Goal: Information Seeking & Learning: Learn about a topic

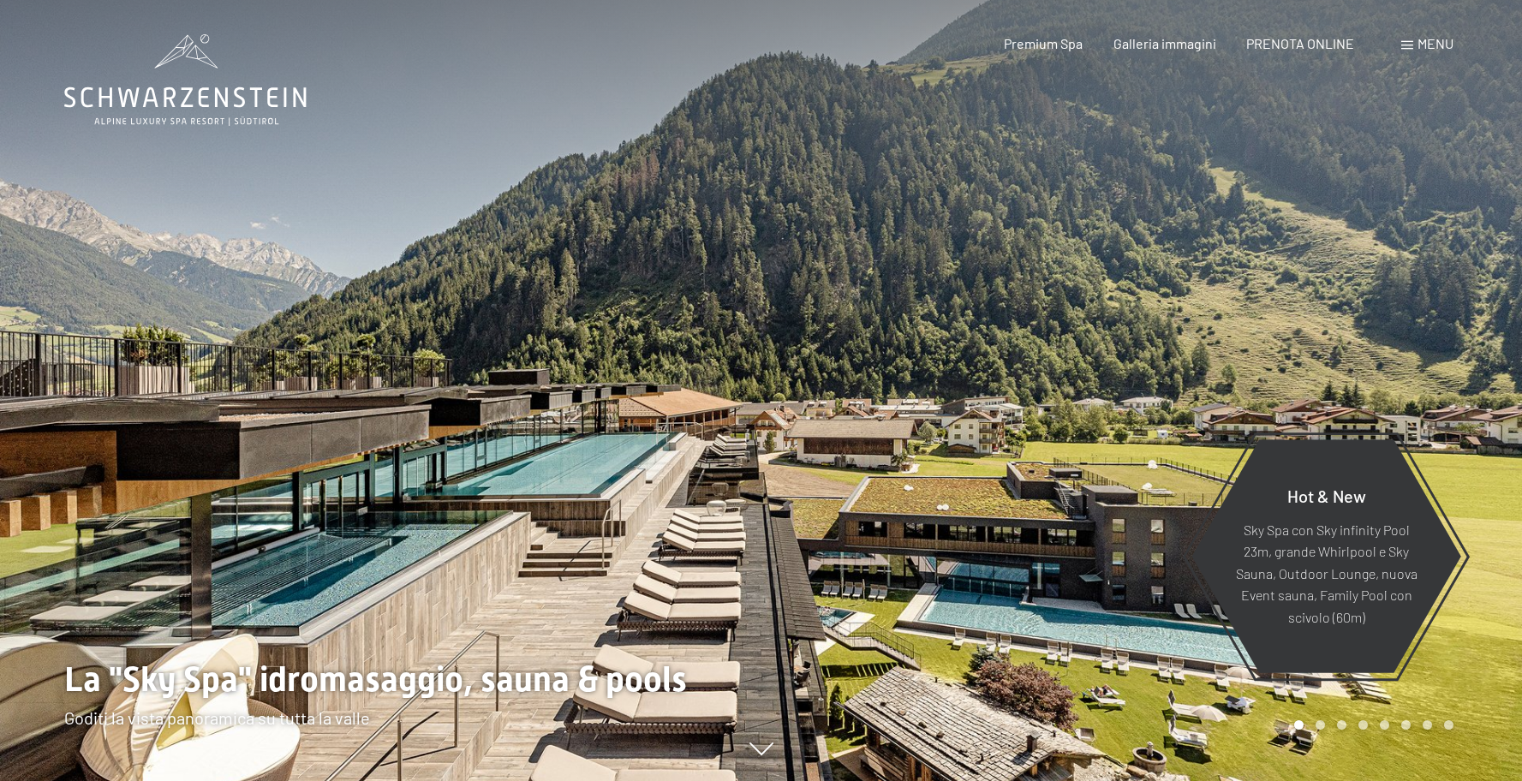
click at [236, 103] on icon at bounding box center [185, 80] width 242 height 92
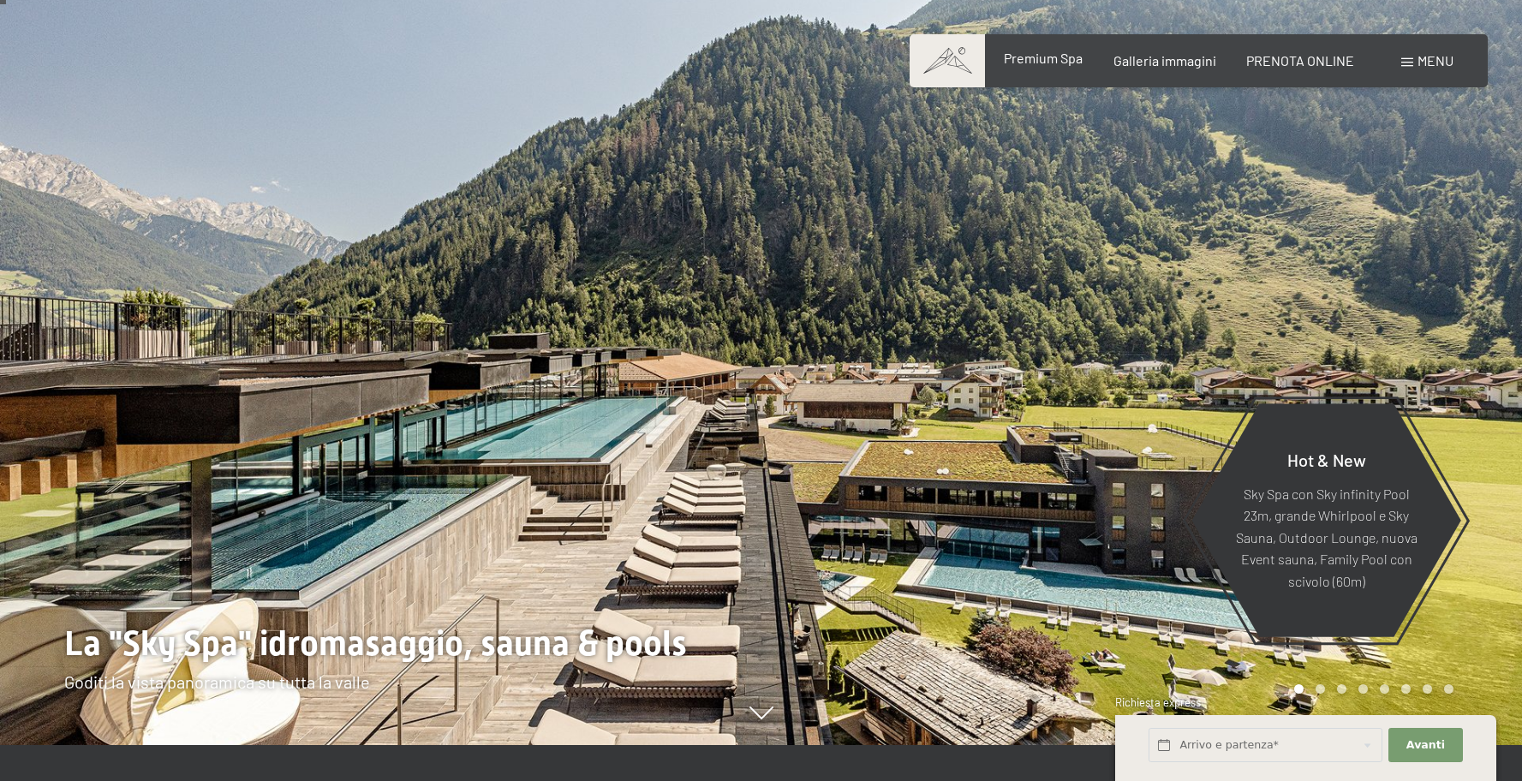
click at [1078, 65] on span "Premium Spa" at bounding box center [1043, 58] width 79 height 16
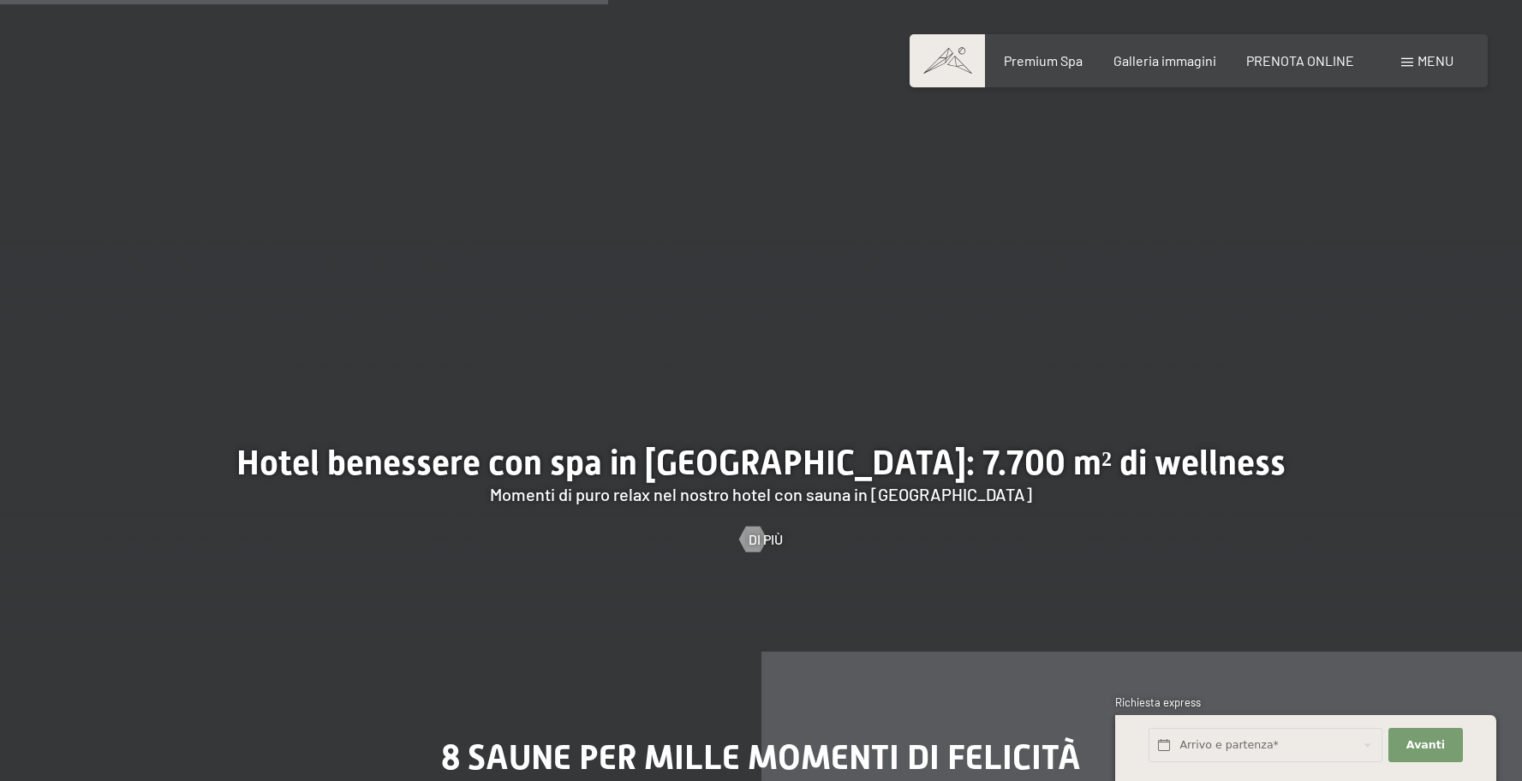
scroll to position [5058, 0]
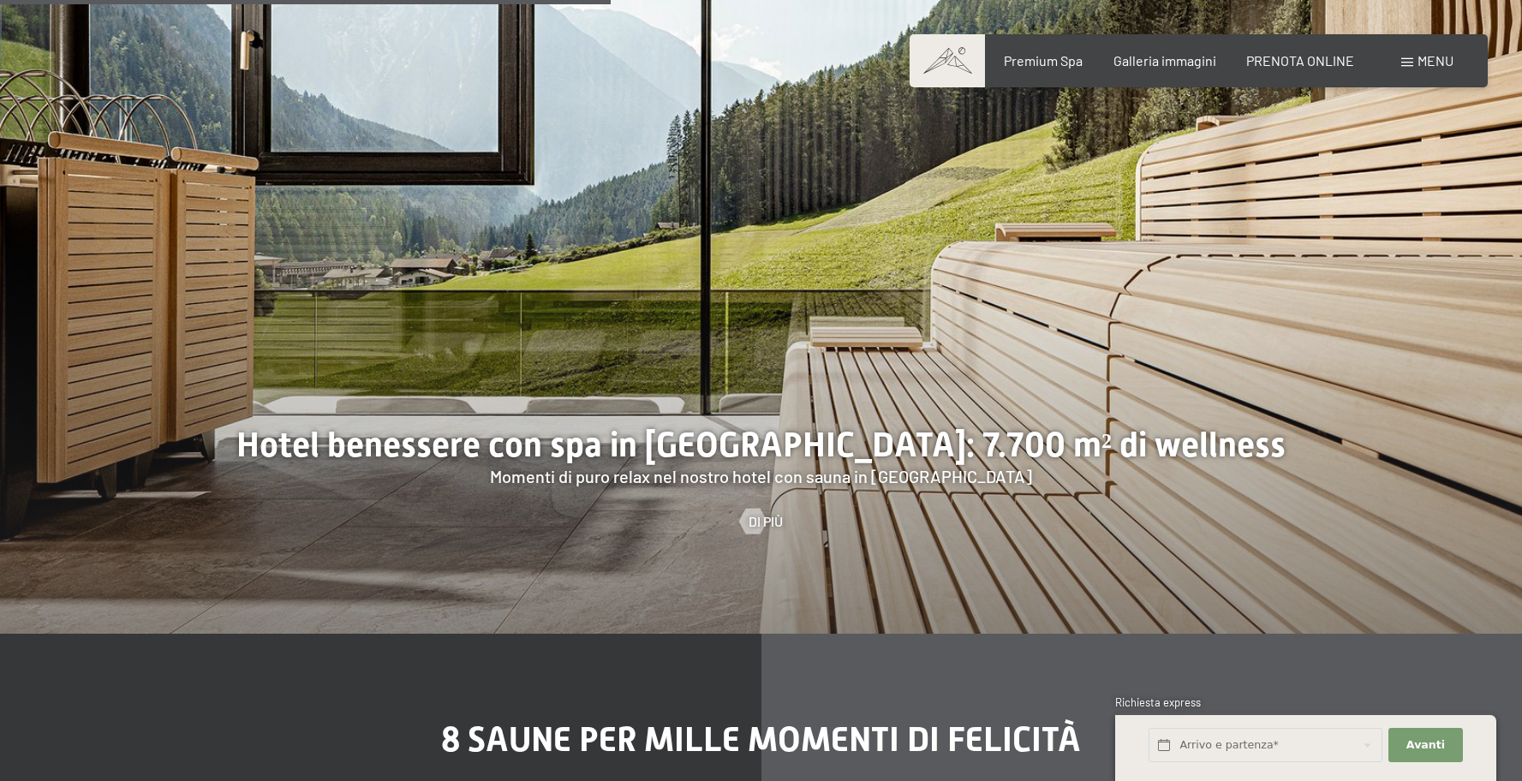
drag, startPoint x: 283, startPoint y: 421, endPoint x: 901, endPoint y: 444, distance: 618.9
click at [895, 444] on div at bounding box center [761, 243] width 1522 height 781
click at [901, 444] on div at bounding box center [761, 243] width 1522 height 781
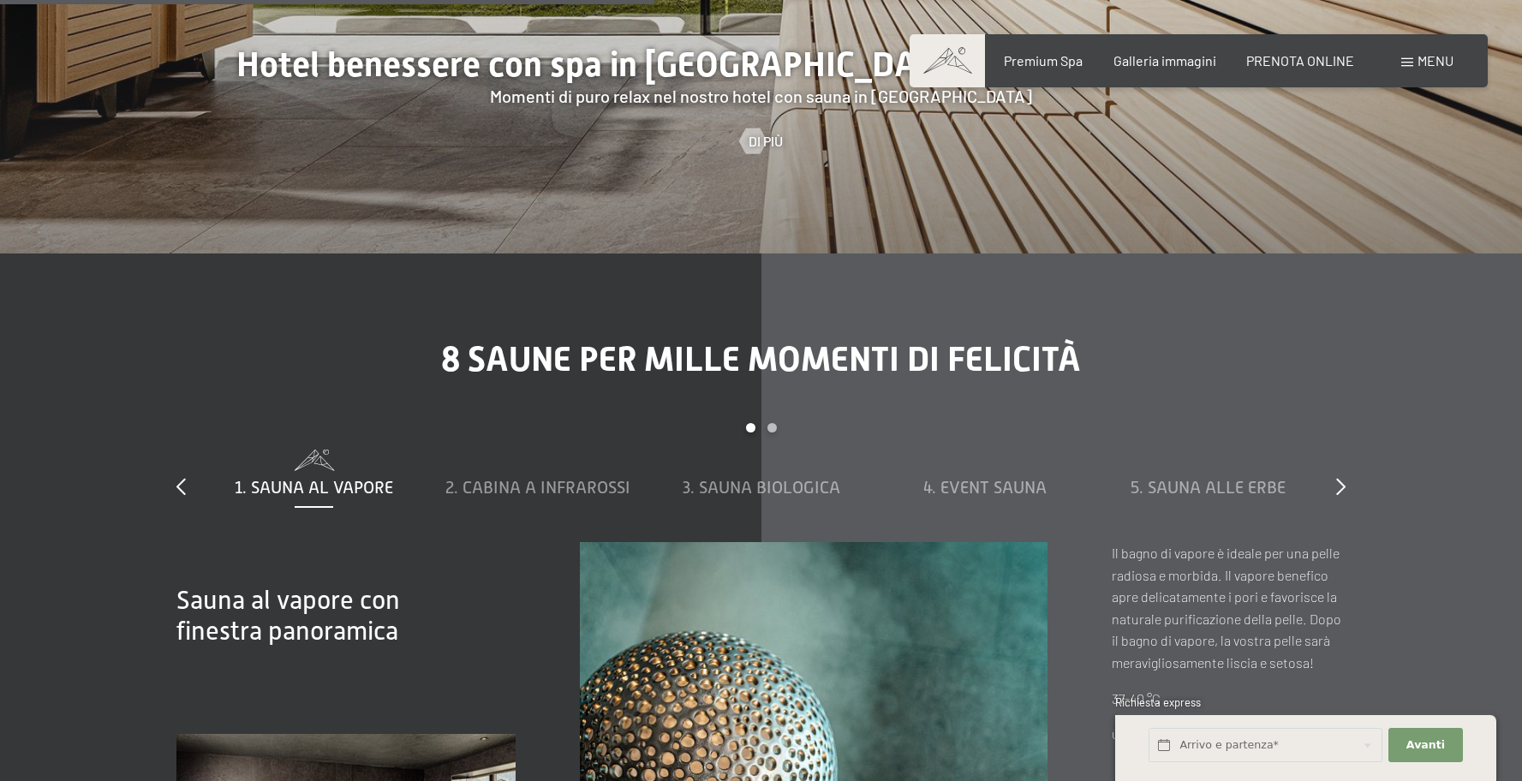
scroll to position [5478, 0]
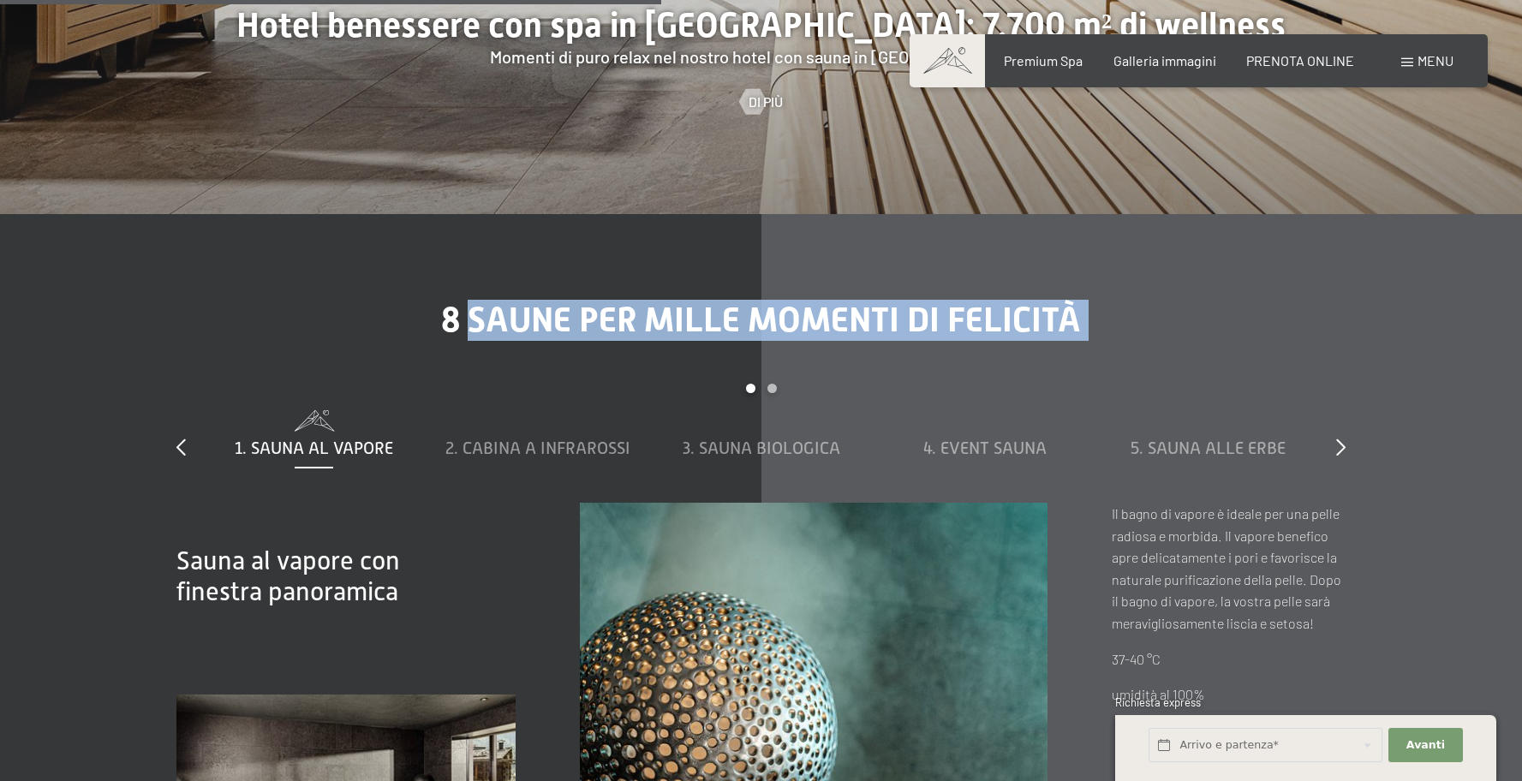
drag, startPoint x: 477, startPoint y: 317, endPoint x: 924, endPoint y: 383, distance: 452.0
click at [993, 356] on div "8 saune per mille momenti di felicità slide 1 to 5 of 8 1. Sauna al vapore 2. C…" at bounding box center [761, 635] width 1298 height 671
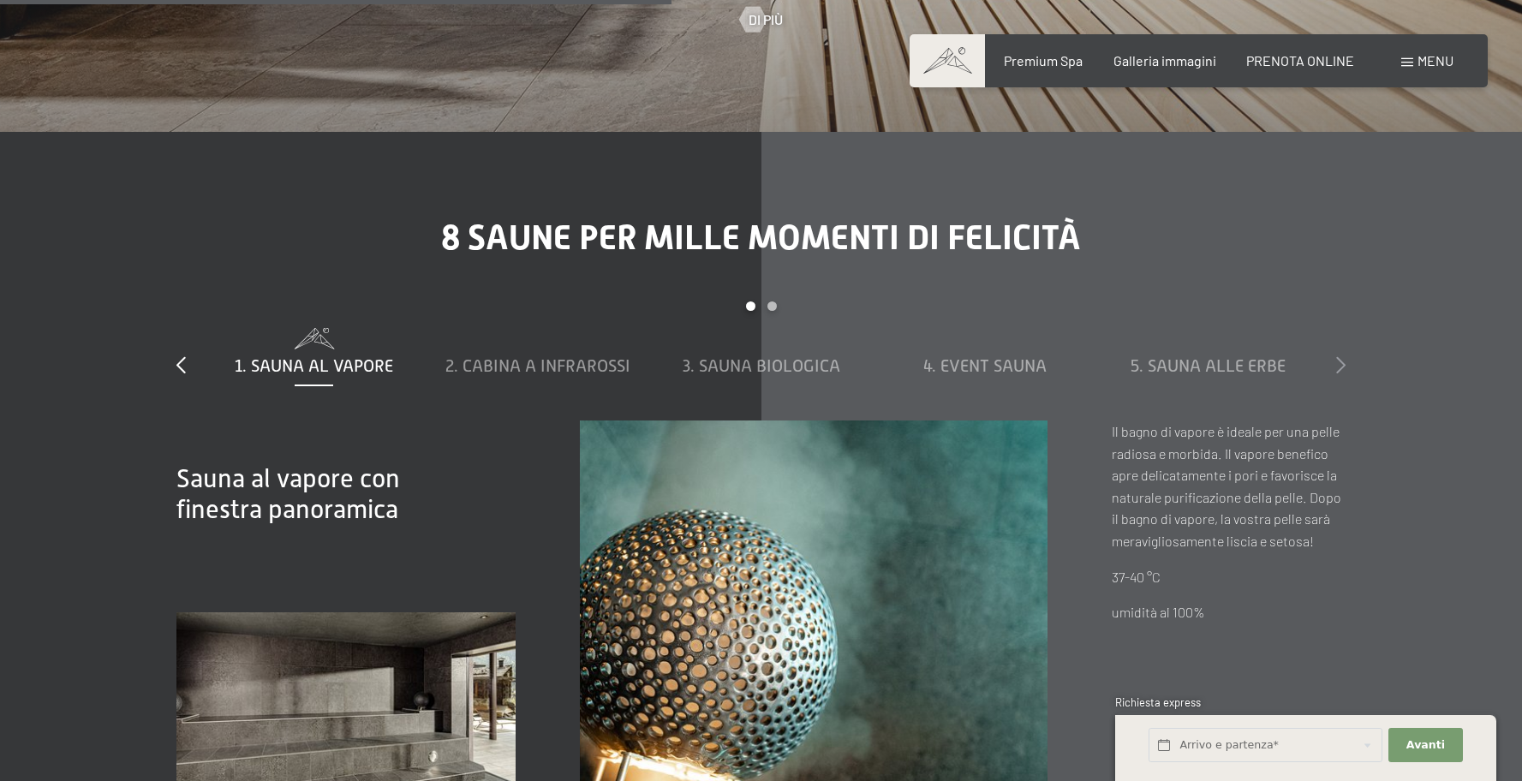
click at [1340, 370] on icon at bounding box center [1340, 364] width 9 height 17
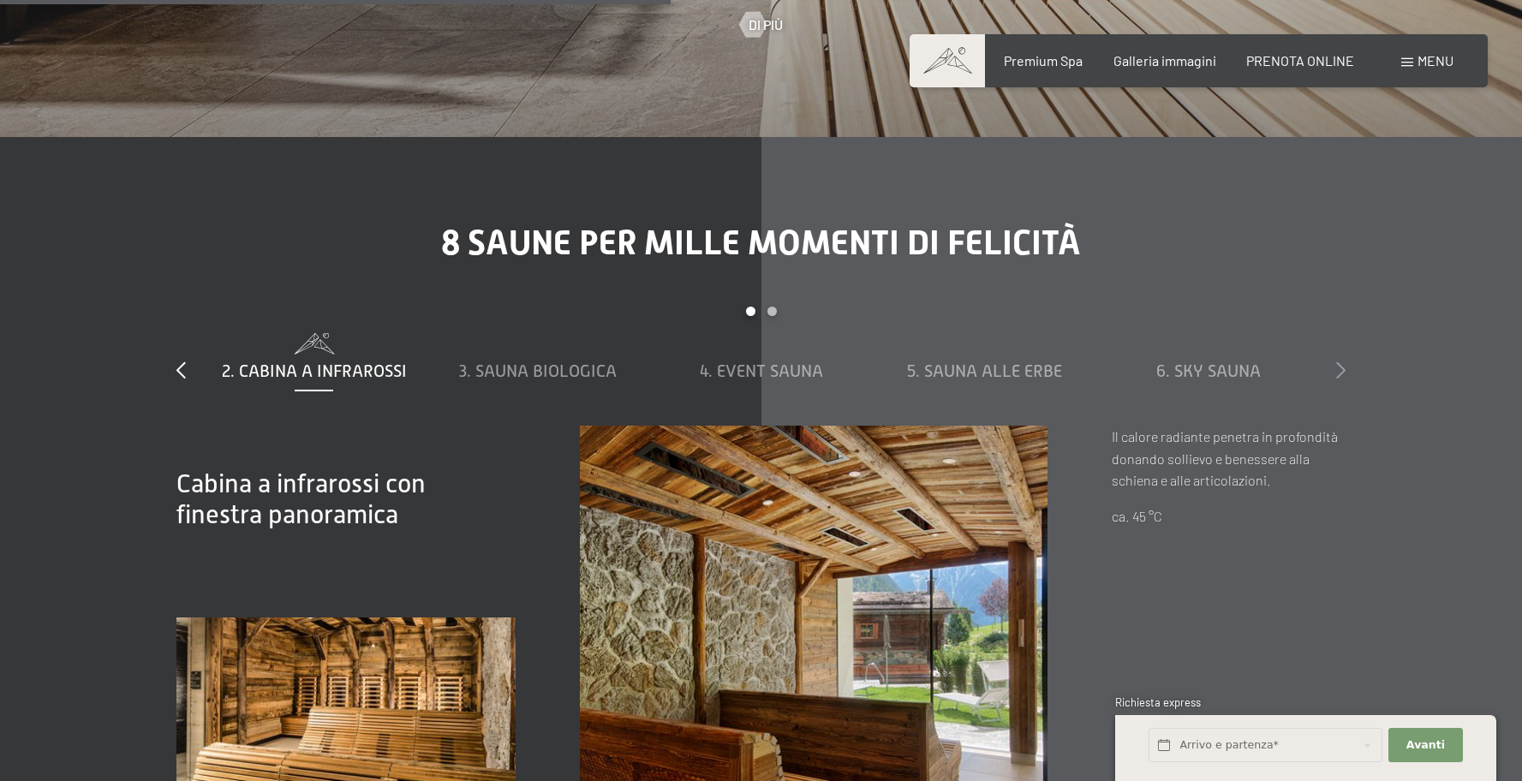
click at [1340, 370] on icon at bounding box center [1340, 369] width 9 height 17
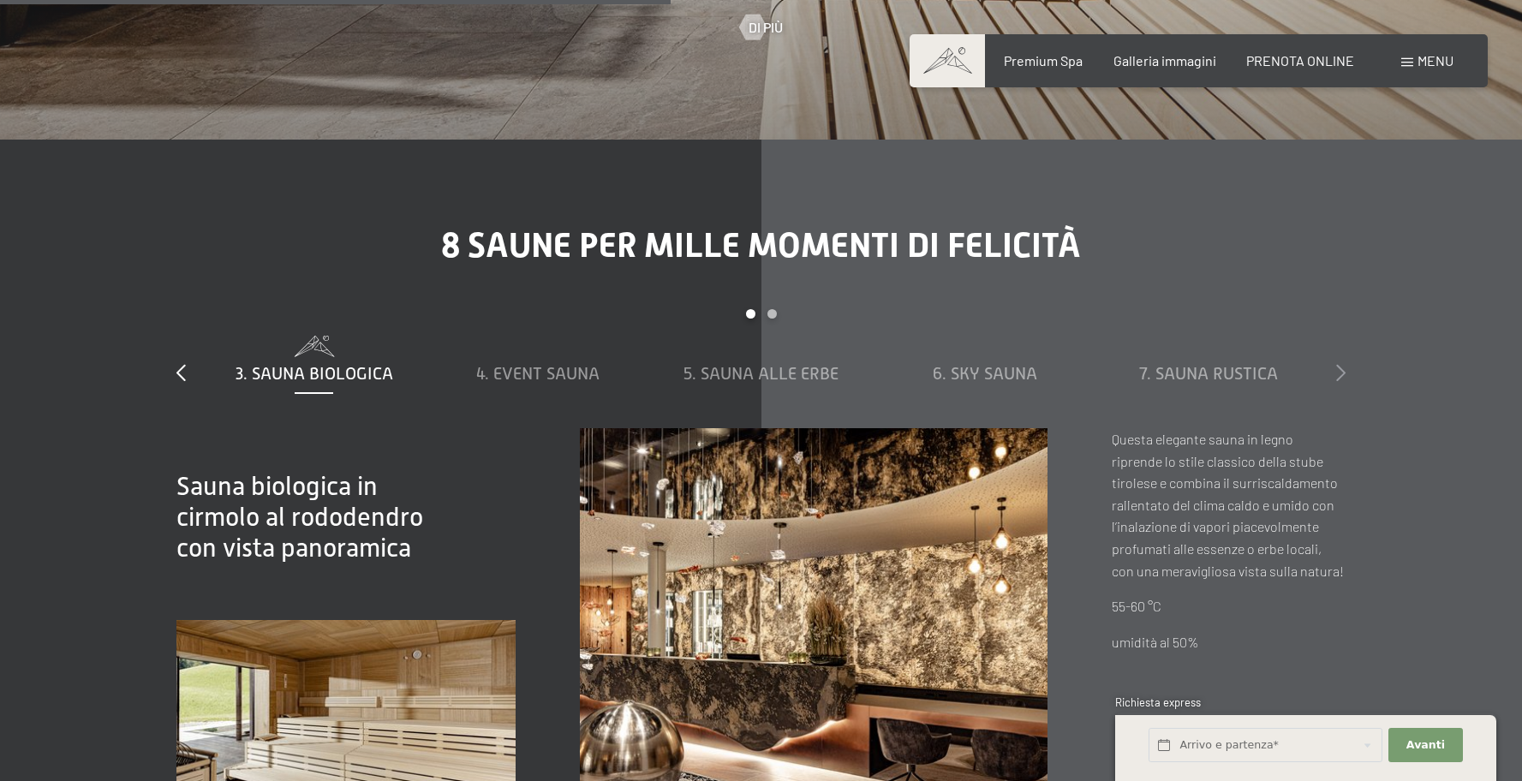
click at [1340, 370] on icon at bounding box center [1340, 372] width 9 height 17
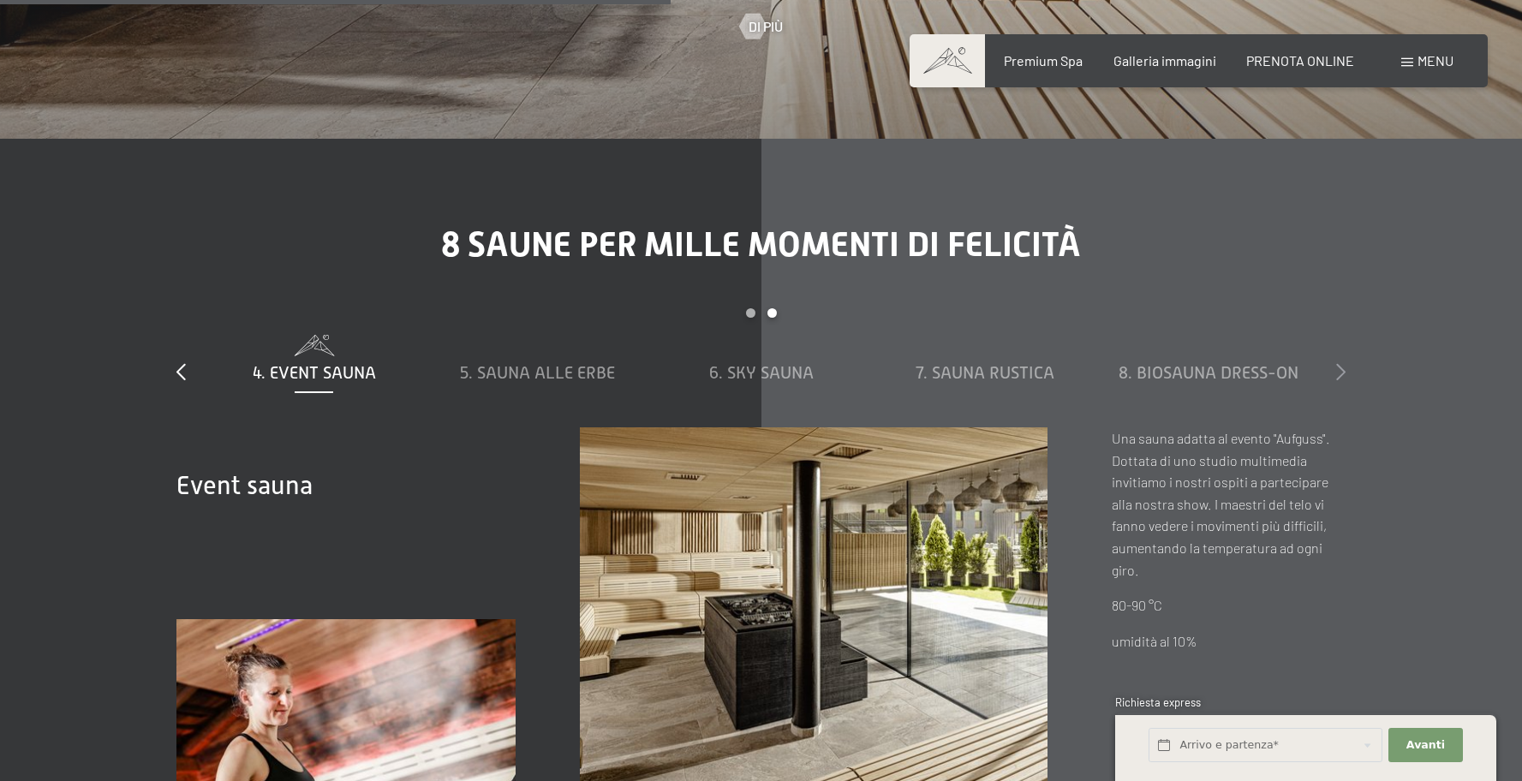
click at [1340, 370] on icon at bounding box center [1340, 371] width 9 height 17
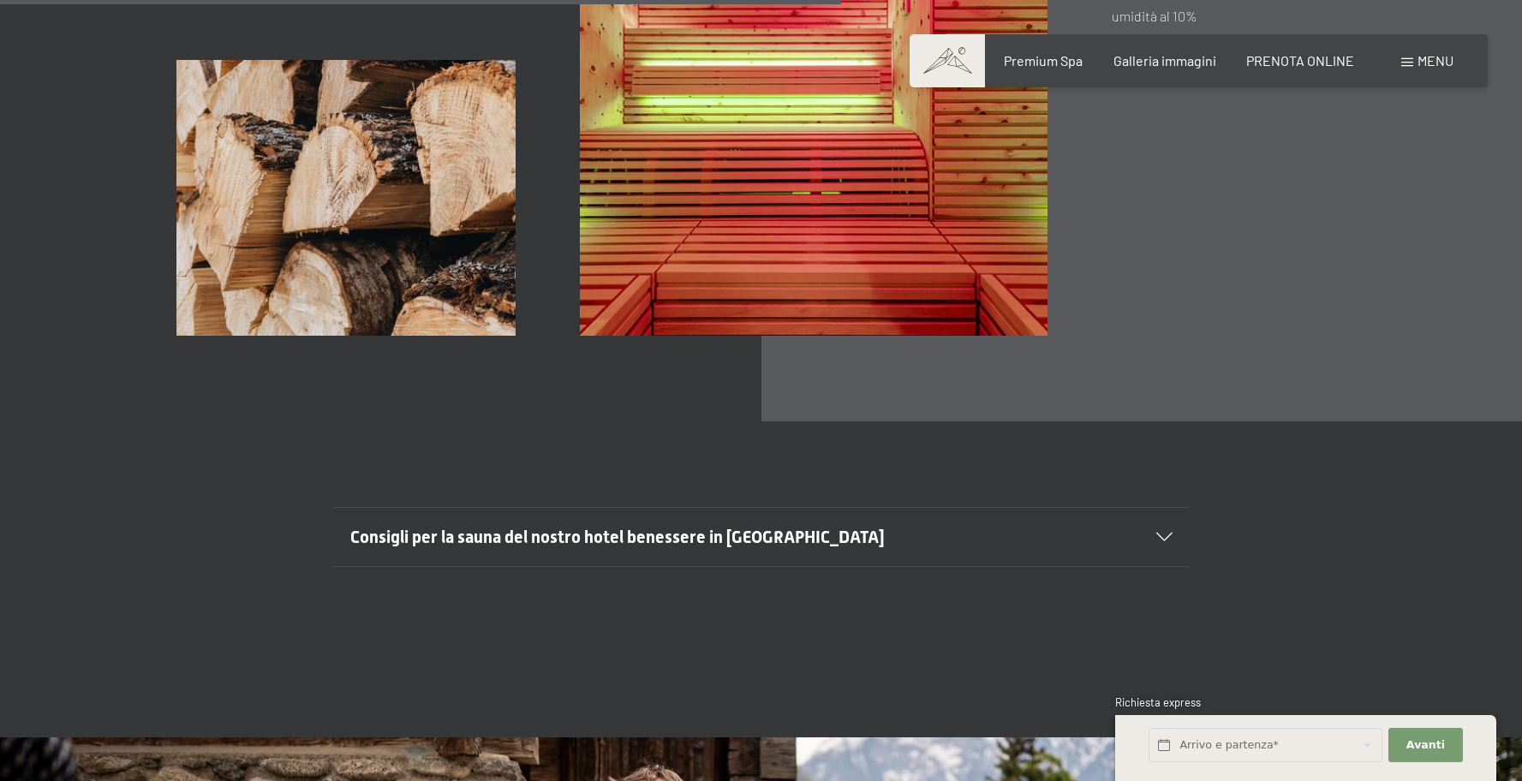
scroll to position [6131, 0]
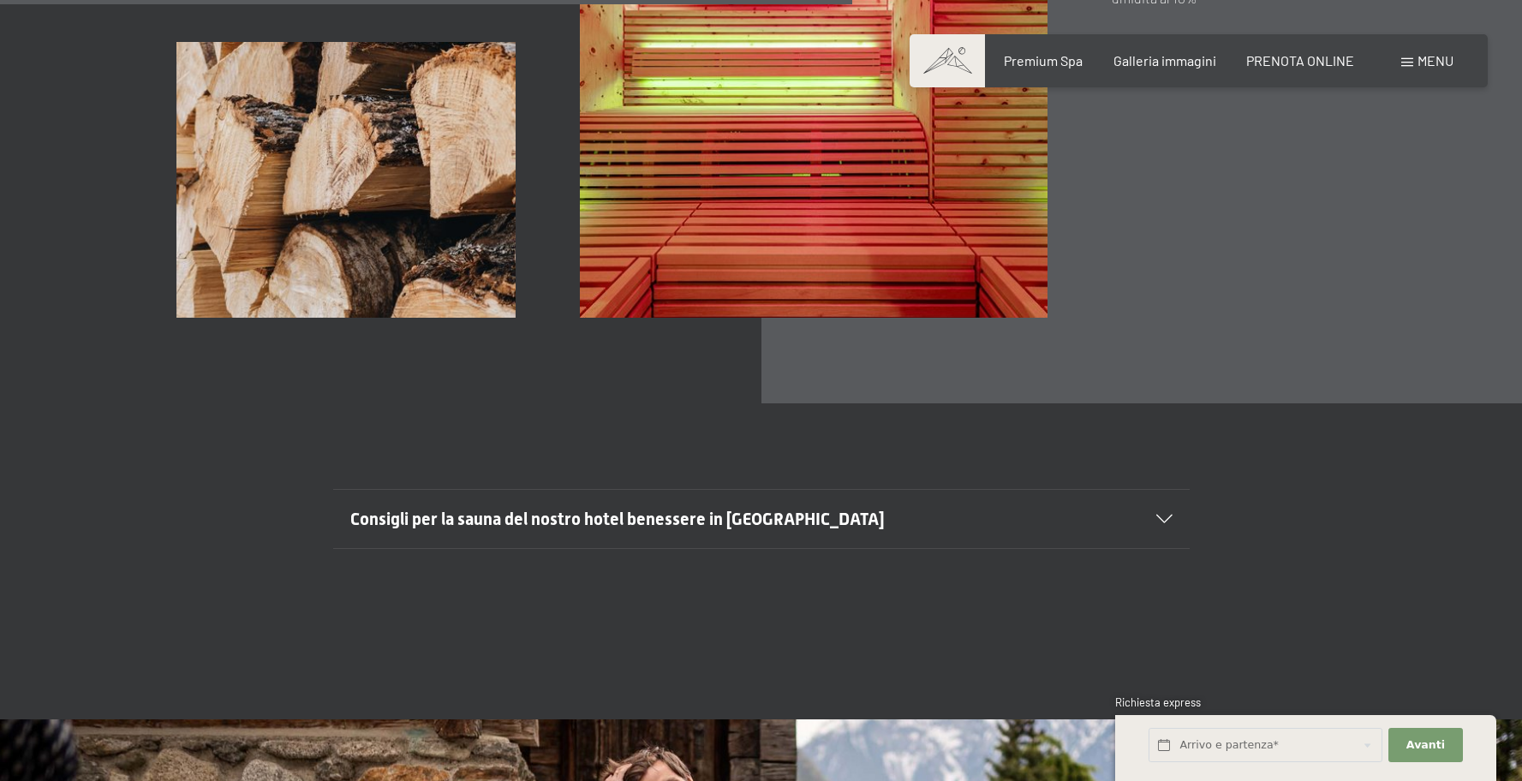
drag, startPoint x: 296, startPoint y: 491, endPoint x: 1106, endPoint y: 552, distance: 811.8
click at [1106, 552] on div "Consigli per la sauna del nostro hotel benessere in Trentino Alto Adige I consi…" at bounding box center [761, 518] width 1522 height 230
click at [959, 532] on div "Consigli per la sauna del nostro hotel benessere in Trentino Alto Adige" at bounding box center [761, 519] width 822 height 58
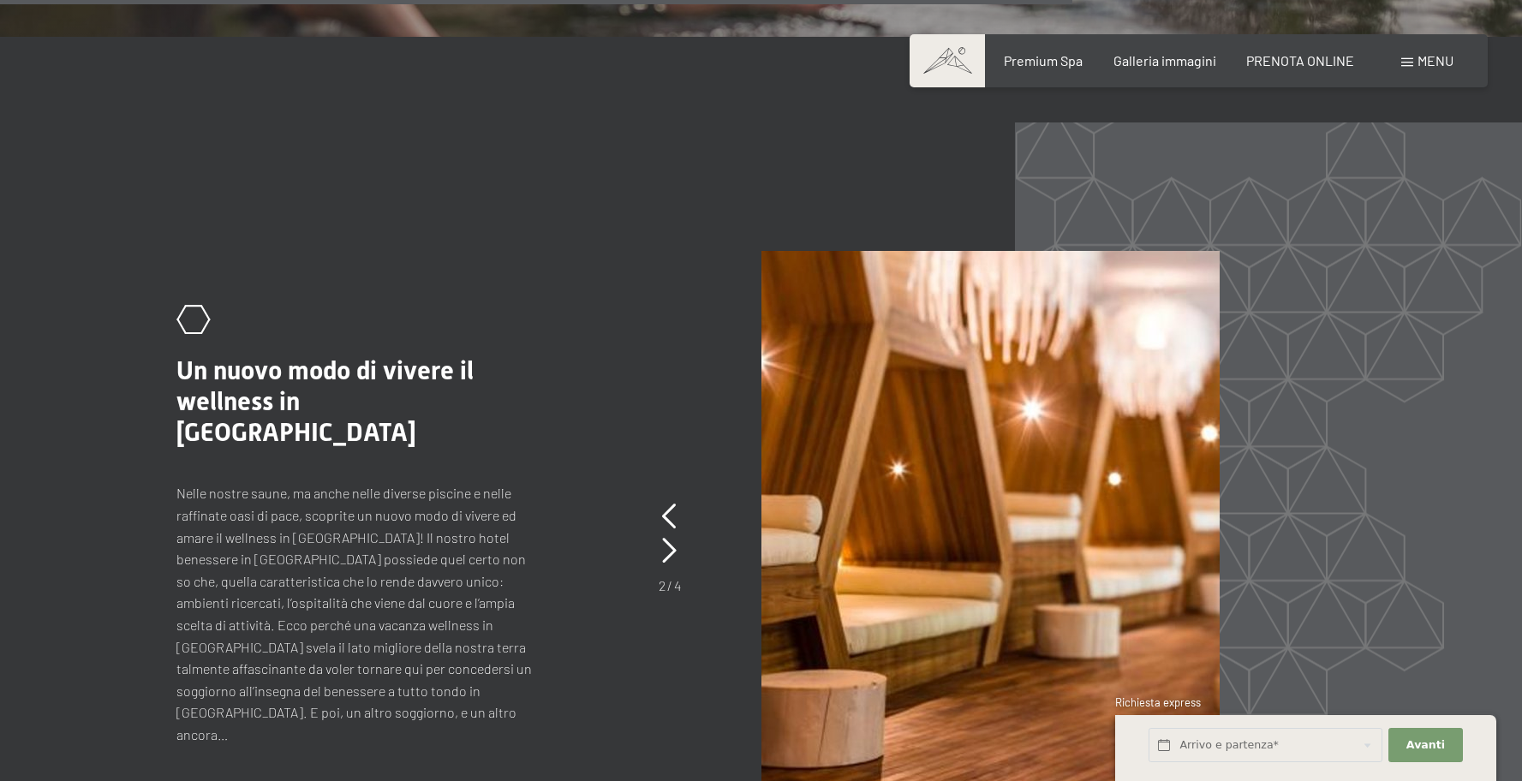
scroll to position [7851, 0]
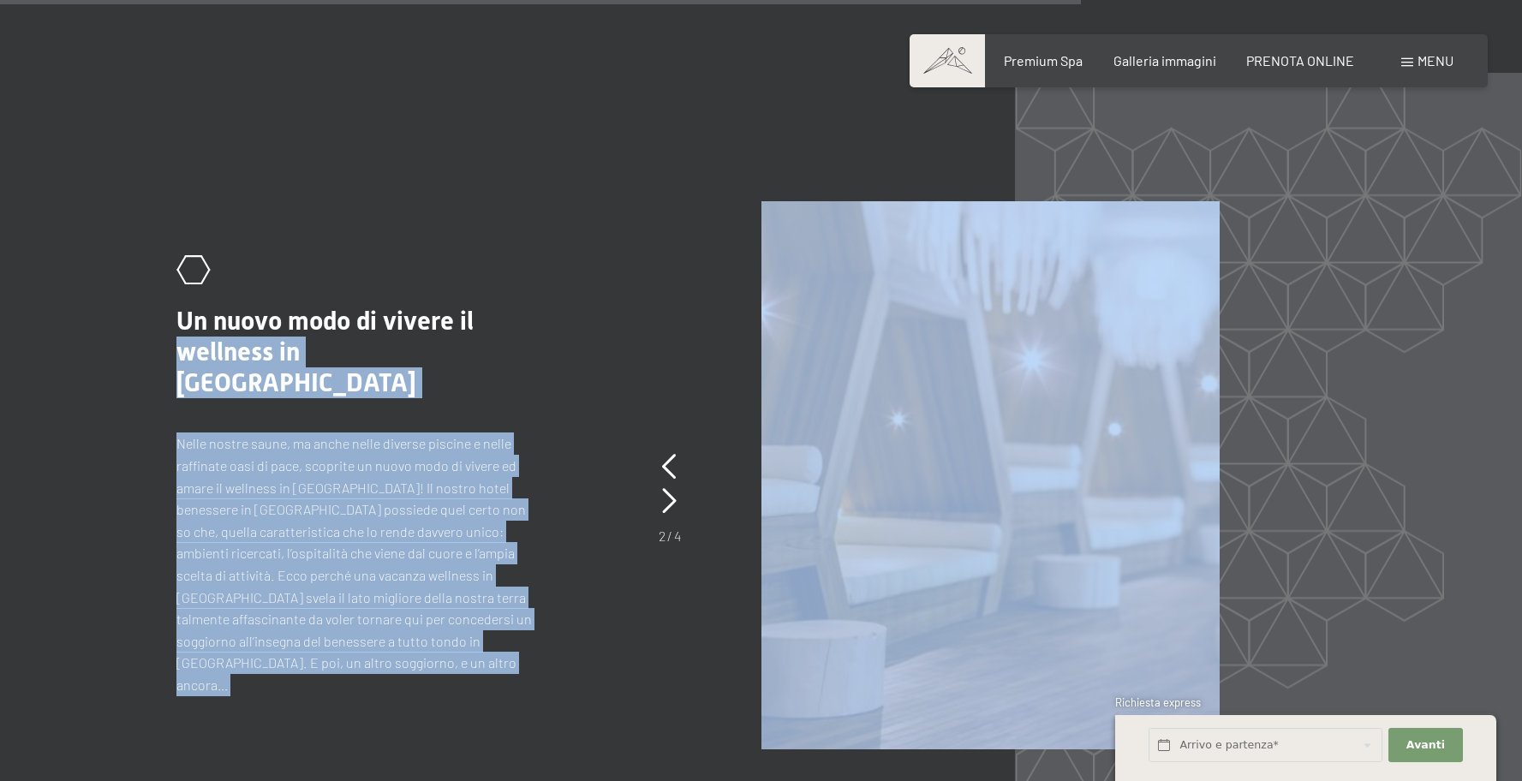
drag, startPoint x: 440, startPoint y: 343, endPoint x: 630, endPoint y: 359, distance: 190.9
click at [630, 359] on div ".st0{fill:none;stroke:#FFFFFF;stroke-width:2;stroke-linecap:round;stroke-miterl…" at bounding box center [760, 475] width 1169 height 548
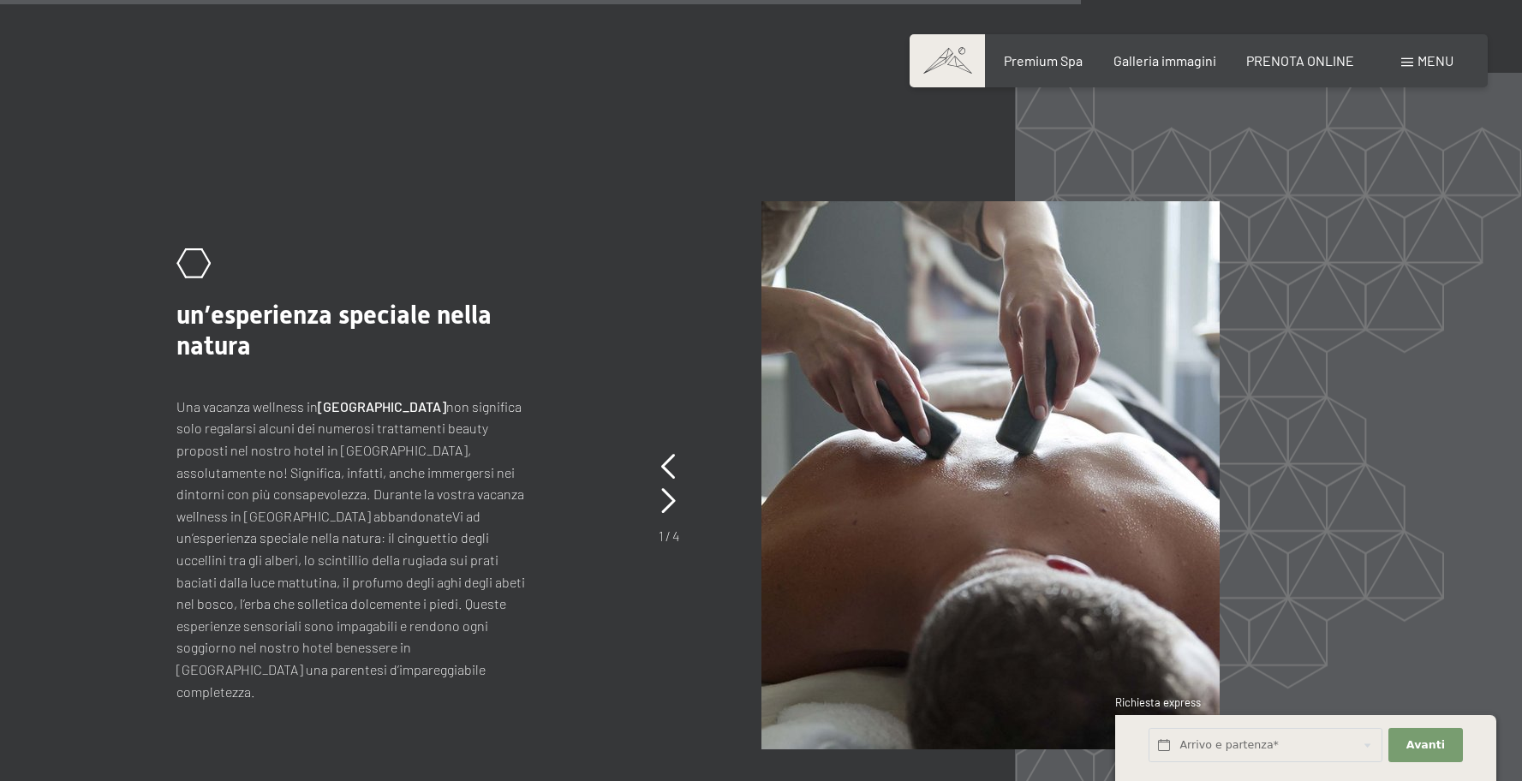
drag, startPoint x: 635, startPoint y: 359, endPoint x: 577, endPoint y: 415, distance: 80.0
click at [633, 361] on div ".st0{fill:none;stroke:#FFFFFF;stroke-width:2;stroke-linecap:round;stroke-miterl…" at bounding box center [760, 475] width 1169 height 548
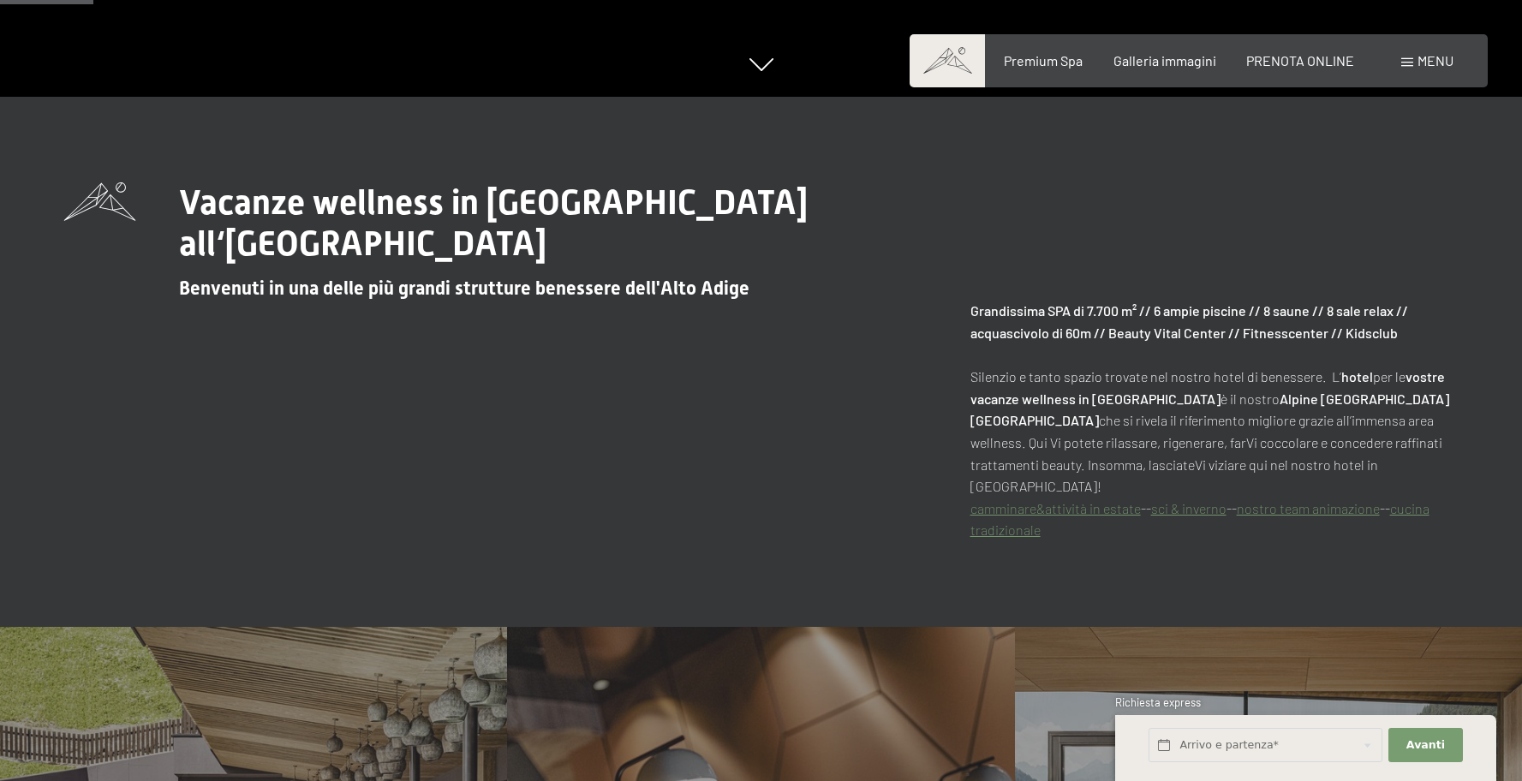
scroll to position [0, 0]
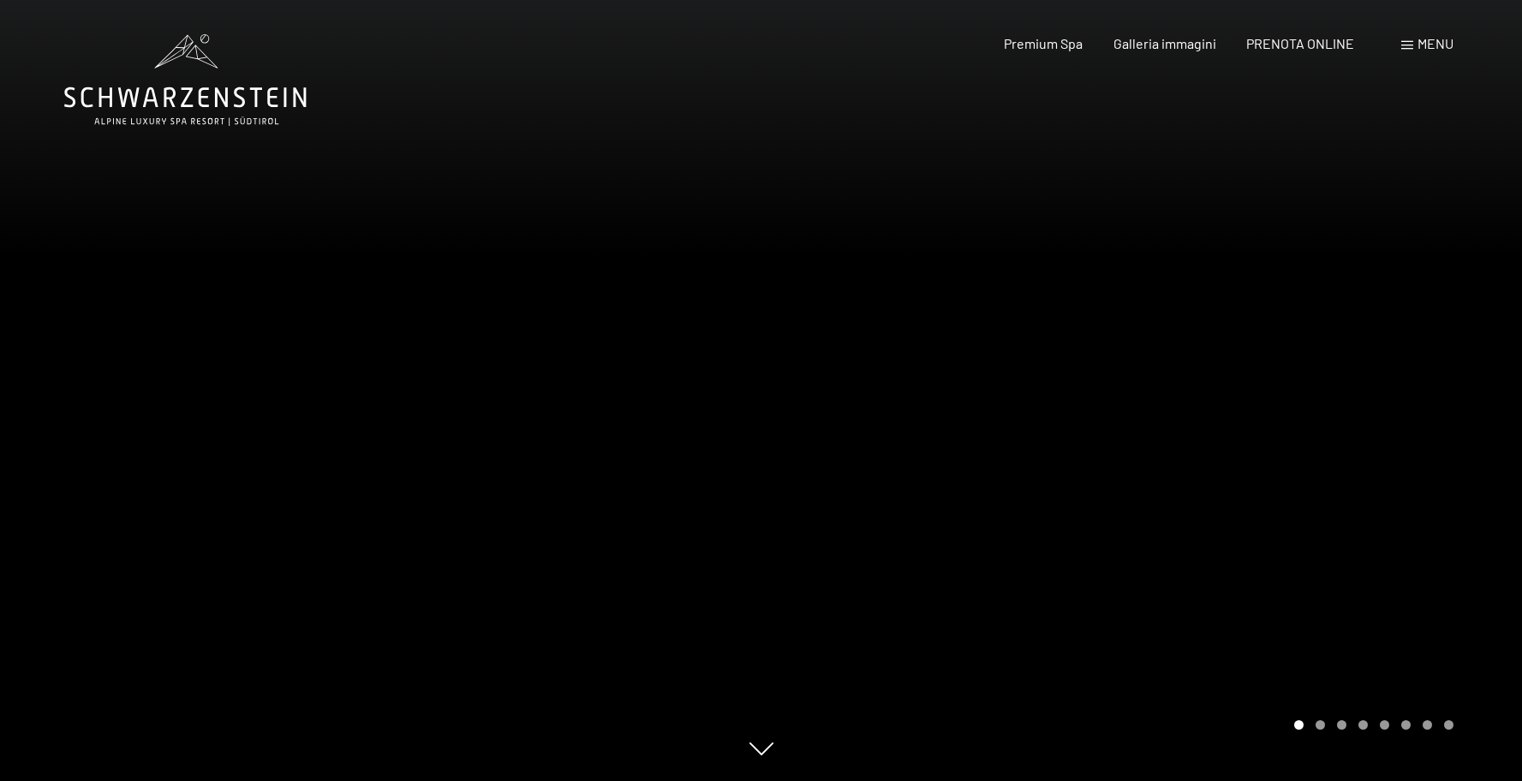
click at [199, 97] on icon at bounding box center [185, 80] width 242 height 92
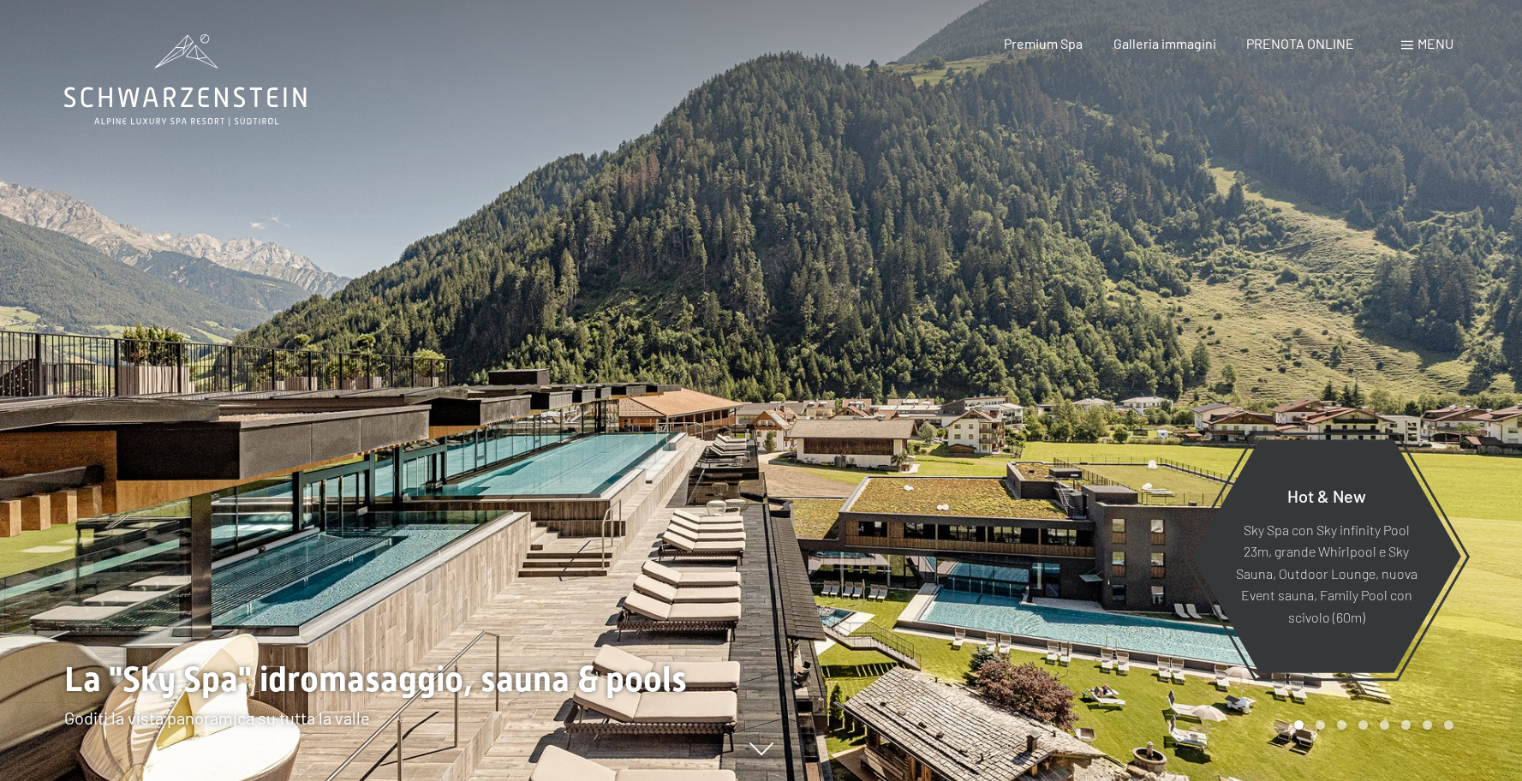
click at [1431, 48] on span "Menu" at bounding box center [1436, 43] width 36 height 16
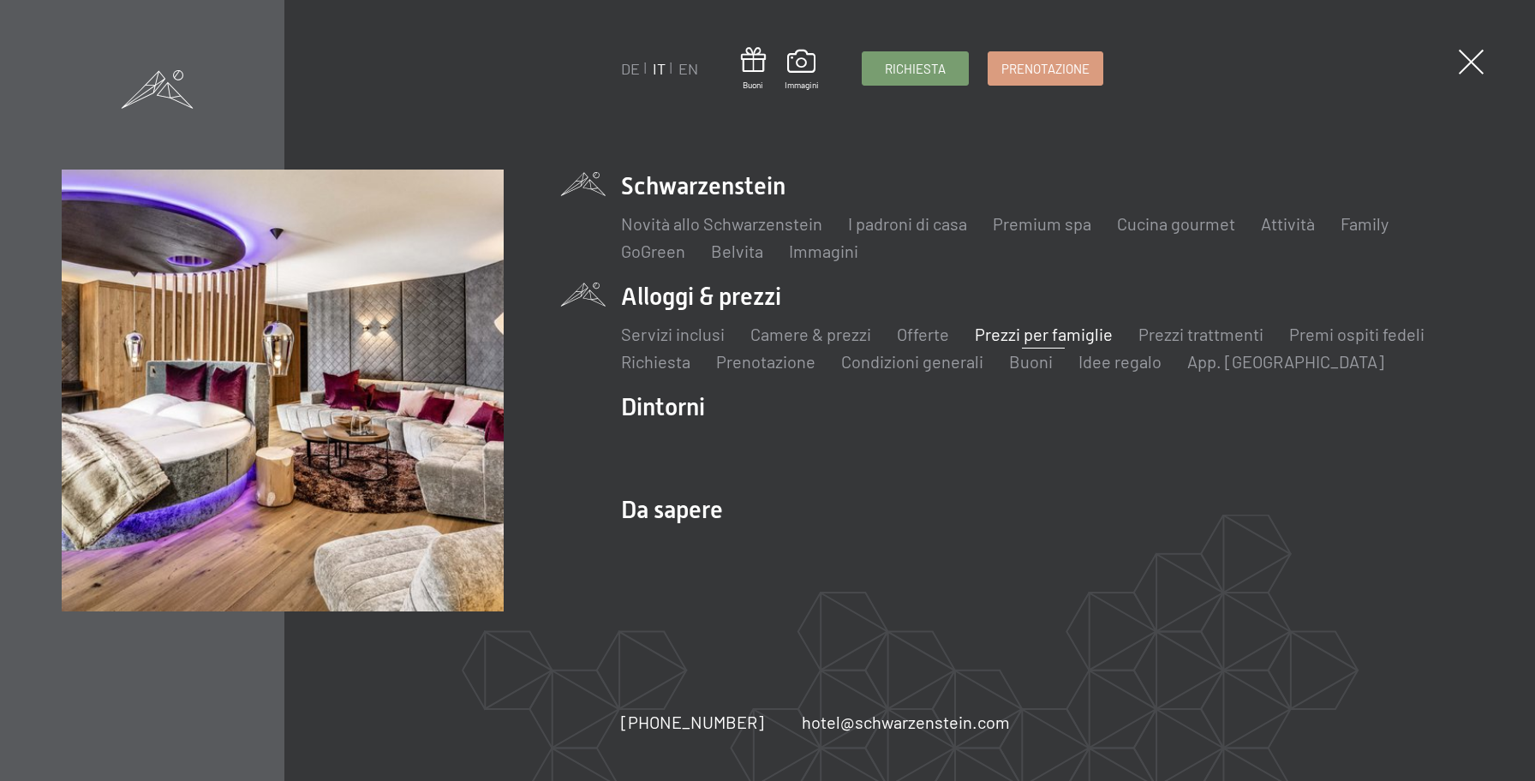
click at [1026, 338] on link "Prezzi per famiglie" at bounding box center [1044, 334] width 138 height 21
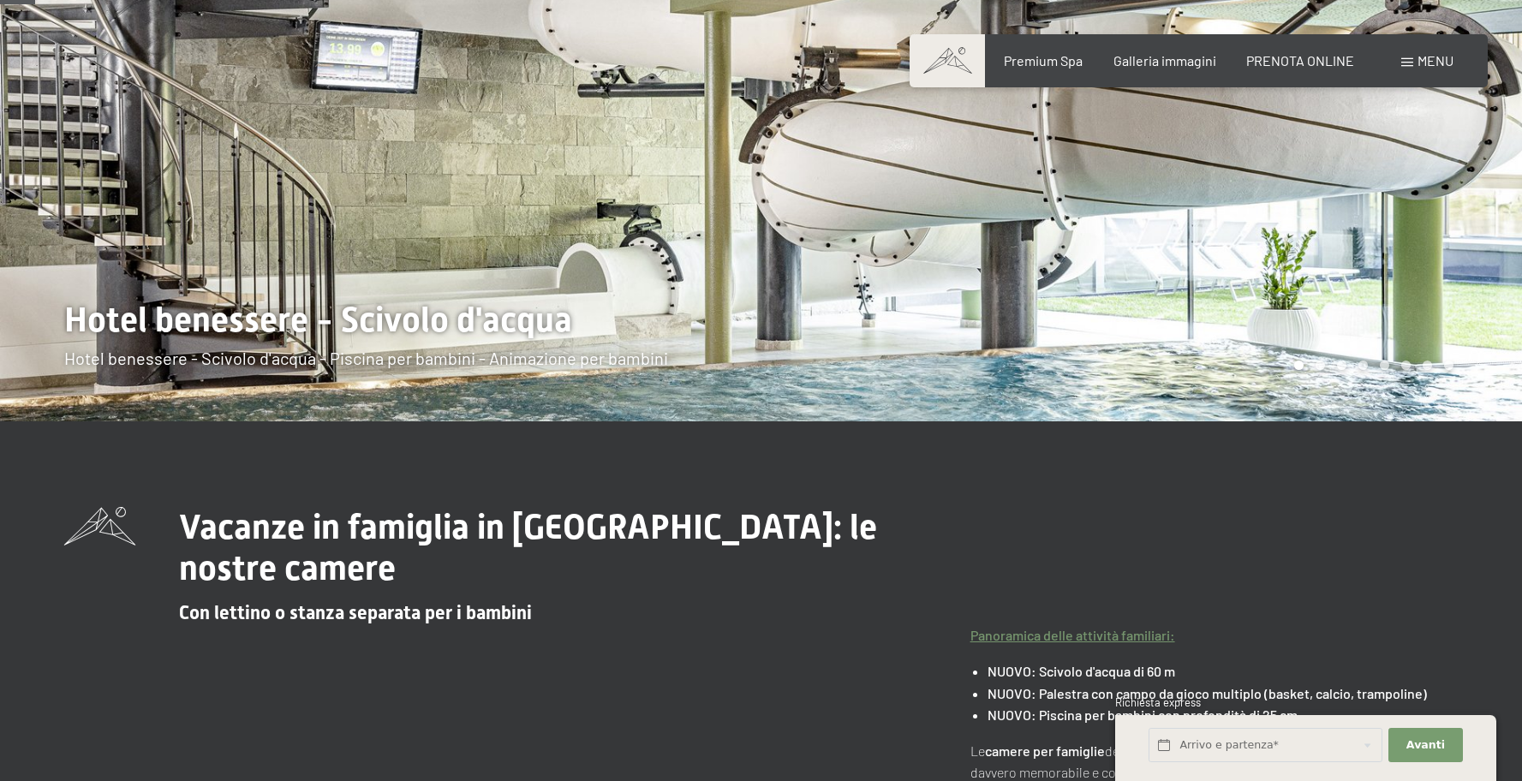
scroll to position [188, 0]
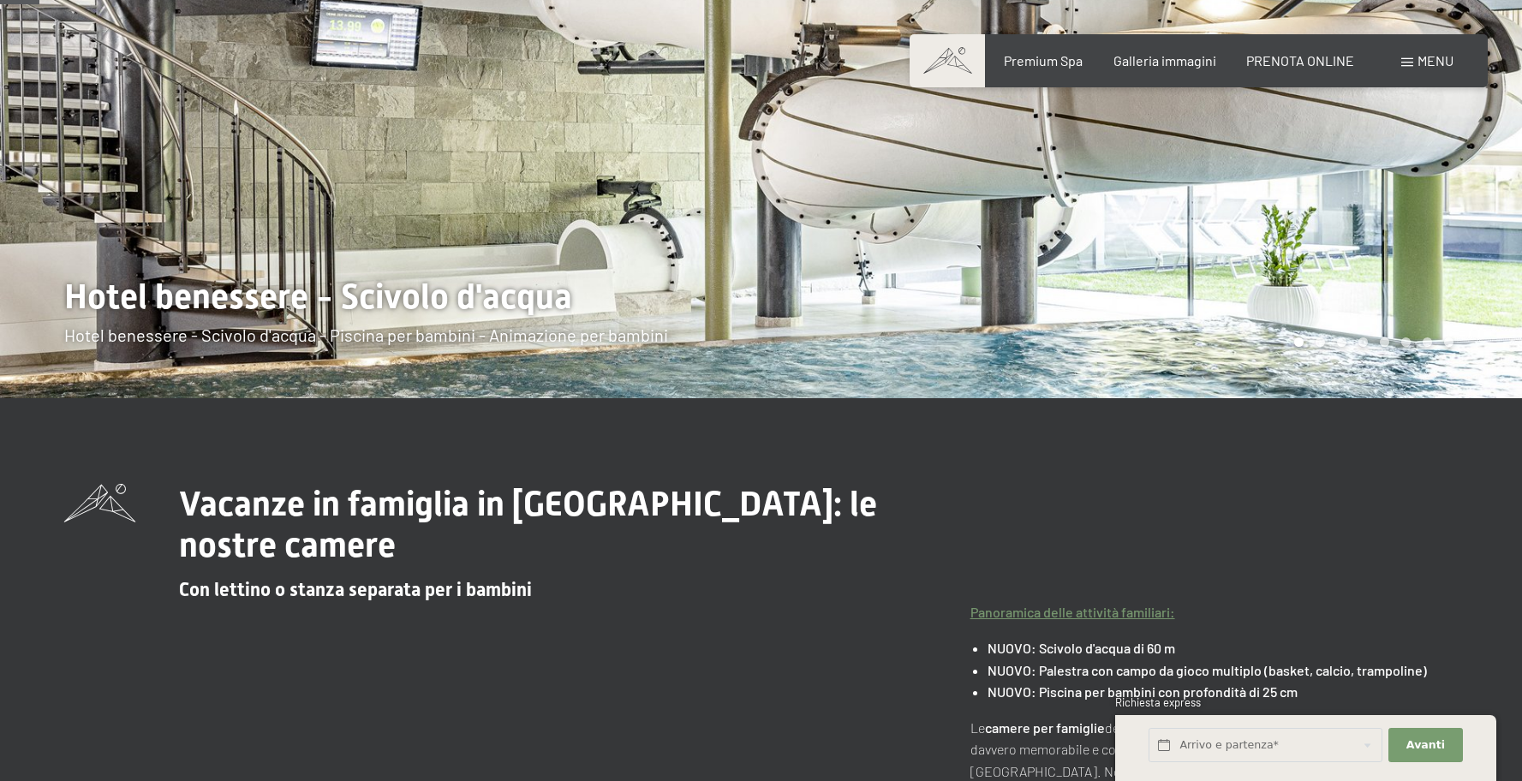
click at [702, 322] on div at bounding box center [381, 105] width 762 height 586
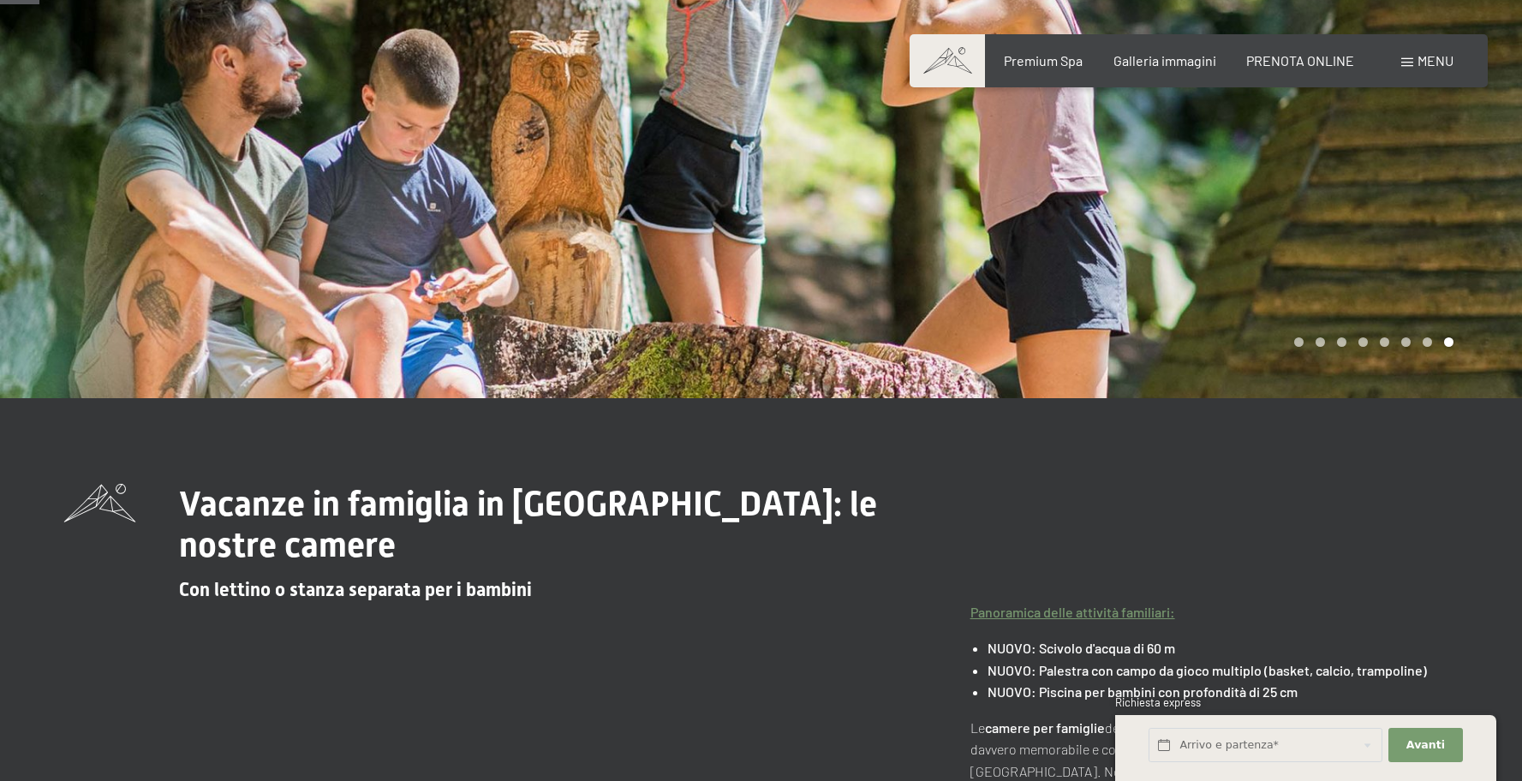
click at [1064, 318] on div at bounding box center [1143, 105] width 762 height 586
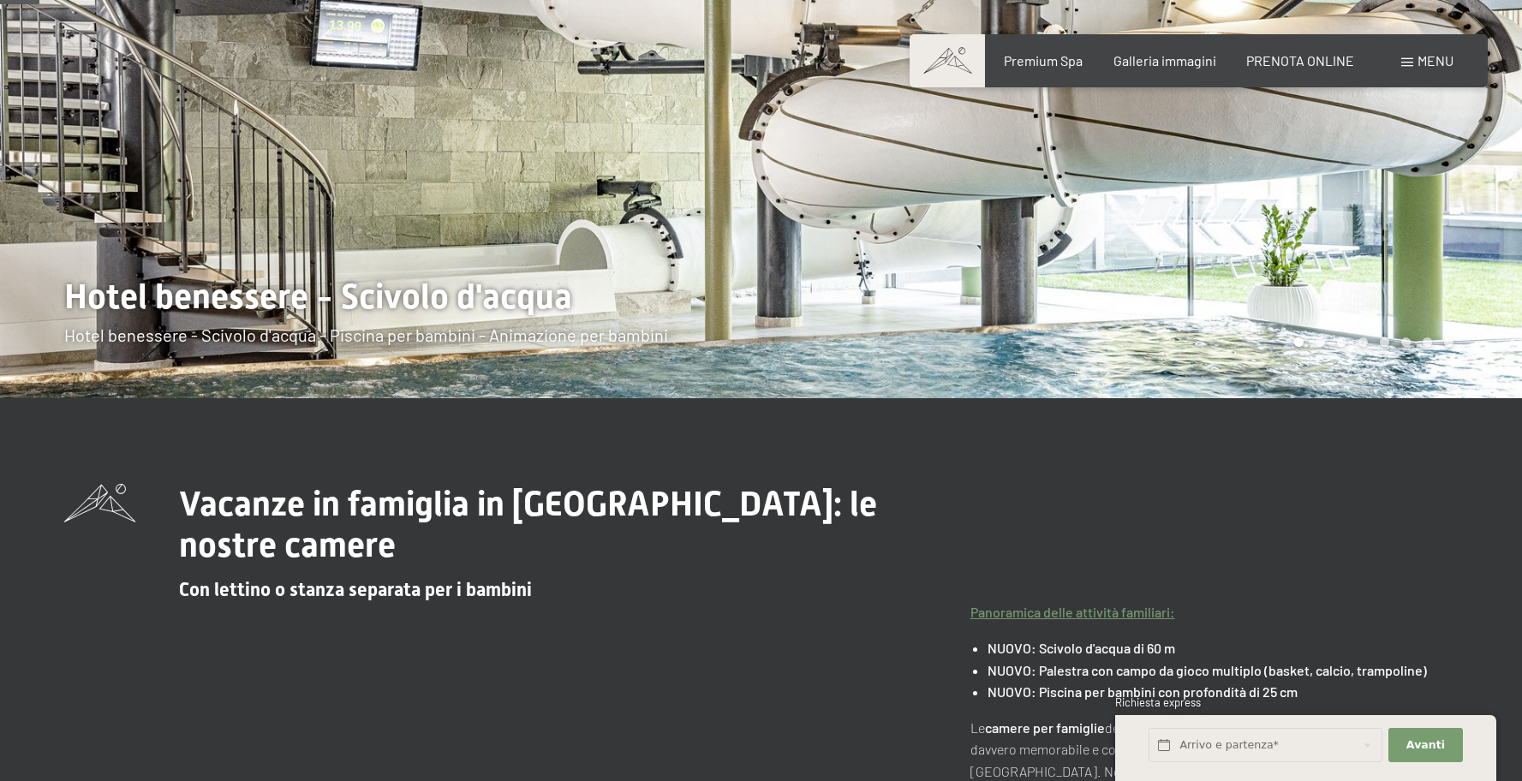
scroll to position [190, 0]
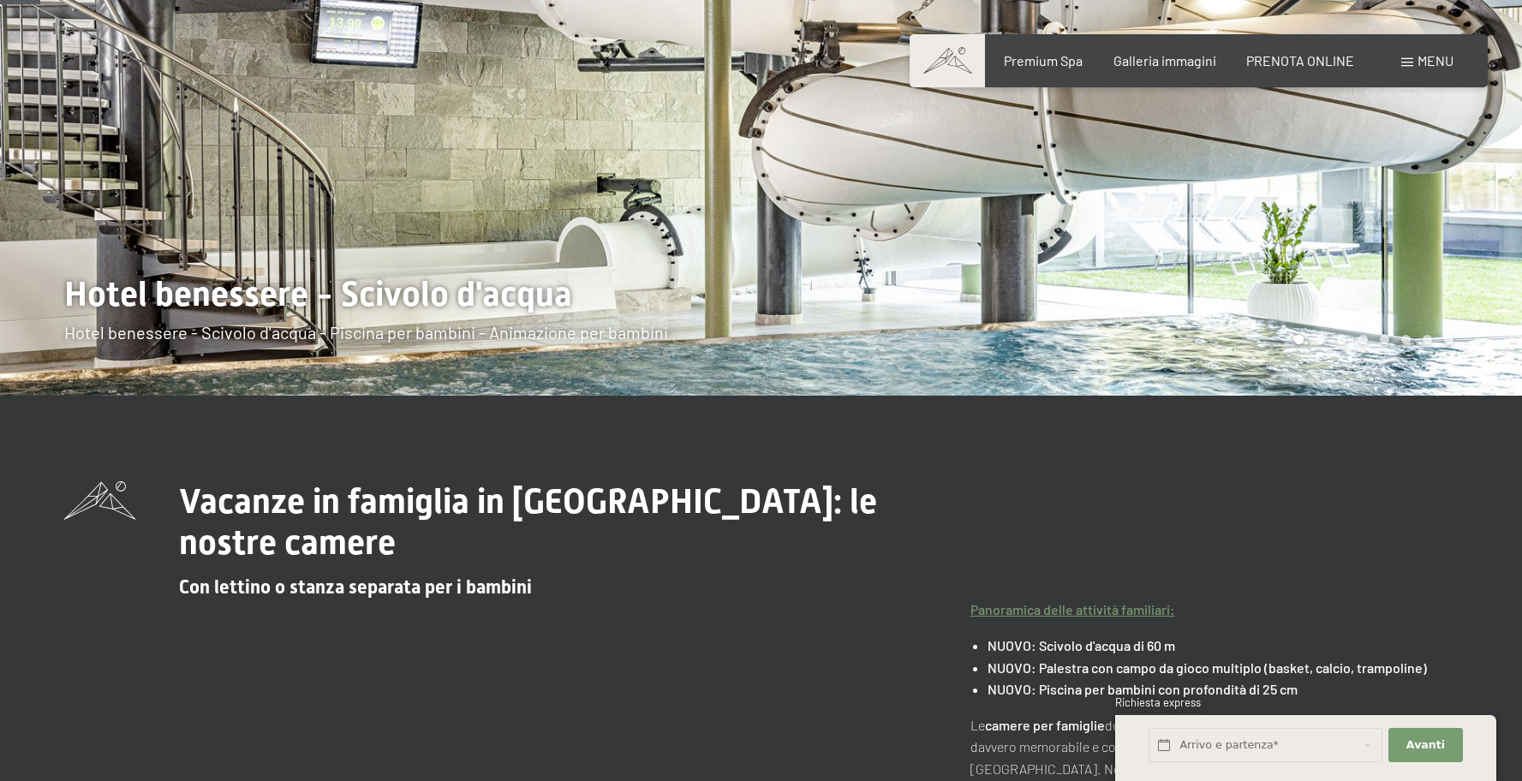
click at [1013, 337] on div at bounding box center [1143, 103] width 762 height 586
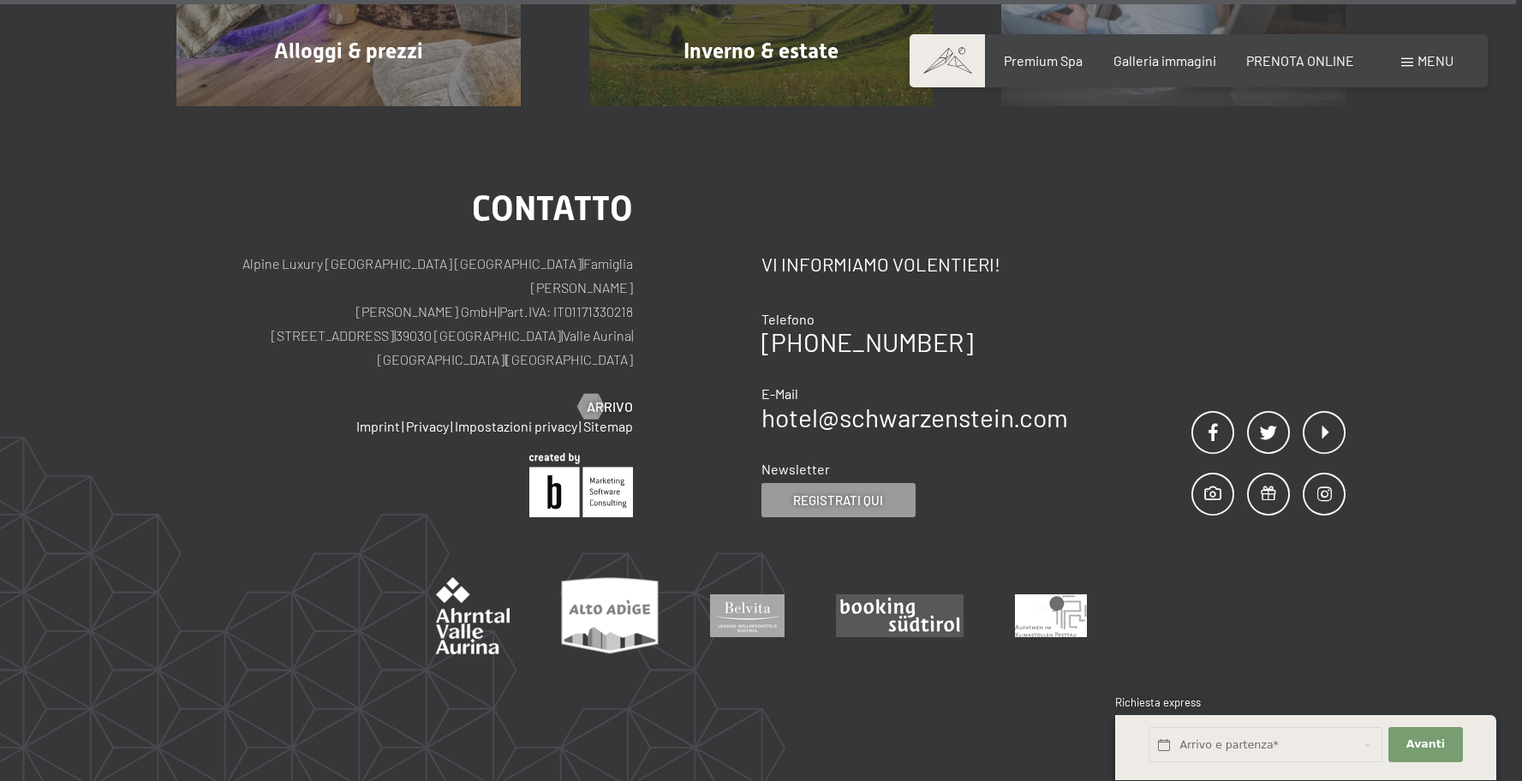
scroll to position [8299, 0]
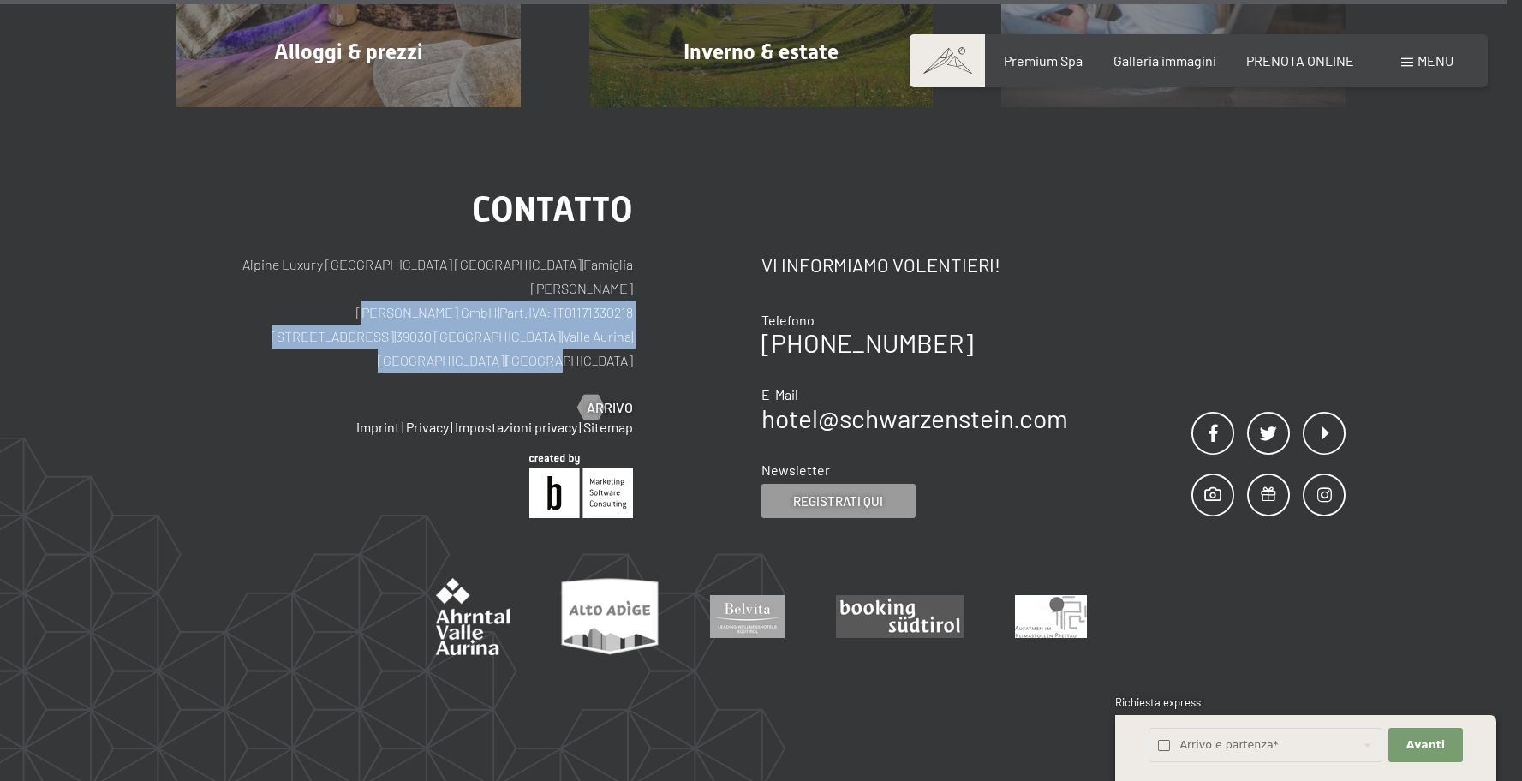
drag, startPoint x: 590, startPoint y: 280, endPoint x: 103, endPoint y: 265, distance: 487.7
click at [103, 265] on div "Contatto Alpine Luxury SPA Resort SCHWARZENSTEIN | Famiglia Zimmerhofer Otmar Z…" at bounding box center [761, 445] width 1522 height 677
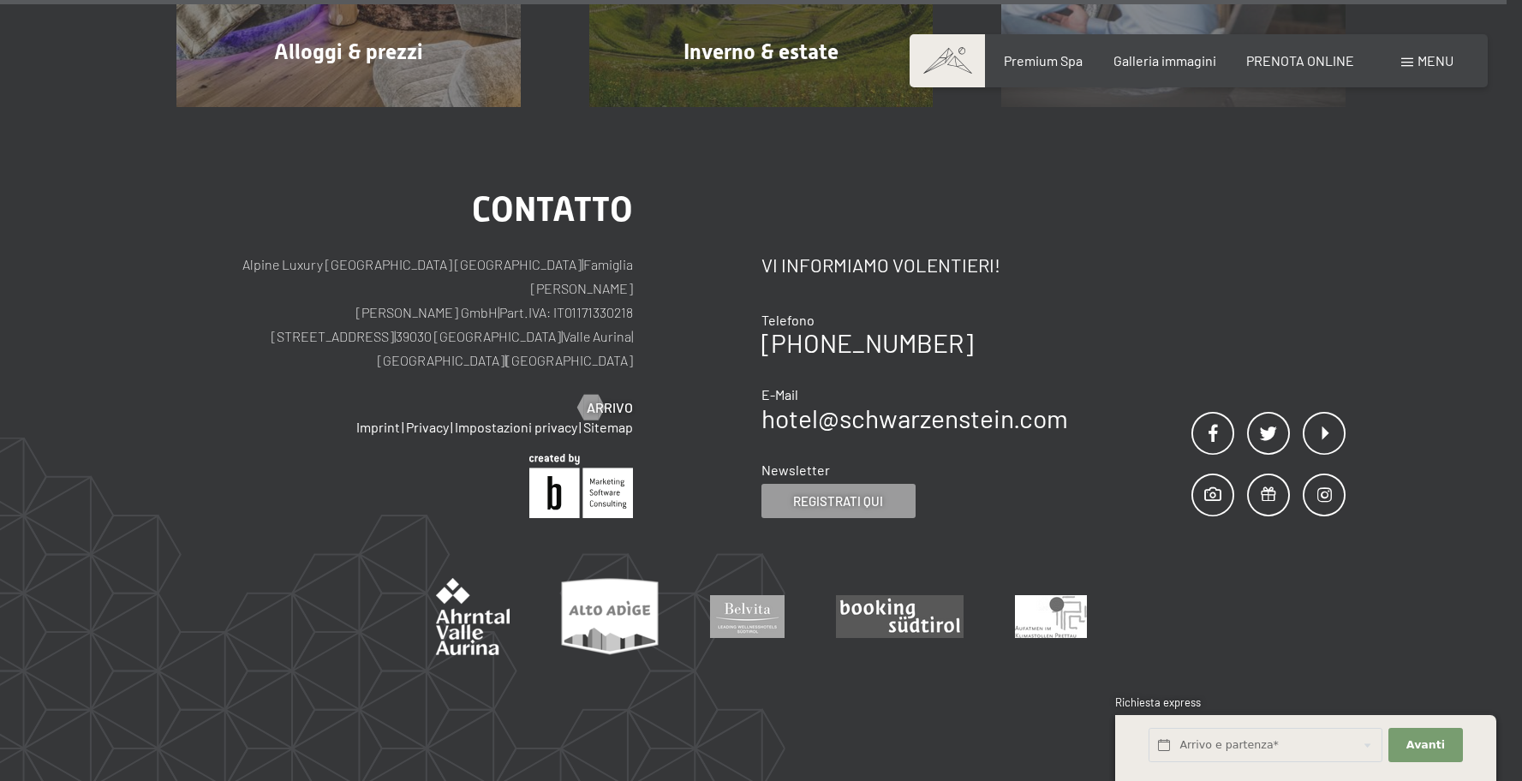
drag, startPoint x: 116, startPoint y: 274, endPoint x: 368, endPoint y: 305, distance: 253.7
click at [128, 275] on div "Contatto Alpine Luxury SPA Resort SCHWARZENSTEIN | Famiglia Zimmerhofer Otmar Z…" at bounding box center [761, 445] width 1522 height 677
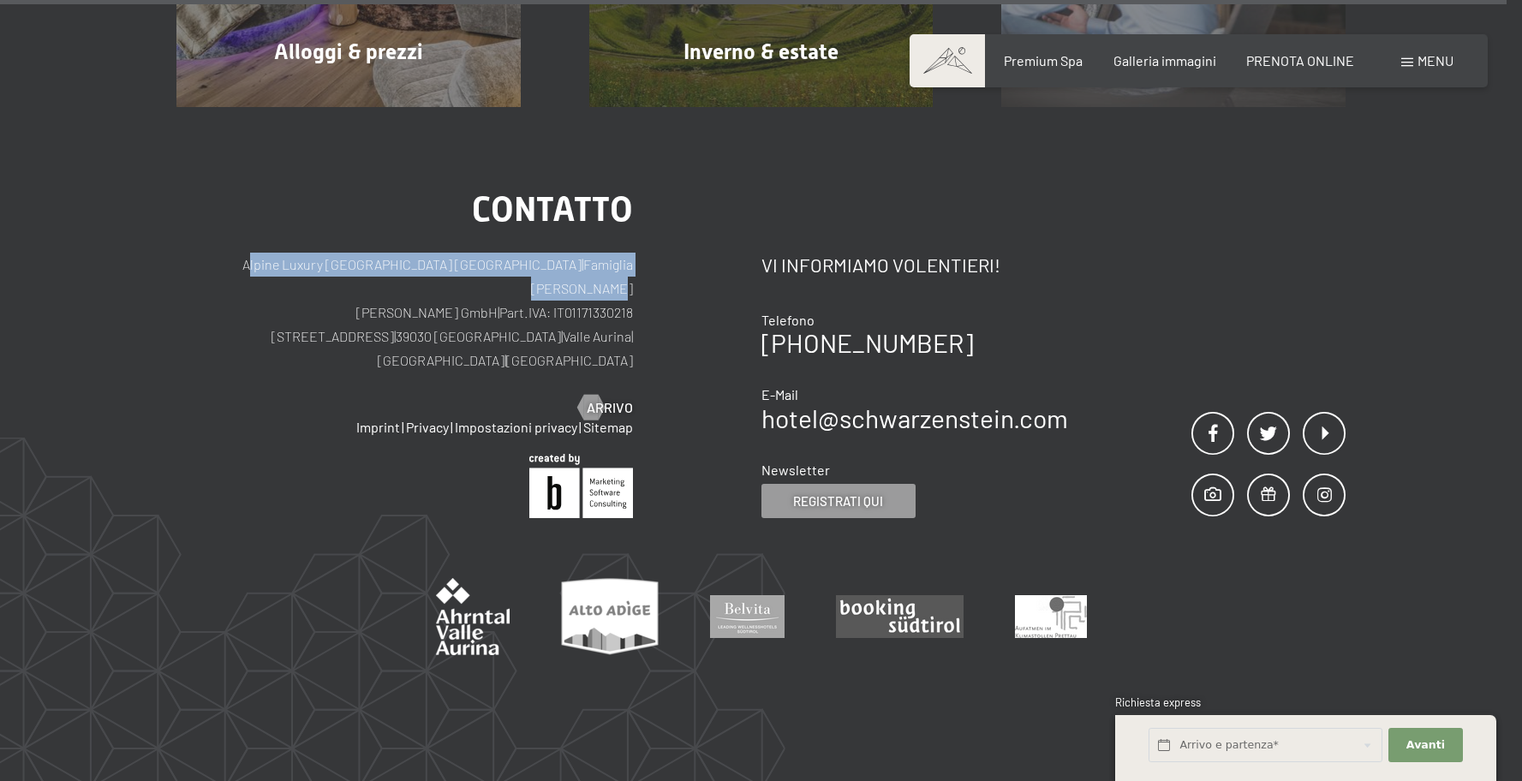
drag, startPoint x: 255, startPoint y: 227, endPoint x: 748, endPoint y: 232, distance: 492.6
click at [748, 232] on div "Contatto Alpine Luxury SPA Resort SCHWARZENSTEIN | Famiglia Zimmerhofer Otmar Z…" at bounding box center [468, 356] width 585 height 326
drag, startPoint x: 694, startPoint y: 234, endPoint x: 637, endPoint y: 236, distance: 56.6
click at [694, 234] on div "Contatto Alpine Luxury SPA Resort SCHWARZENSTEIN | Famiglia Zimmerhofer Otmar Z…" at bounding box center [468, 356] width 585 height 326
drag, startPoint x: 406, startPoint y: 225, endPoint x: 738, endPoint y: 230, distance: 332.4
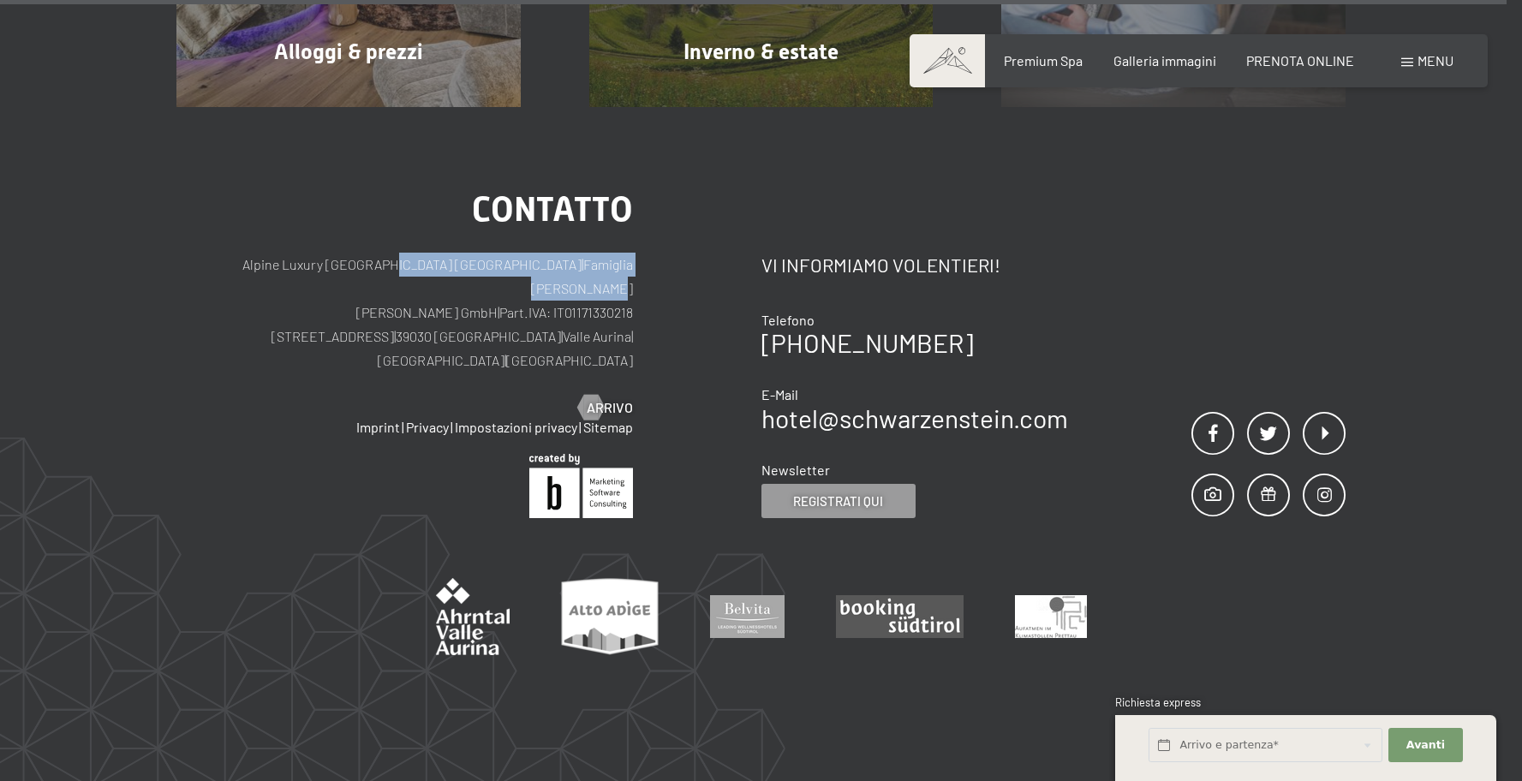
click at [738, 230] on div "Contatto Alpine Luxury SPA Resort SCHWARZENSTEIN | Famiglia Zimmerhofer Otmar Z…" at bounding box center [468, 356] width 585 height 326
drag, startPoint x: 680, startPoint y: 228, endPoint x: 594, endPoint y: 233, distance: 86.7
click at [679, 228] on div "Contatto Alpine Luxury SPA Resort SCHWARZENSTEIN | Famiglia Zimmerhofer Otmar Z…" at bounding box center [468, 356] width 585 height 326
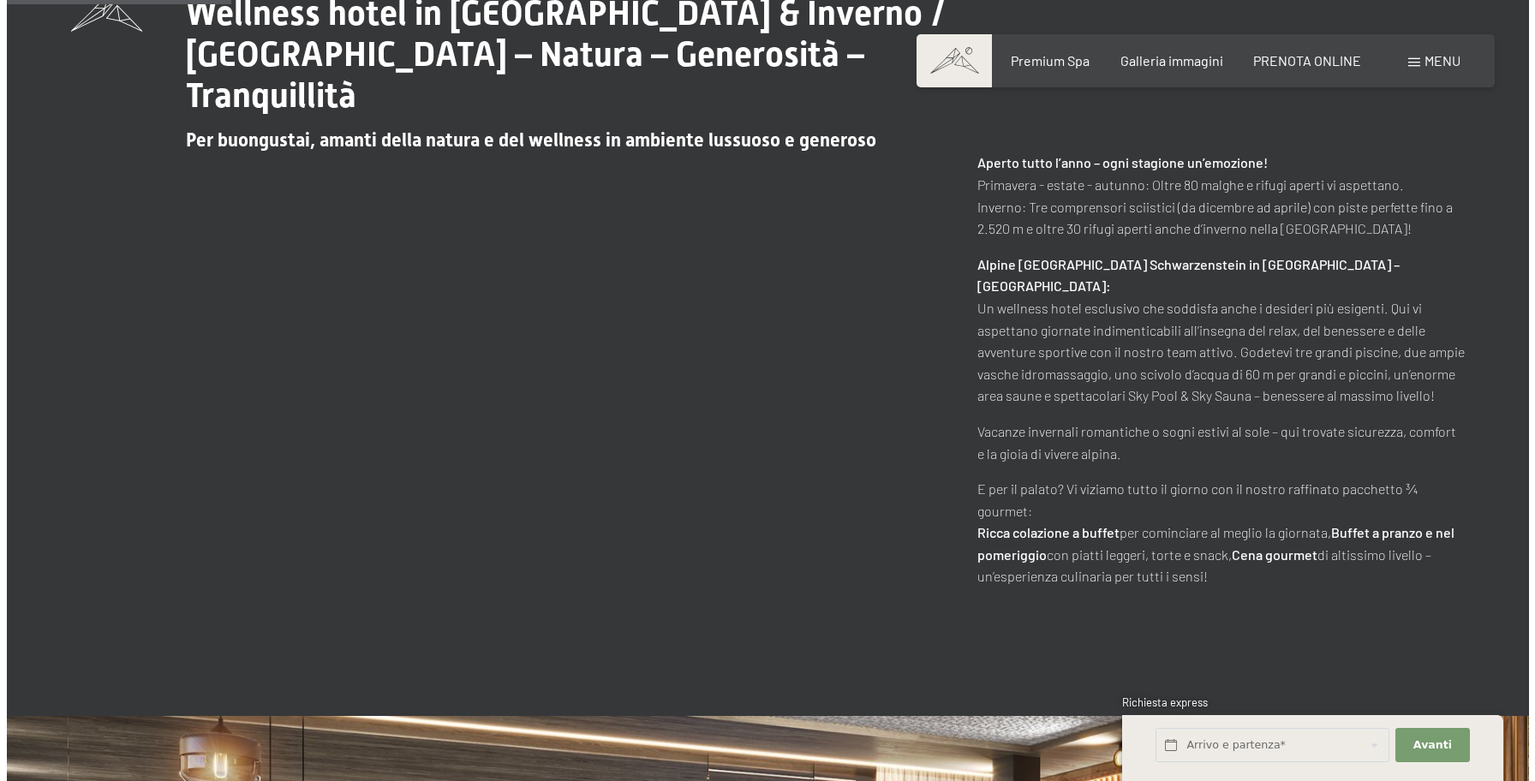
scroll to position [0, 0]
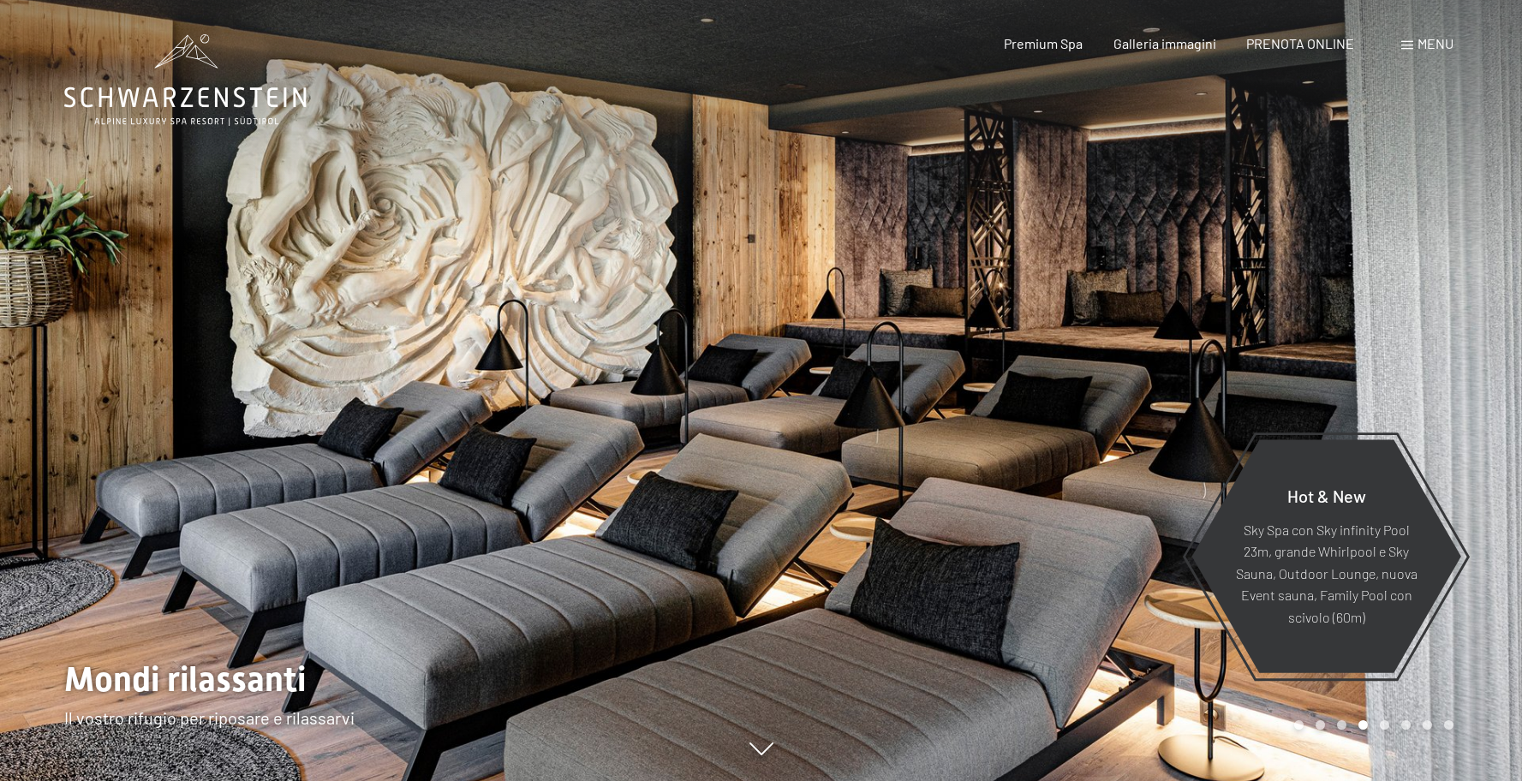
click at [1452, 47] on span "Menu" at bounding box center [1436, 43] width 36 height 16
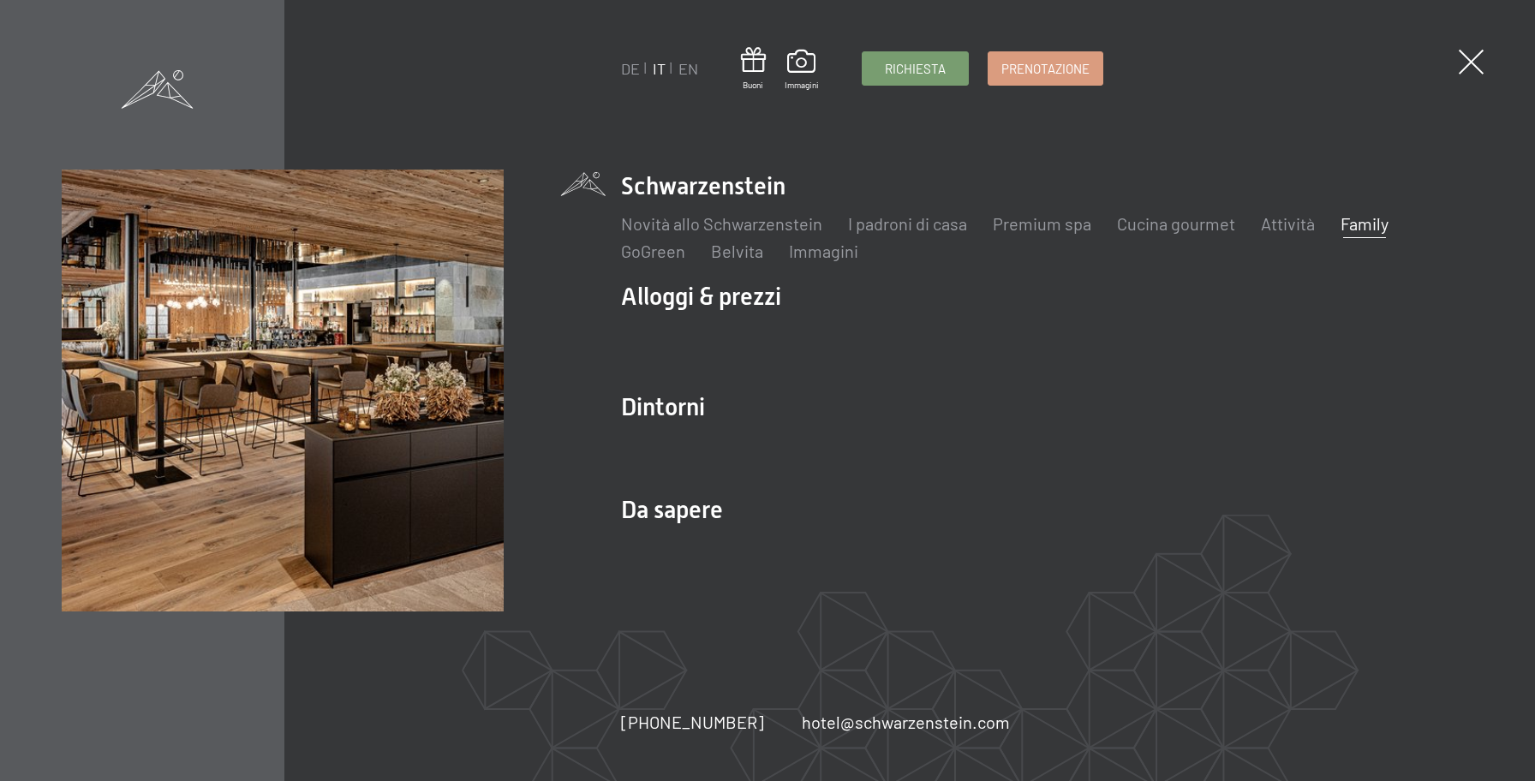
click at [1347, 225] on link "Family" at bounding box center [1365, 223] width 48 height 21
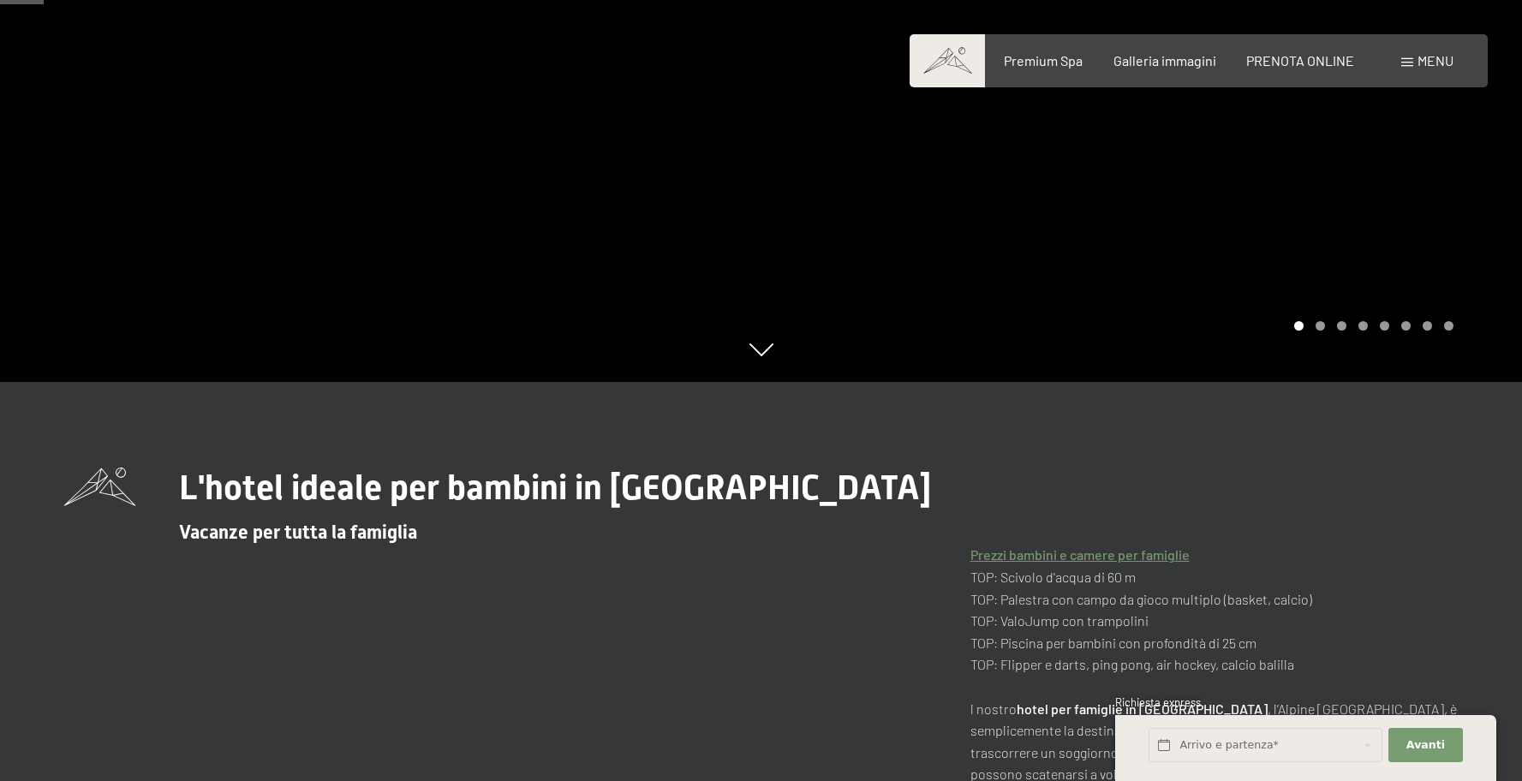
scroll to position [478, 0]
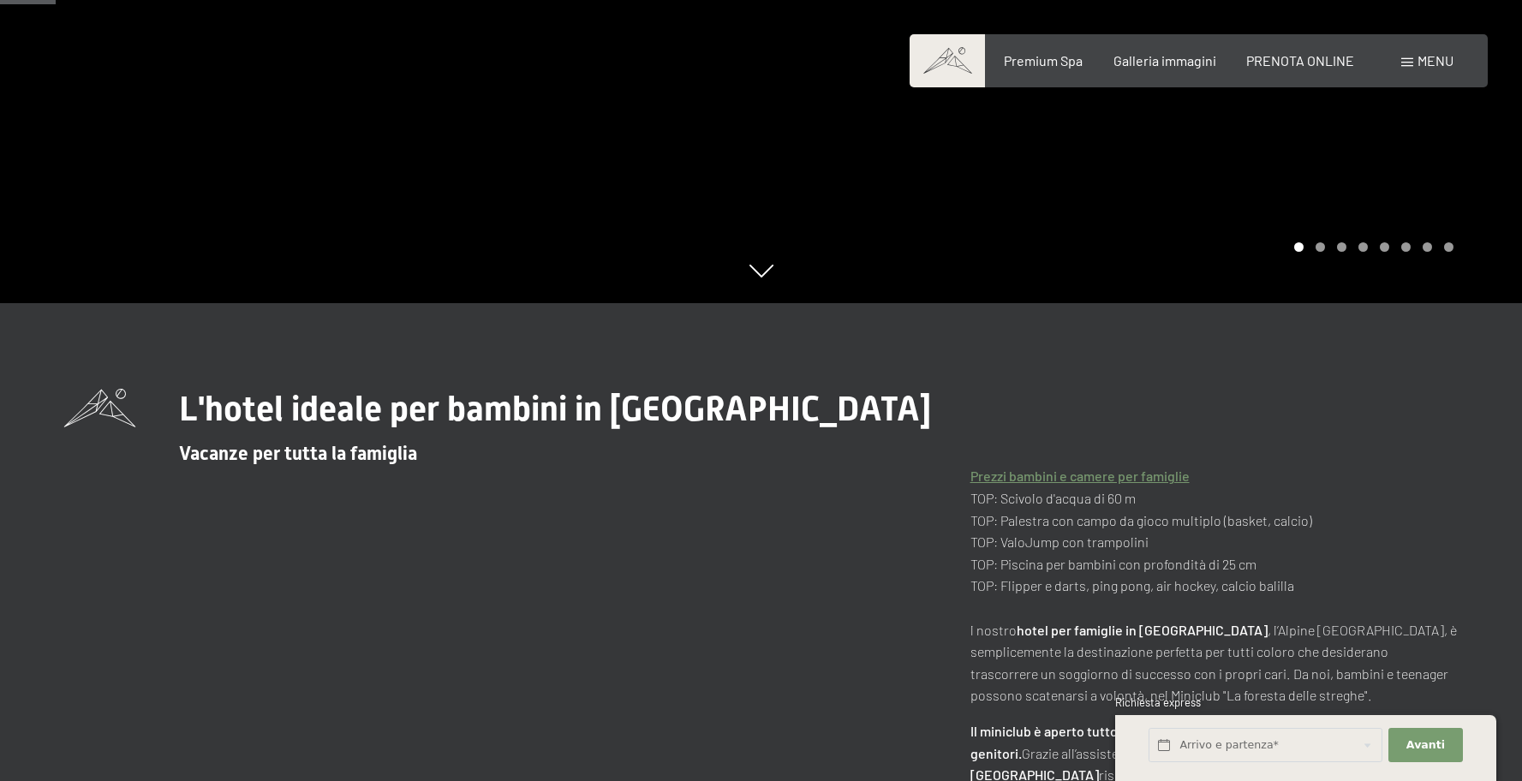
drag, startPoint x: 1400, startPoint y: 225, endPoint x: 1254, endPoint y: 218, distance: 145.8
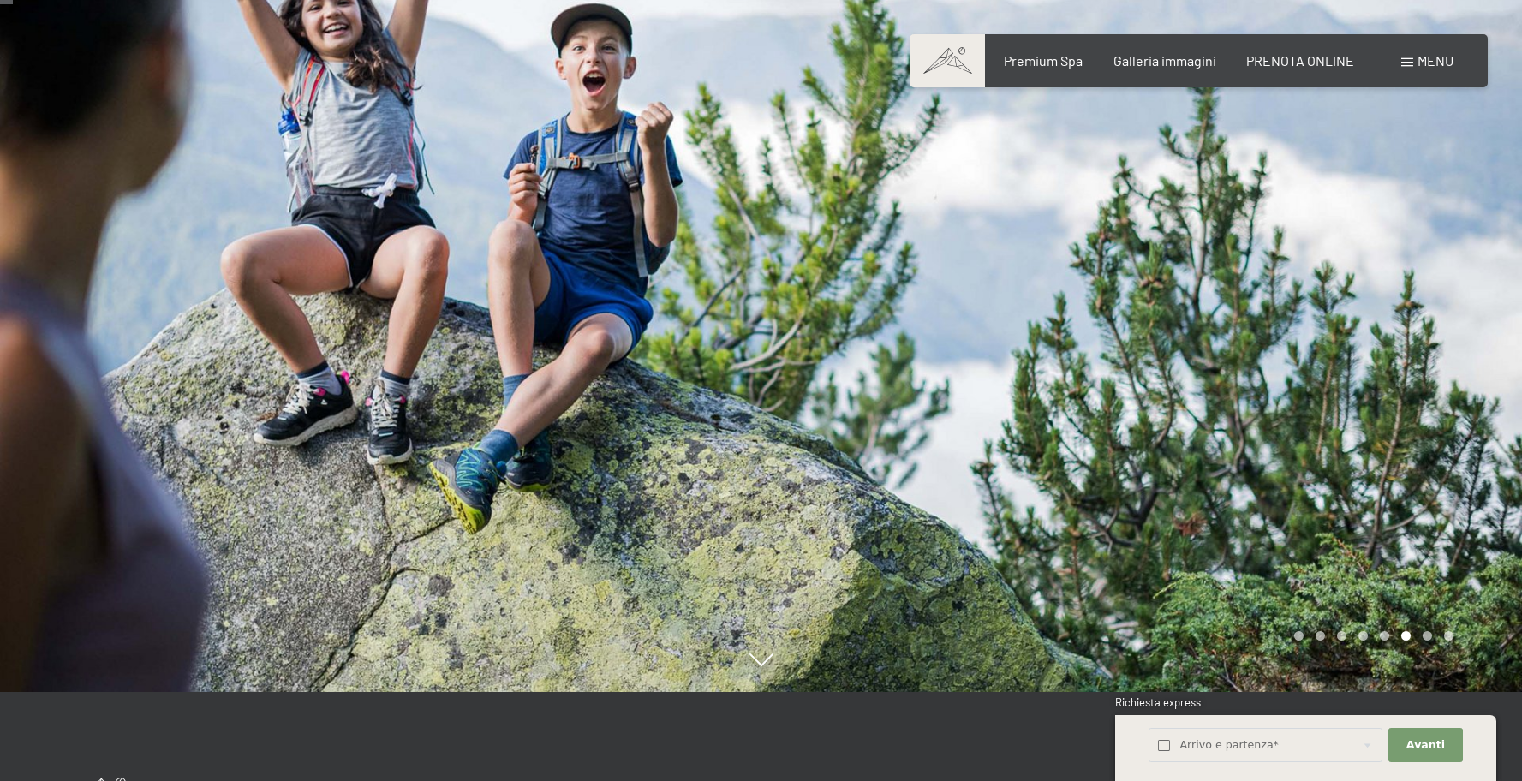
scroll to position [61, 0]
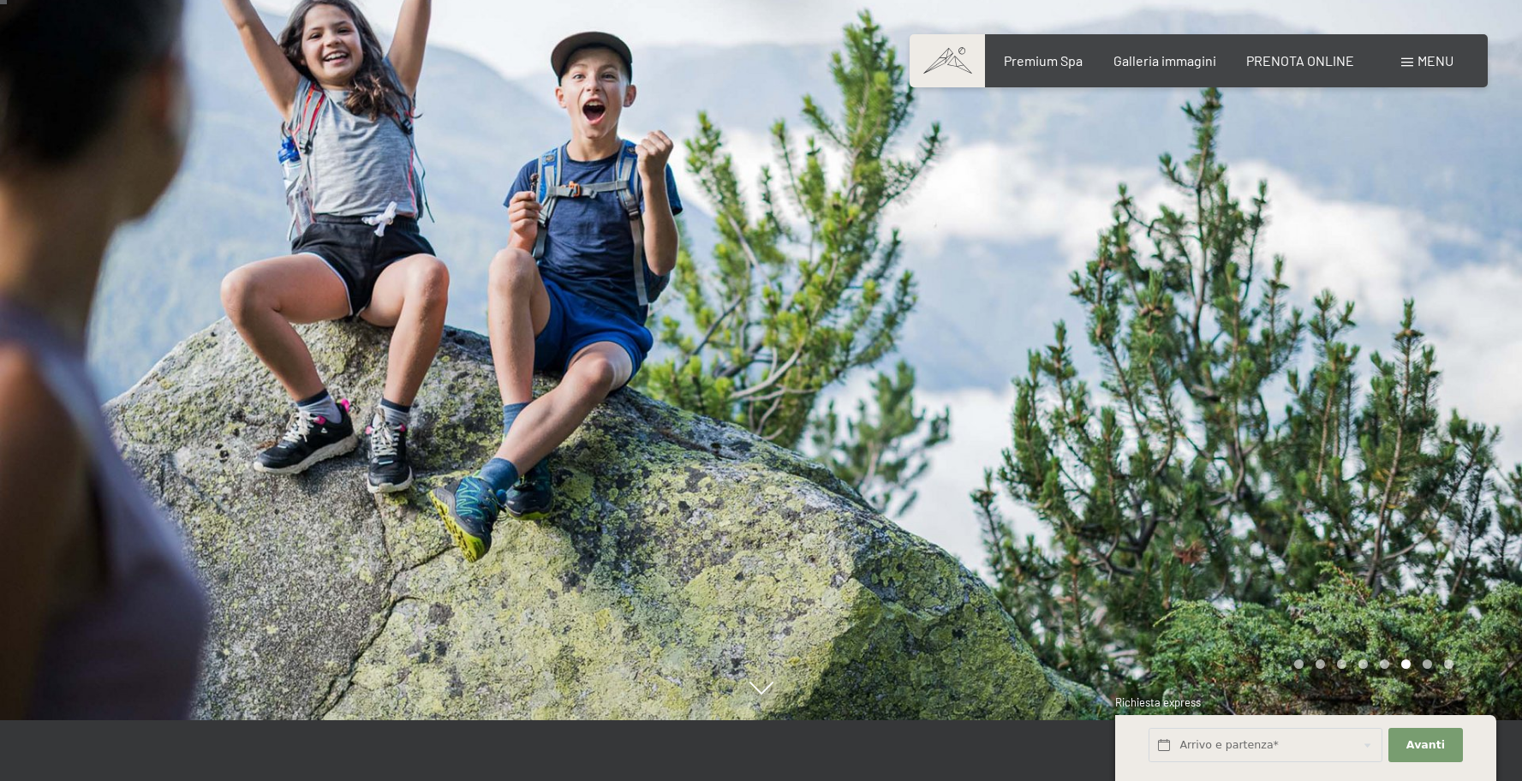
click at [72, 470] on div at bounding box center [381, 329] width 762 height 781
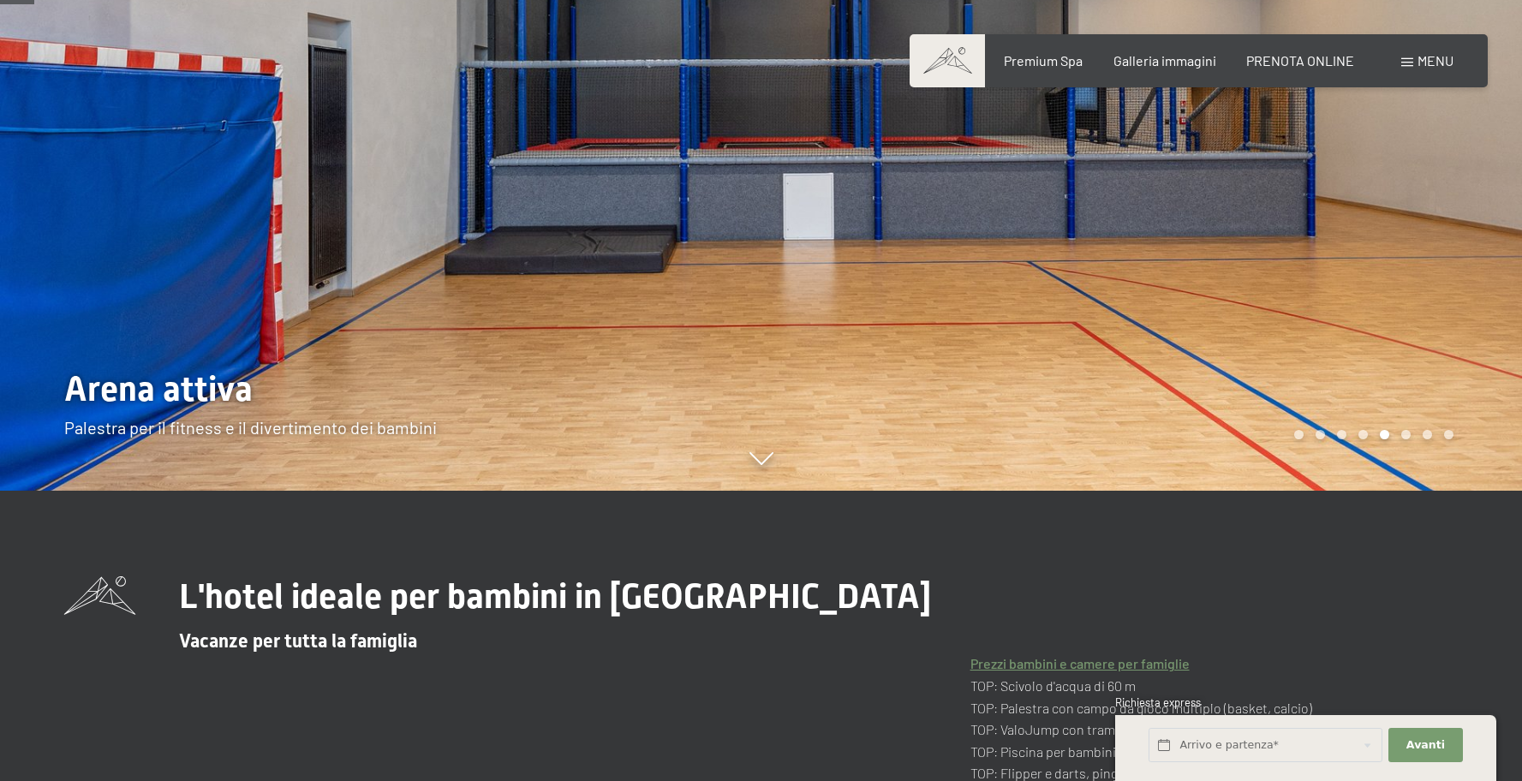
scroll to position [294, 0]
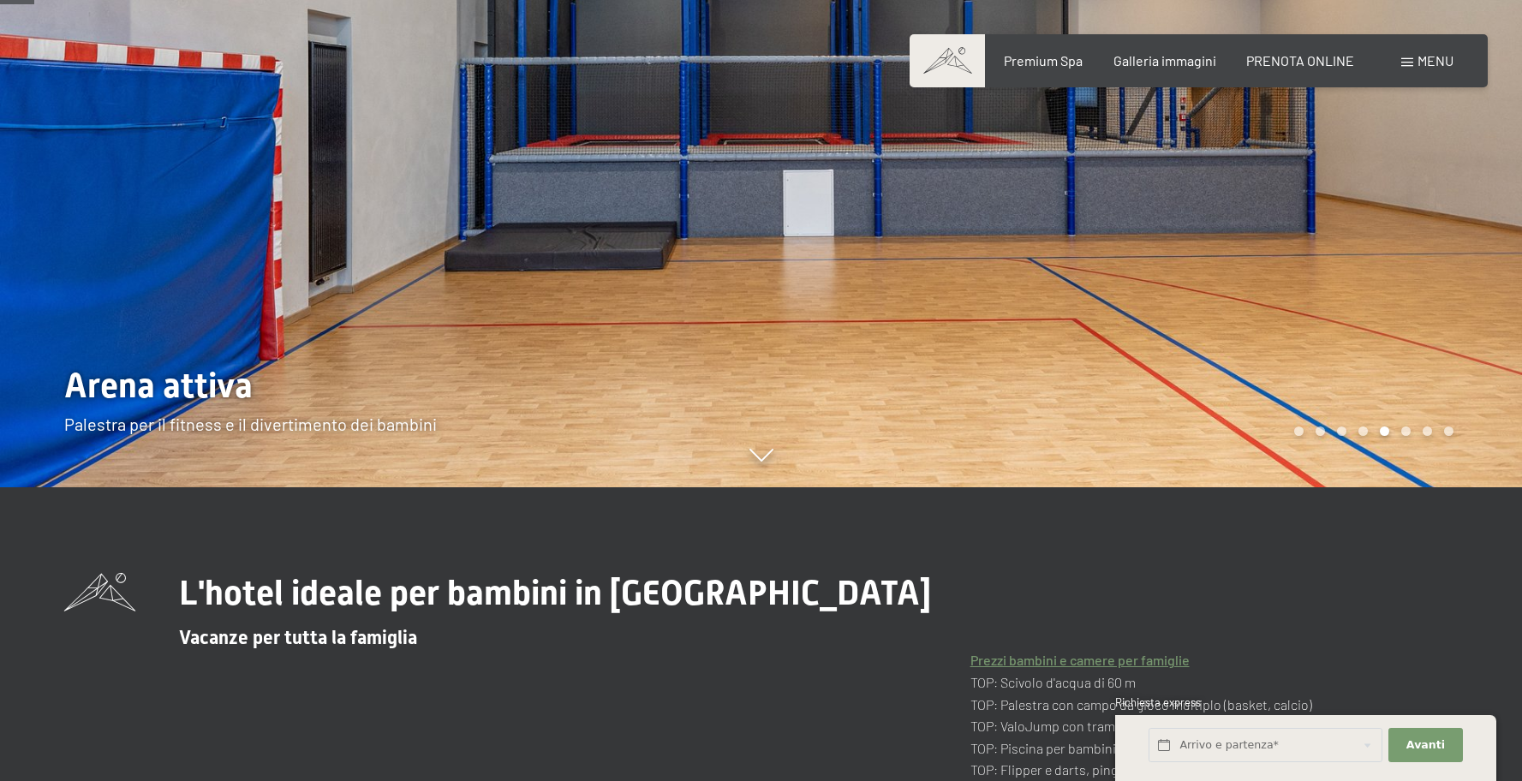
click at [1344, 274] on div at bounding box center [1143, 96] width 762 height 781
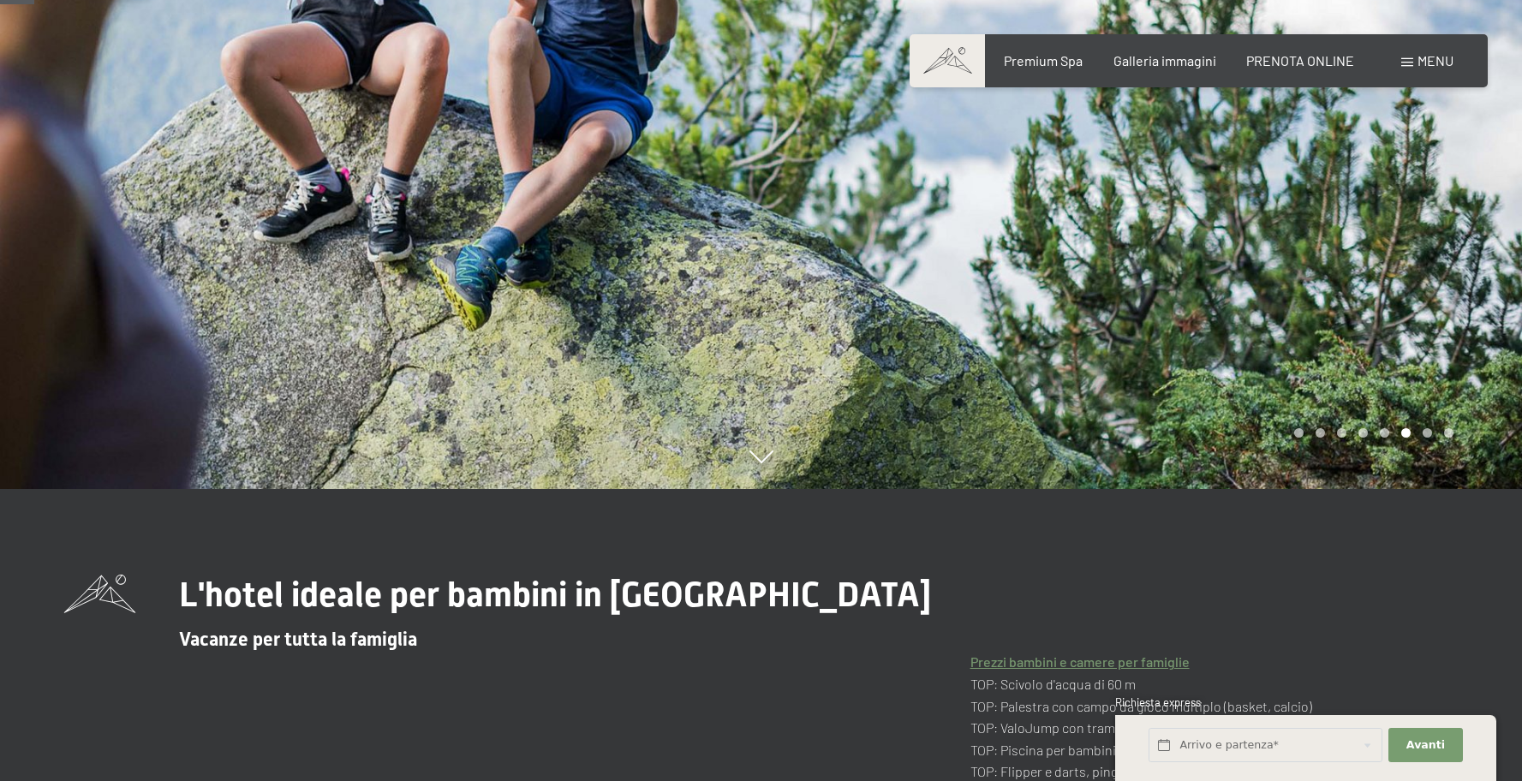
click at [1344, 274] on div at bounding box center [1143, 98] width 762 height 781
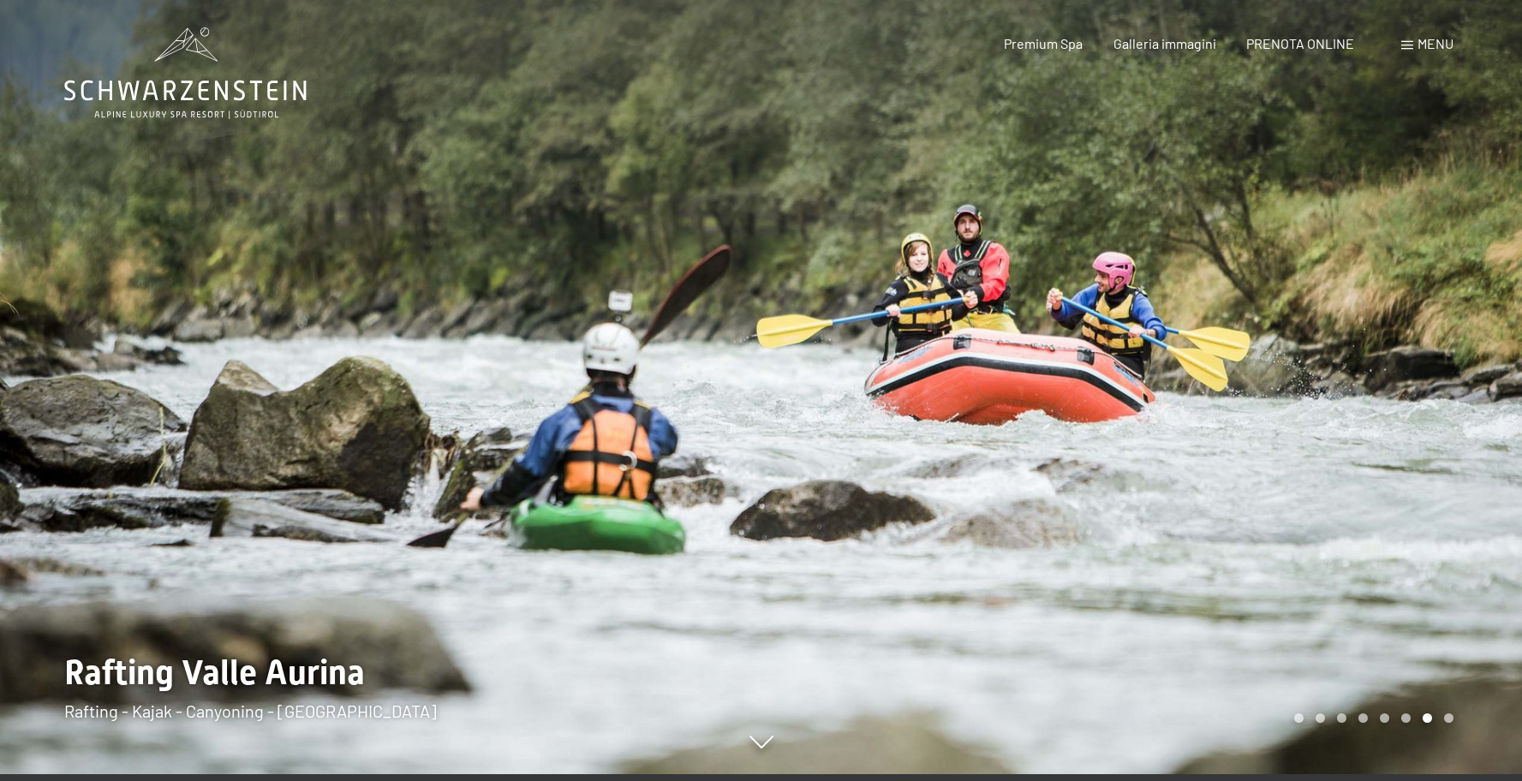
scroll to position [0, 0]
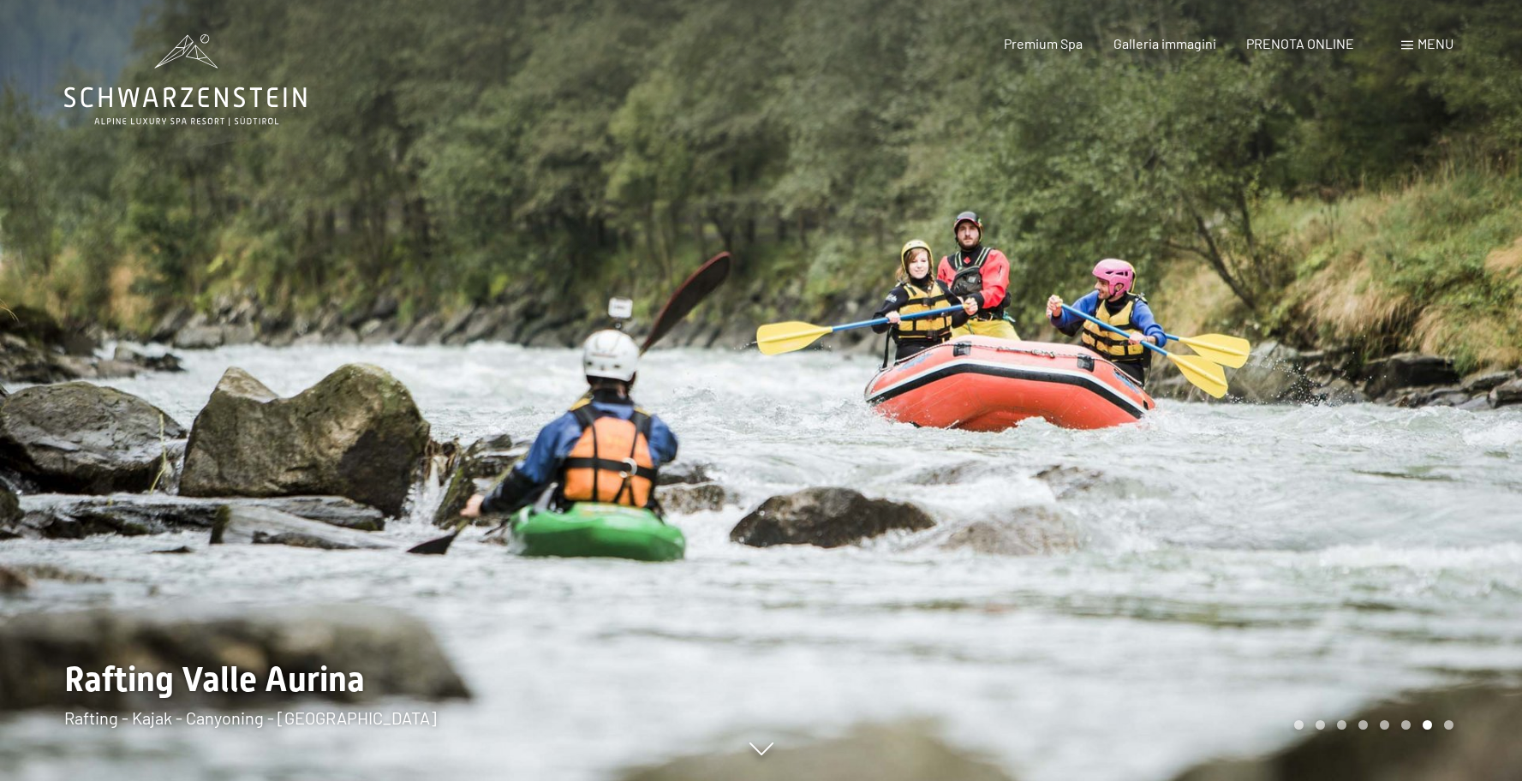
click at [1353, 398] on div at bounding box center [1143, 390] width 762 height 781
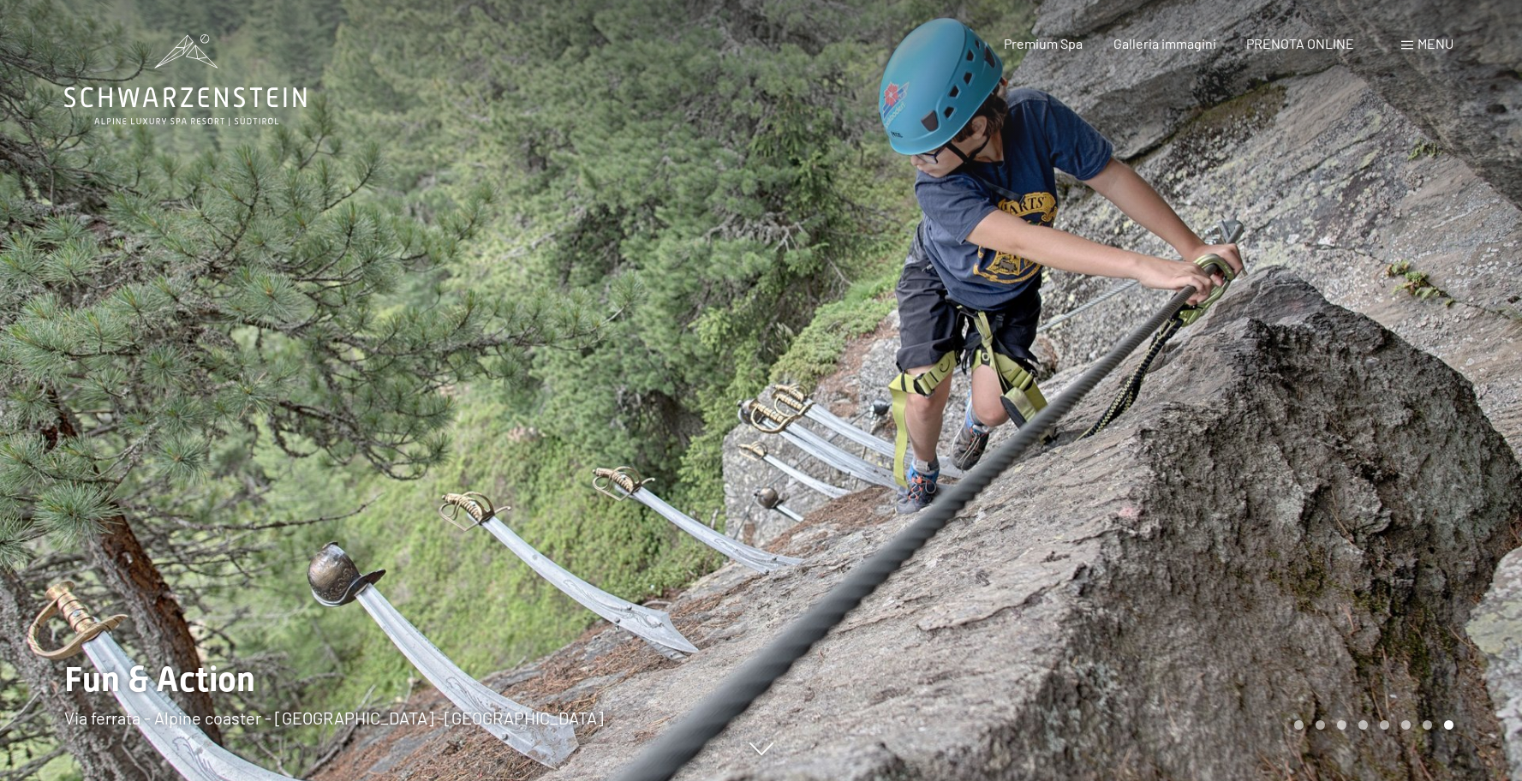
click at [1366, 398] on div at bounding box center [1143, 390] width 762 height 781
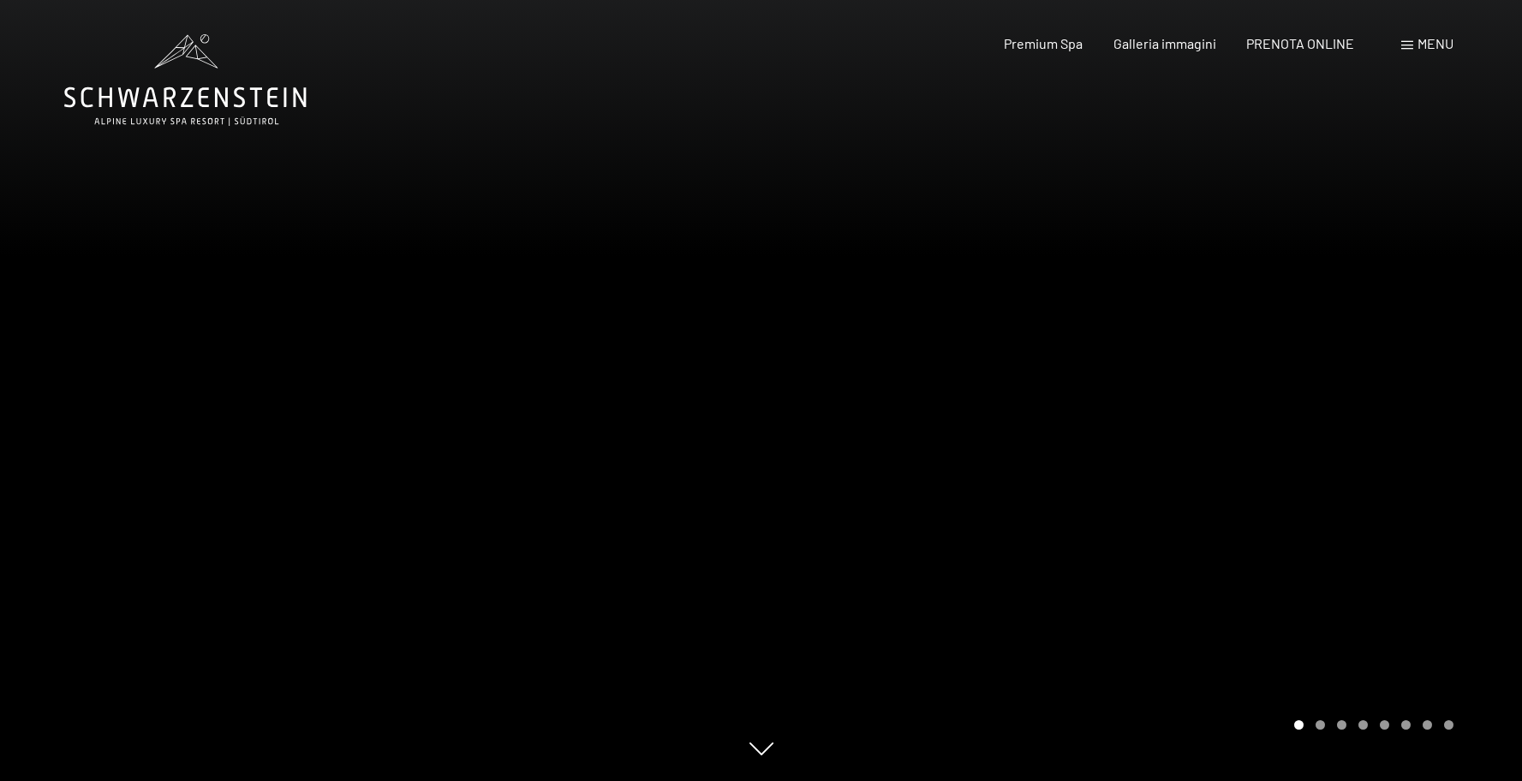
click at [1366, 398] on div at bounding box center [1143, 390] width 762 height 781
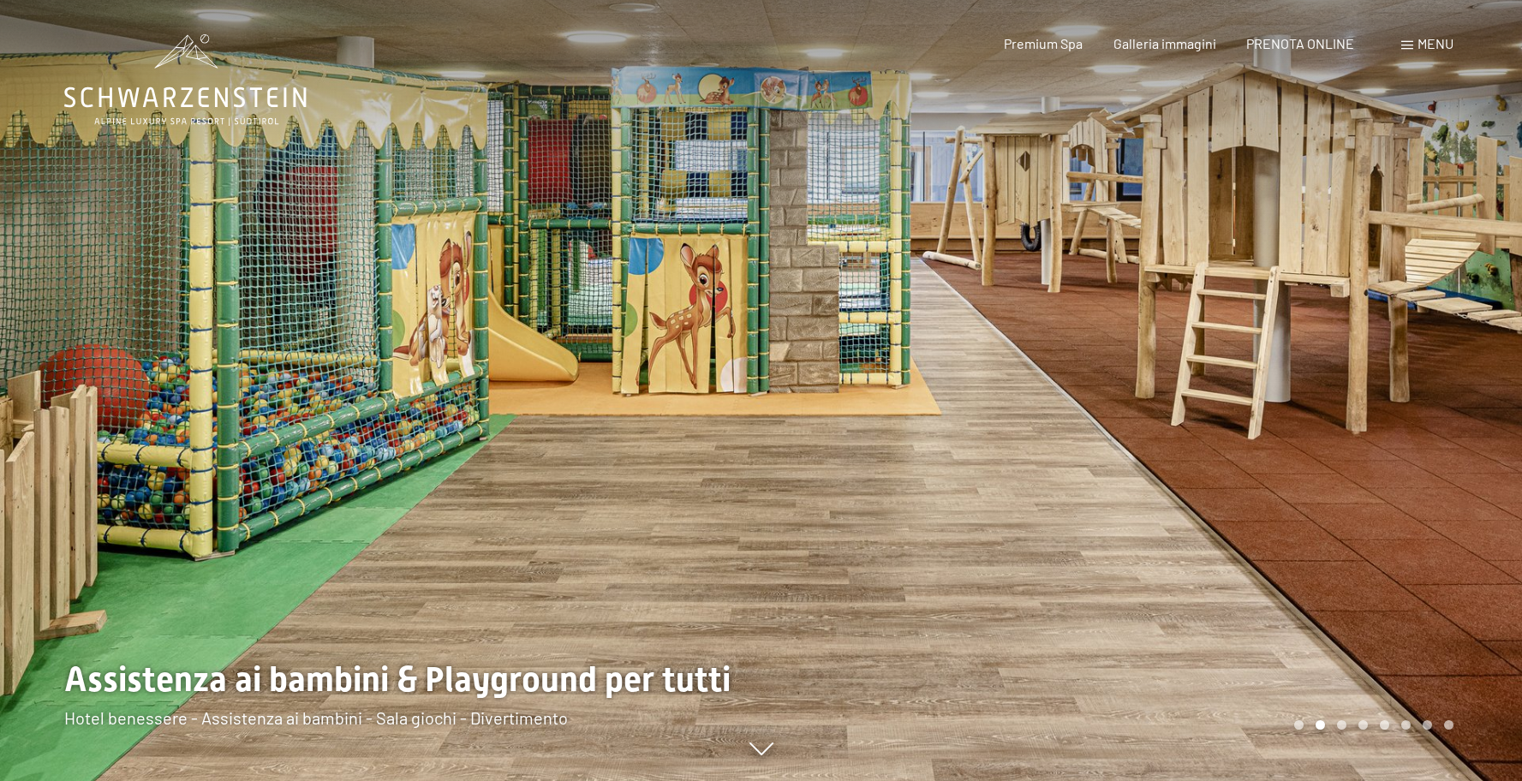
click at [1366, 398] on div at bounding box center [1143, 390] width 762 height 781
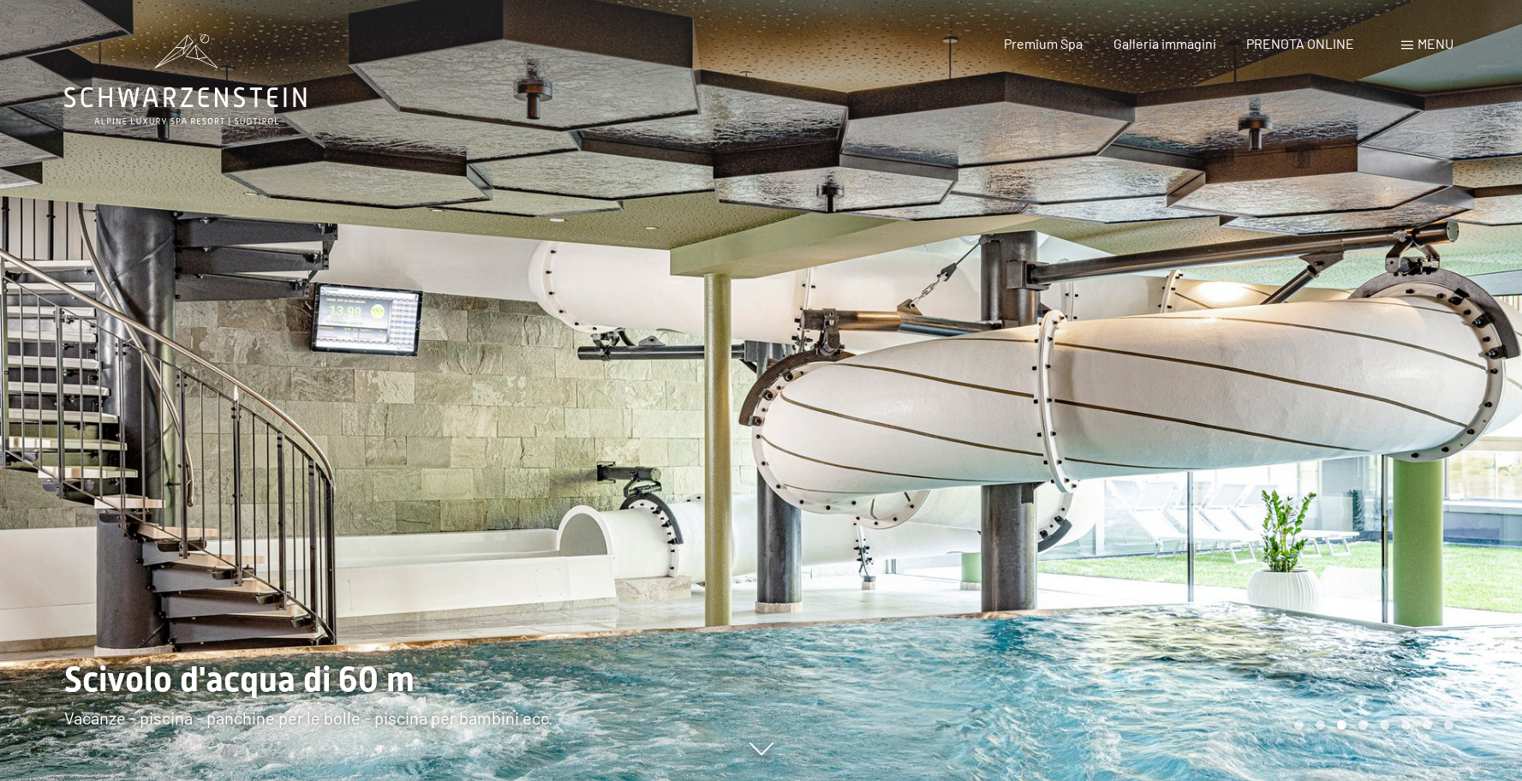
click at [1366, 398] on div at bounding box center [1143, 390] width 762 height 781
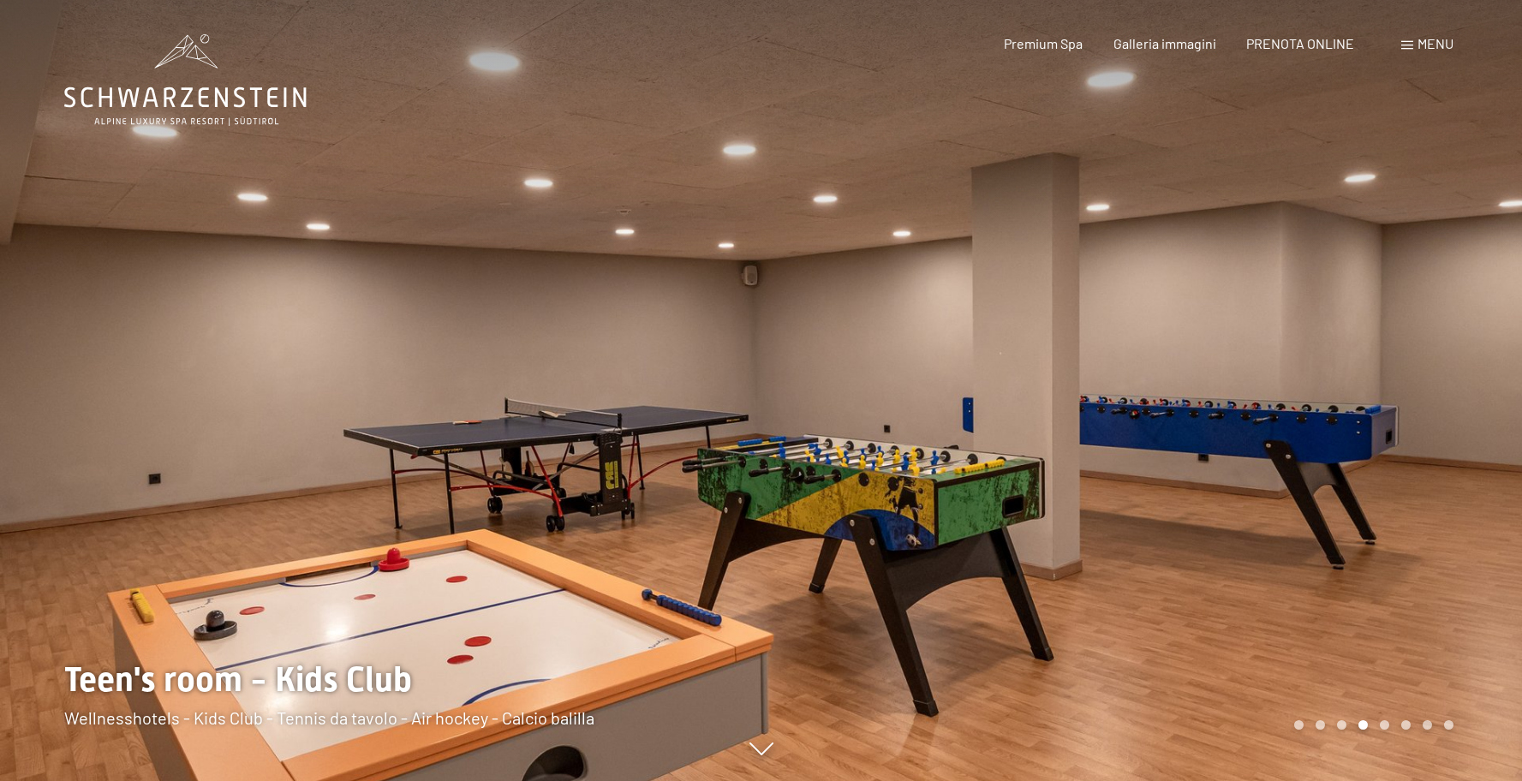
scroll to position [3, 0]
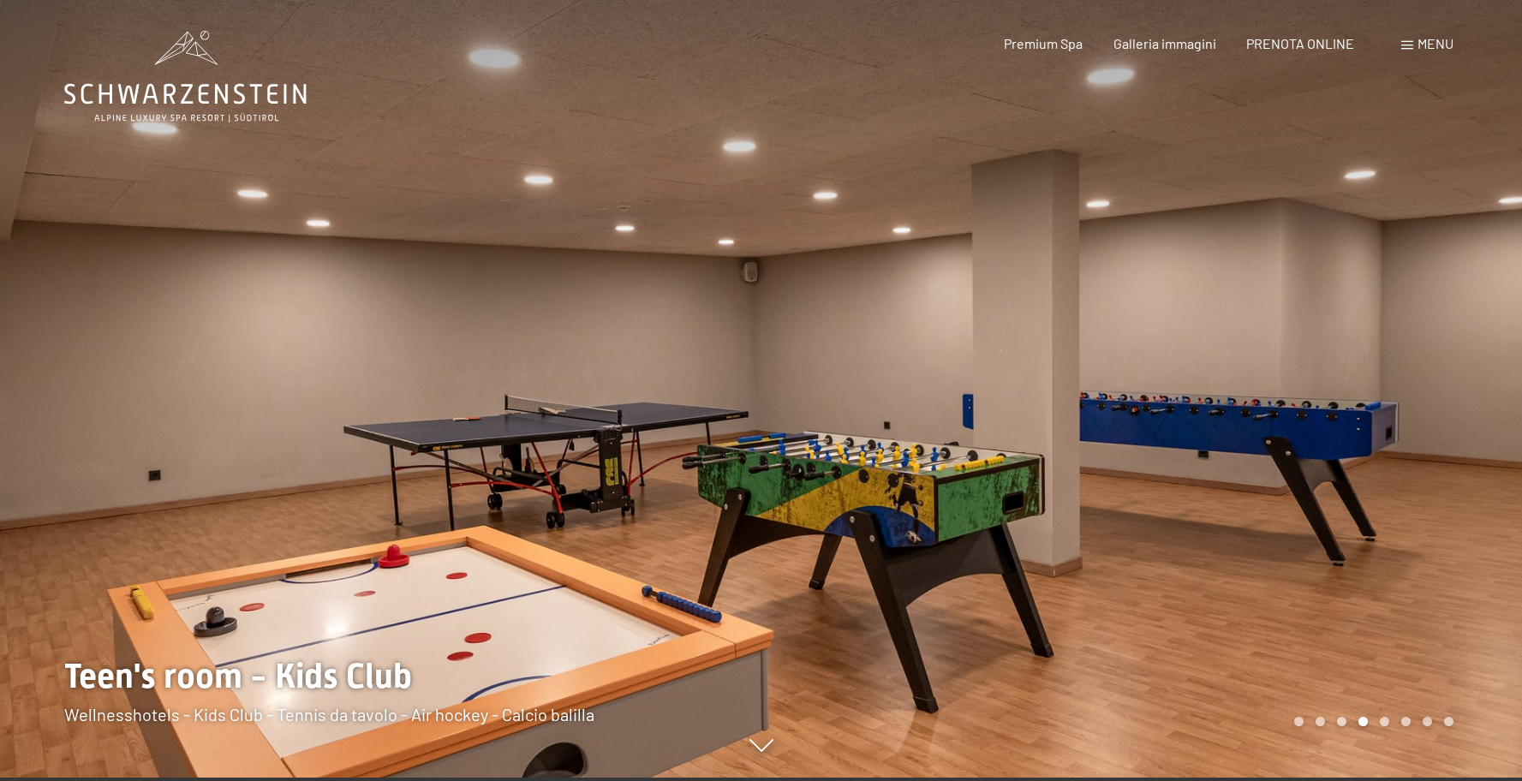
click at [1366, 398] on div at bounding box center [1143, 387] width 762 height 781
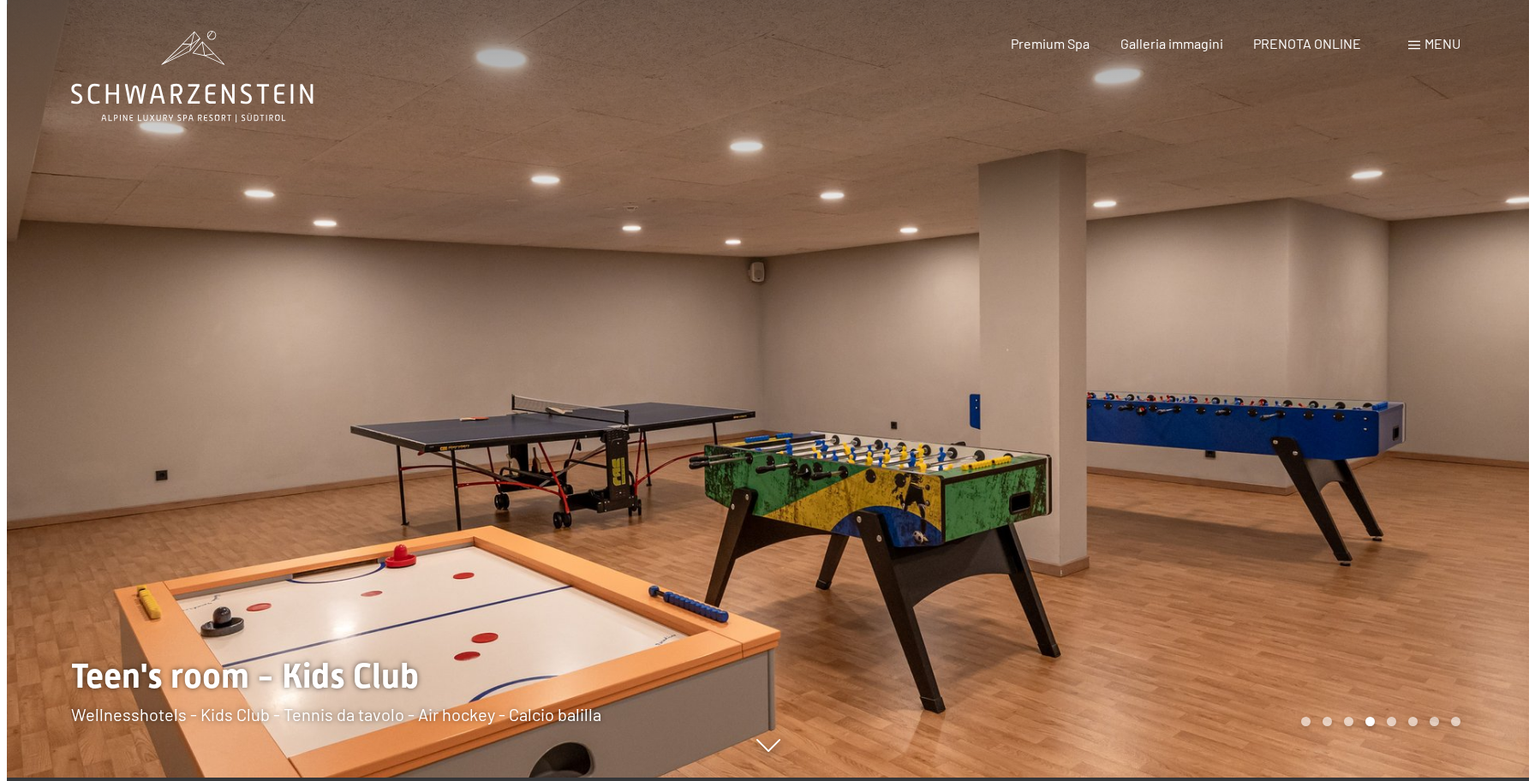
scroll to position [0, 0]
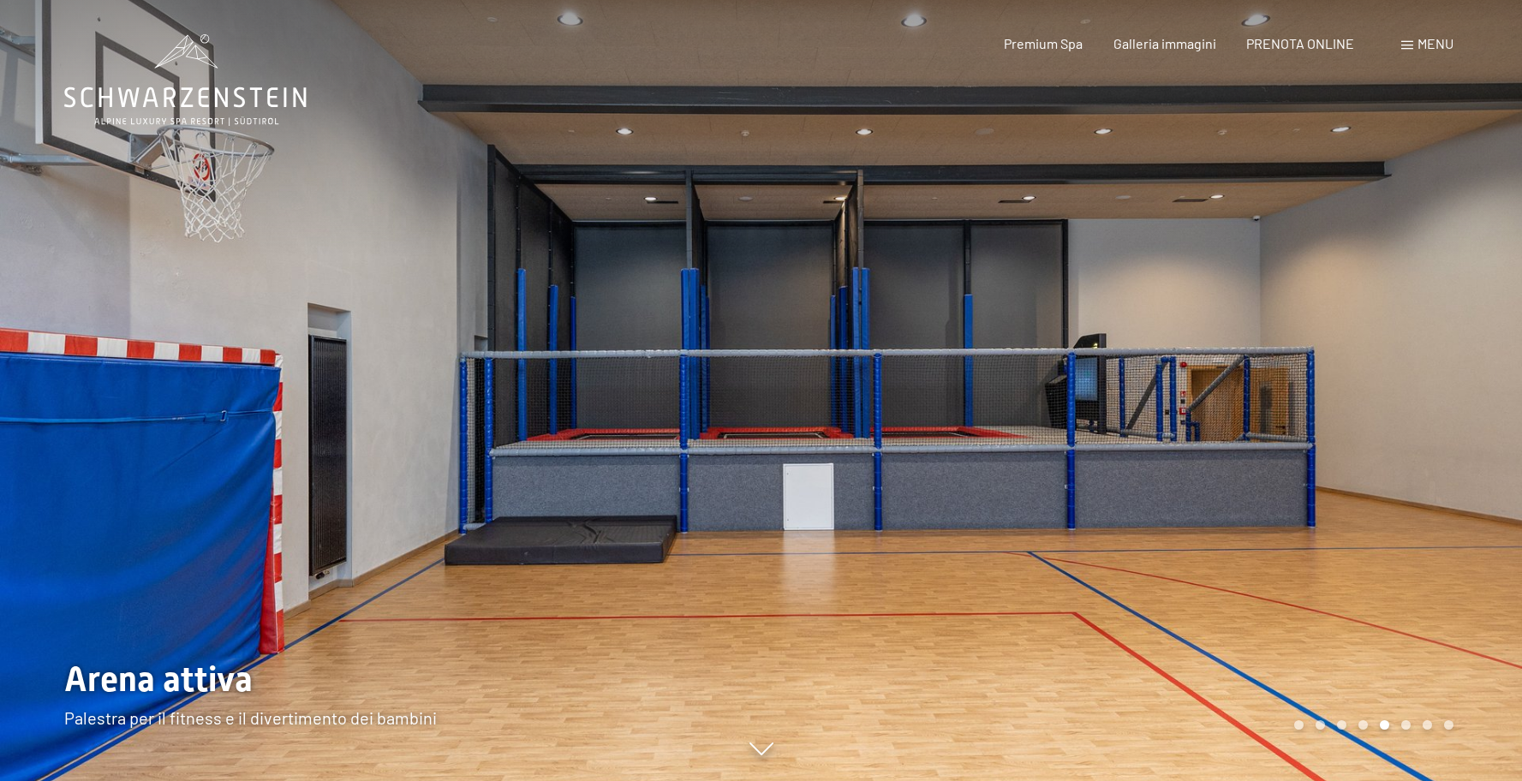
click at [1366, 398] on div at bounding box center [1143, 390] width 762 height 781
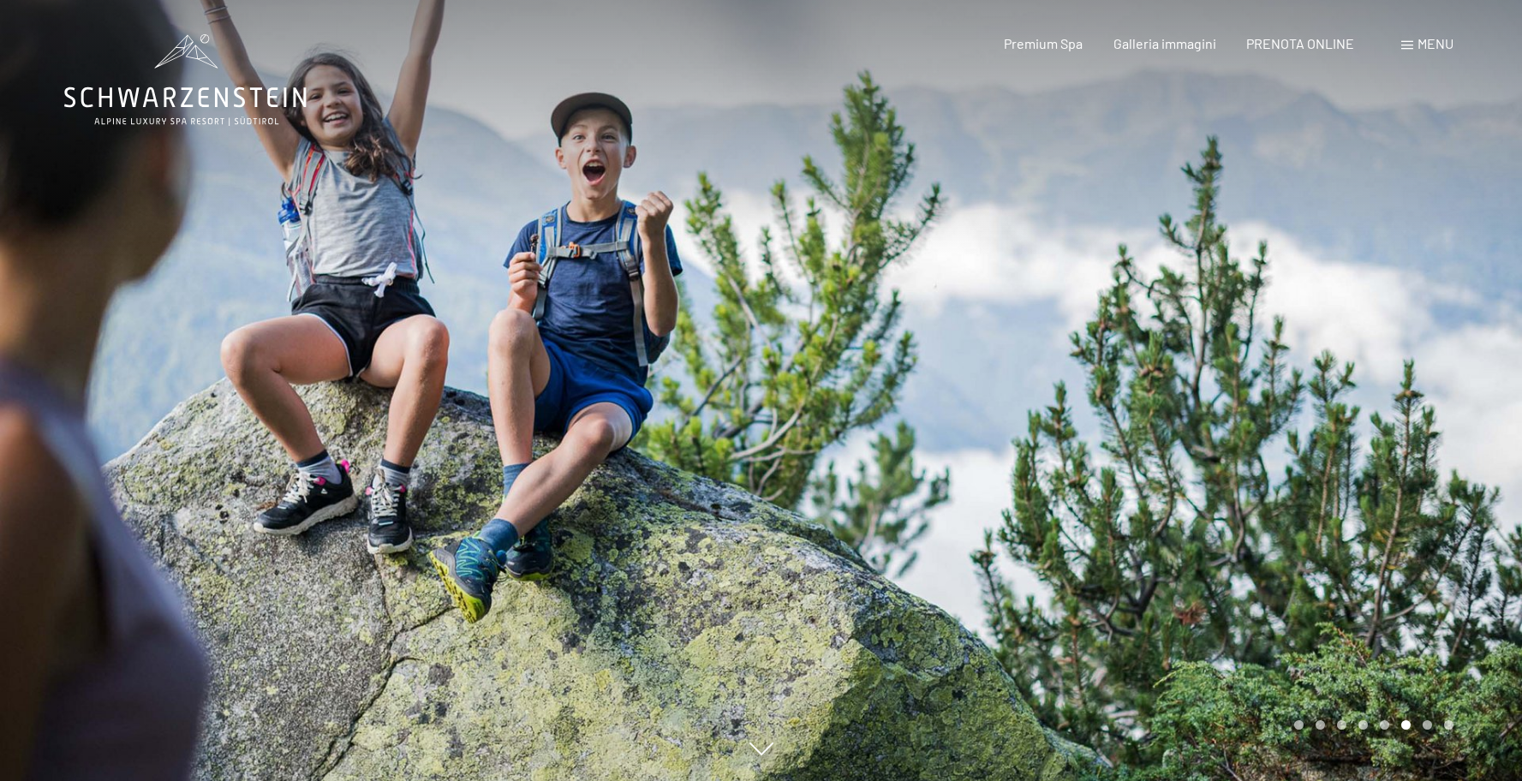
click at [1365, 400] on div at bounding box center [1143, 390] width 762 height 781
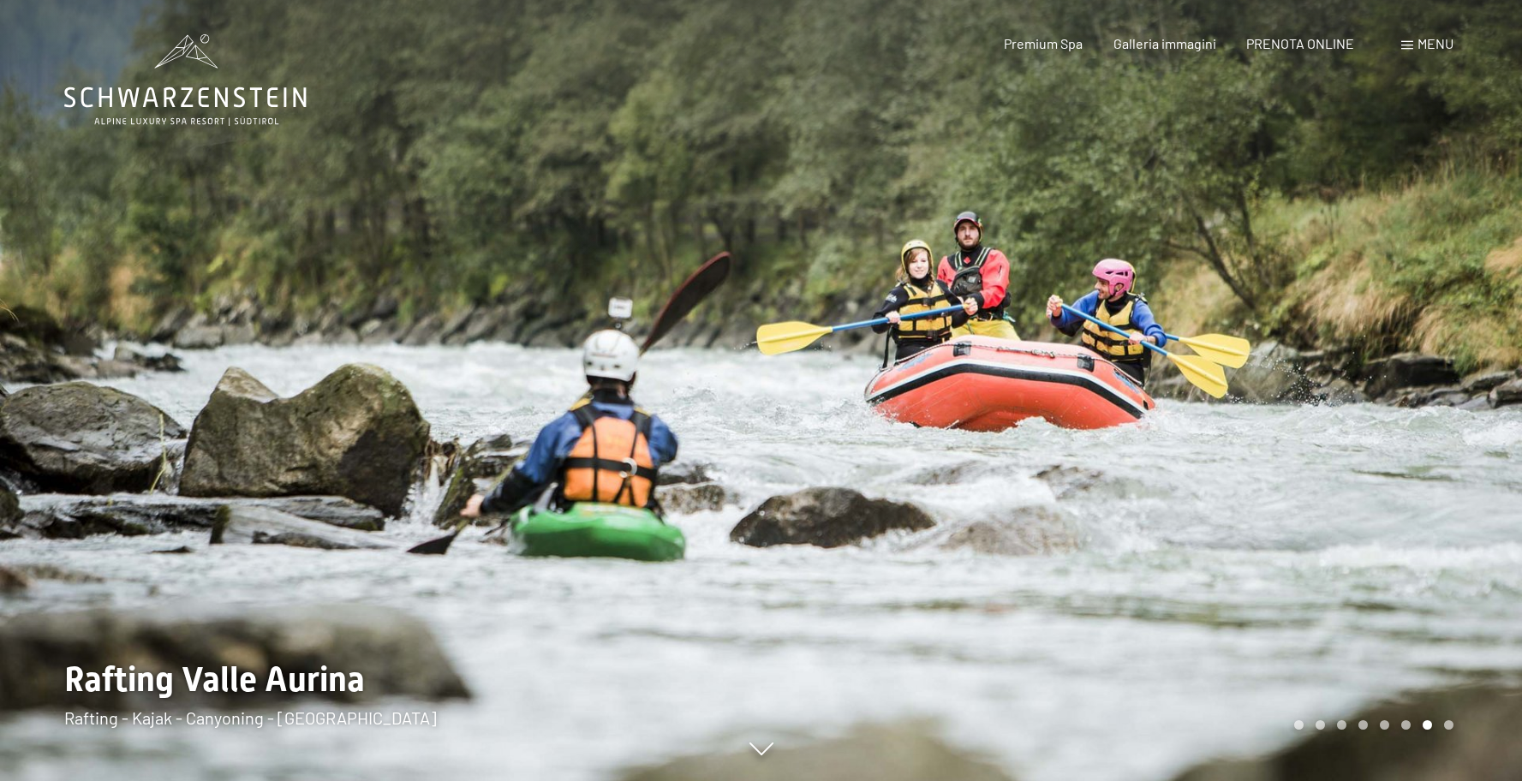
click at [1365, 398] on div at bounding box center [1143, 390] width 762 height 781
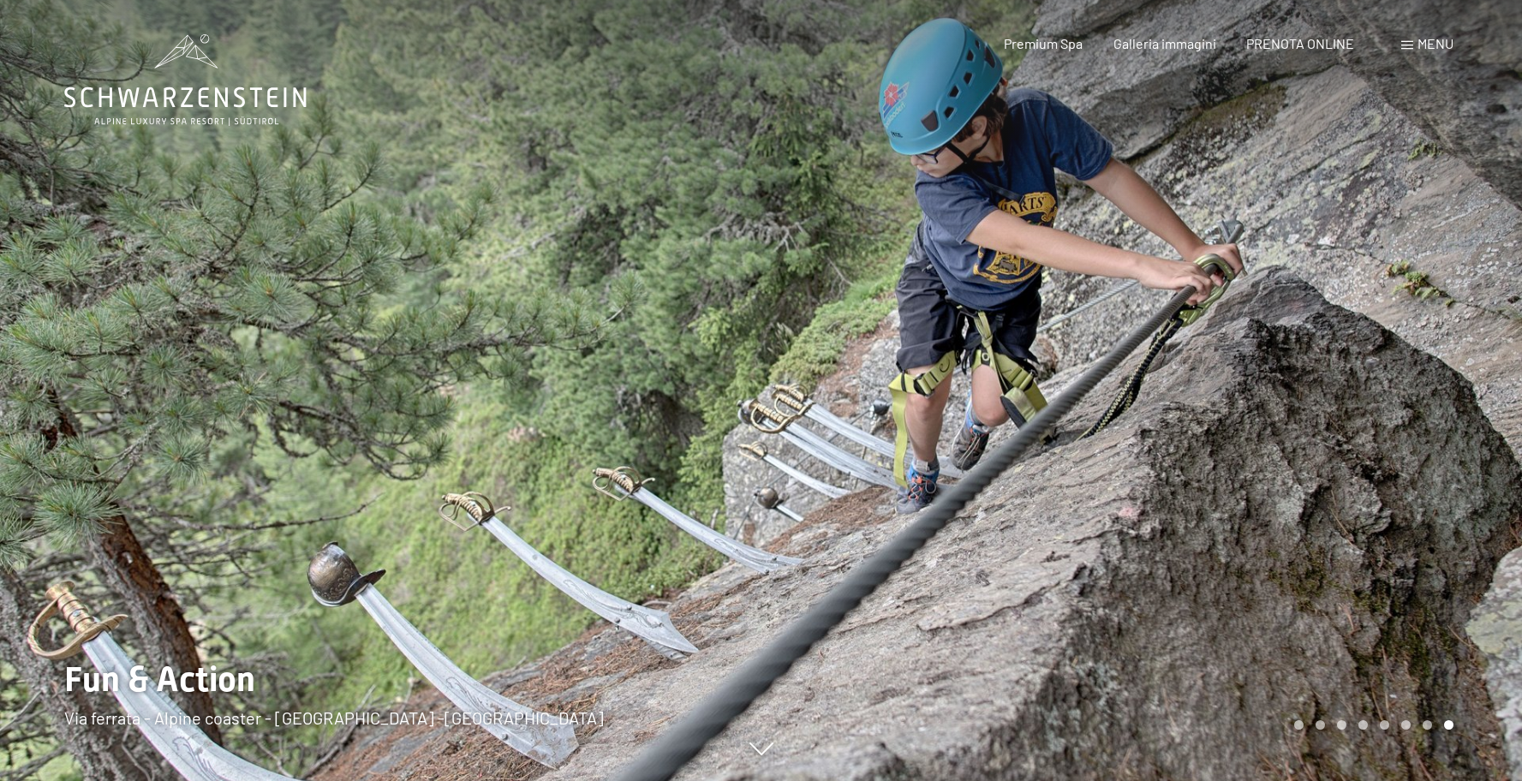
click at [1401, 448] on div at bounding box center [1143, 390] width 762 height 781
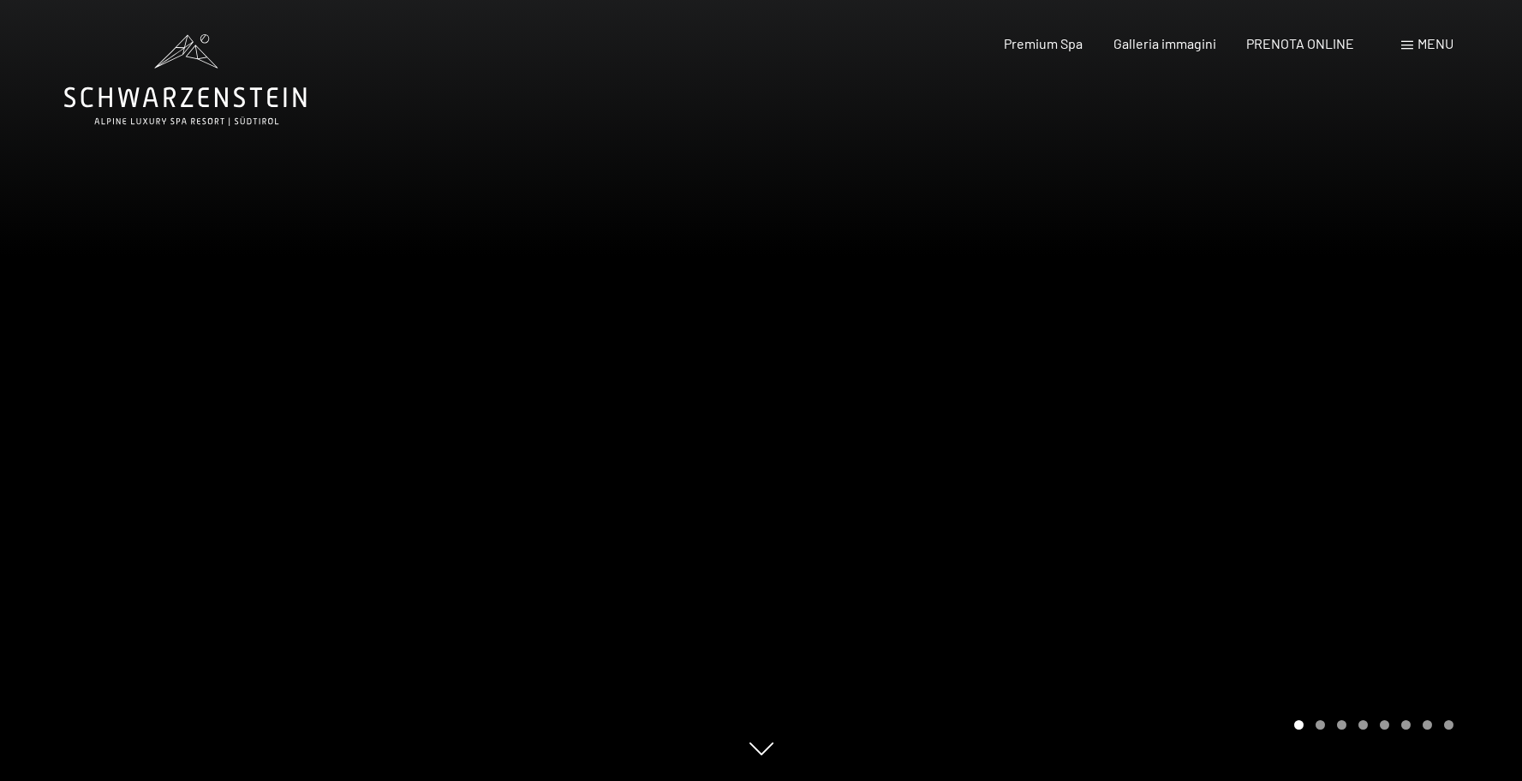
click at [1401, 448] on div at bounding box center [1143, 390] width 762 height 781
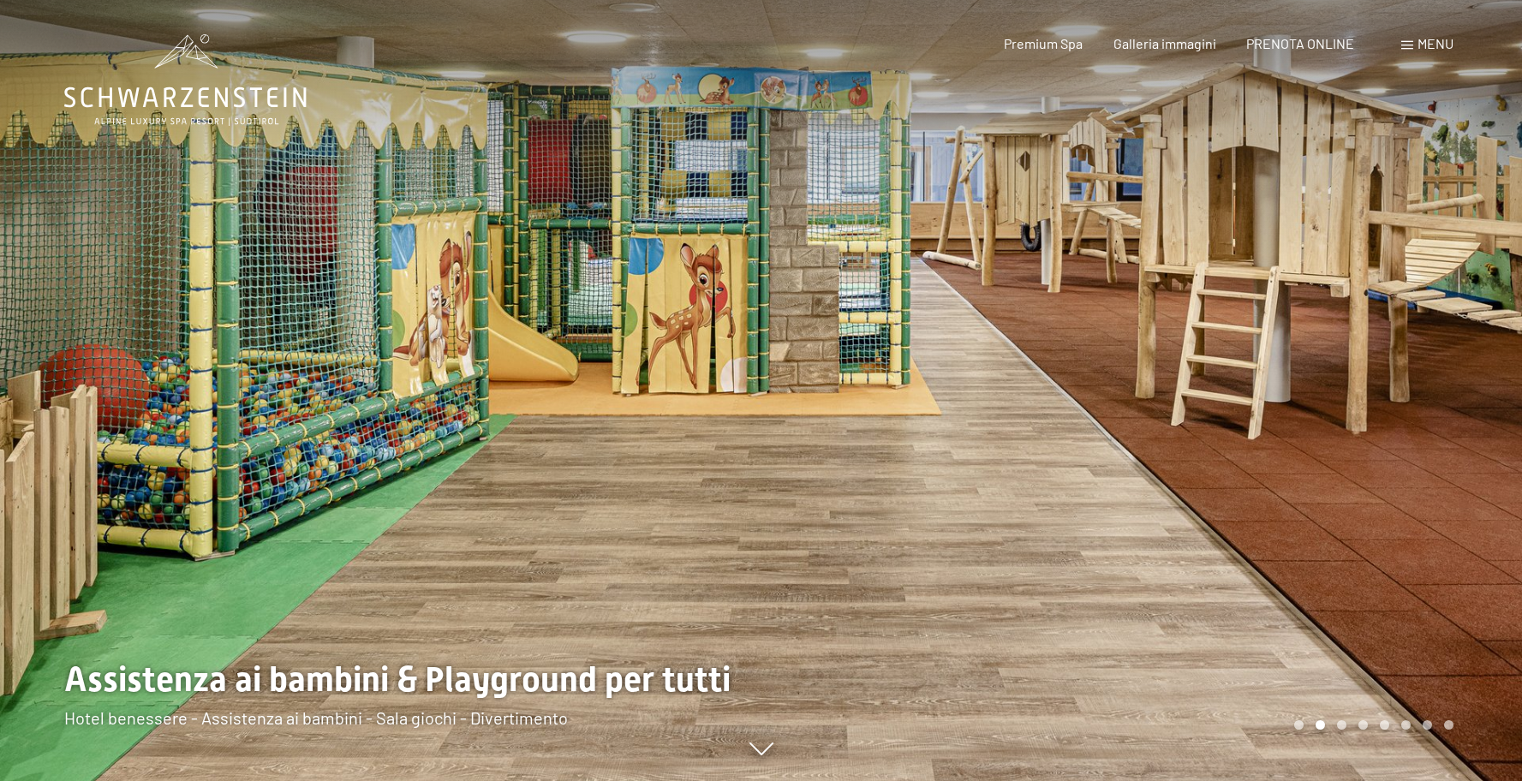
click at [1417, 444] on div at bounding box center [1143, 390] width 762 height 781
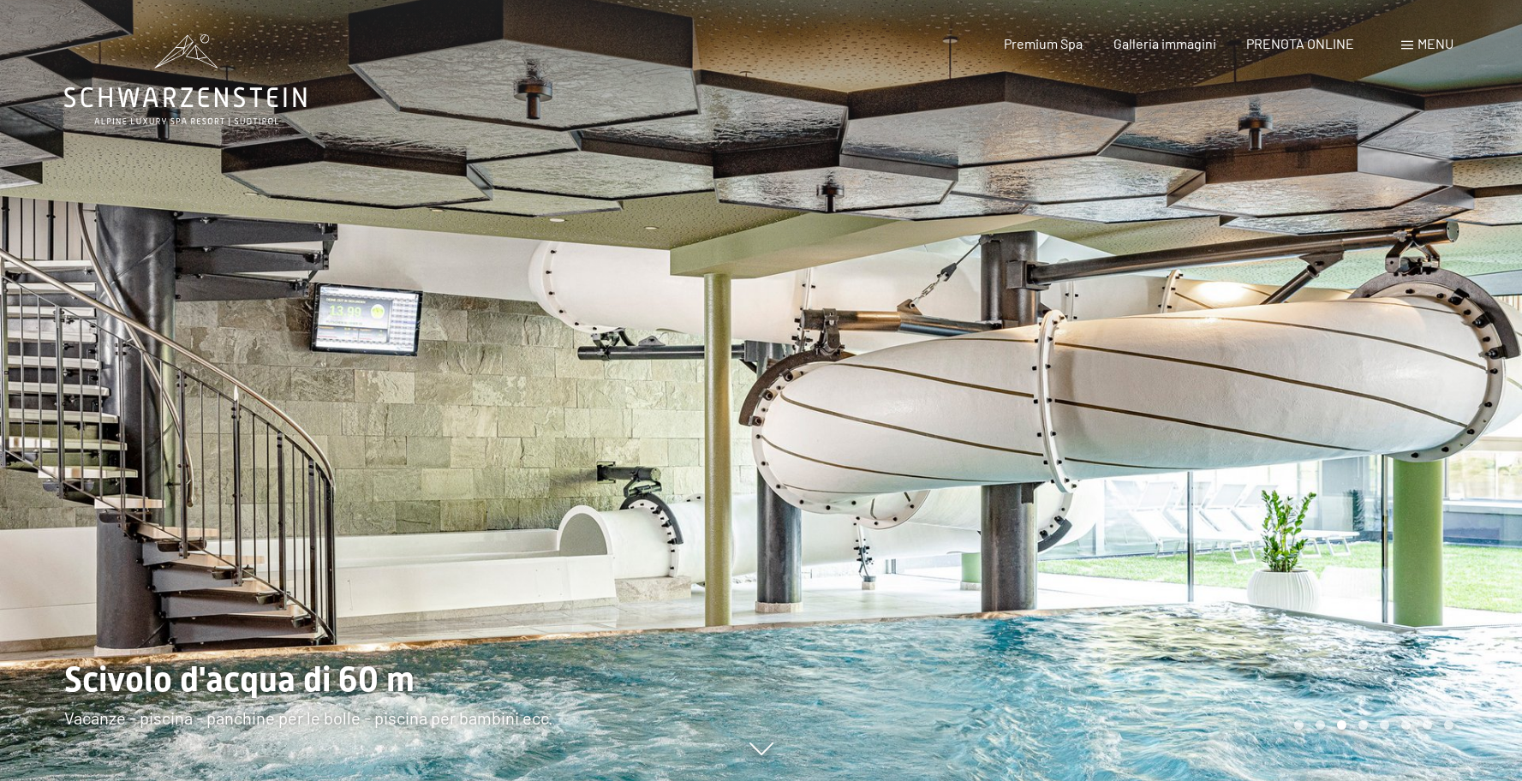
click at [1440, 442] on div at bounding box center [1143, 390] width 762 height 781
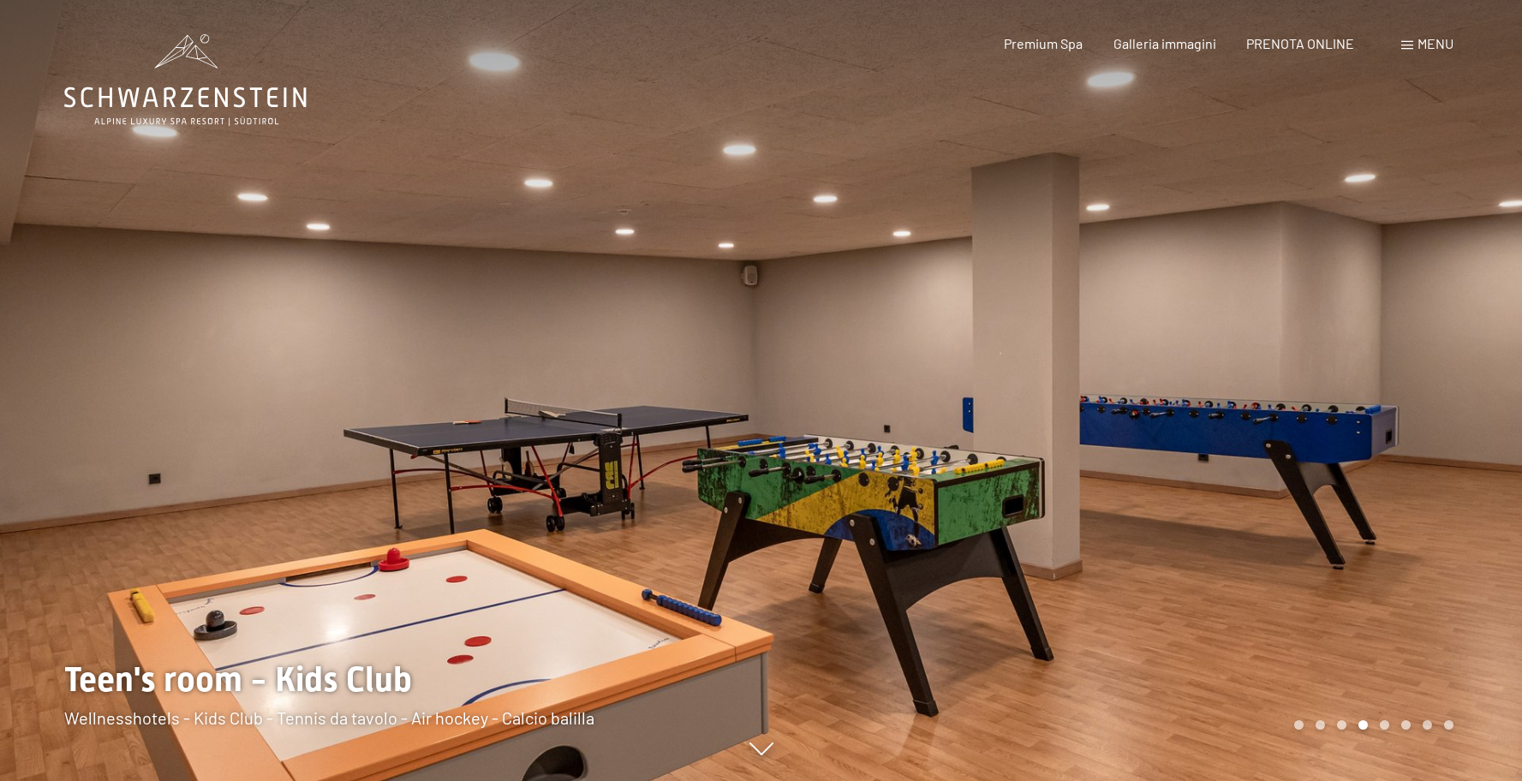
click at [1455, 444] on div at bounding box center [1143, 390] width 762 height 781
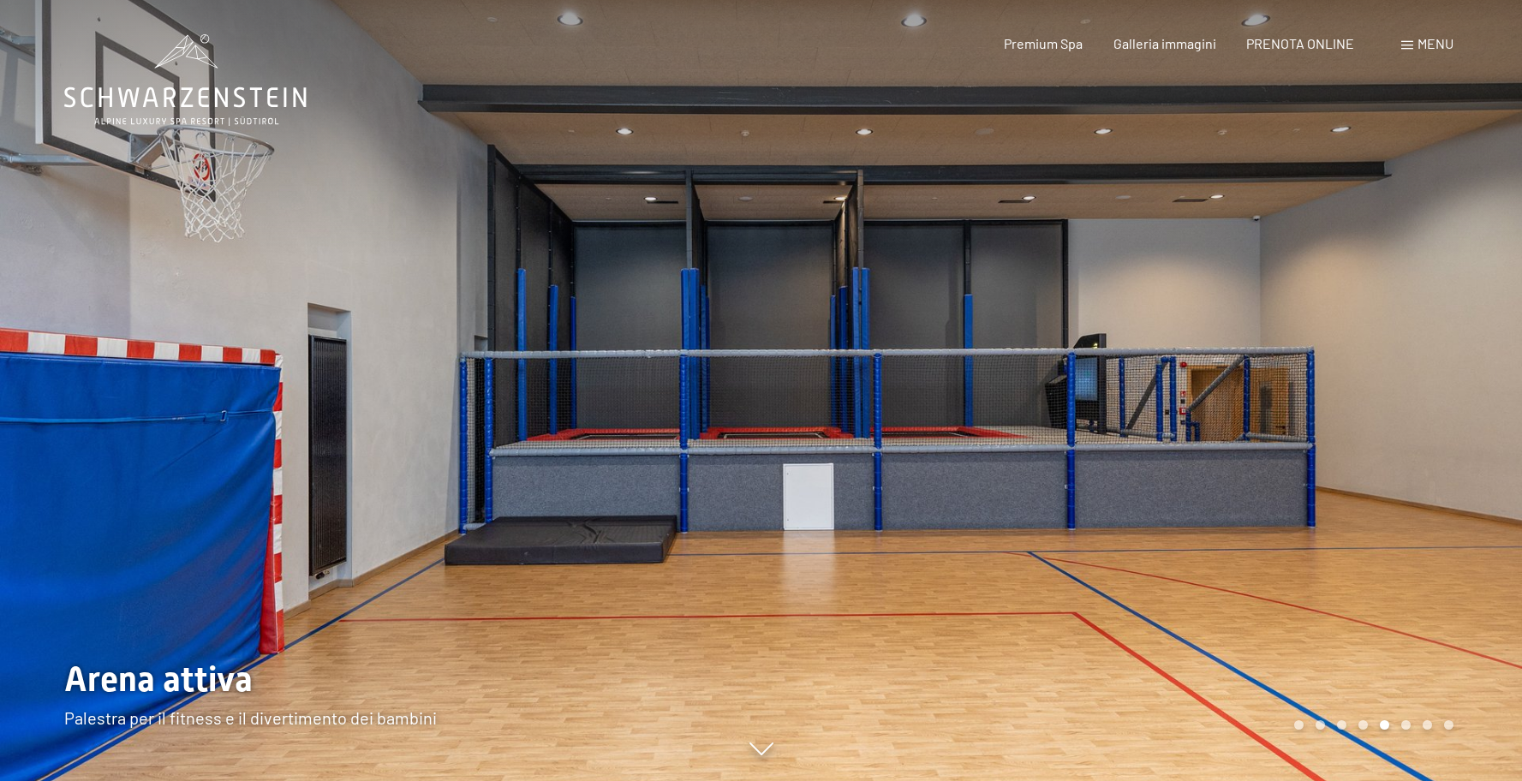
click at [1455, 444] on div at bounding box center [1143, 390] width 762 height 781
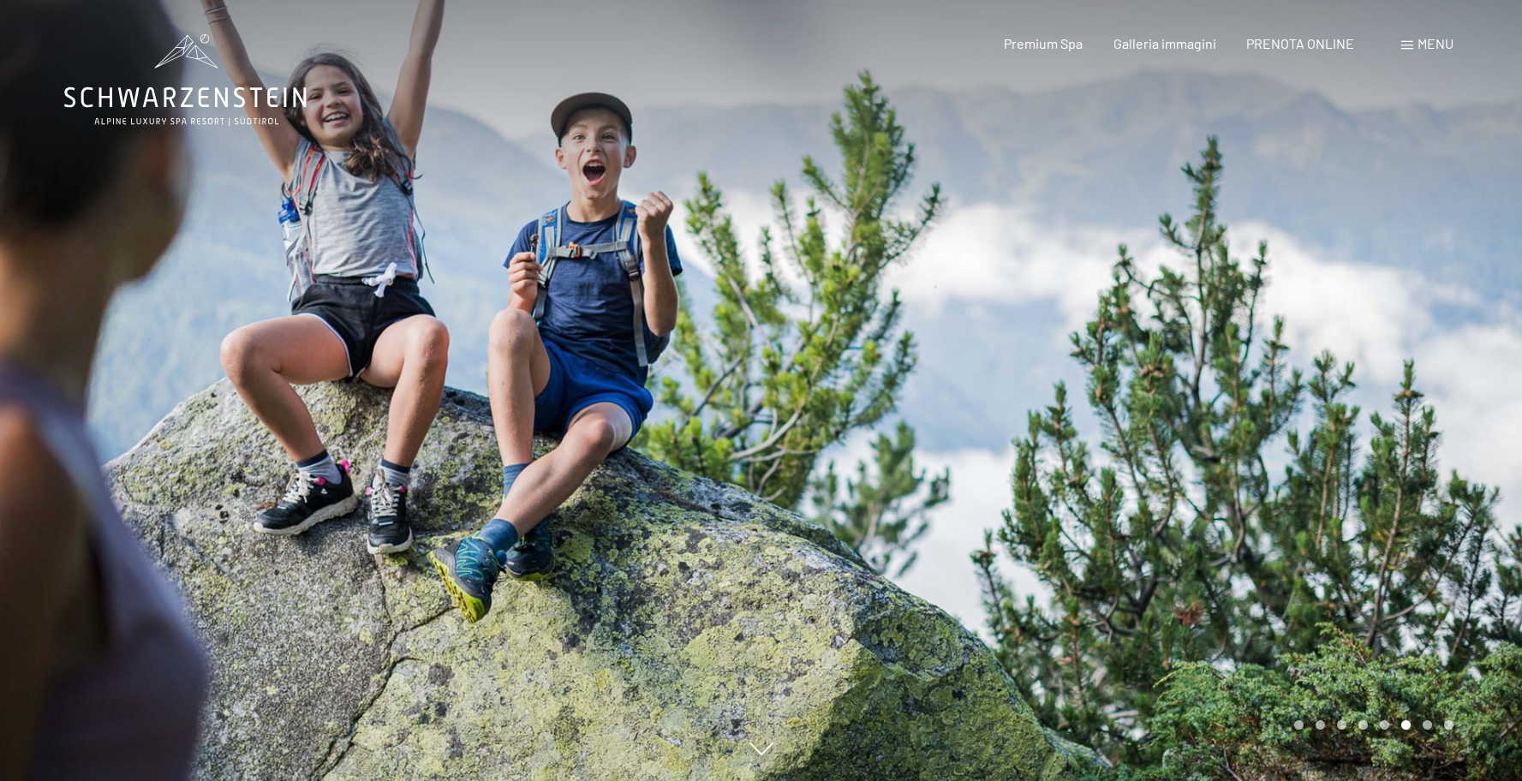
click at [1455, 444] on div at bounding box center [1143, 390] width 762 height 781
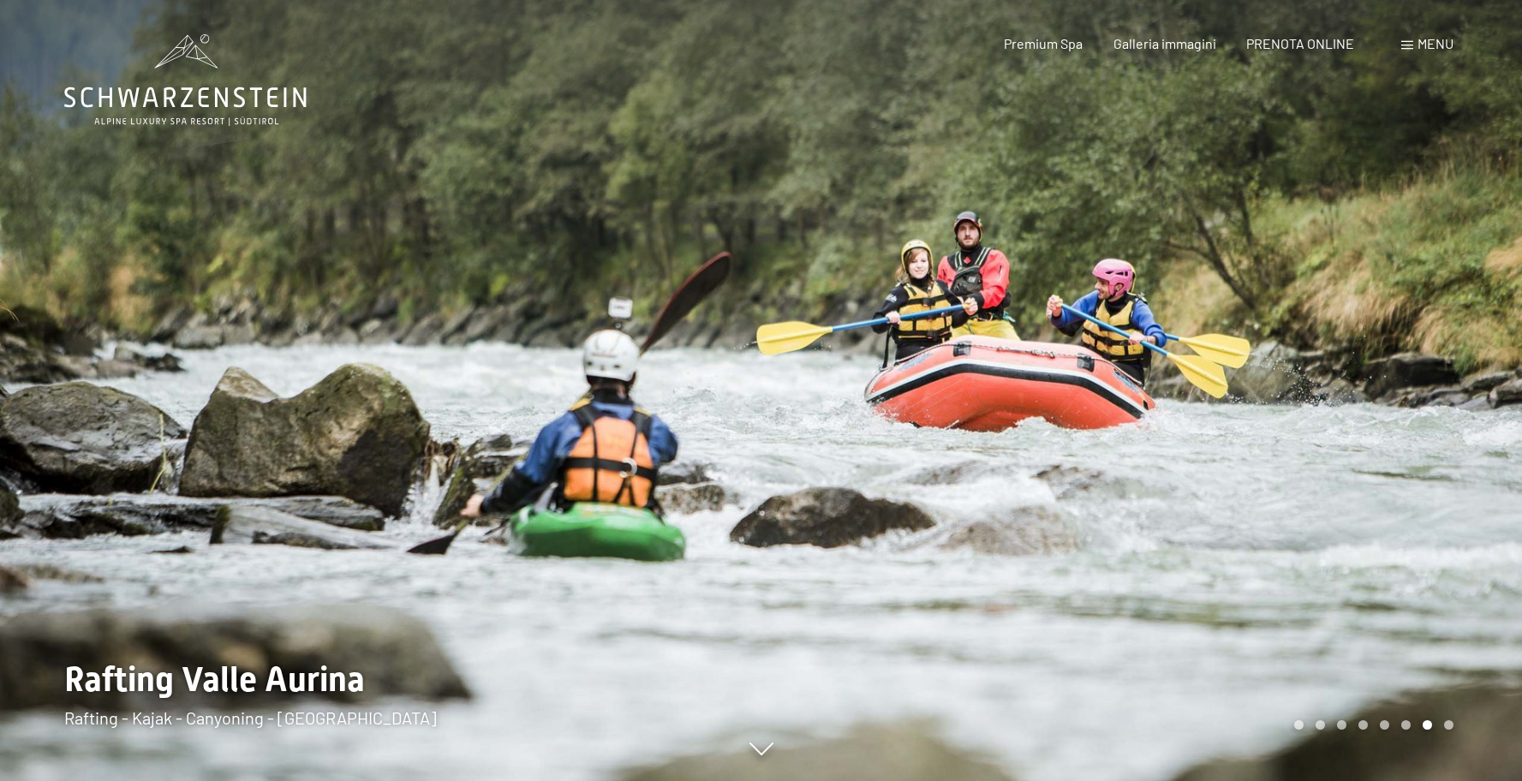
drag, startPoint x: 1429, startPoint y: 68, endPoint x: 1425, endPoint y: 56, distance: 12.7
click at [1428, 53] on div "Prenotazione Richiesta Premium Spa Galleria immagini PRENOTA ONLINE Menu DE IT …" at bounding box center [1199, 43] width 510 height 19
click at [1425, 53] on div "Prenotazione Richiesta Premium Spa Galleria immagini PRENOTA ONLINE Menu DE IT …" at bounding box center [1199, 43] width 510 height 19
click at [1421, 44] on span "Menu" at bounding box center [1436, 43] width 36 height 16
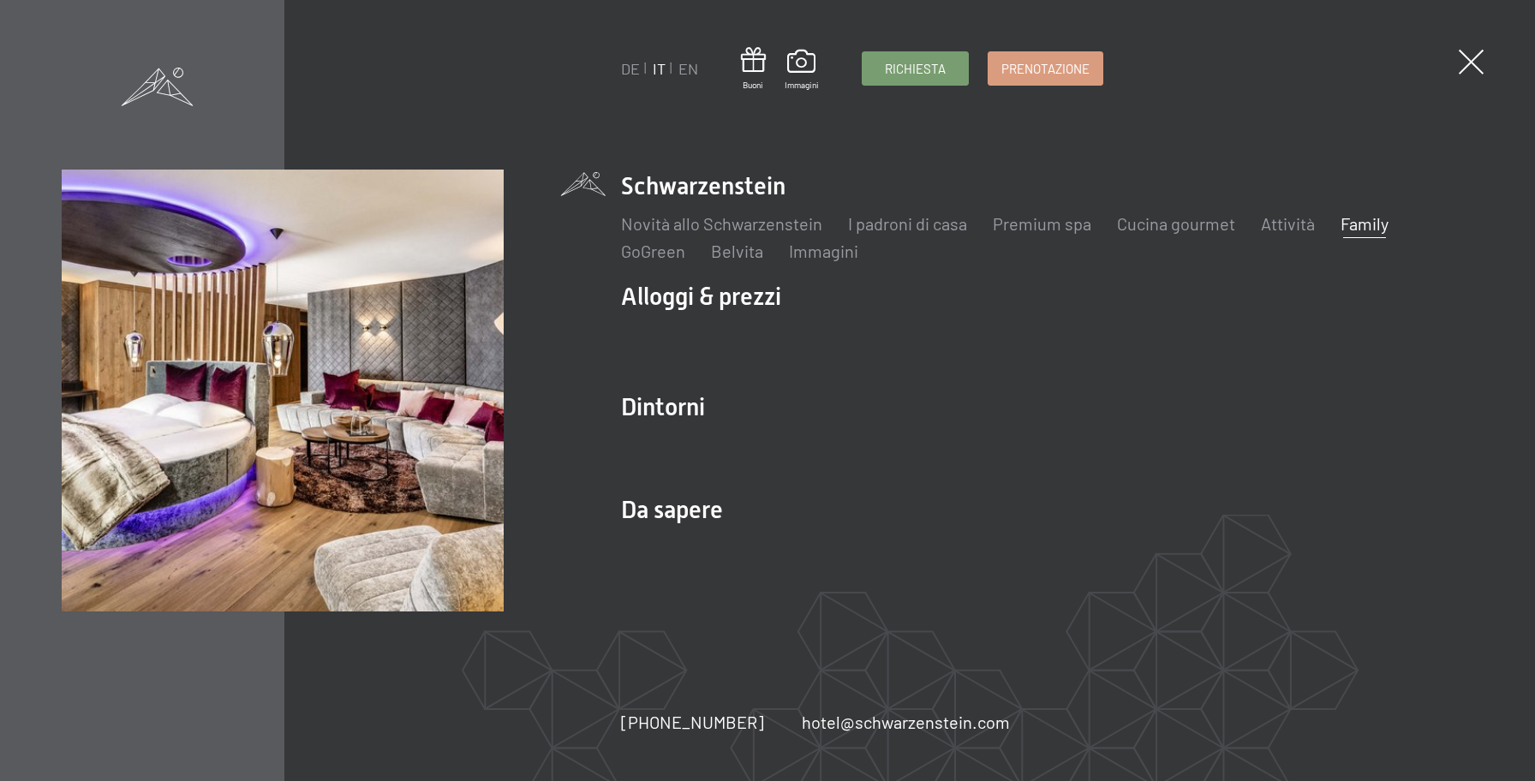
click at [146, 87] on span at bounding box center [158, 87] width 72 height 39
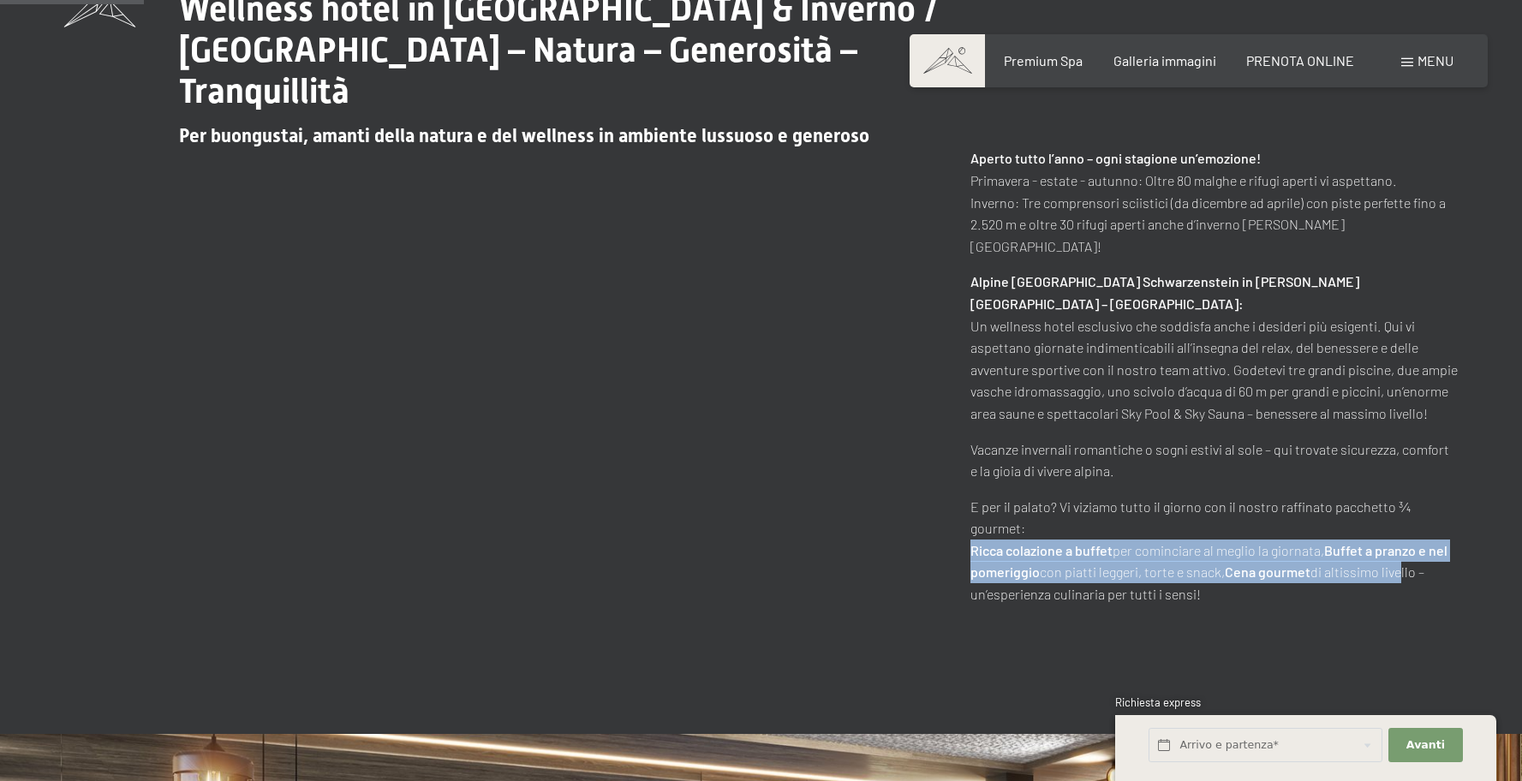
drag, startPoint x: 971, startPoint y: 497, endPoint x: 1401, endPoint y: 535, distance: 431.7
click at [1401, 535] on p "E per il palato? Vi viziamo tutto il giorno con il nostro raffinato pacchetto ¾…" at bounding box center [1214, 551] width 487 height 110
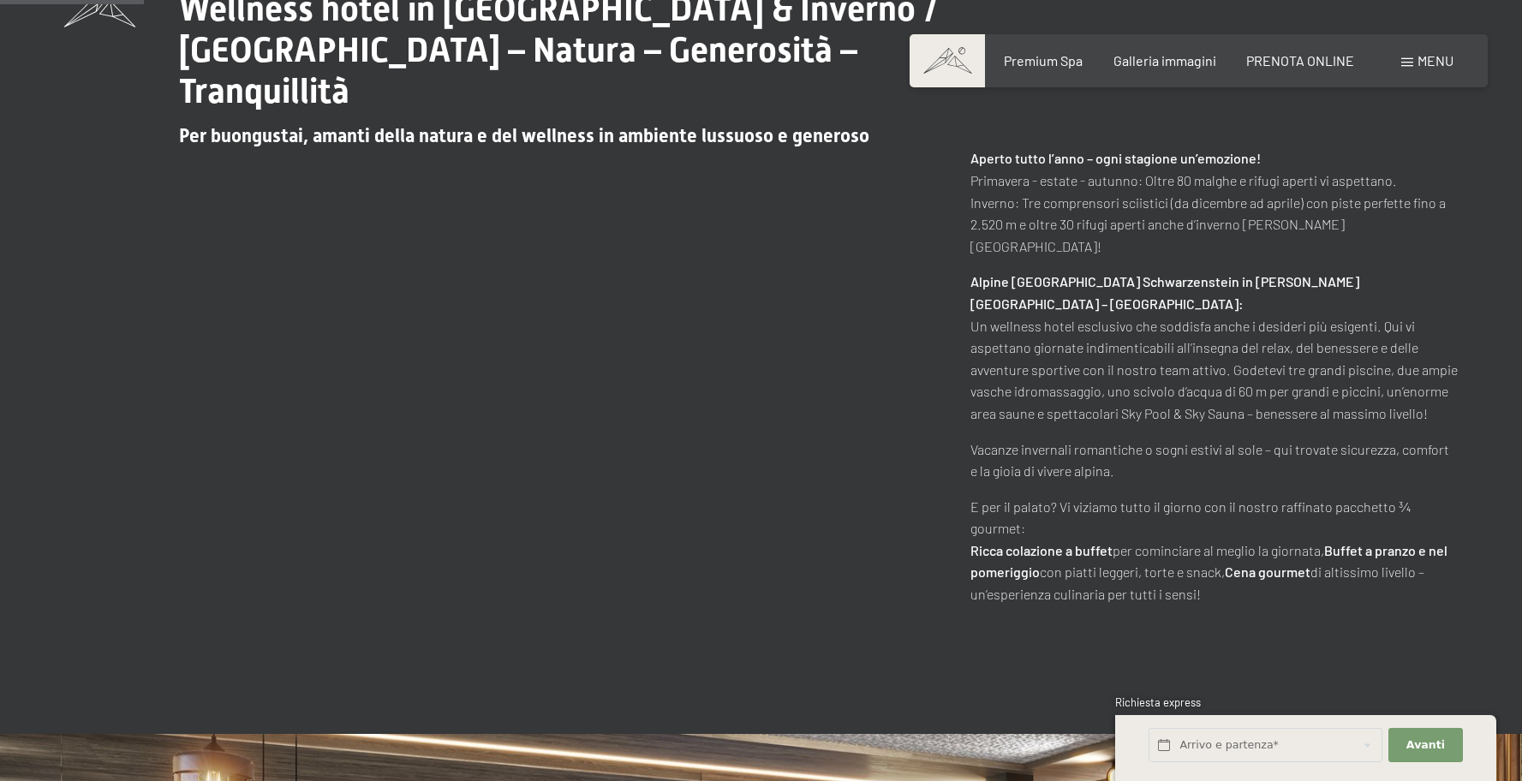
click at [1283, 581] on div "Wellness hotel in Alto Adige / Estate & Inverno / Luxury SPA Resort – Natura – …" at bounding box center [761, 297] width 1522 height 874
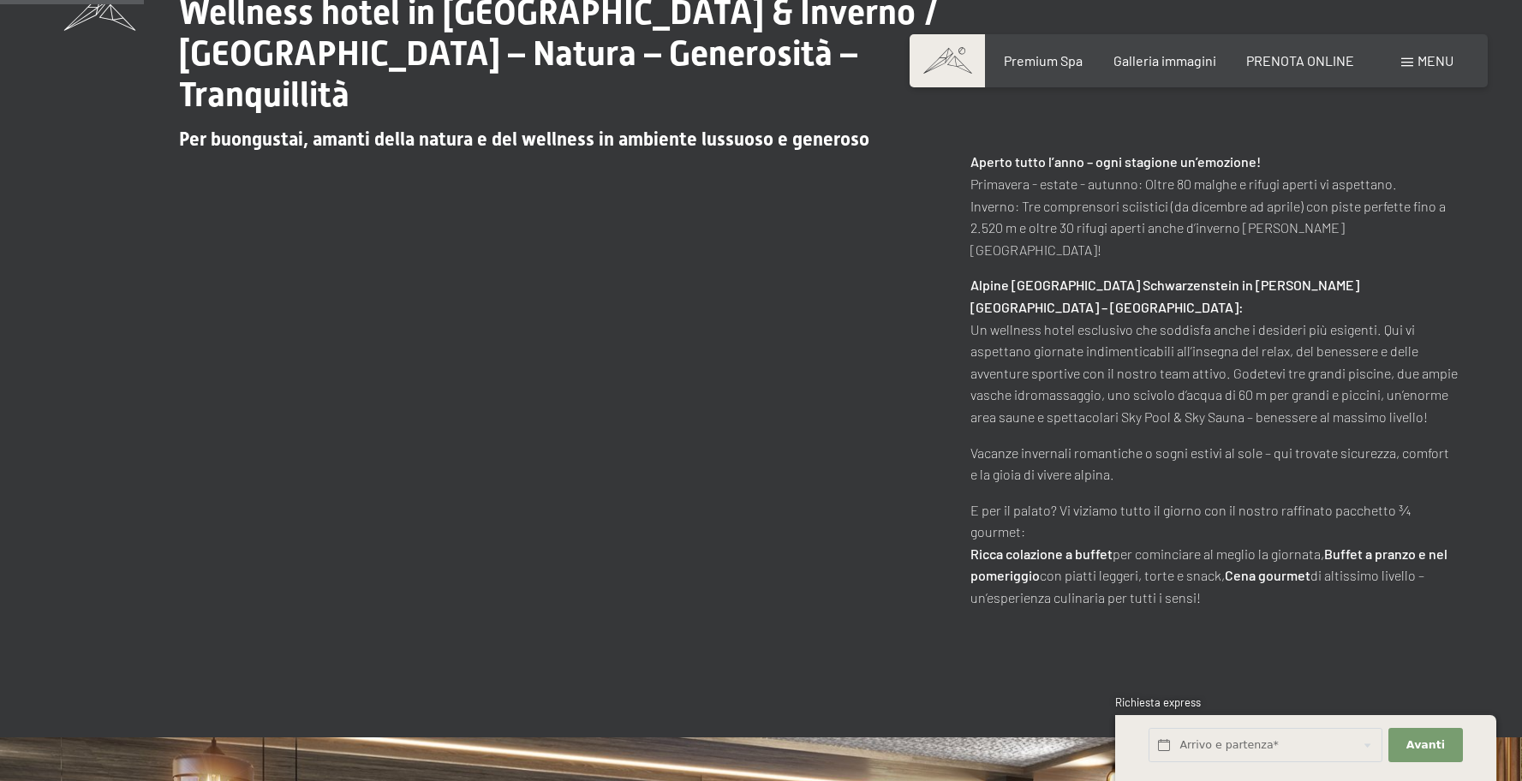
drag, startPoint x: 1036, startPoint y: 559, endPoint x: 1307, endPoint y: 583, distance: 272.7
click at [1297, 584] on div "Wellness hotel in Alto Adige / Estate & Inverno / Luxury SPA Resort – Natura – …" at bounding box center [761, 301] width 1522 height 874
click at [1307, 583] on div "Wellness hotel in Alto Adige / Estate & Inverno / Luxury SPA Resort – Natura – …" at bounding box center [761, 301] width 1522 height 874
drag, startPoint x: 1227, startPoint y: 556, endPoint x: 1322, endPoint y: 569, distance: 95.9
click at [1322, 569] on div "Wellness hotel in Alto Adige / Estate & Inverno / Luxury SPA Resort – Natura – …" at bounding box center [761, 301] width 1522 height 874
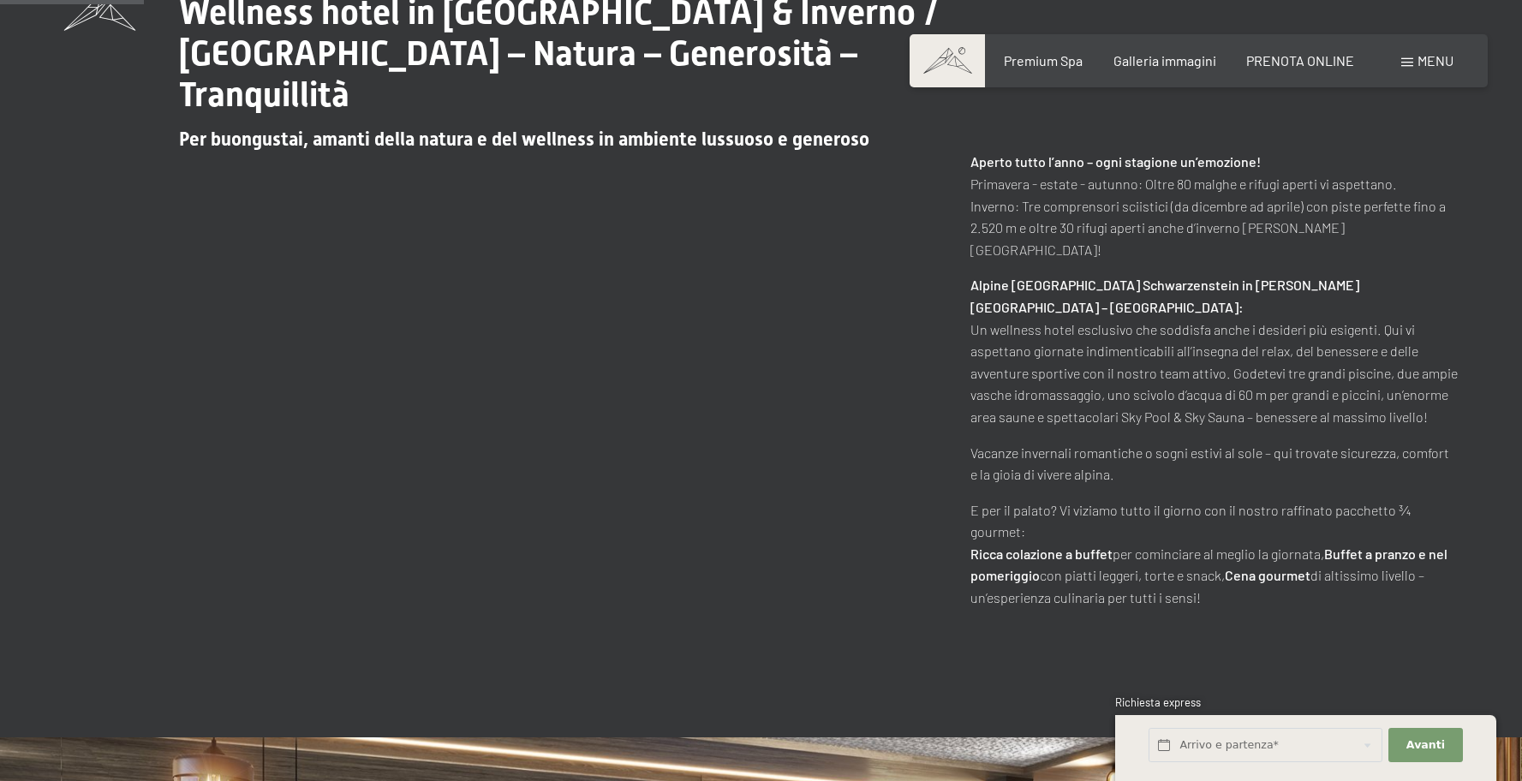
click at [1323, 570] on div "Wellness hotel in Alto Adige / Estate & Inverno / Luxury SPA Resort – Natura – …" at bounding box center [761, 301] width 1522 height 874
drag, startPoint x: 1287, startPoint y: 536, endPoint x: 1398, endPoint y: 541, distance: 111.4
click at [1399, 540] on p "E per il palato? Vi viziamo tutto il giorno con il nostro raffinato pacchetto ¾…" at bounding box center [1214, 554] width 487 height 110
drag, startPoint x: 1396, startPoint y: 544, endPoint x: 1392, endPoint y: 562, distance: 18.5
click at [1396, 544] on p "E per il palato? Vi viziamo tutto il giorno con il nostro raffinato pacchetto ¾…" at bounding box center [1214, 554] width 487 height 110
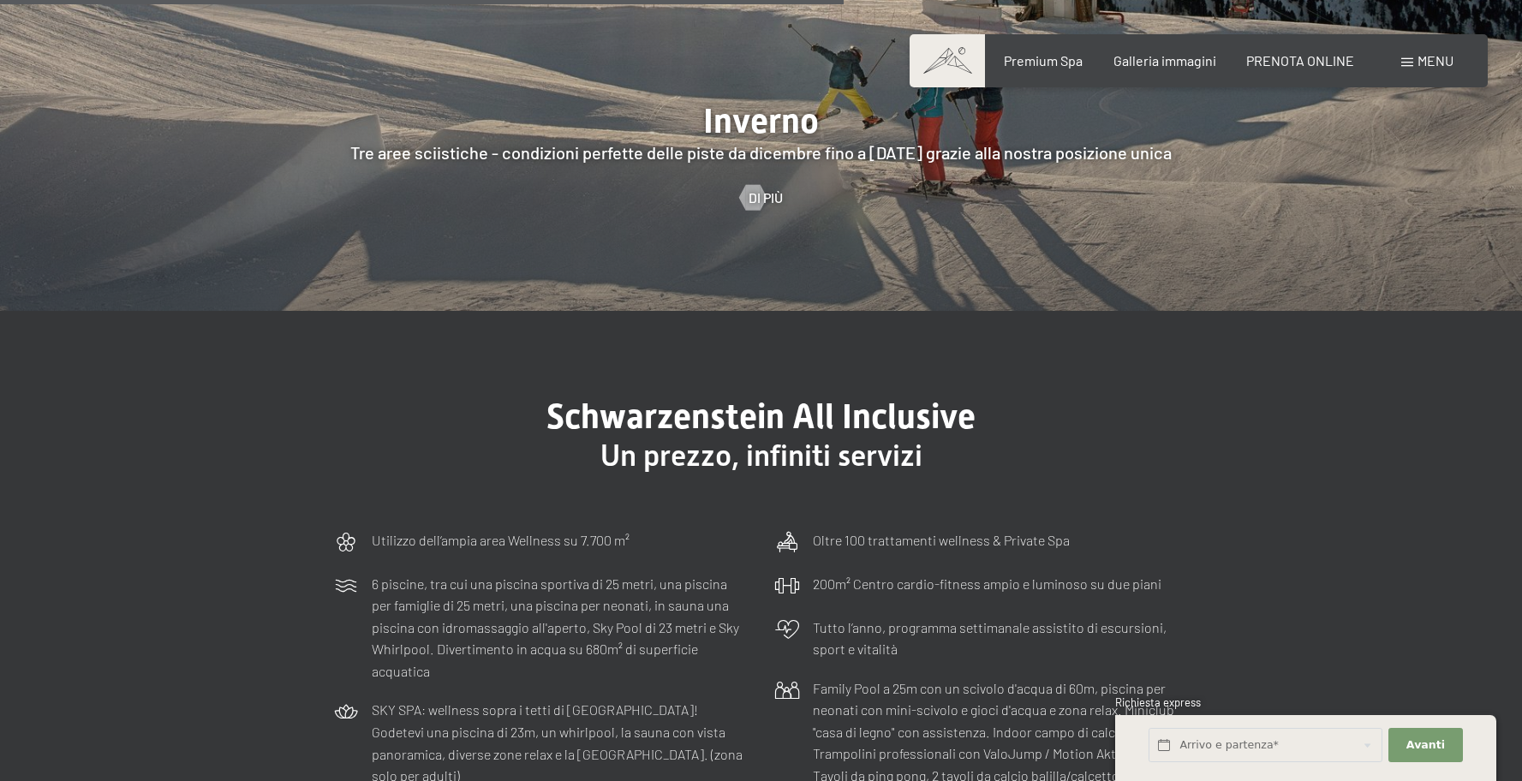
scroll to position [4611, 0]
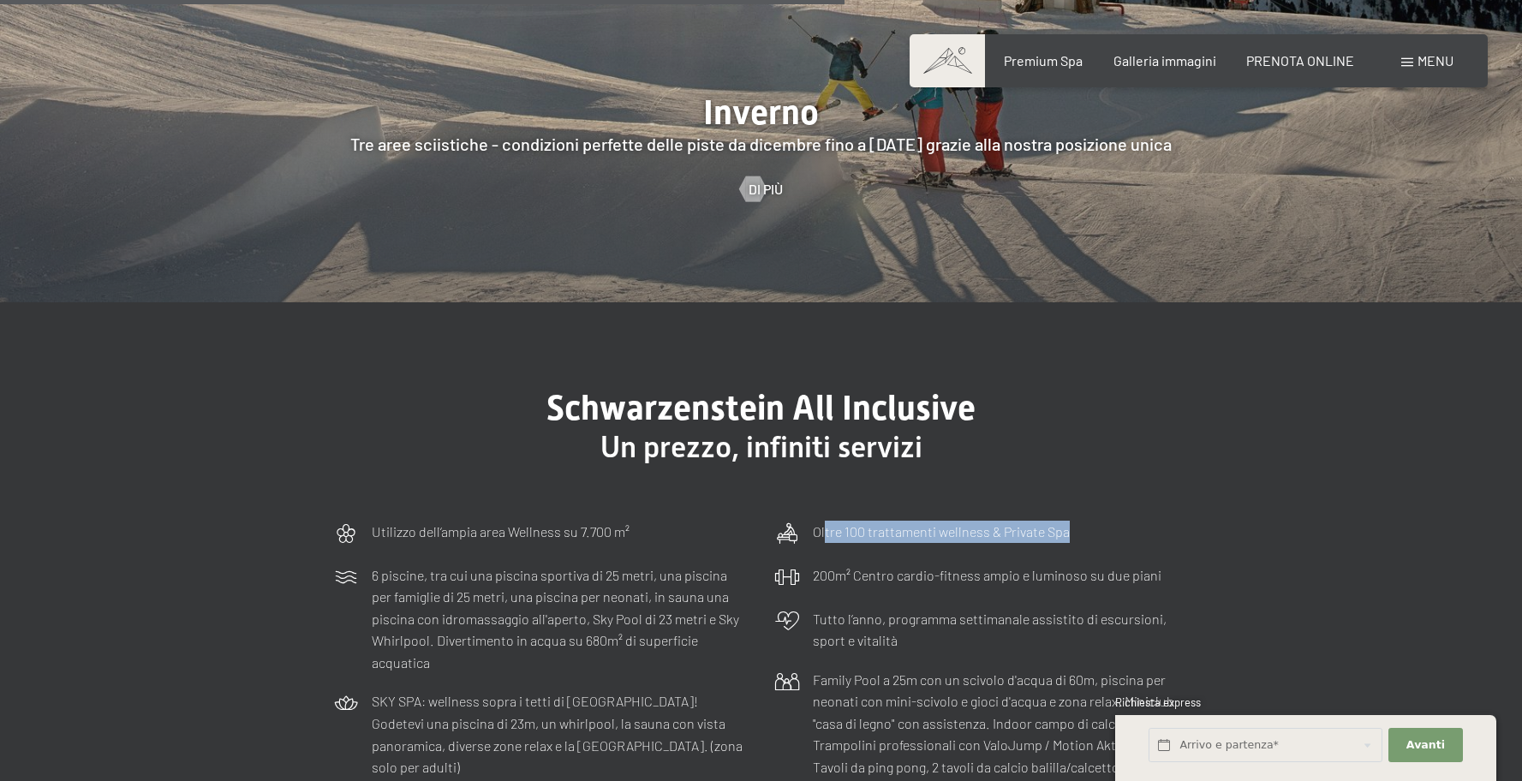
drag, startPoint x: 855, startPoint y: 486, endPoint x: 1150, endPoint y: 505, distance: 296.1
click at [1146, 512] on div "Oltre 100 trattamenti wellness & Private Spa" at bounding box center [982, 534] width 433 height 44
click at [1166, 512] on div "Oltre 100 trattamenti wellness & Private Spa" at bounding box center [982, 534] width 433 height 44
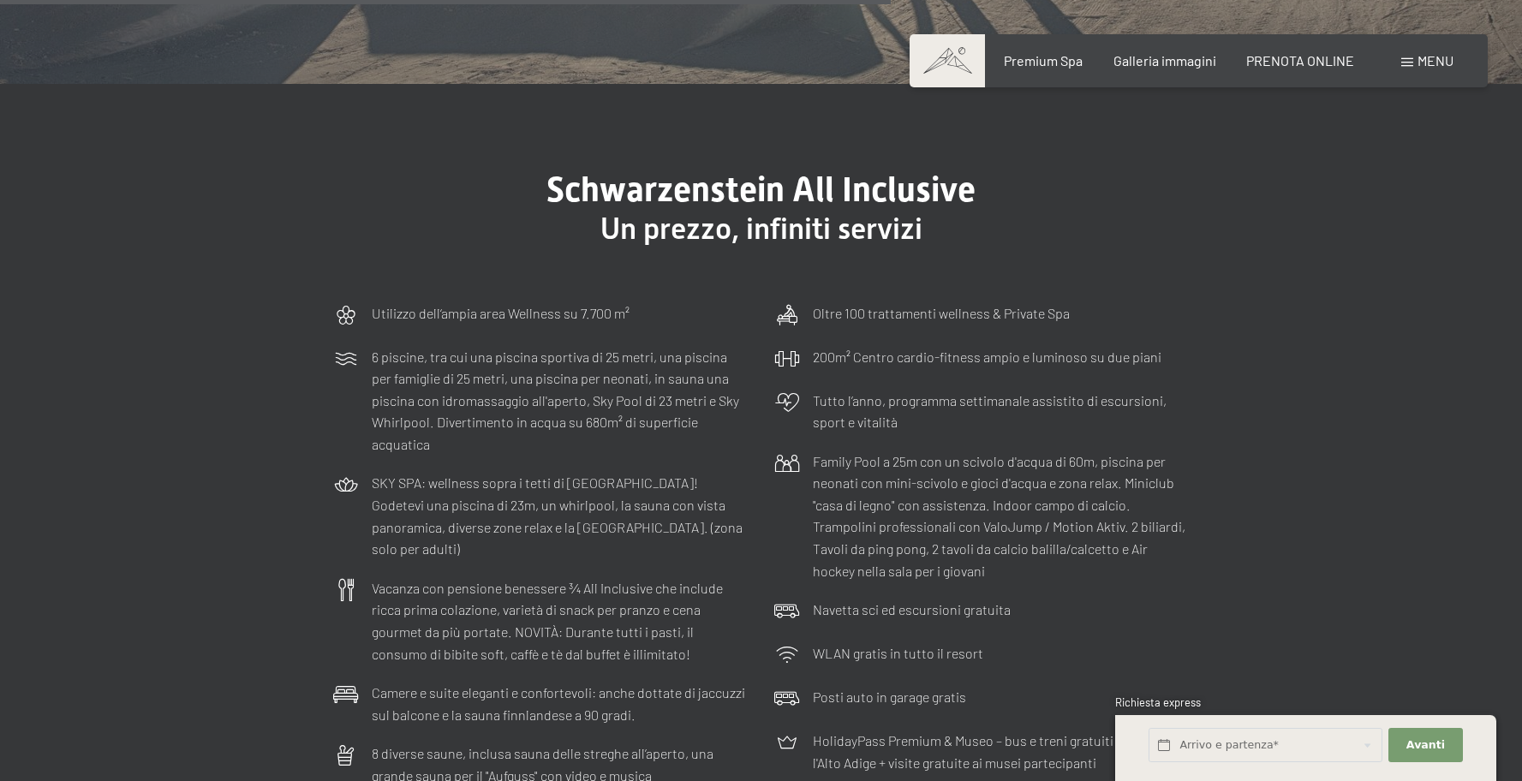
scroll to position [4860, 0]
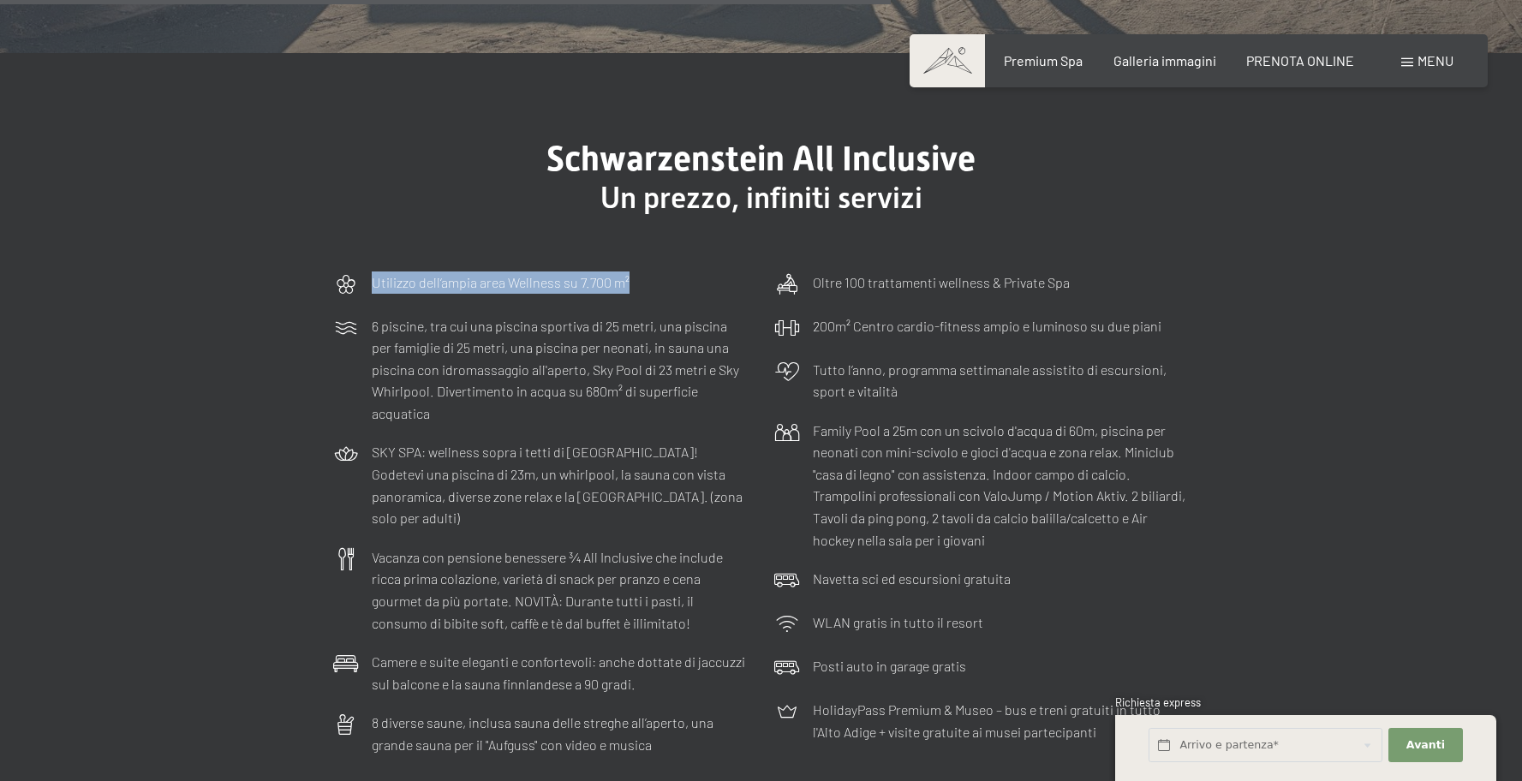
drag, startPoint x: 344, startPoint y: 232, endPoint x: 667, endPoint y: 249, distance: 323.4
click at [666, 263] on div "Utilizzo dell‘ampia area Wellness su 7.700 m²" at bounding box center [541, 285] width 433 height 44
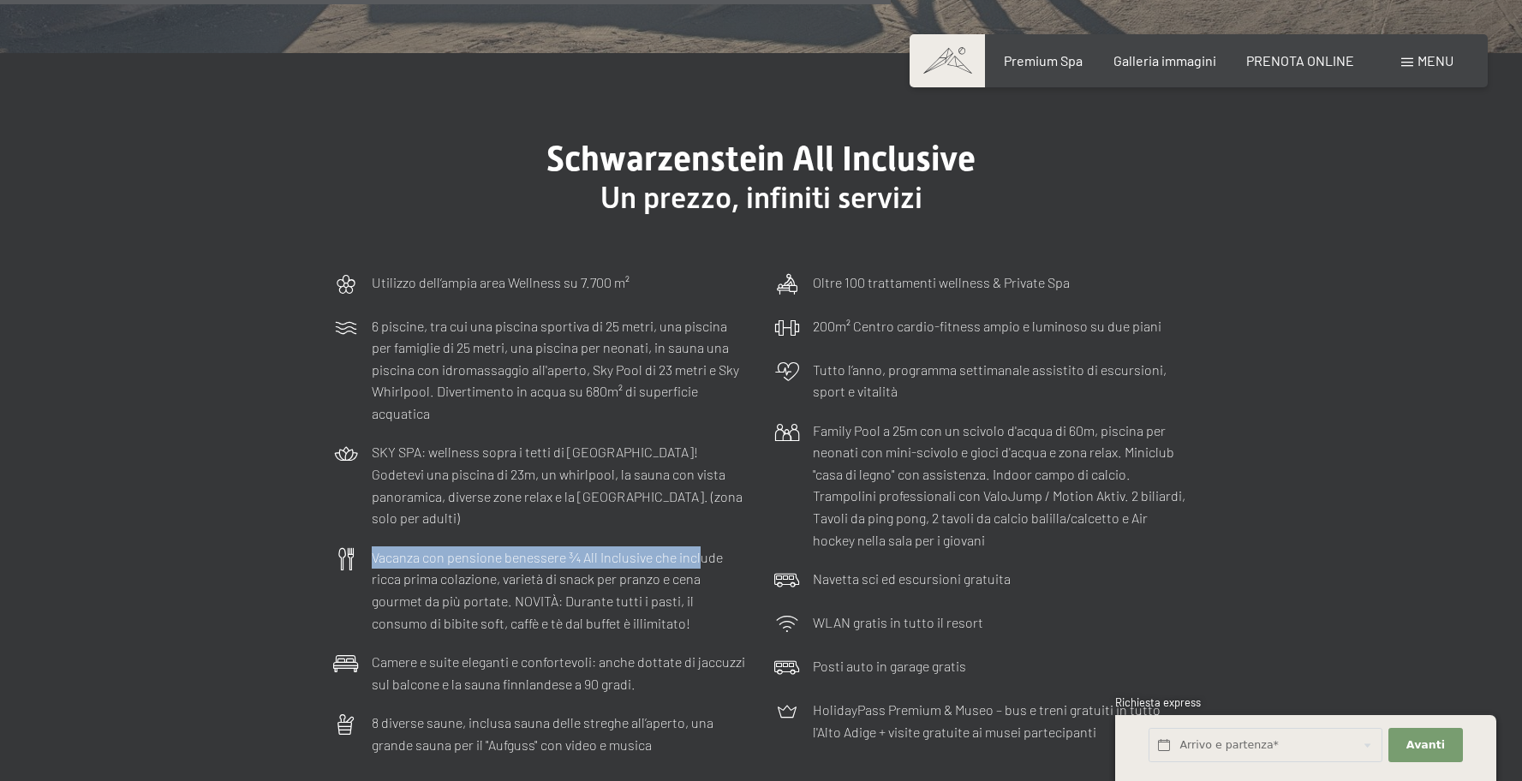
drag, startPoint x: 468, startPoint y: 486, endPoint x: 730, endPoint y: 496, distance: 262.3
click at [730, 538] on div "Vacanza con pensione benessere ¾ All Inclusive che include ricca prima colazion…" at bounding box center [541, 590] width 433 height 105
click at [730, 547] on p "Vacanza con pensione benessere ¾ All Inclusive che include ricca prima colazion…" at bounding box center [560, 590] width 377 height 87
drag, startPoint x: 387, startPoint y: 492, endPoint x: 659, endPoint y: 503, distance: 271.8
click at [659, 547] on p "Vacanza con pensione benessere ¾ All Inclusive che include ricca prima colazion…" at bounding box center [560, 590] width 377 height 87
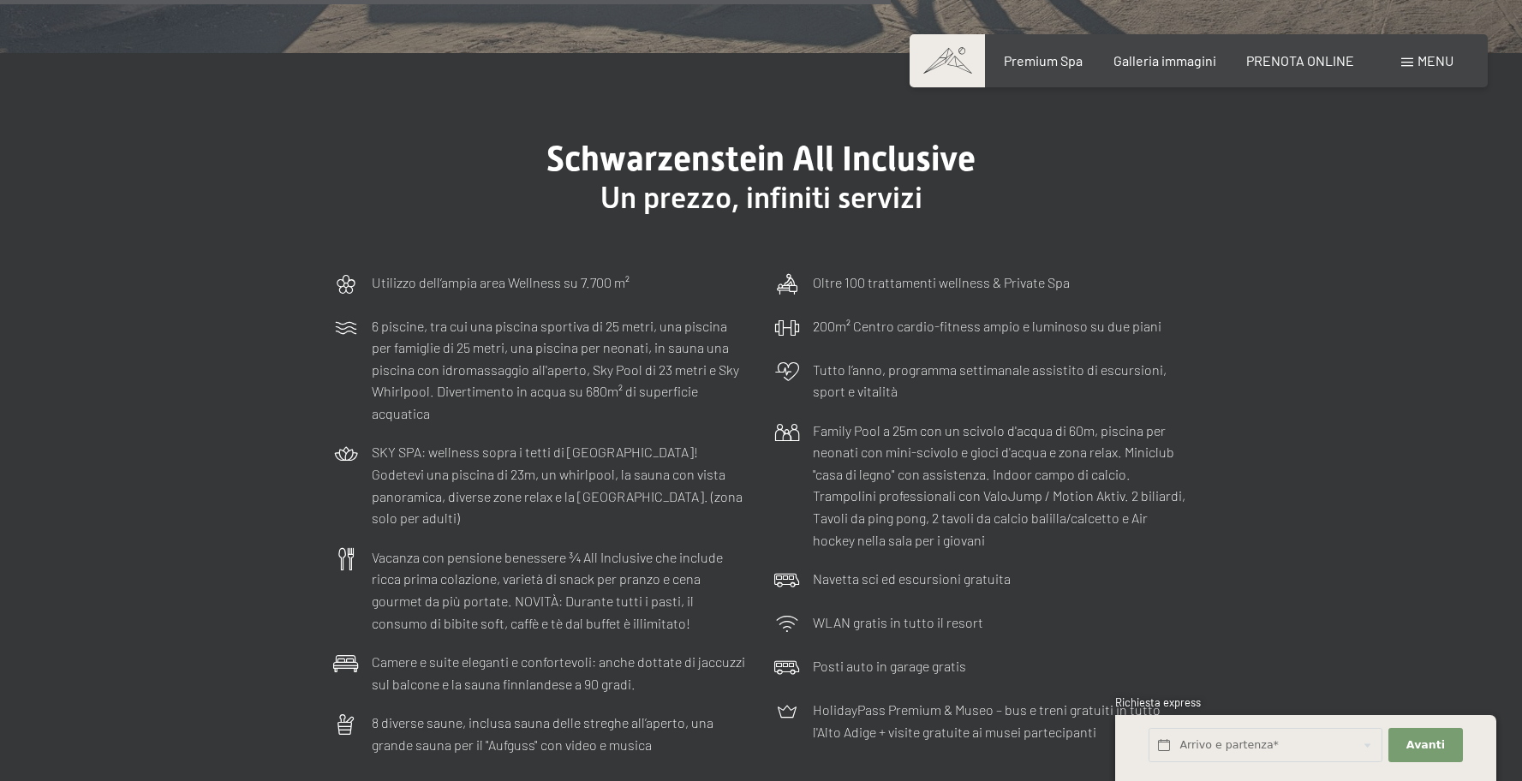
drag, startPoint x: 660, startPoint y: 503, endPoint x: 537, endPoint y: 520, distance: 123.7
click at [654, 547] on p "Vacanza con pensione benessere ¾ All Inclusive che include ricca prima colazion…" at bounding box center [560, 590] width 377 height 87
drag, startPoint x: 387, startPoint y: 527, endPoint x: 638, endPoint y: 542, distance: 251.5
click at [638, 547] on p "Vacanza con pensione benessere ¾ All Inclusive che include ricca prima colazion…" at bounding box center [560, 590] width 377 height 87
drag, startPoint x: 638, startPoint y: 542, endPoint x: 453, endPoint y: 552, distance: 185.3
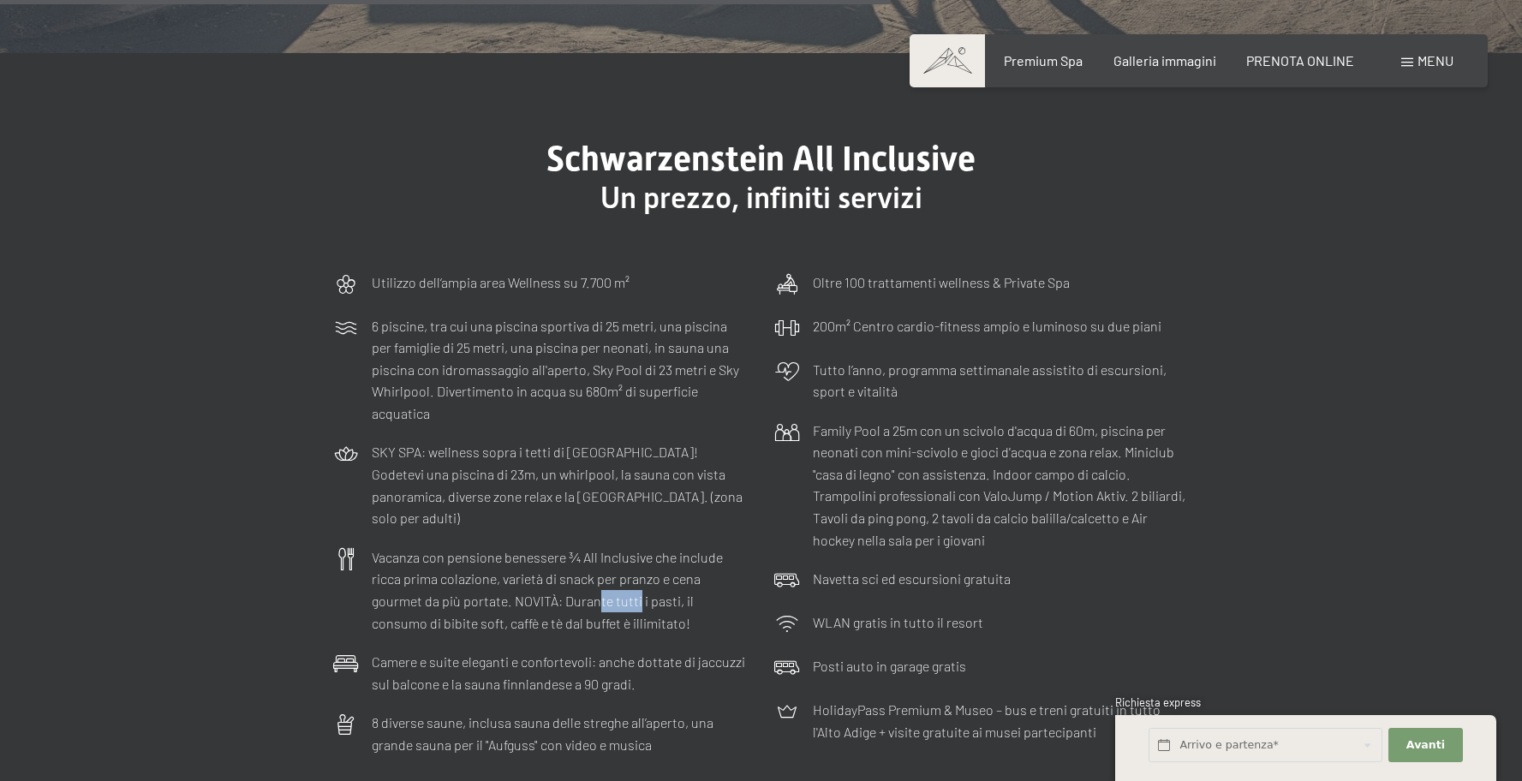
click at [596, 547] on p "Vacanza con pensione benessere ¾ All Inclusive che include ricca prima colazion…" at bounding box center [560, 590] width 377 height 87
drag, startPoint x: 365, startPoint y: 608, endPoint x: 681, endPoint y: 632, distance: 317.0
click at [684, 642] on div "Camere e suite eleganti e confortevoli: anche dottate di jaccuzzi sul balcone e…" at bounding box center [541, 672] width 433 height 61
drag, startPoint x: 680, startPoint y: 632, endPoint x: 505, endPoint y: 660, distance: 176.9
click at [680, 642] on div "Camere e suite eleganti e confortevoli: anche dottate di jaccuzzi sul balcone e…" at bounding box center [541, 672] width 433 height 61
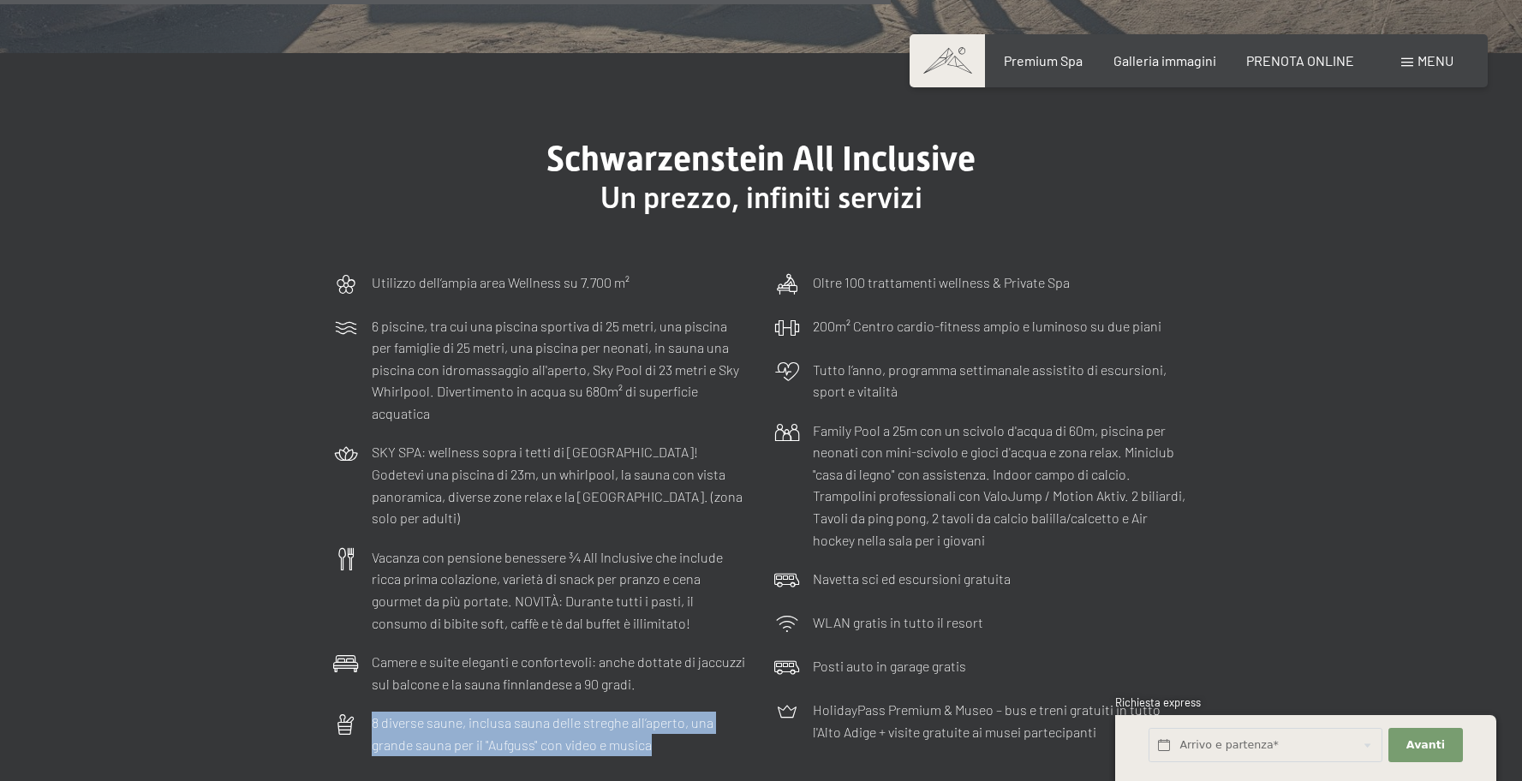
drag, startPoint x: 382, startPoint y: 656, endPoint x: 675, endPoint y: 687, distance: 294.6
click at [678, 703] on div "8 diverse saune, inclusa sauna delle streghe all’aperto, una grande sauna per i…" at bounding box center [541, 733] width 433 height 61
click at [670, 712] on p "8 diverse saune, inclusa sauna delle streghe all’aperto, una grande sauna per i…" at bounding box center [560, 734] width 377 height 44
drag, startPoint x: 684, startPoint y: 687, endPoint x: 744, endPoint y: 675, distance: 61.2
click at [655, 712] on p "8 diverse saune, inclusa sauna delle streghe all’aperto, una grande sauna per i…" at bounding box center [560, 734] width 377 height 44
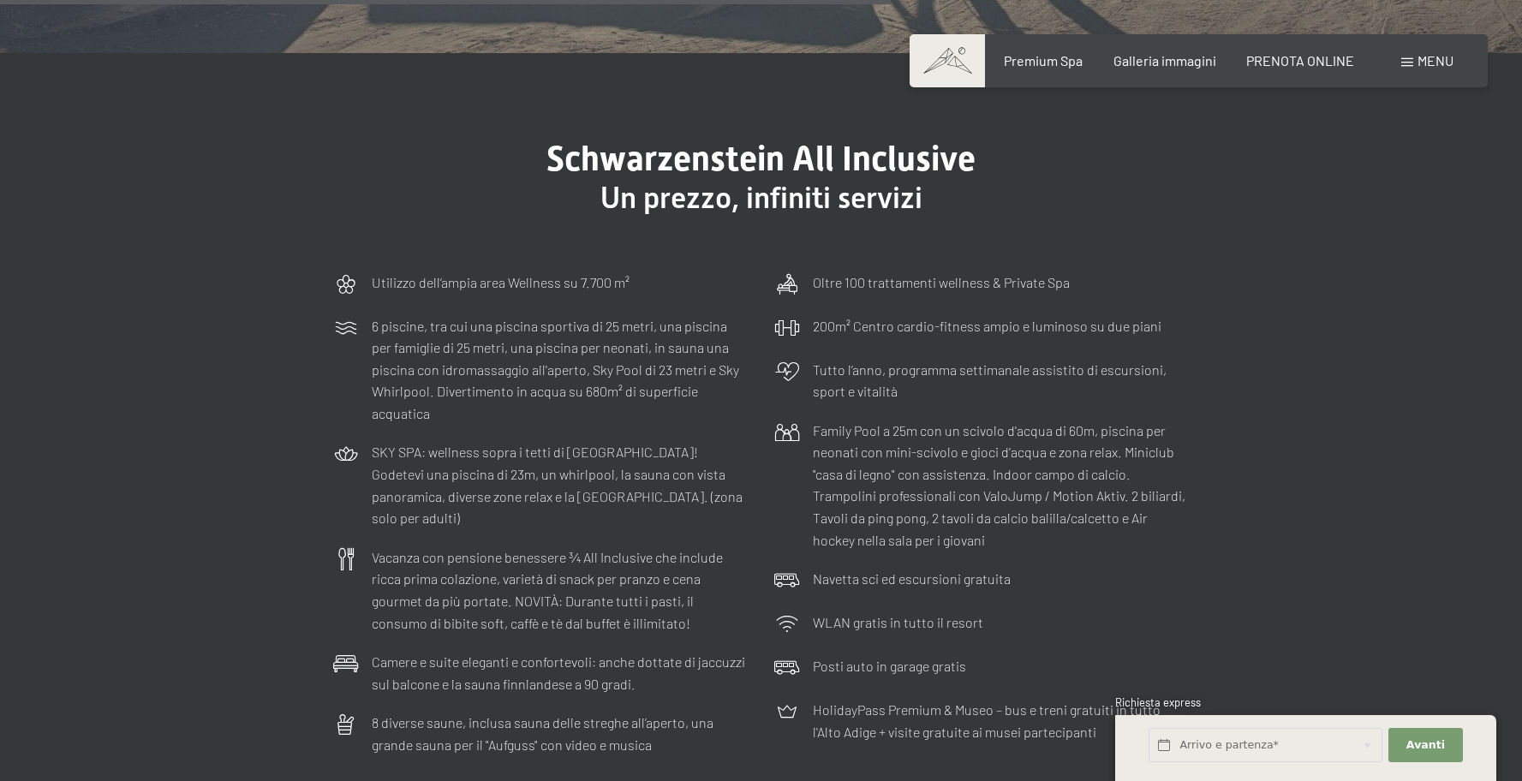
click at [798, 699] on icon at bounding box center [787, 712] width 26 height 26
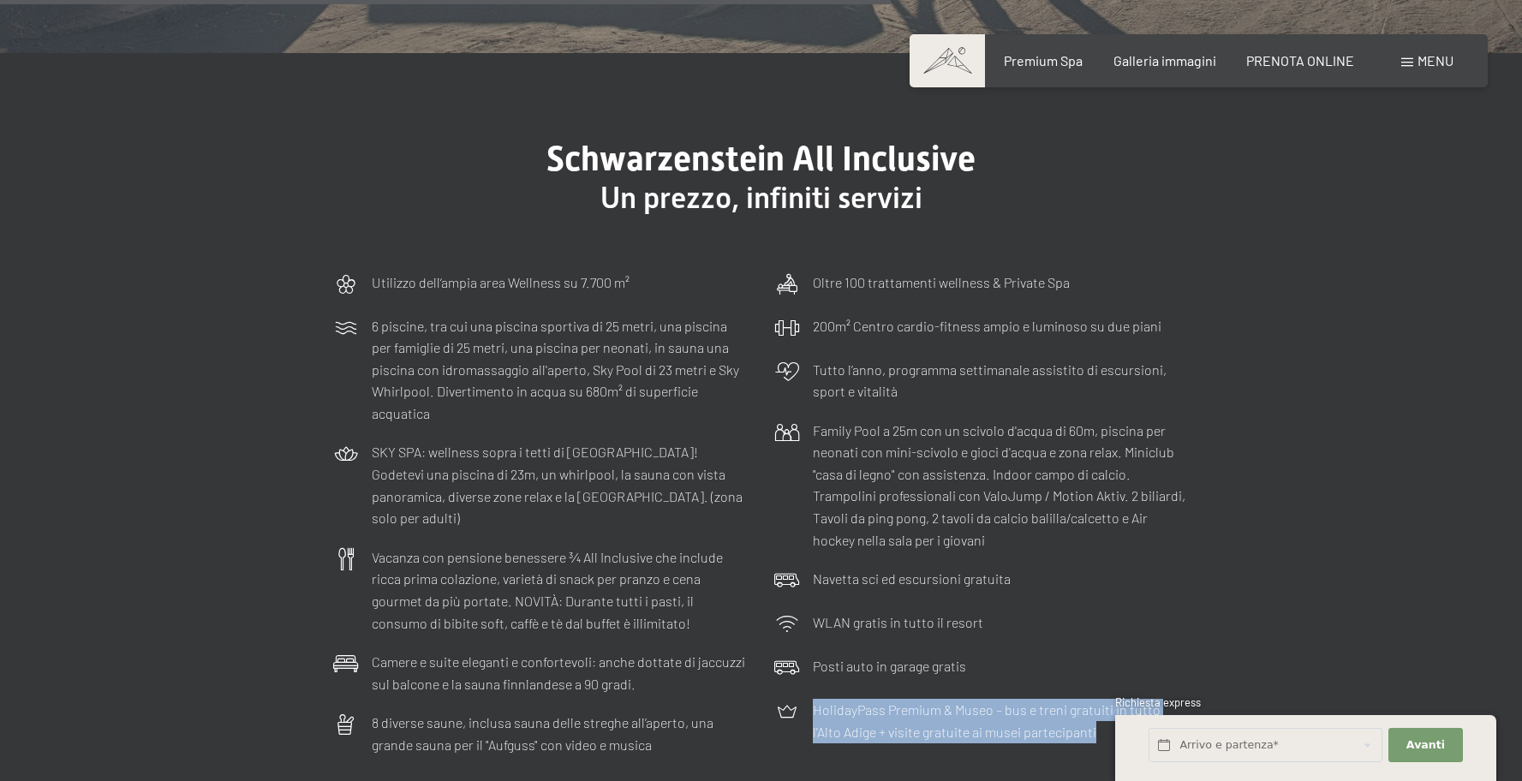
drag, startPoint x: 957, startPoint y: 676, endPoint x: 1174, endPoint y: 682, distance: 216.8
click at [1172, 690] on div "HolidayPass Premium & Museo – bus e treni gratuiti in tutto l'Alto Adige + visi…" at bounding box center [982, 720] width 433 height 61
drag, startPoint x: 1162, startPoint y: 658, endPoint x: 982, endPoint y: 635, distance: 182.2
click at [1161, 699] on p "HolidayPass Premium & Museo – bus e treni gratuiti in tutto l'Alto Adige + visi…" at bounding box center [1001, 721] width 377 height 44
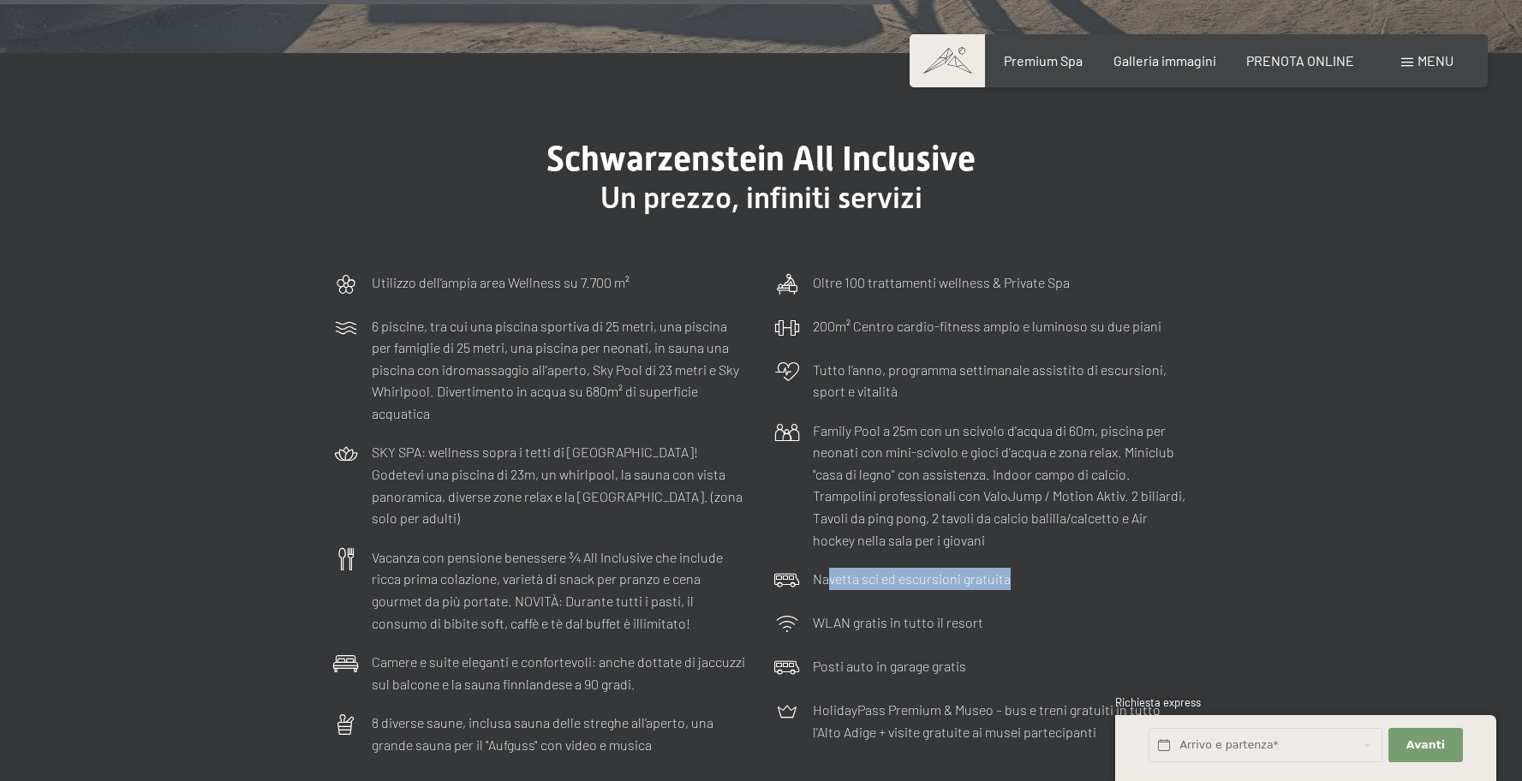
drag, startPoint x: 830, startPoint y: 535, endPoint x: 1120, endPoint y: 555, distance: 290.2
click at [1120, 559] on div "Navetta sci ed escursioni gratuita" at bounding box center [982, 581] width 433 height 44
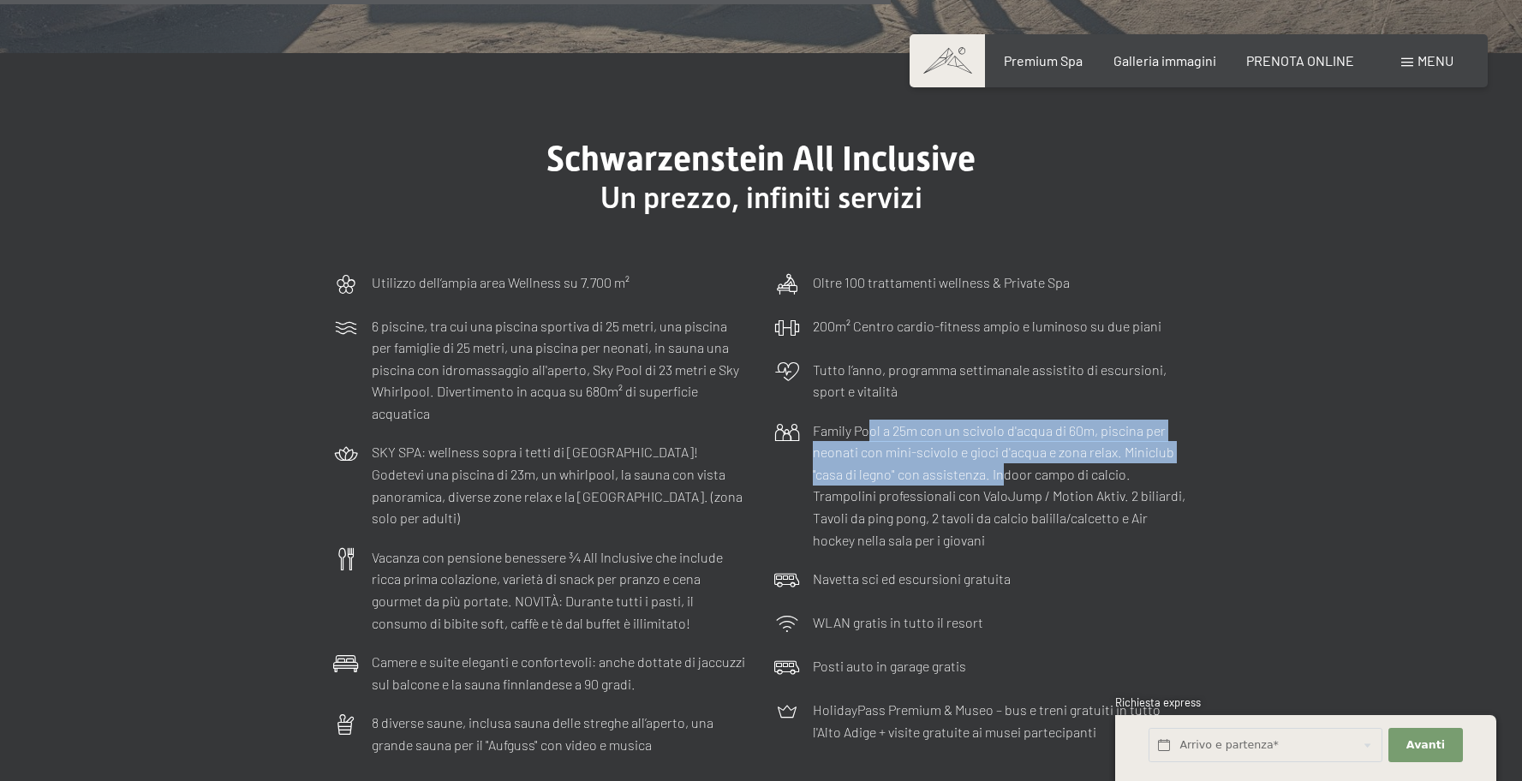
drag, startPoint x: 873, startPoint y: 392, endPoint x: 1063, endPoint y: 444, distance: 197.0
click at [1050, 441] on p "Family Pool a 25m con un scivolo d'acqua di 60m, piscina per neonati con mini-s…" at bounding box center [1001, 486] width 377 height 132
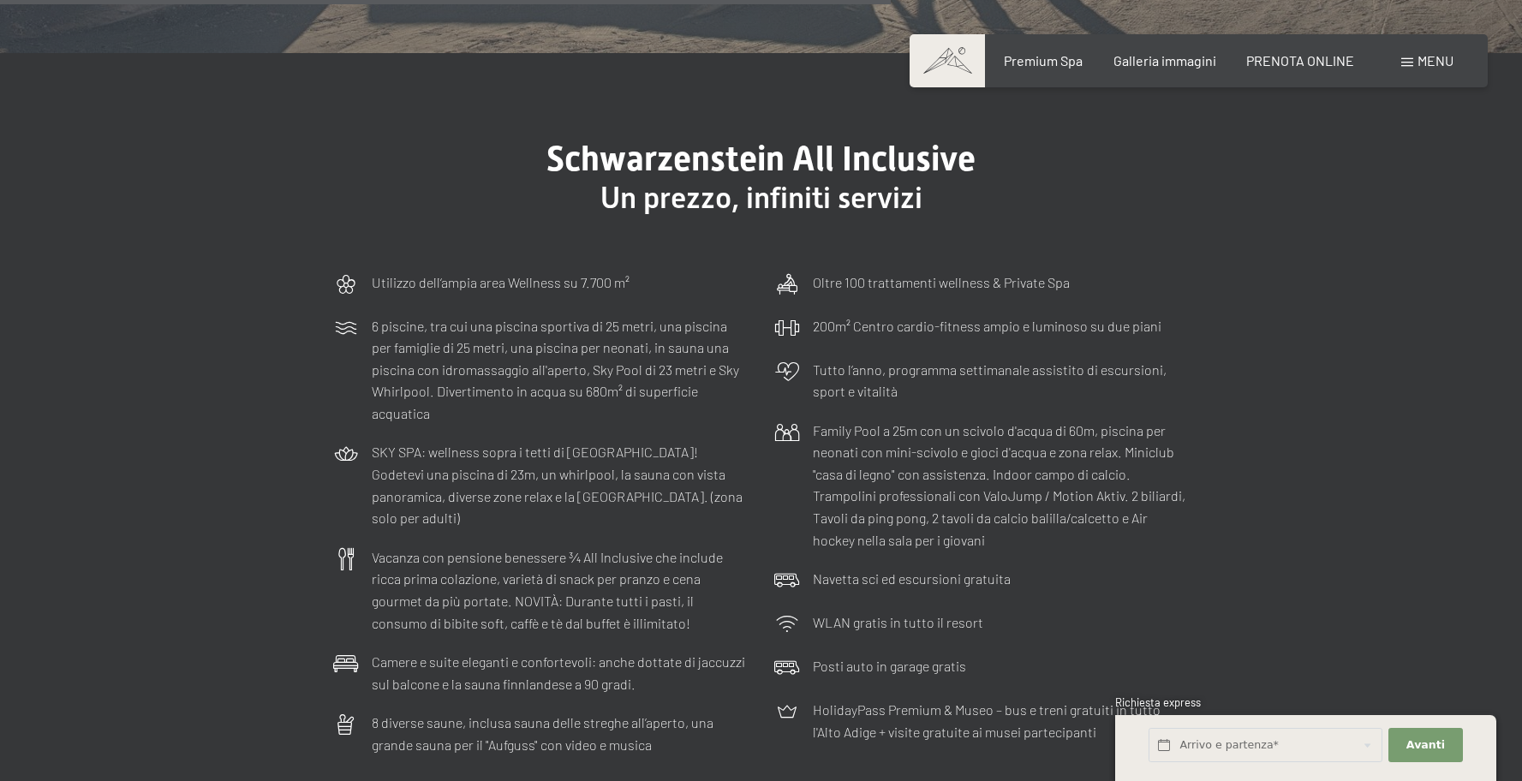
click at [1066, 444] on p "Family Pool a 25m con un scivolo d'acqua di 60m, piscina per neonati con mini-s…" at bounding box center [1001, 486] width 377 height 132
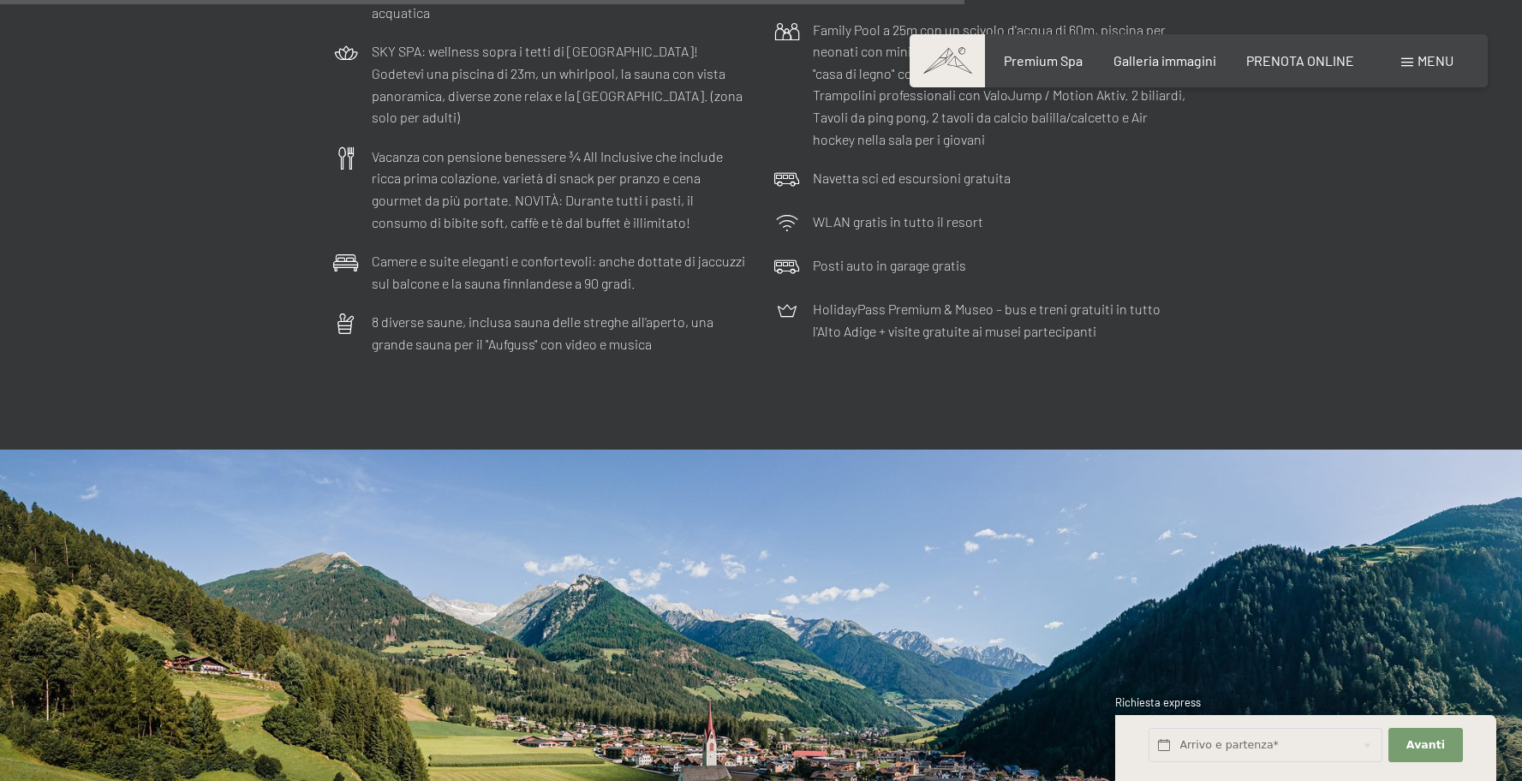
scroll to position [5263, 0]
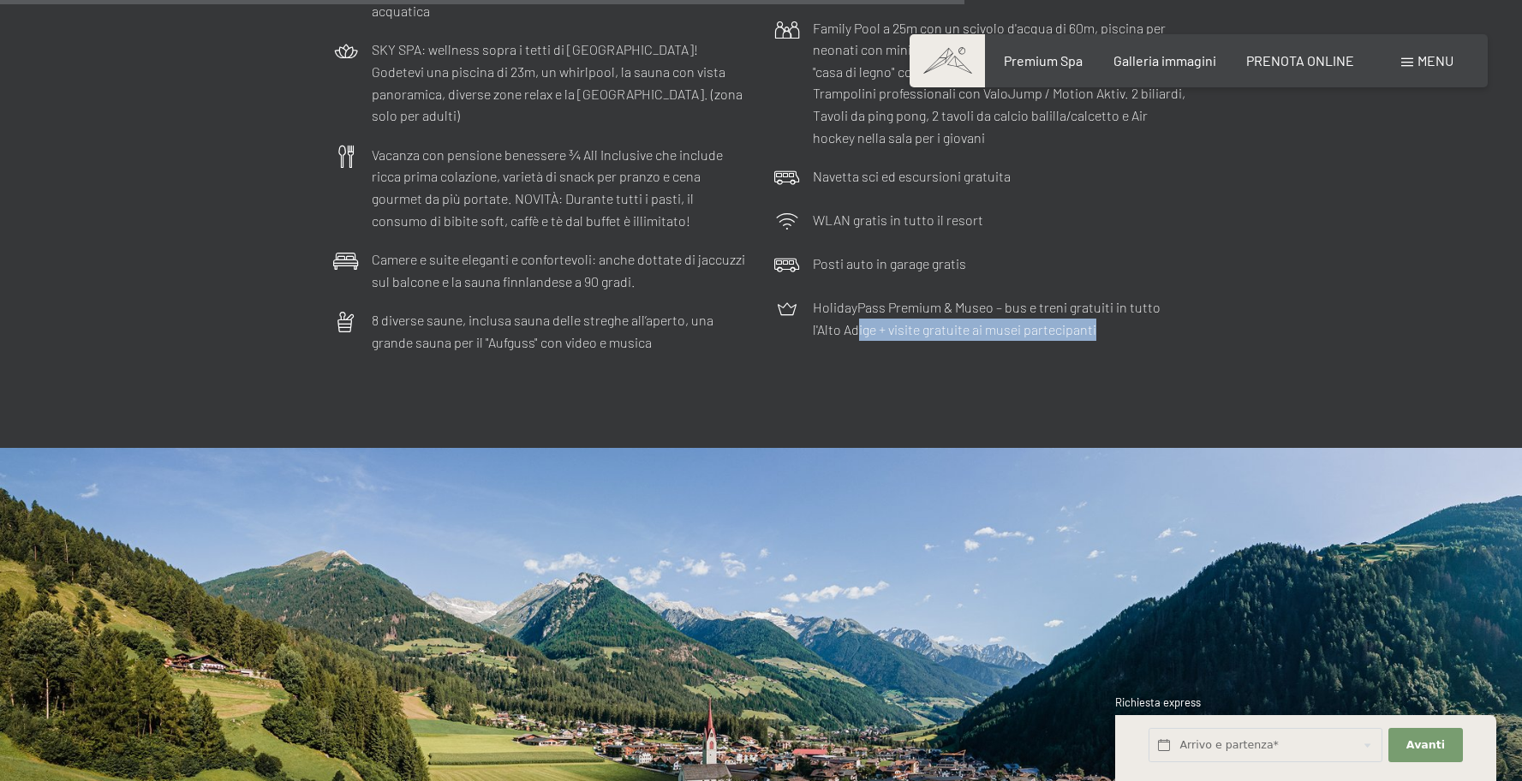
drag, startPoint x: 829, startPoint y: 290, endPoint x: 1175, endPoint y: 304, distance: 346.3
click at [1175, 304] on div "HolidayPass Premium & Museo – bus e treni gratuiti in tutto l'Alto Adige + visi…" at bounding box center [982, 318] width 433 height 61
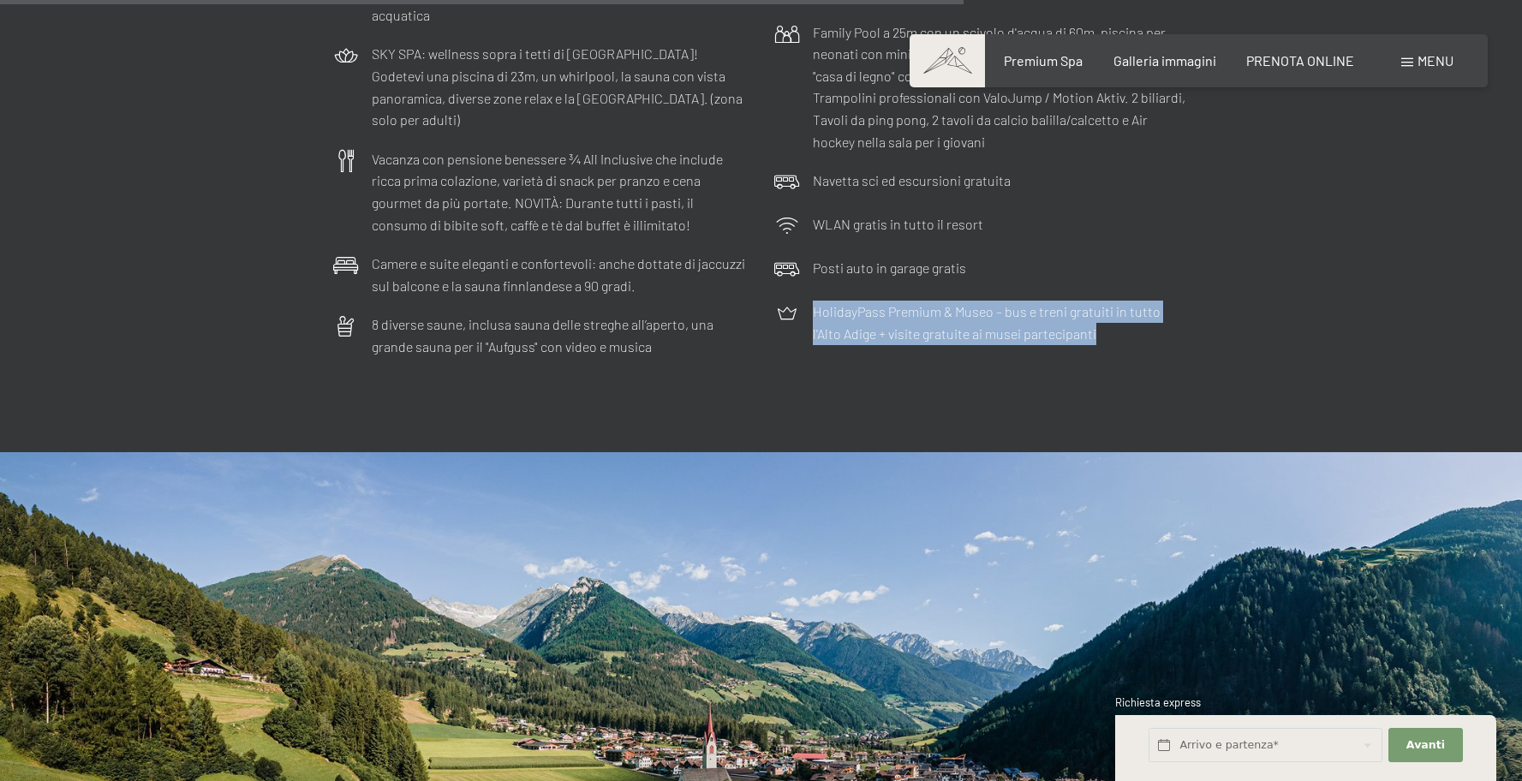
drag, startPoint x: 791, startPoint y: 254, endPoint x: 1219, endPoint y: 286, distance: 429.5
click at [1219, 286] on div "Schwarzenstein All Inclusive Un prezzo, infiniti servizi Utilizzo dell‘ampia ar…" at bounding box center [761, 53] width 985 height 626
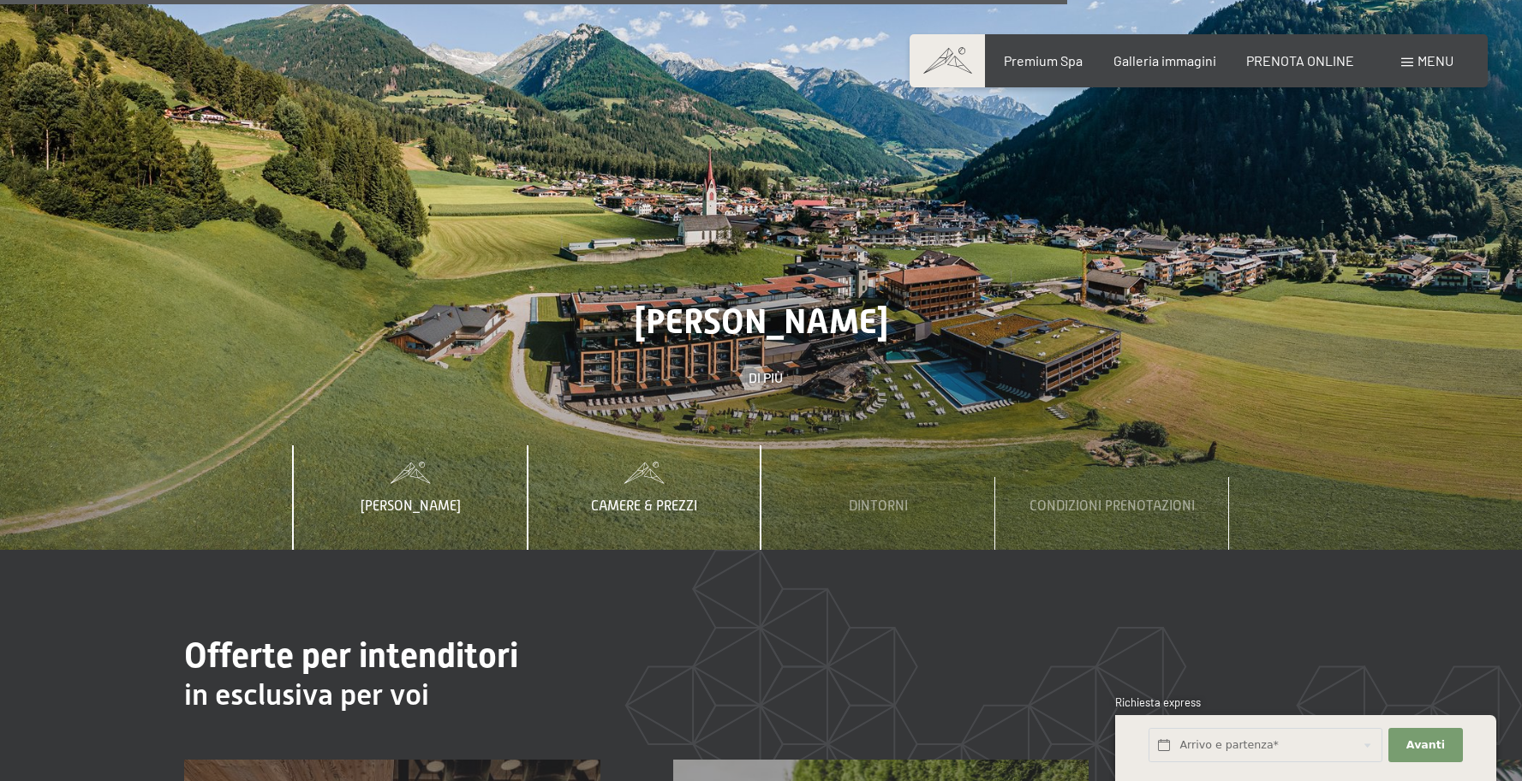
scroll to position [5831, 0]
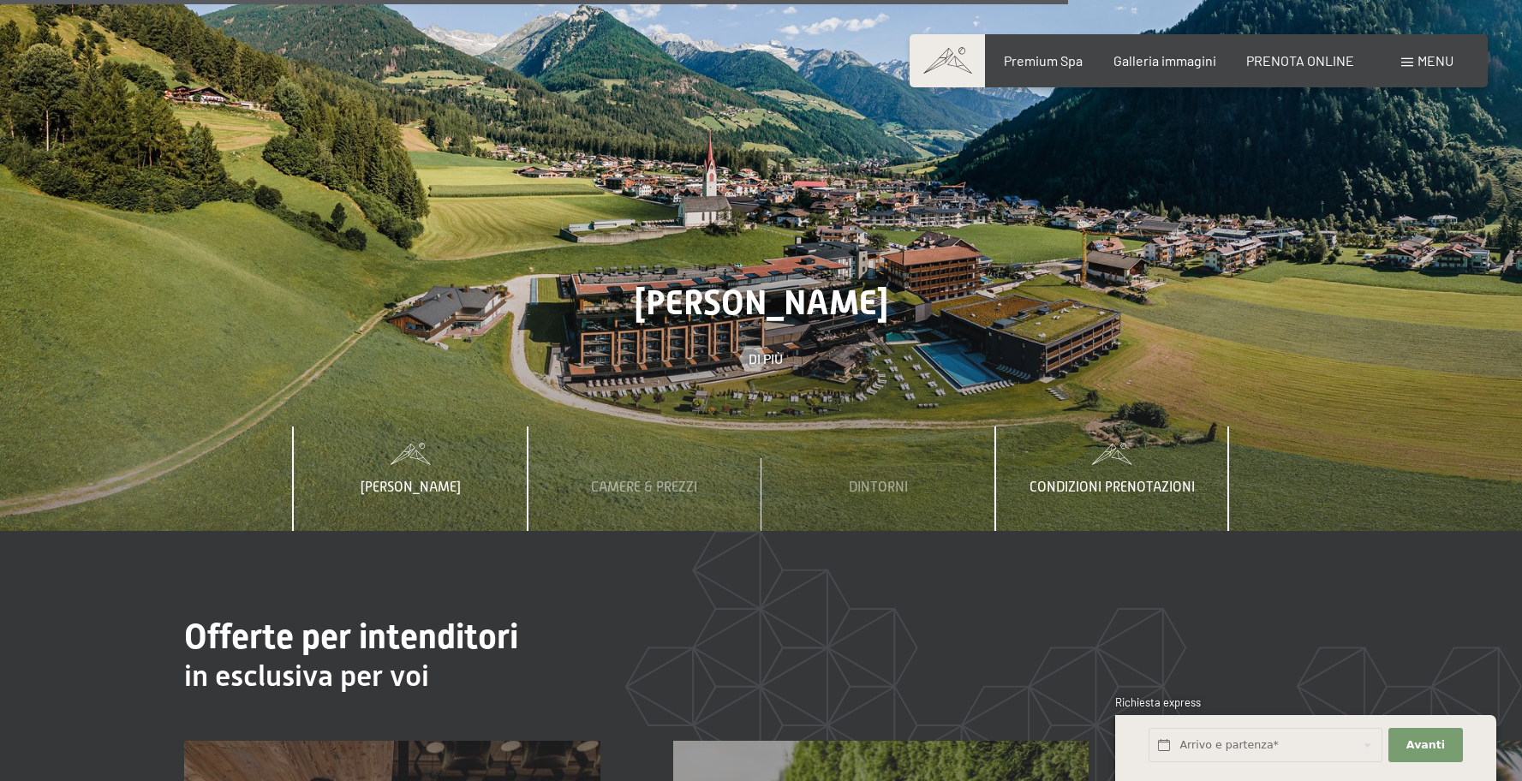
click at [1098, 480] on span "Condizioni prenotazioni" at bounding box center [1112, 487] width 165 height 15
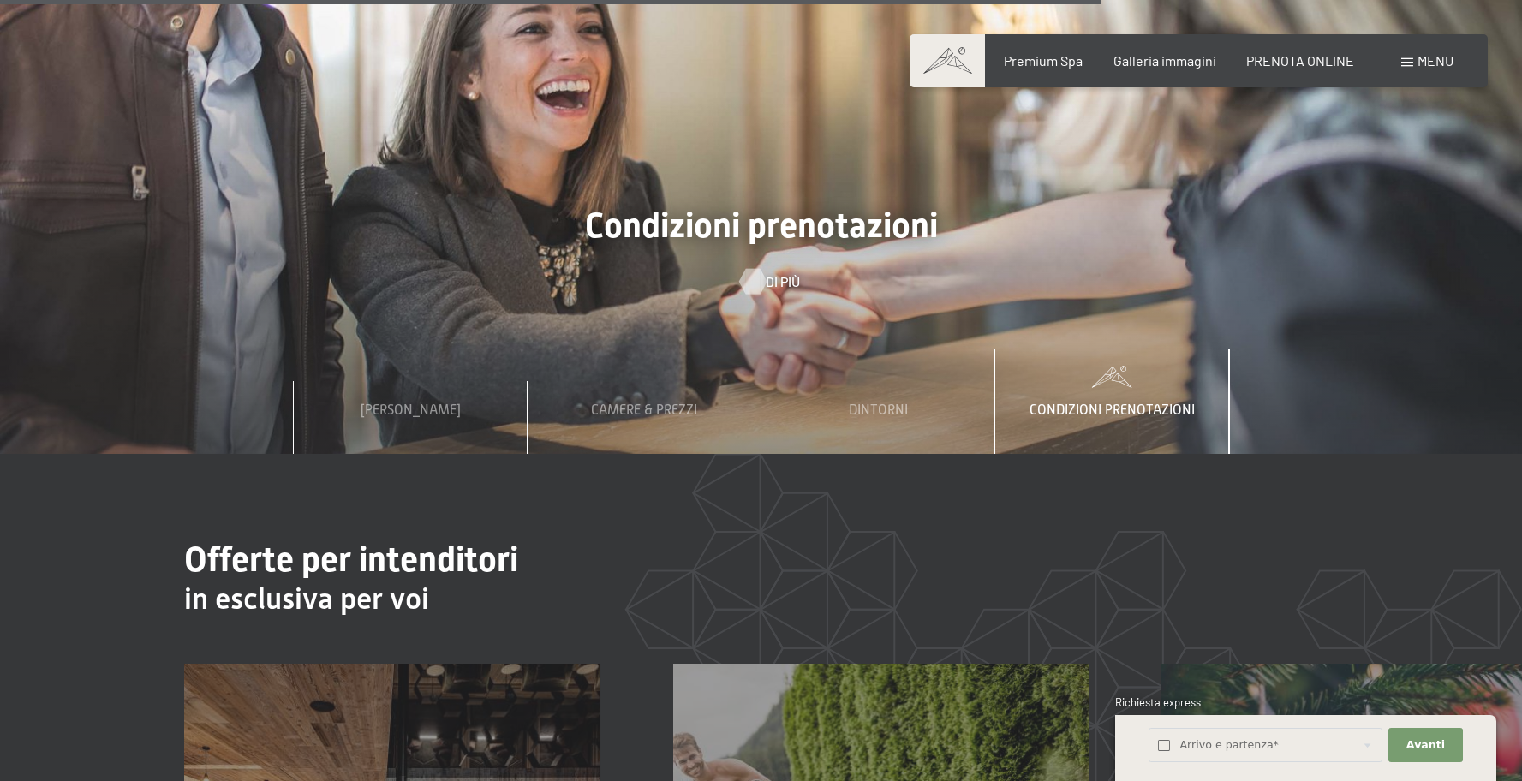
scroll to position [5874, 0]
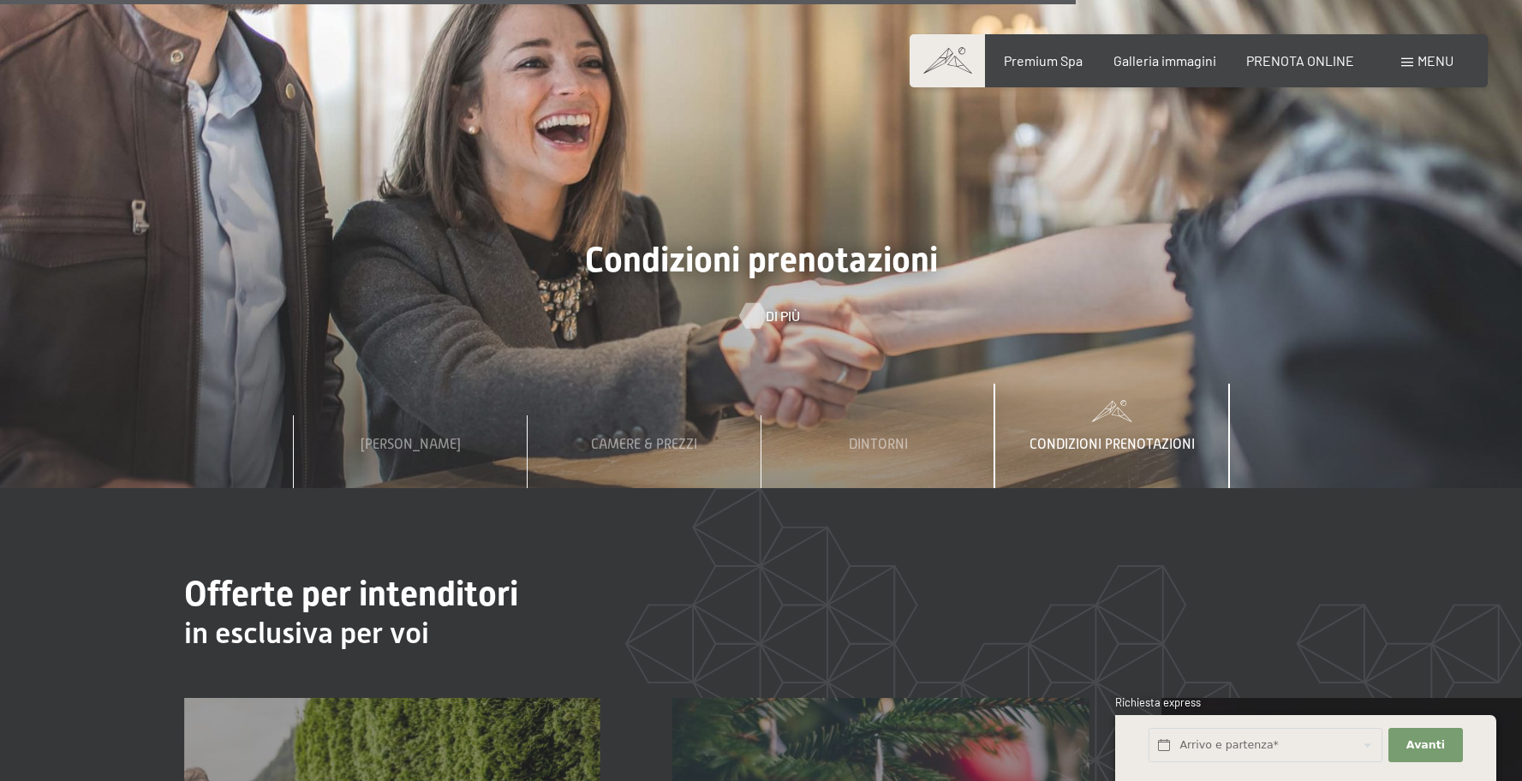
click at [774, 307] on span "Di più" at bounding box center [783, 316] width 34 height 19
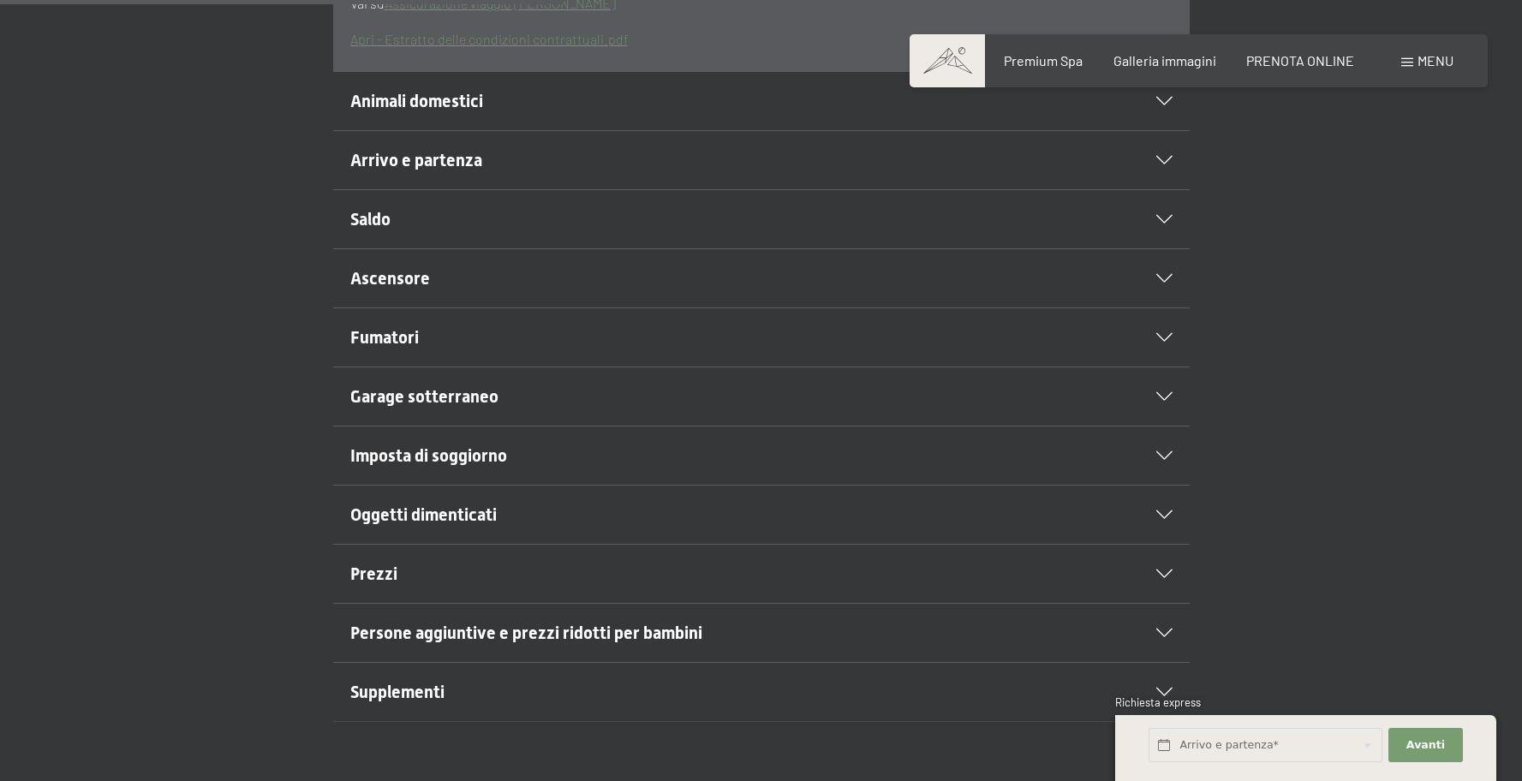
scroll to position [777, 0]
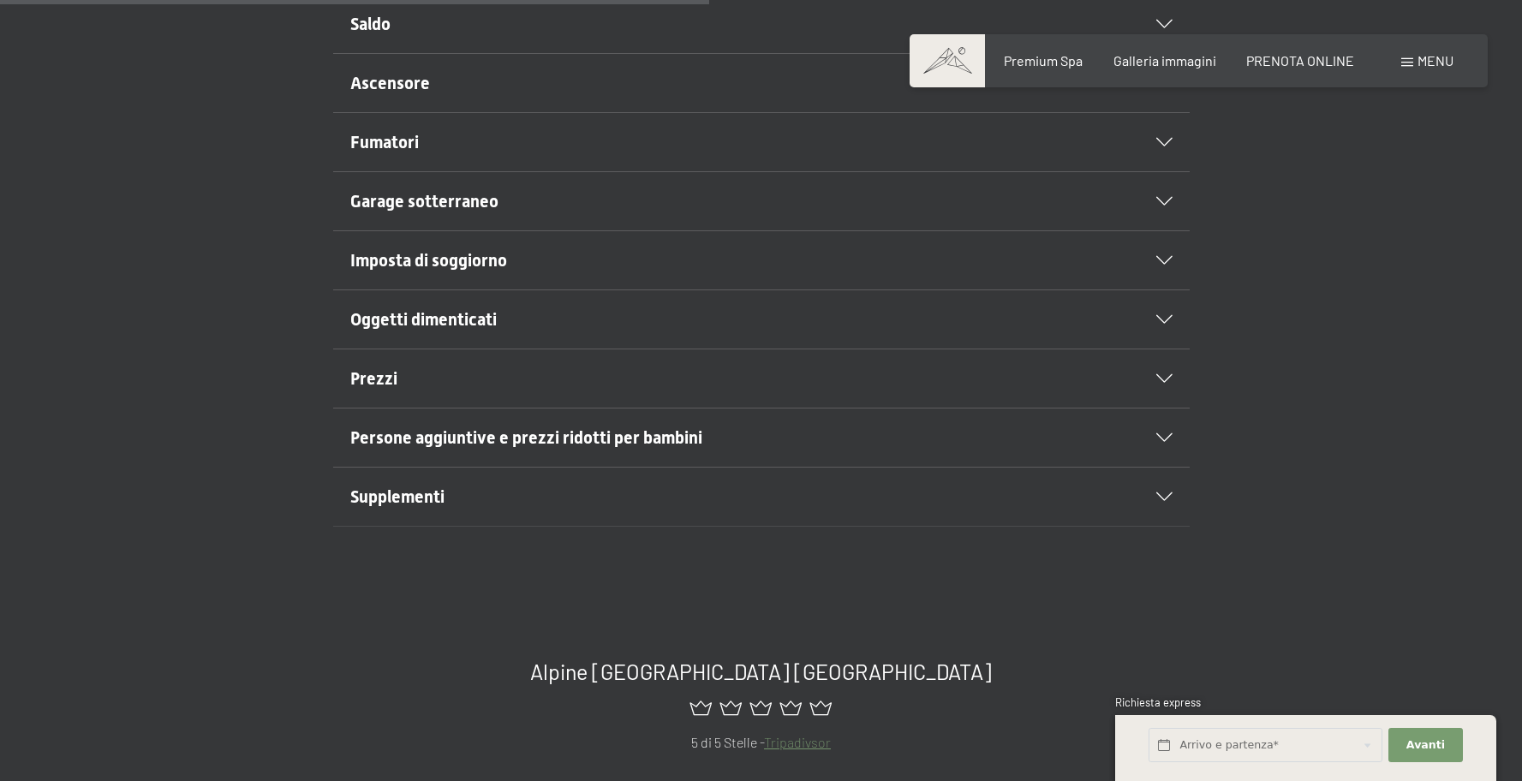
click at [1124, 505] on div "Supplementi" at bounding box center [761, 497] width 822 height 58
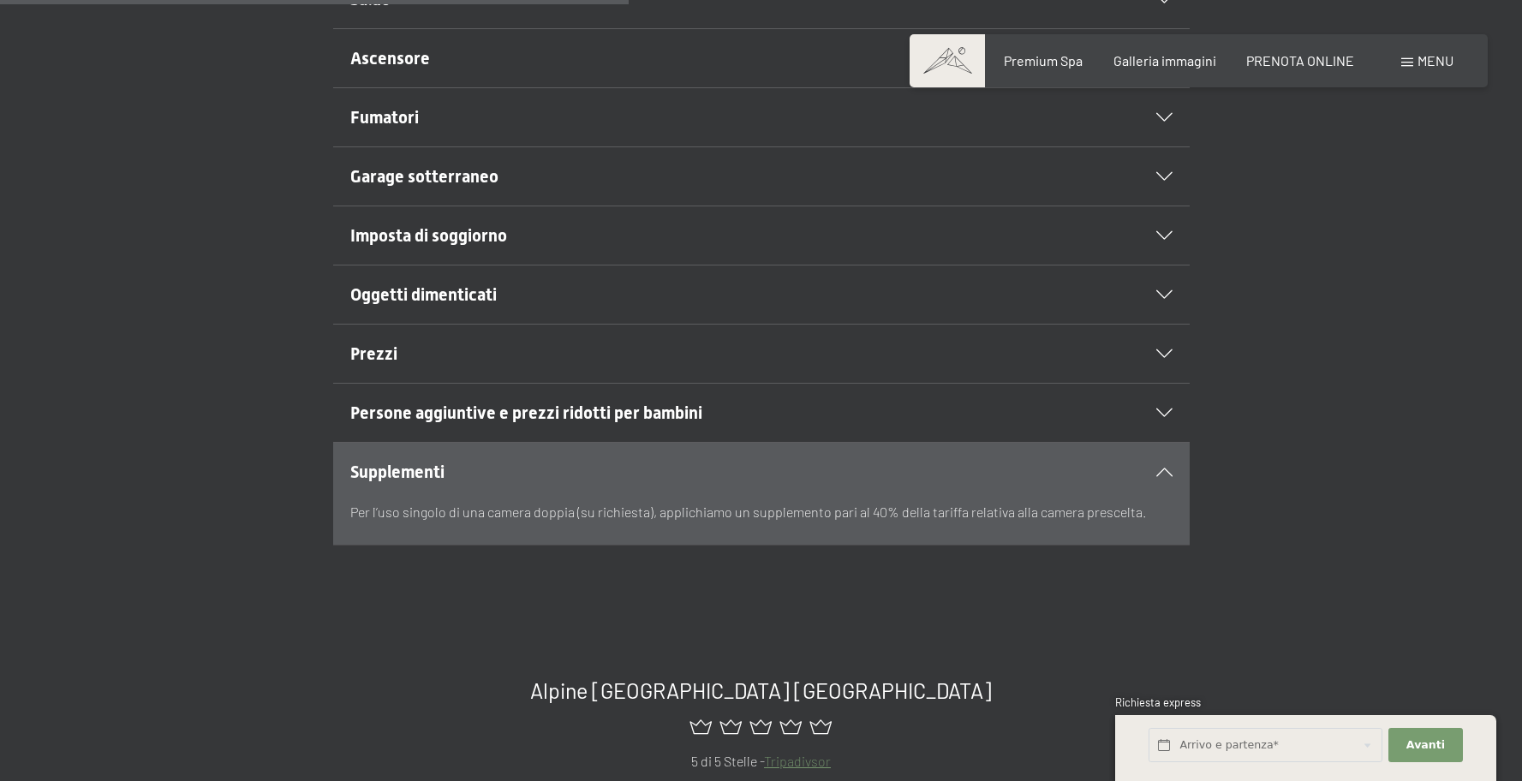
scroll to position [819, 0]
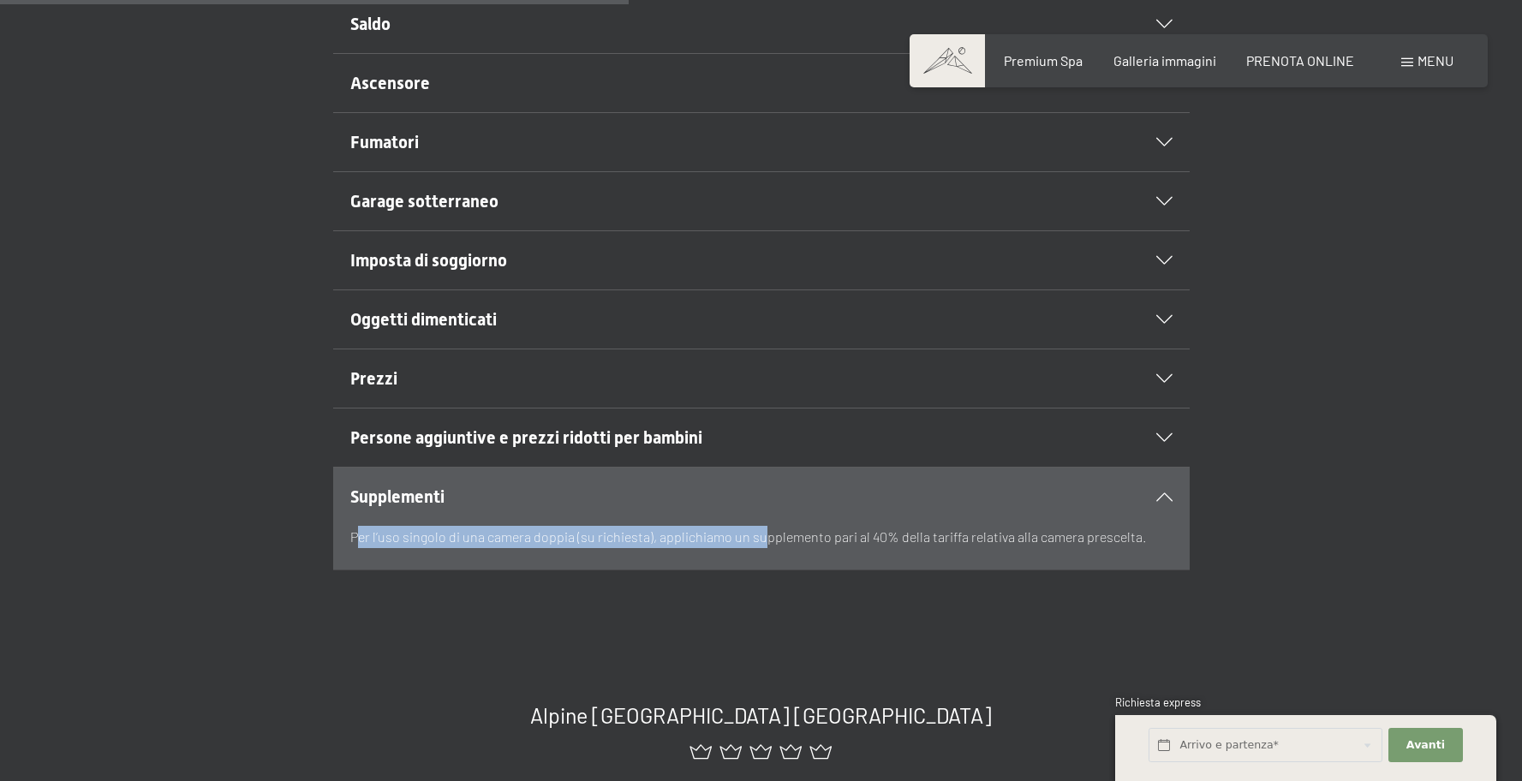
drag, startPoint x: 360, startPoint y: 537, endPoint x: 774, endPoint y: 546, distance: 413.8
click at [774, 546] on p "Per l’uso singolo di una camera doppia (su richiesta), applichiamo un supplemen…" at bounding box center [761, 537] width 822 height 22
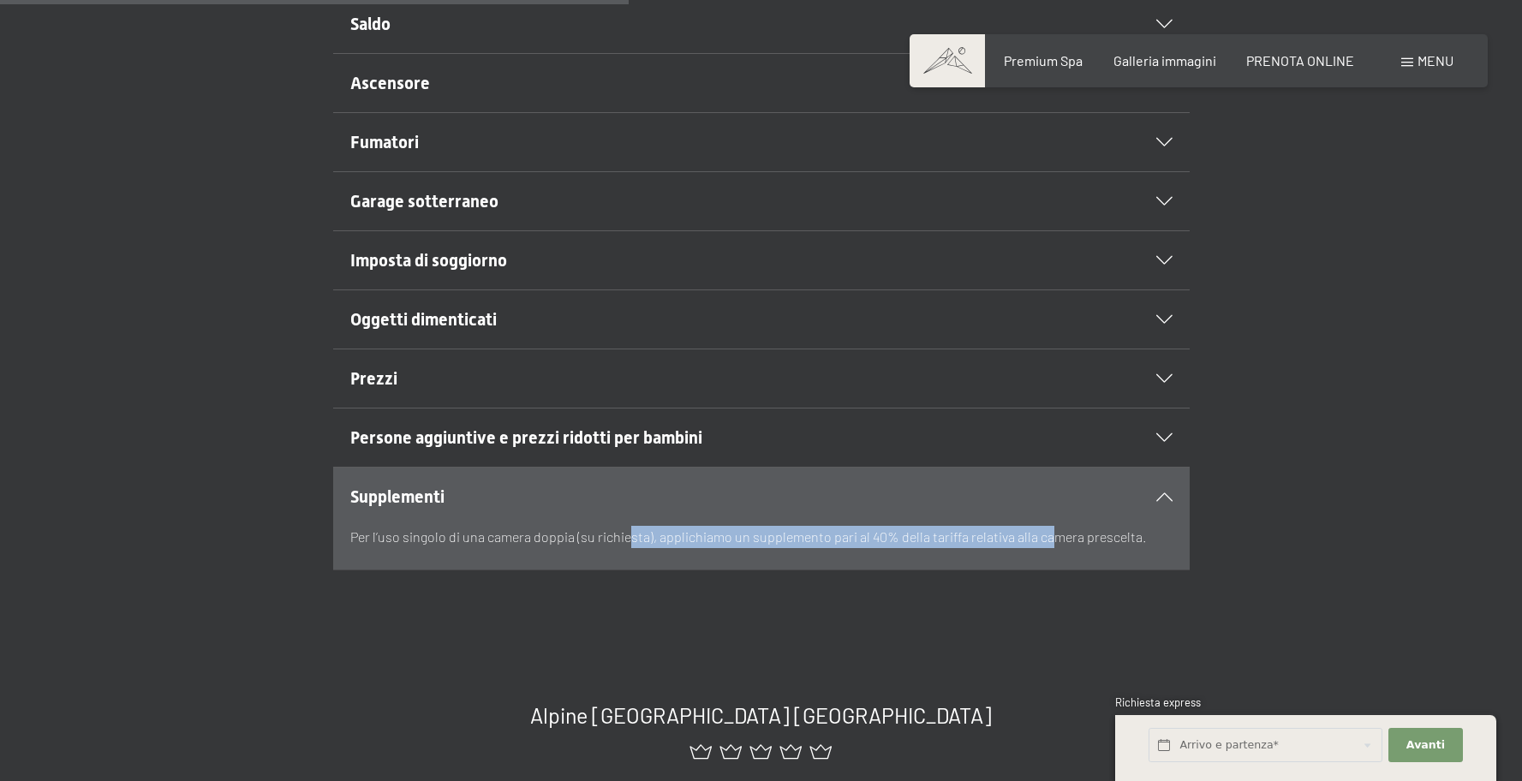
drag, startPoint x: 628, startPoint y: 530, endPoint x: 1052, endPoint y: 539, distance: 424.1
click at [1048, 539] on p "Per l’uso singolo di una camera doppia (su richiesta), applichiamo un supplemen…" at bounding box center [761, 537] width 822 height 22
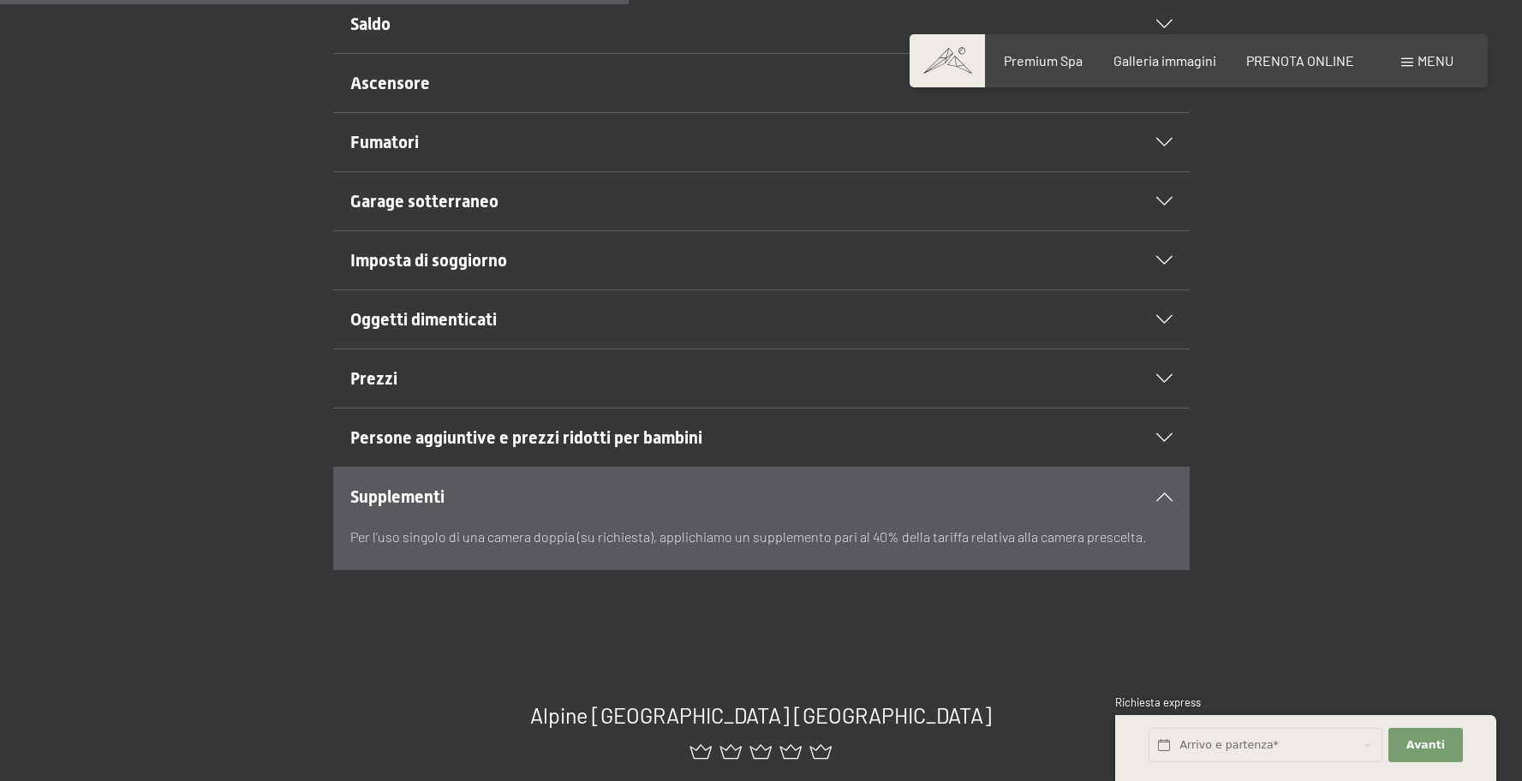
click at [1067, 539] on p "Per l’uso singolo di una camera doppia (su richiesta), applichiamo un supplemen…" at bounding box center [761, 537] width 822 height 22
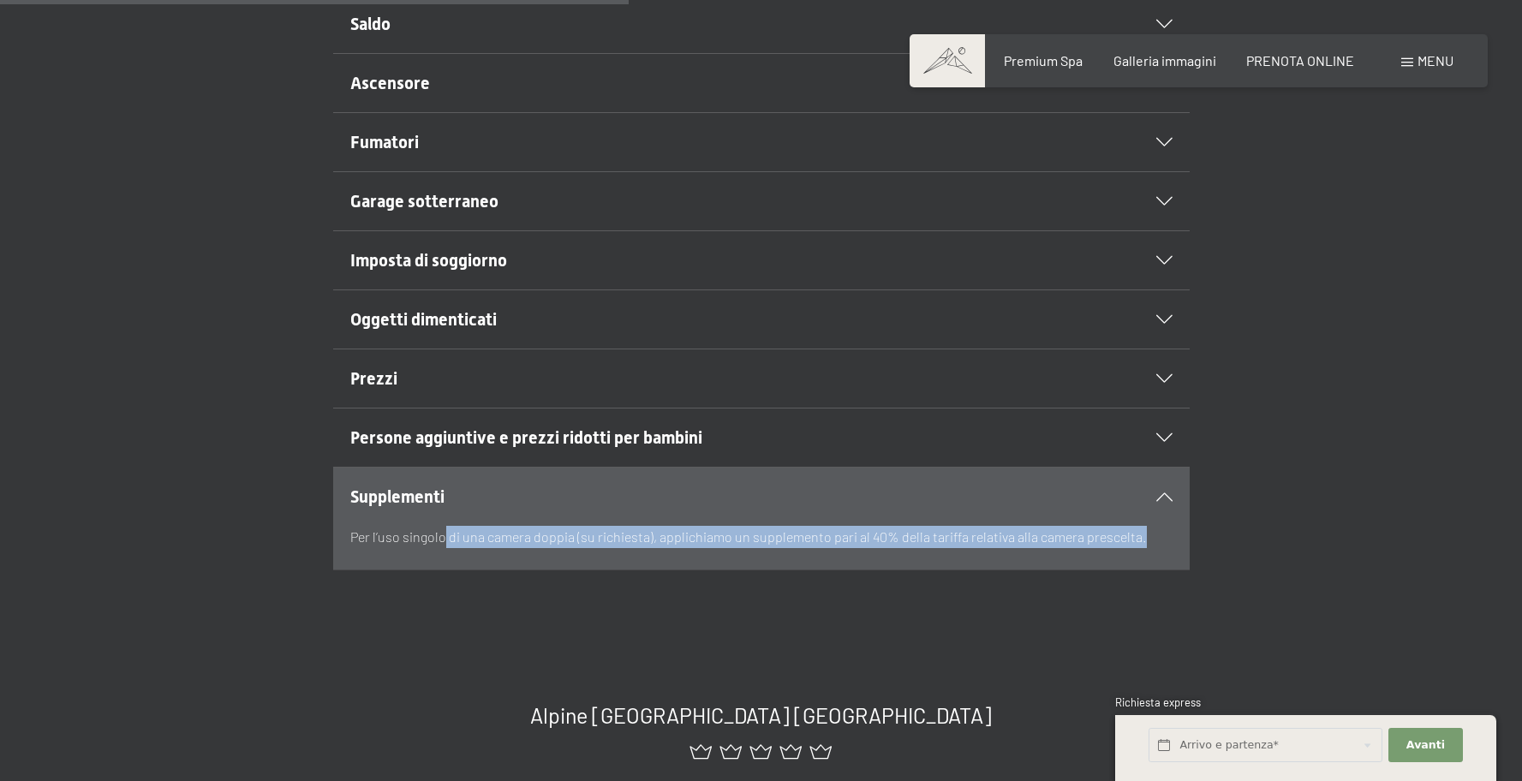
drag, startPoint x: 1152, startPoint y: 539, endPoint x: 430, endPoint y: 537, distance: 722.1
click at [433, 537] on p "Per l’uso singolo di una camera doppia (su richiesta), applichiamo un supplemen…" at bounding box center [761, 537] width 822 height 22
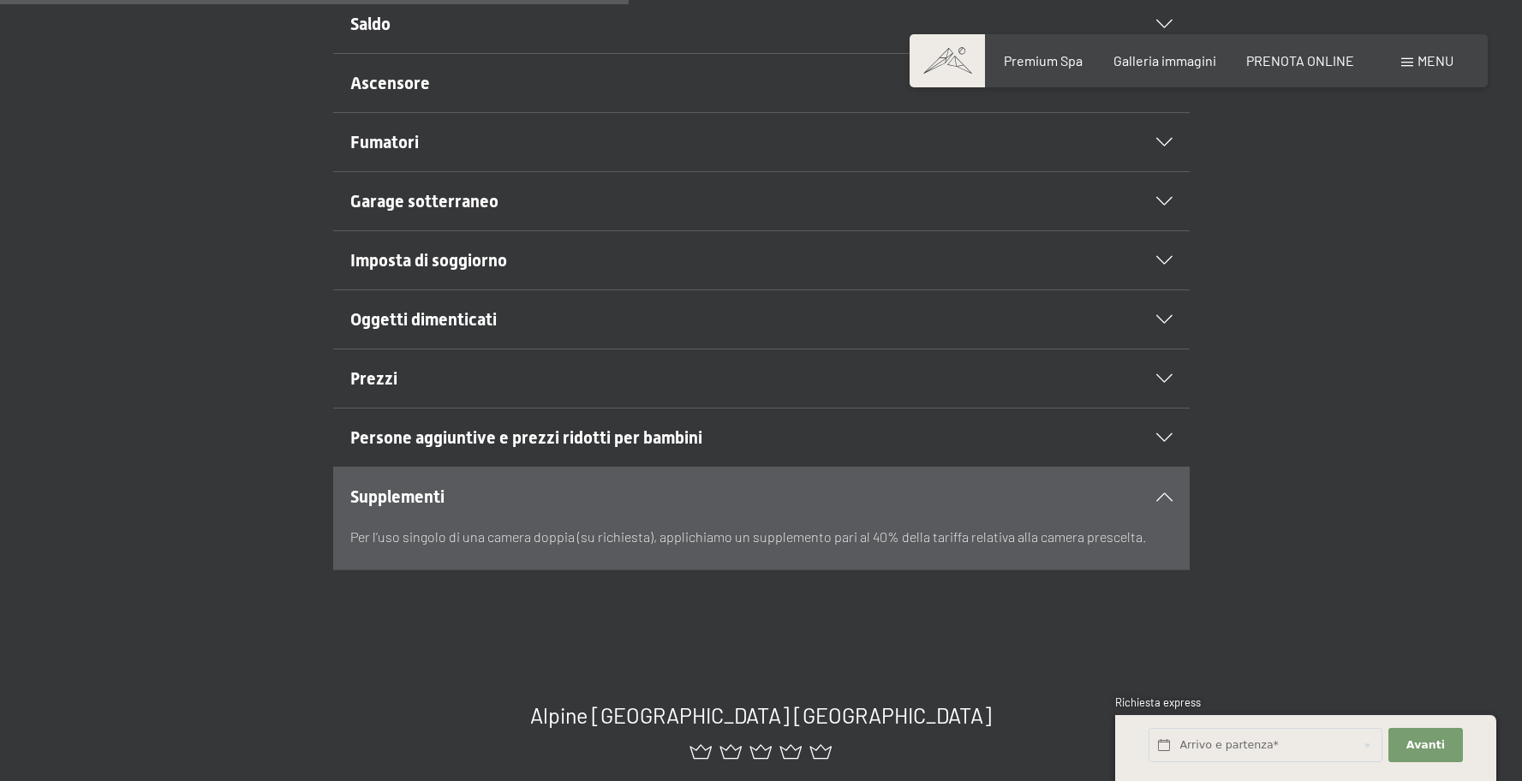
drag, startPoint x: 428, startPoint y: 537, endPoint x: 411, endPoint y: 539, distance: 17.2
click at [428, 538] on p "Per l’uso singolo di una camera doppia (su richiesta), applichiamo un supplemen…" at bounding box center [761, 537] width 822 height 22
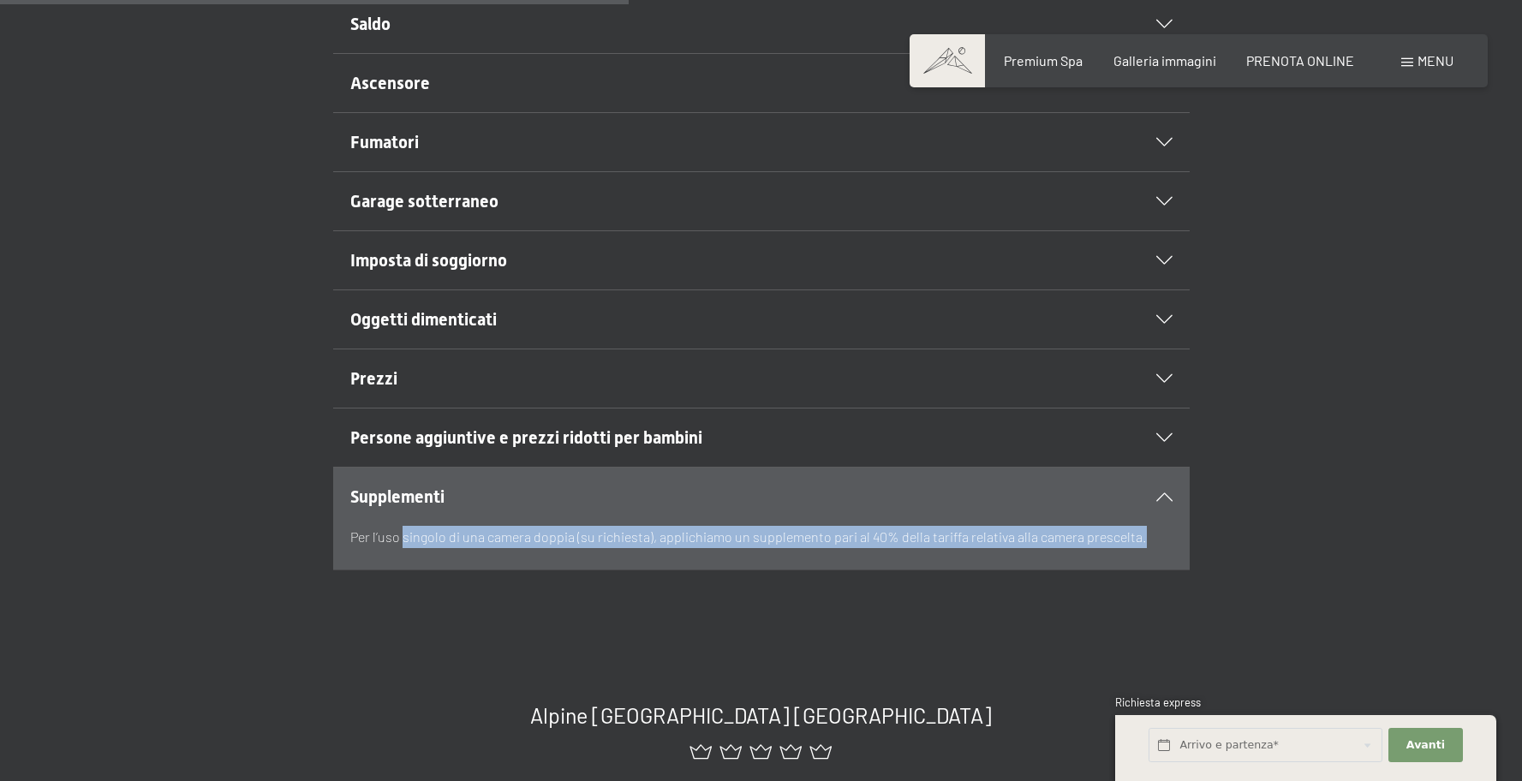
drag, startPoint x: 404, startPoint y: 539, endPoint x: 972, endPoint y: 553, distance: 568.1
click at [968, 553] on div "Per l’uso singolo di una camera doppia (su richiesta), applichiamo un supplemen…" at bounding box center [761, 548] width 822 height 44
click at [972, 553] on div "Per l’uso singolo di una camera doppia (su richiesta), applichiamo un supplemen…" at bounding box center [761, 548] width 822 height 44
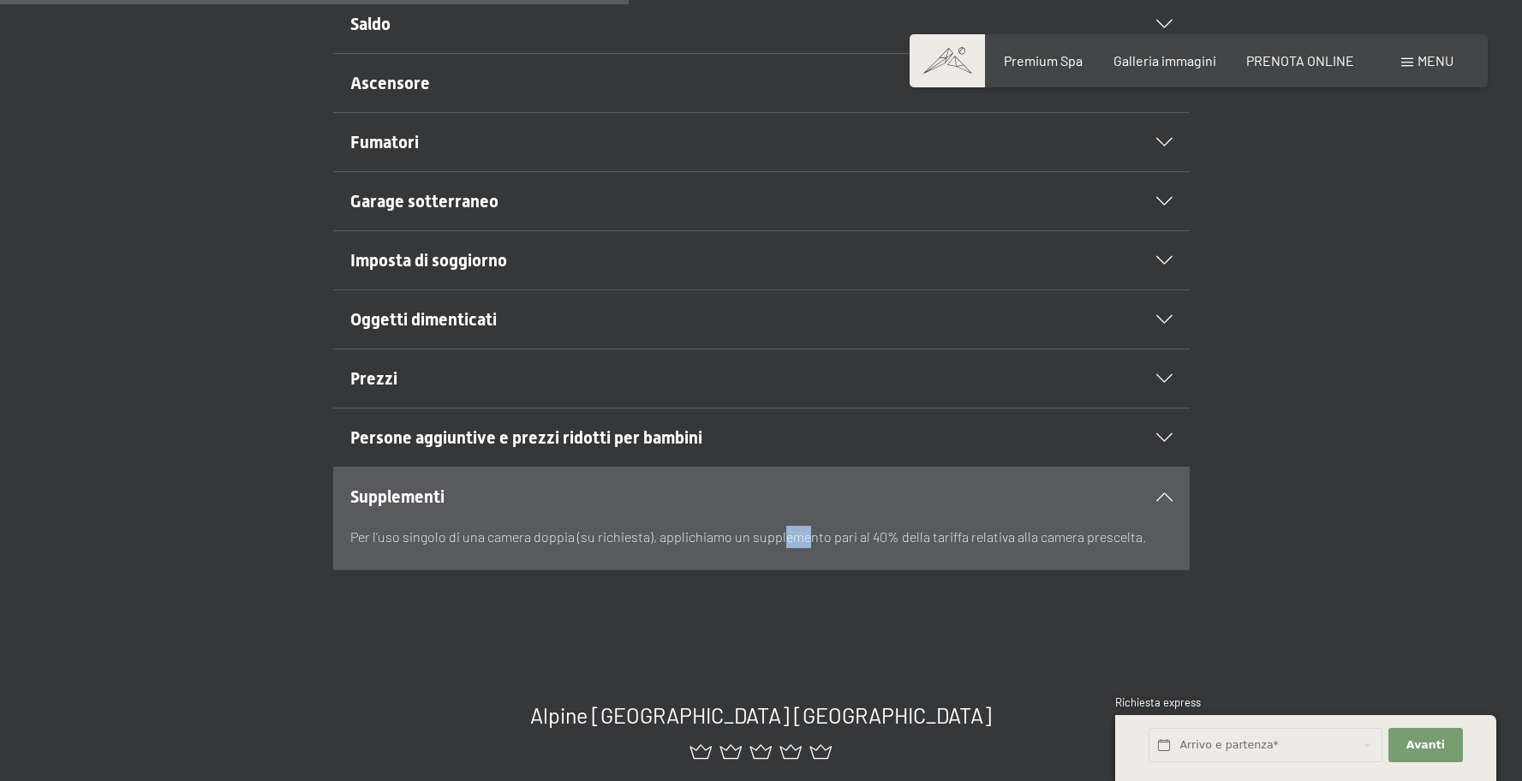
drag, startPoint x: 793, startPoint y: 529, endPoint x: 809, endPoint y: 530, distance: 15.4
click at [809, 530] on p "Per l’uso singolo di una camera doppia (su richiesta), applichiamo un supplemen…" at bounding box center [761, 537] width 822 height 22
drag, startPoint x: 810, startPoint y: 530, endPoint x: 1004, endPoint y: 528, distance: 194.5
click at [824, 531] on p "Per l’uso singolo di una camera doppia (su richiesta), applichiamo un supplemen…" at bounding box center [761, 537] width 822 height 22
click at [1157, 500] on div "Supplementi" at bounding box center [761, 497] width 822 height 58
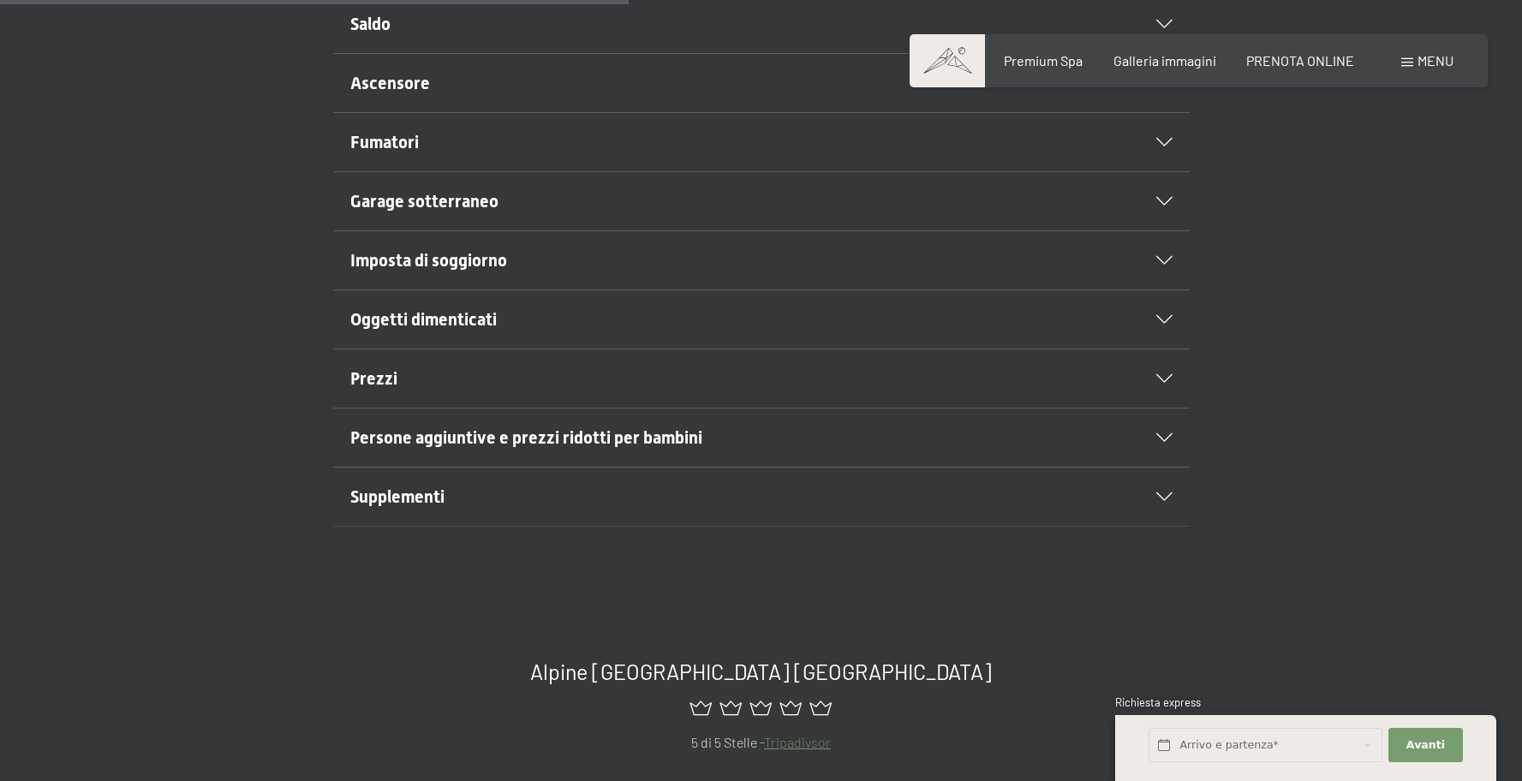
click at [768, 445] on h2 "Persone aggiuntive e prezzi ridotti per bambini" at bounding box center [720, 438] width 740 height 24
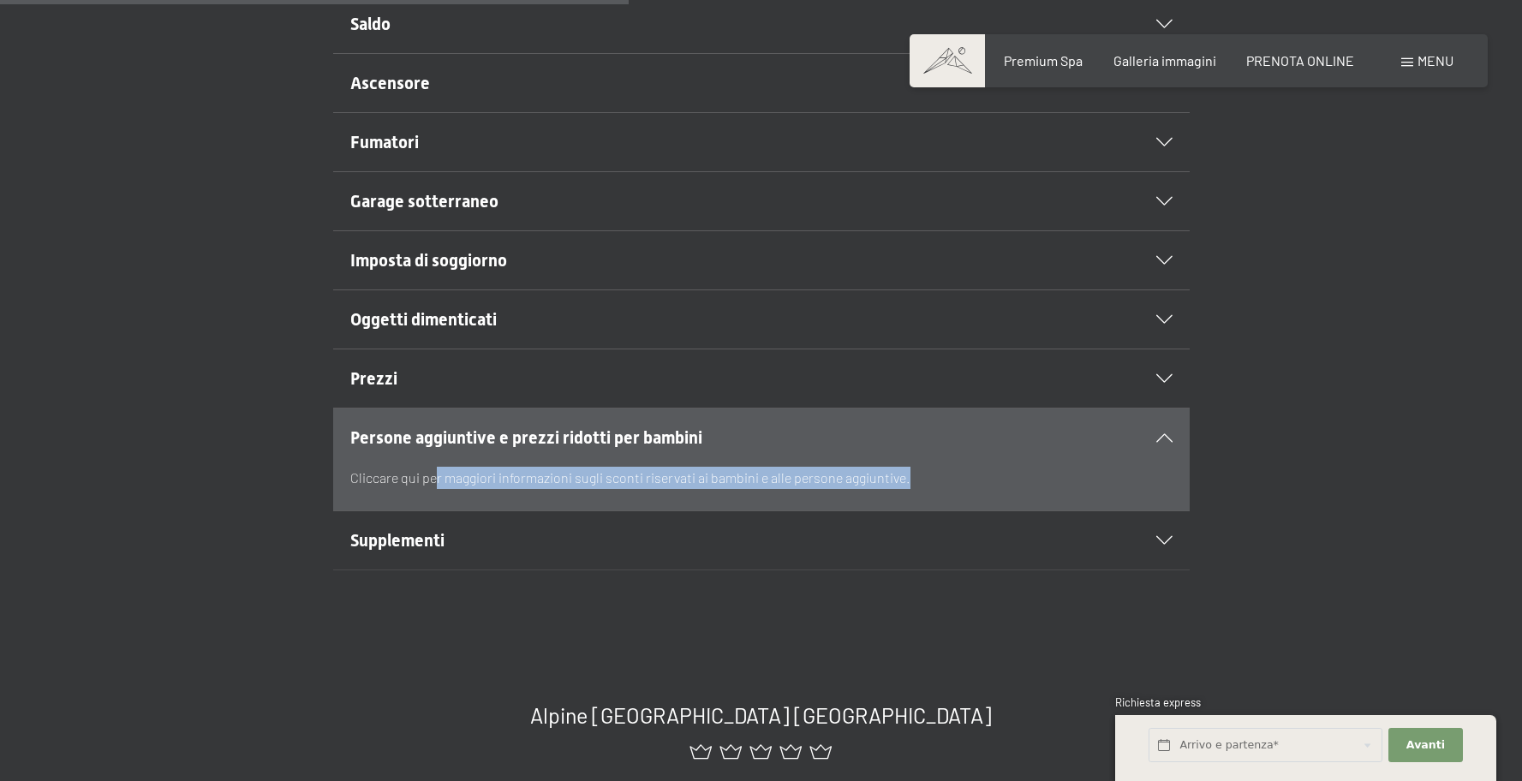
drag, startPoint x: 477, startPoint y: 482, endPoint x: 1023, endPoint y: 492, distance: 545.7
click at [1023, 492] on div "Cliccare qui per maggiori informazioni sugli sconti riservati ai bambini e alle…" at bounding box center [761, 489] width 822 height 44
click at [1022, 491] on div "Cliccare qui per maggiori informazioni sugli sconti riservati ai bambini e alle…" at bounding box center [761, 489] width 822 height 44
drag, startPoint x: 429, startPoint y: 481, endPoint x: 560, endPoint y: 481, distance: 131.1
click at [560, 481] on p "Cliccare qui per maggiori informazioni sugli sconti riservati ai bambini e alle…" at bounding box center [761, 478] width 822 height 22
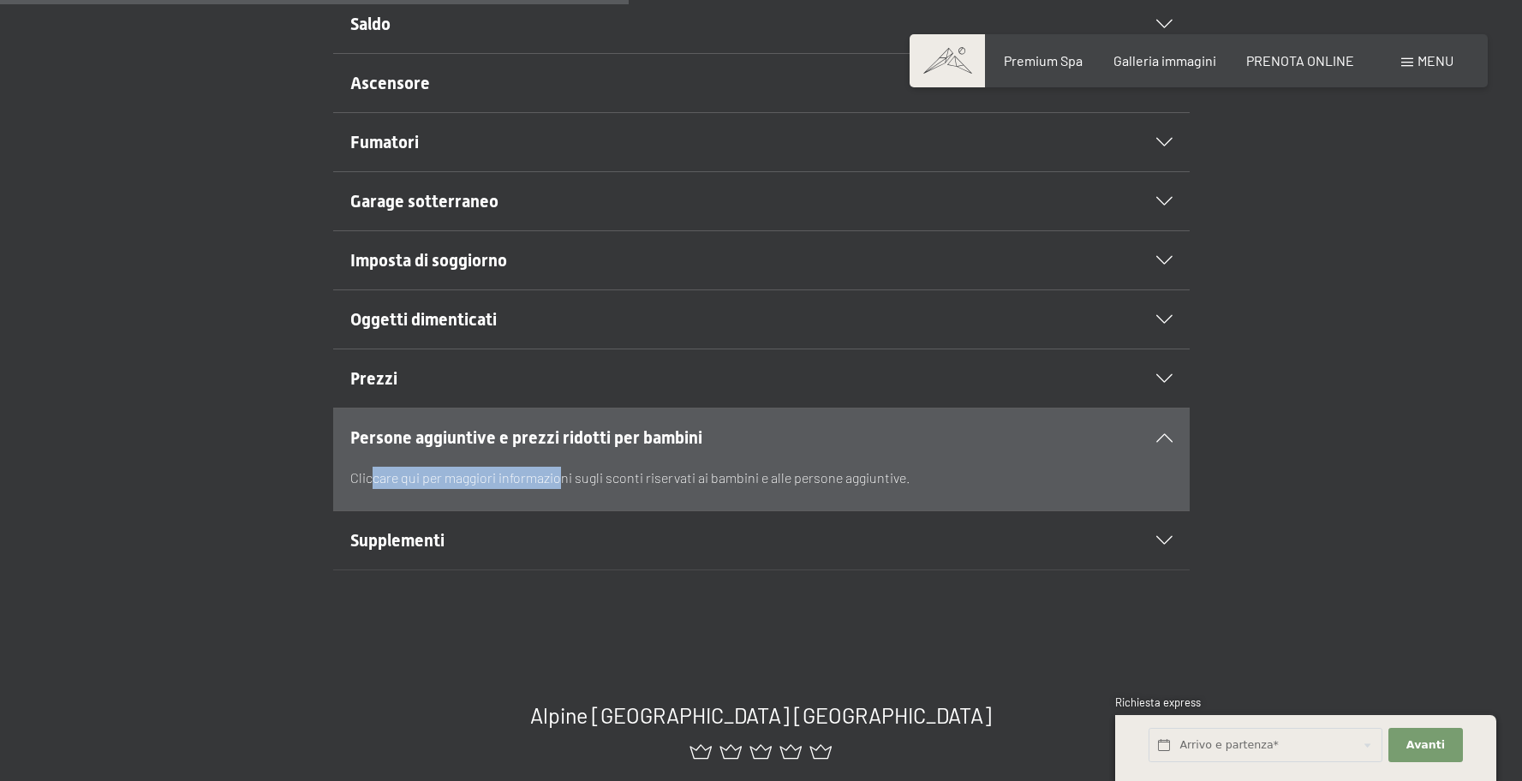
drag, startPoint x: 559, startPoint y: 481, endPoint x: 531, endPoint y: 484, distance: 28.4
click at [554, 482] on p "Cliccare qui per maggiori informazioni sugli sconti riservati ai bambini e alle…" at bounding box center [761, 478] width 822 height 22
drag, startPoint x: 899, startPoint y: 480, endPoint x: 1040, endPoint y: 469, distance: 141.8
click at [899, 481] on p "Cliccare qui per maggiori informazioni sugli sconti riservati ai bambini e alle…" at bounding box center [761, 478] width 822 height 22
drag, startPoint x: 531, startPoint y: 471, endPoint x: 839, endPoint y: 496, distance: 308.5
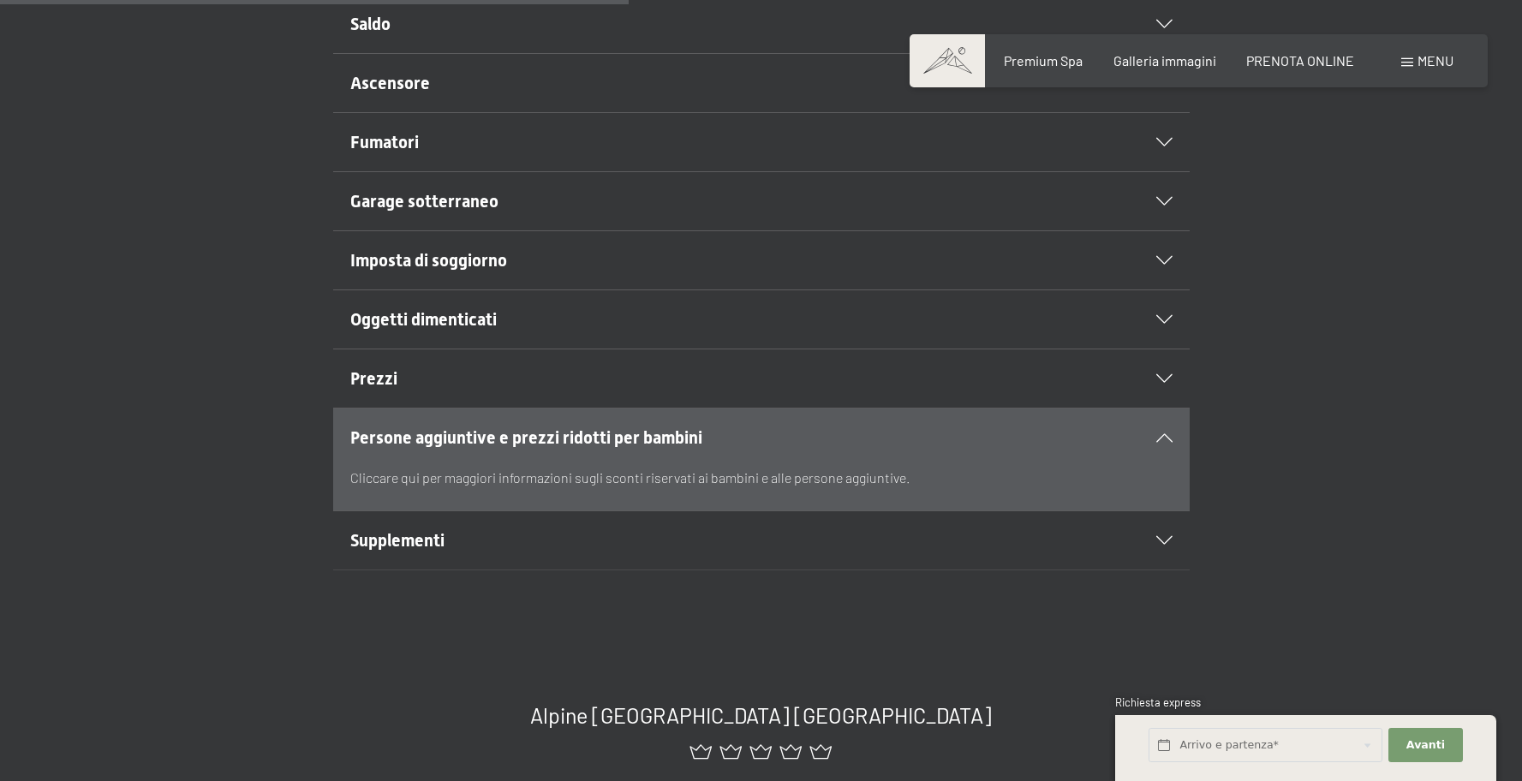
click at [538, 471] on p "Cliccare qui per maggiori informazioni sugli sconti riservati ai bambini e alle…" at bounding box center [761, 478] width 822 height 22
click at [1078, 475] on p "Cliccare qui per maggiori informazioni sugli sconti riservati ai bambini e alle…" at bounding box center [761, 478] width 822 height 22
click at [1077, 475] on p "Cliccare qui per maggiori informazioni sugli sconti riservati ai bambini e alle…" at bounding box center [761, 478] width 822 height 22
click at [406, 482] on p "Cliccare qui per maggiori informazioni sugli sconti riservati ai bambini e alle…" at bounding box center [761, 478] width 822 height 22
click at [408, 482] on p "Cliccare qui per maggiori informazioni sugli sconti riservati ai bambini e alle…" at bounding box center [761, 478] width 822 height 22
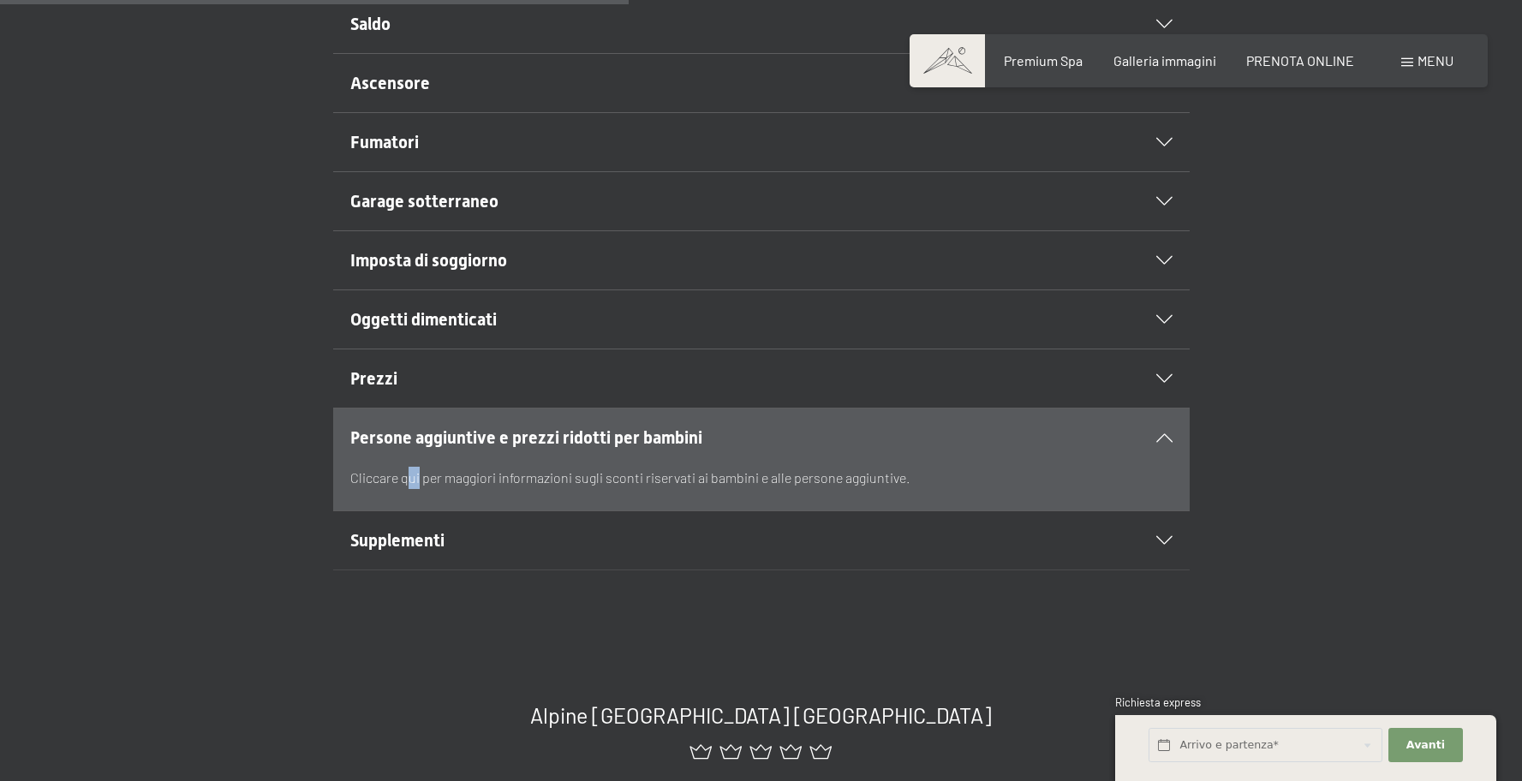
click at [408, 482] on p "Cliccare qui per maggiori informazioni sugli sconti riservati ai bambini e alle…" at bounding box center [761, 478] width 822 height 22
drag, startPoint x: 639, startPoint y: 510, endPoint x: 654, endPoint y: 517, distance: 16.1
click at [641, 510] on div "Cliccare qui per maggiori informazioni sugli sconti riservati ai bambini e alle…" at bounding box center [761, 489] width 822 height 44
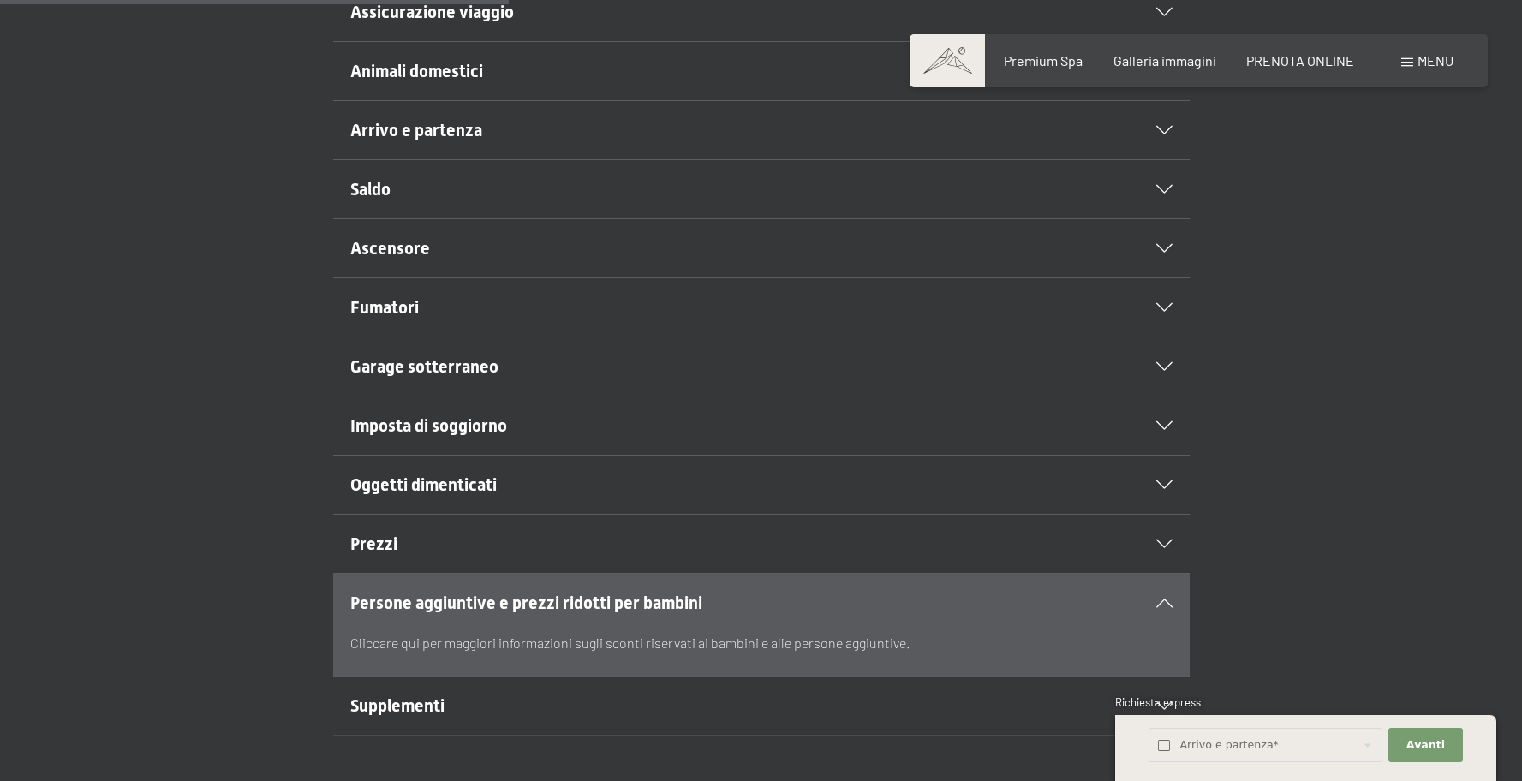
scroll to position [626, 0]
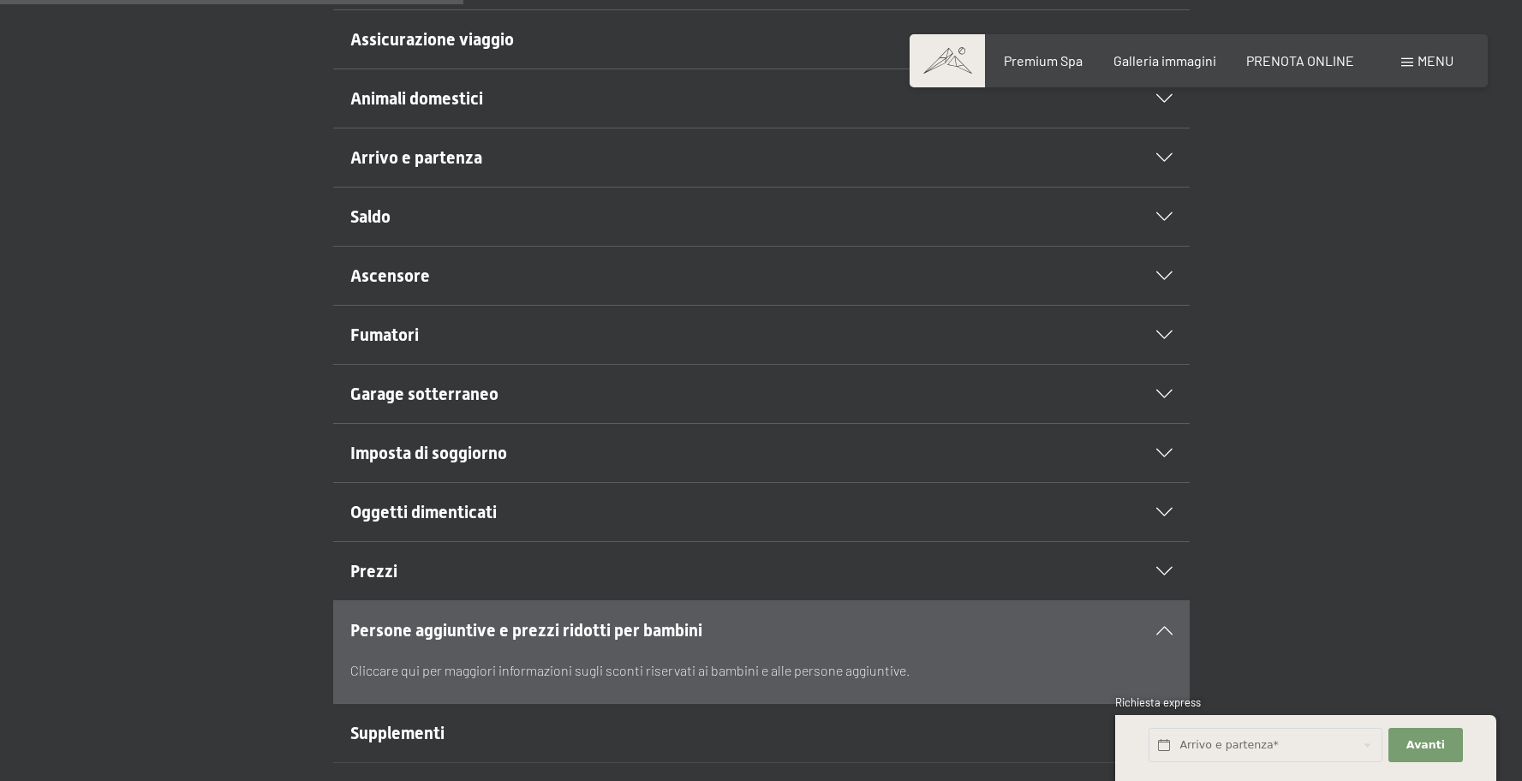
click at [395, 571] on span "Prezzi" at bounding box center [373, 571] width 47 height 21
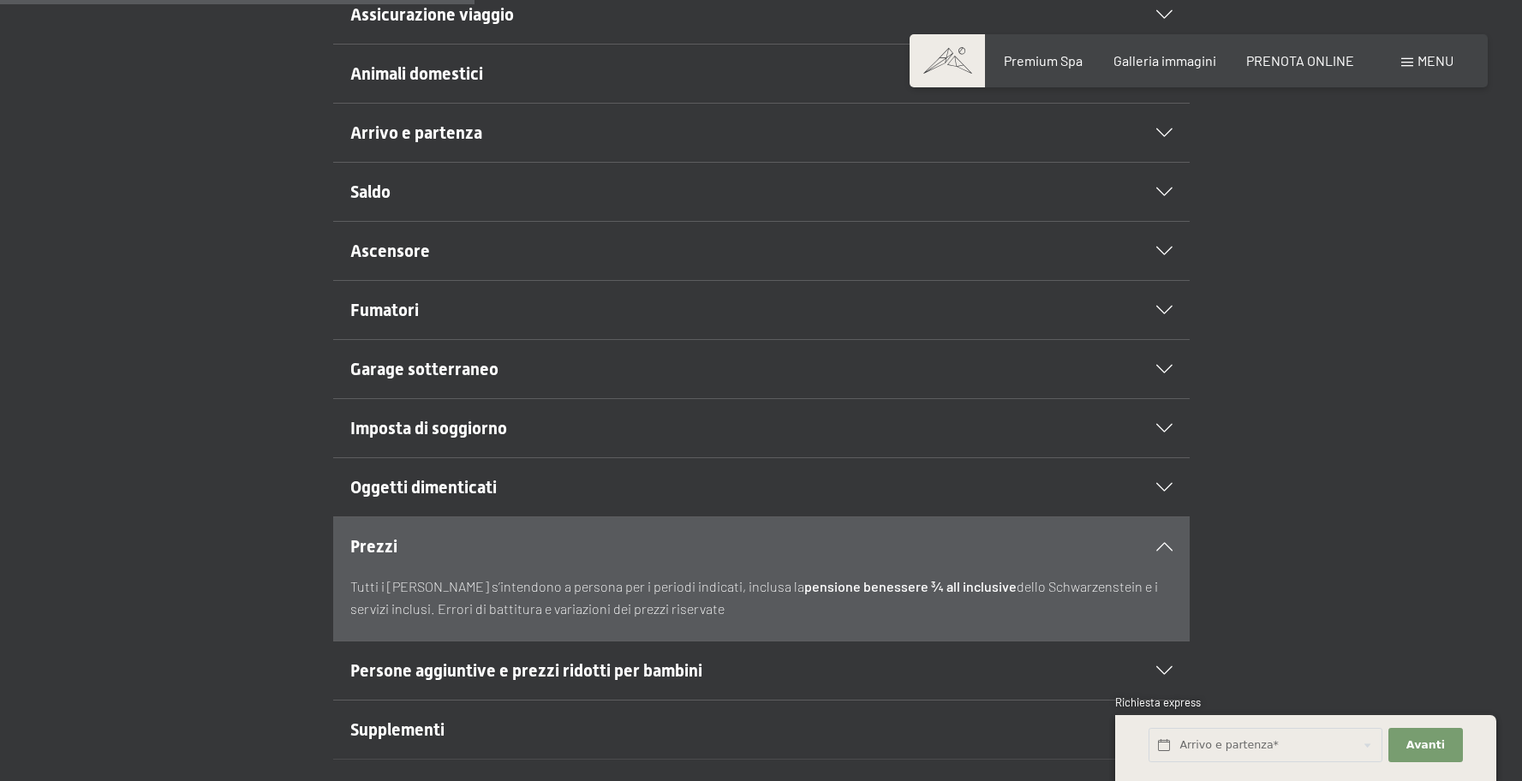
scroll to position [653, 0]
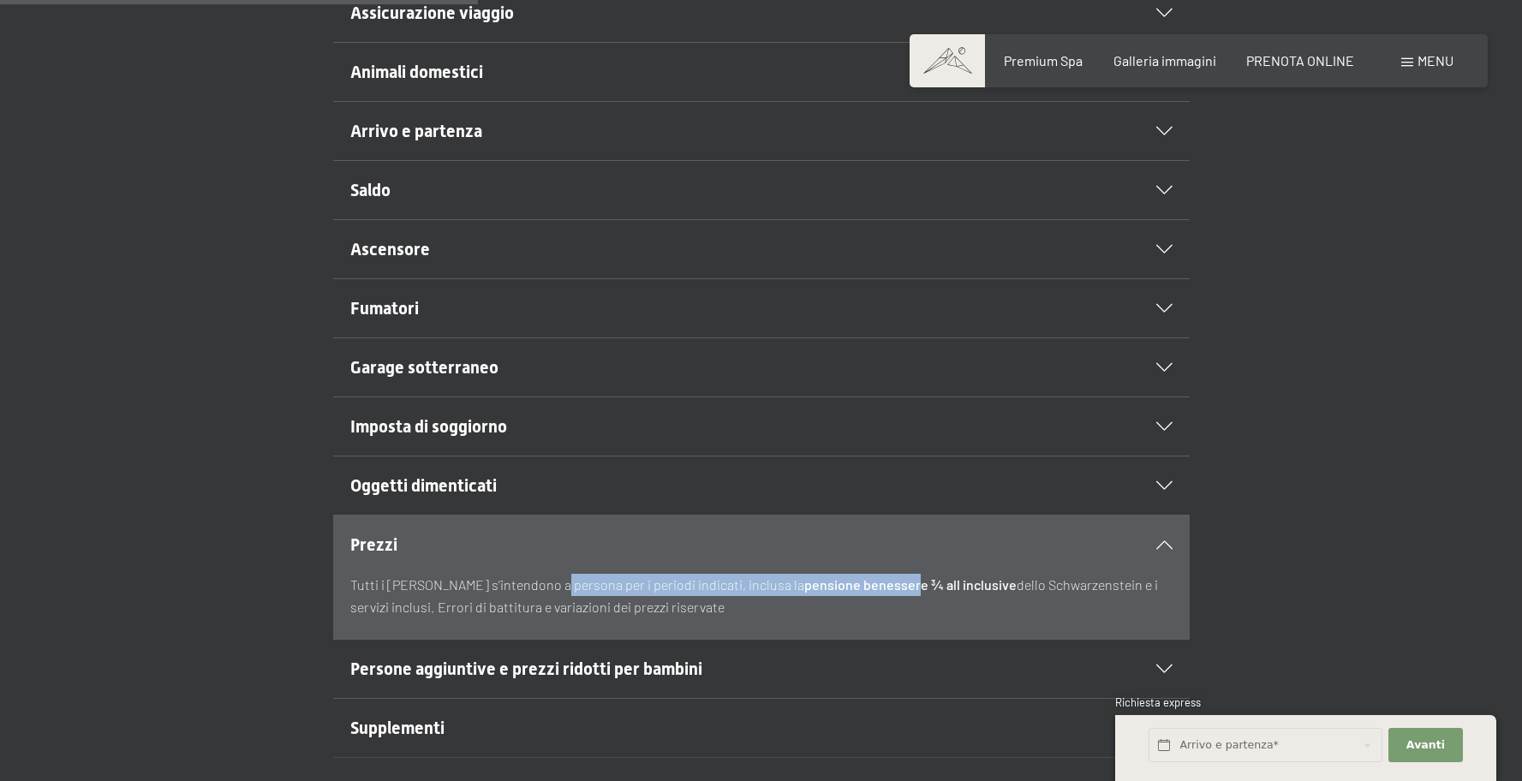
drag, startPoint x: 556, startPoint y: 582, endPoint x: 857, endPoint y: 586, distance: 300.7
click at [850, 586] on p "Tutti i prezzi s’intendono a persona per i periodi indicati, inclusa la pension…" at bounding box center [761, 596] width 822 height 44
click at [857, 586] on strong "pensione benessere ¾ all inclusive" at bounding box center [910, 585] width 212 height 16
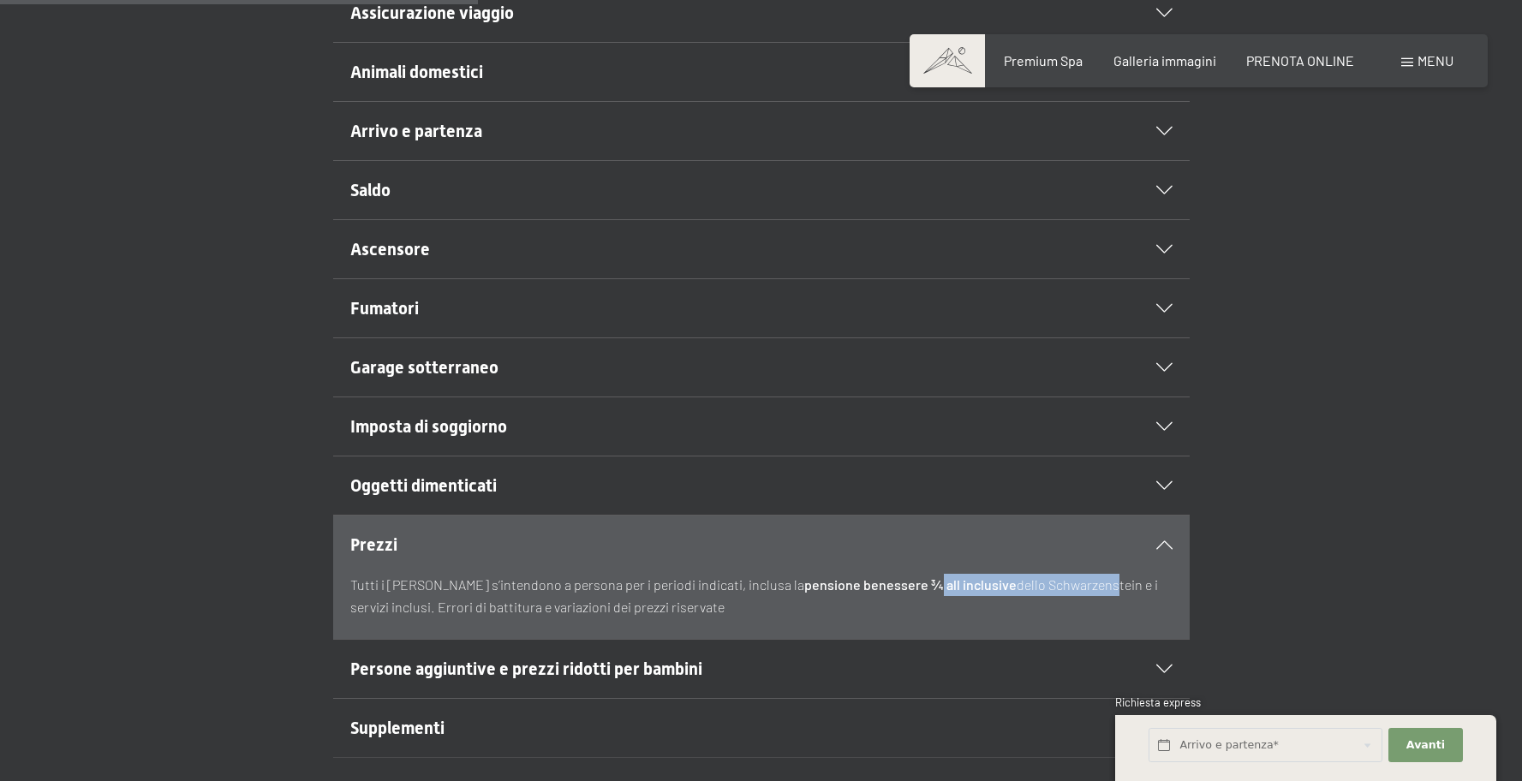
drag, startPoint x: 868, startPoint y: 586, endPoint x: 1060, endPoint y: 586, distance: 191.9
click at [1056, 586] on p "Tutti i prezzi s’intendono a persona per i periodi indicati, inclusa la pension…" at bounding box center [761, 596] width 822 height 44
click at [1060, 586] on p "Tutti i prezzi s’intendono a persona per i periodi indicati, inclusa la pension…" at bounding box center [761, 596] width 822 height 44
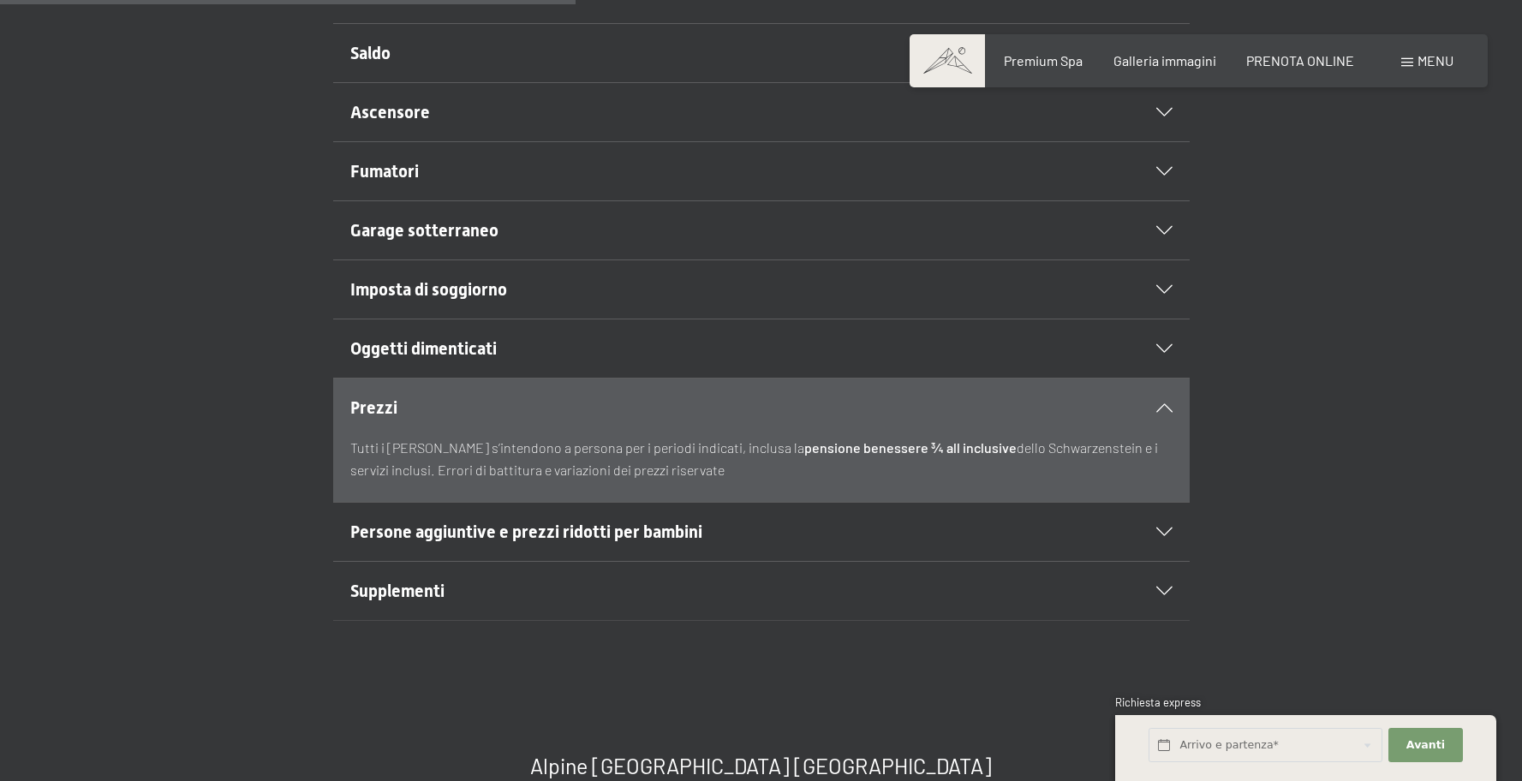
scroll to position [796, 0]
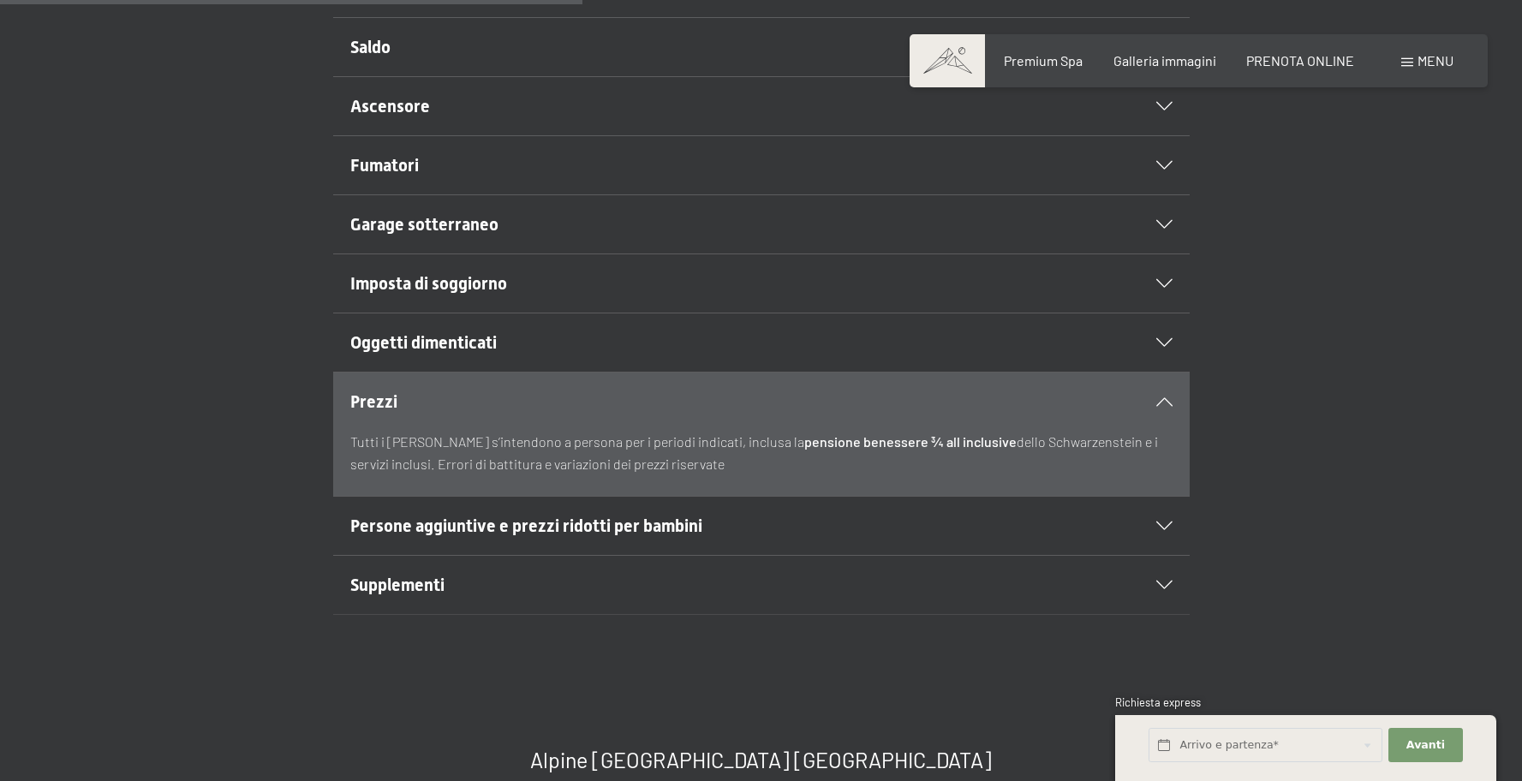
click at [385, 582] on span "Supplementi" at bounding box center [397, 585] width 94 height 21
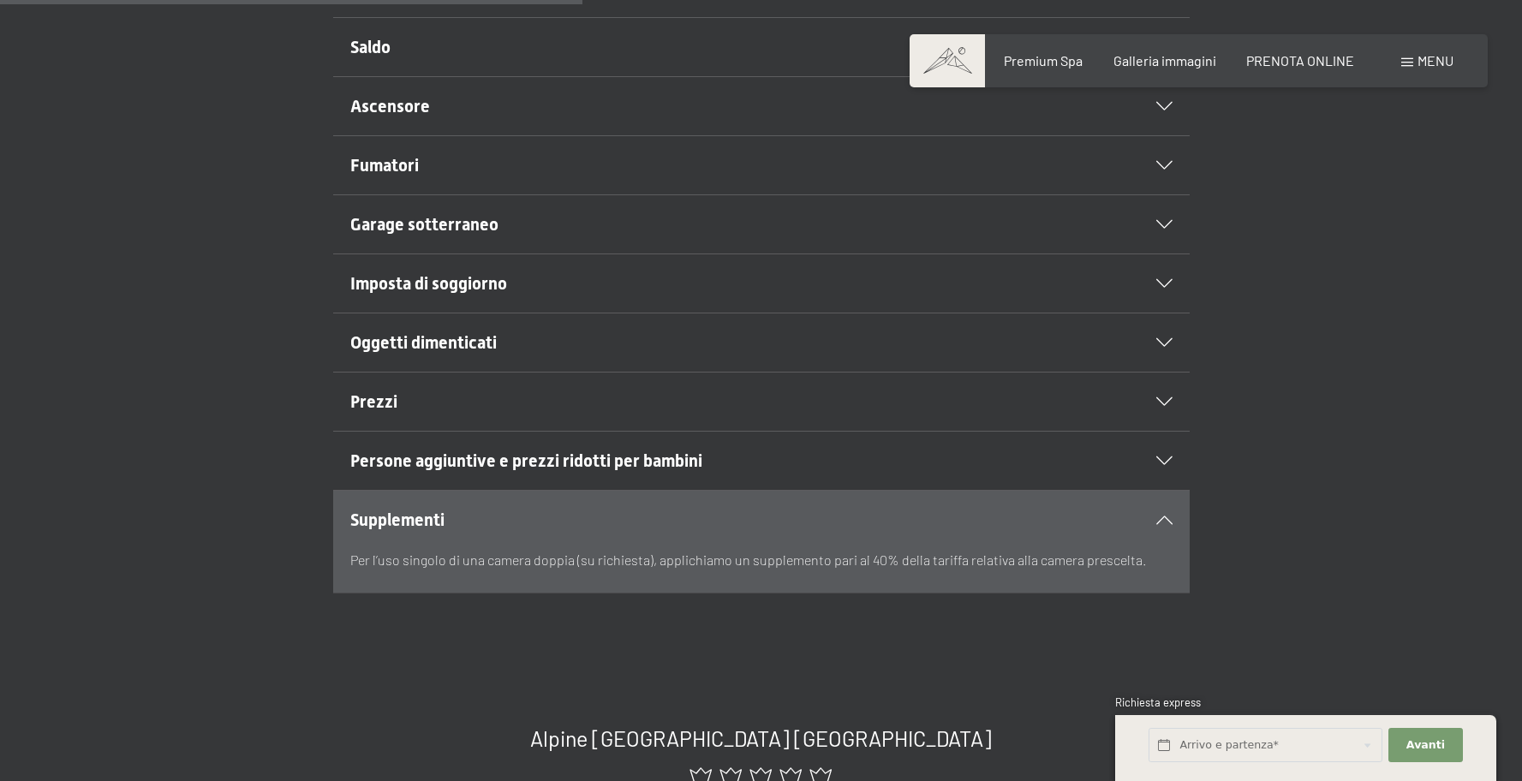
click at [407, 564] on p "Per l’uso singolo di una camera doppia (su richiesta), applichiamo un supplemen…" at bounding box center [761, 560] width 822 height 22
click at [738, 569] on p "Per l’uso singolo di una camera doppia (su richiesta), applichiamo un supplemen…" at bounding box center [761, 560] width 822 height 22
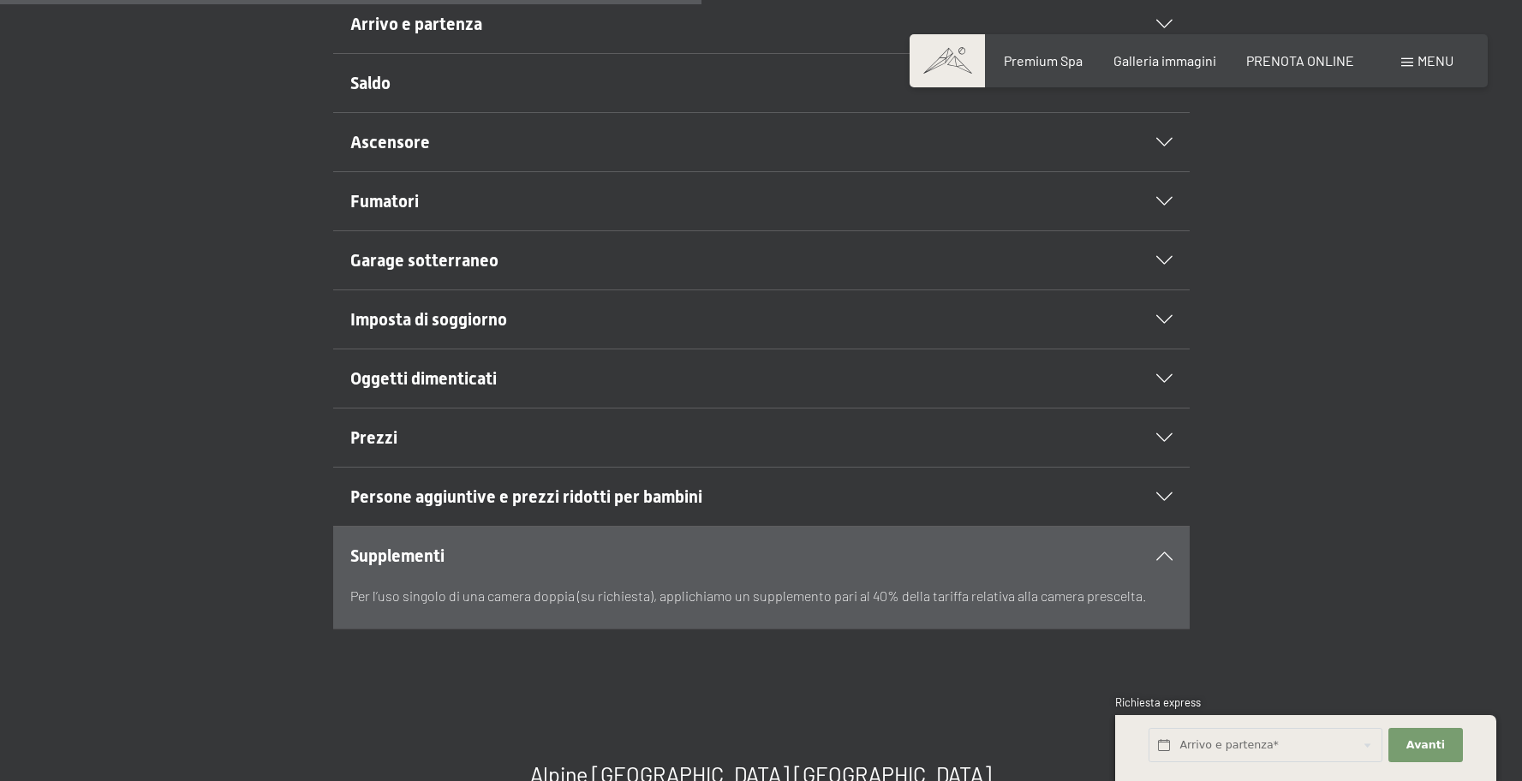
scroll to position [714, 0]
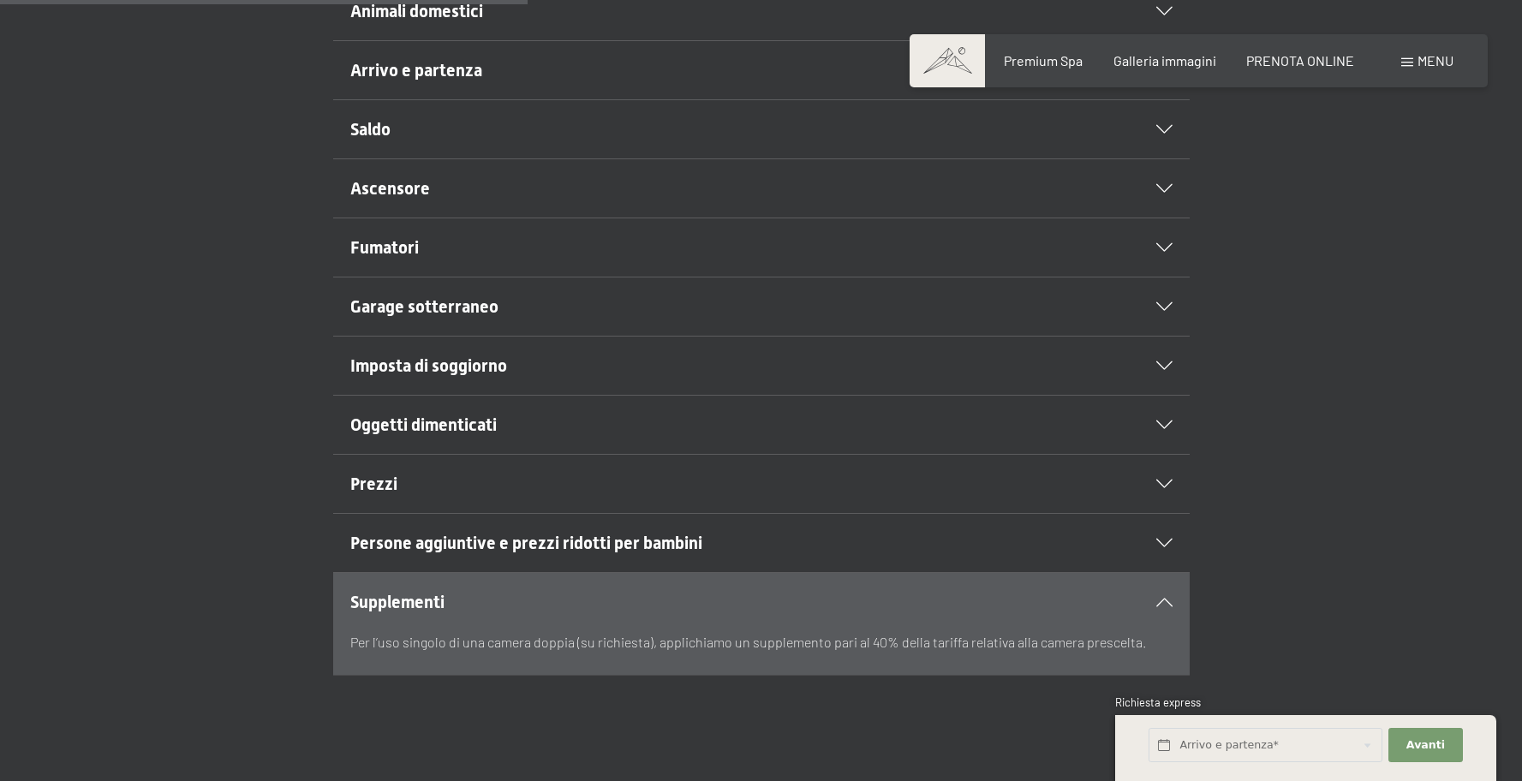
click at [459, 312] on span "Garage sotterraneo" at bounding box center [424, 306] width 148 height 21
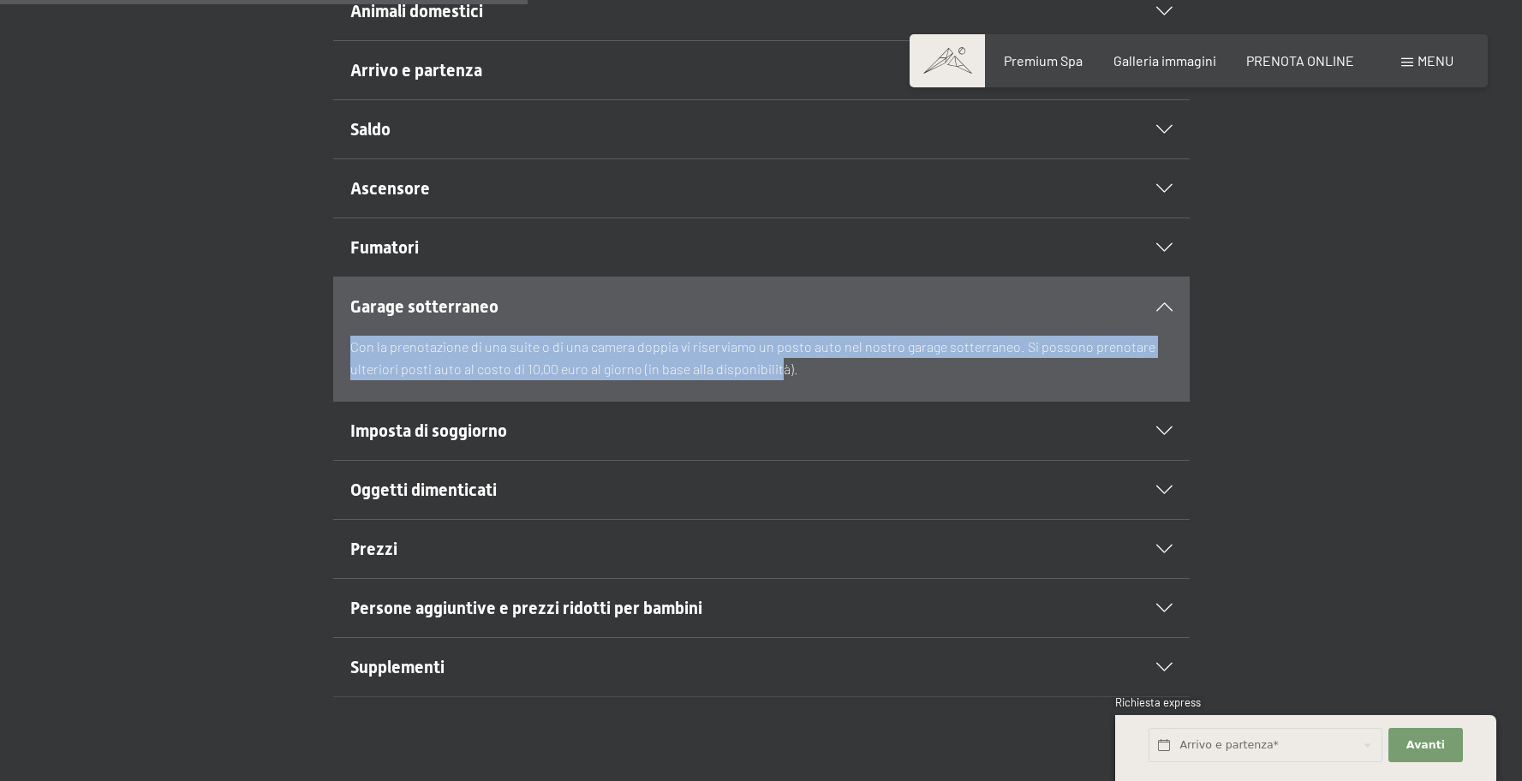
drag, startPoint x: 401, startPoint y: 334, endPoint x: 796, endPoint y: 361, distance: 395.9
click at [793, 361] on section "Garage sotterraneo Con la prenotazione di una suite o di una camera doppia vi r…" at bounding box center [761, 339] width 857 height 125
click at [796, 361] on p "Con la prenotazione di una suite o di una camera doppia vi riserviamo un posto …" at bounding box center [761, 358] width 822 height 44
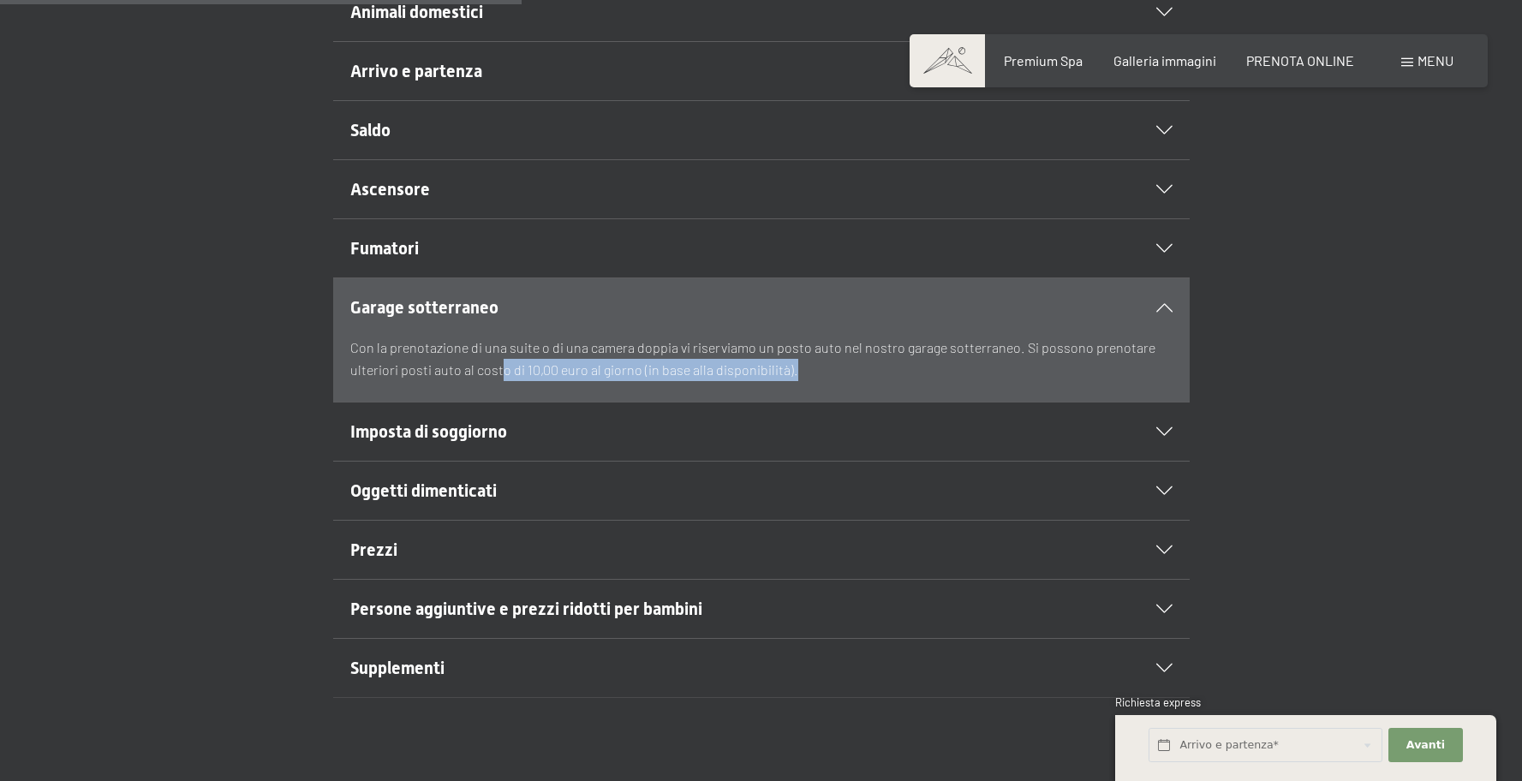
drag, startPoint x: 874, startPoint y: 385, endPoint x: 997, endPoint y: 386, distance: 123.4
click at [997, 386] on div "Con la prenotazione di una suite o di una camera doppia vi riserviamo un posto …" at bounding box center [761, 369] width 822 height 65
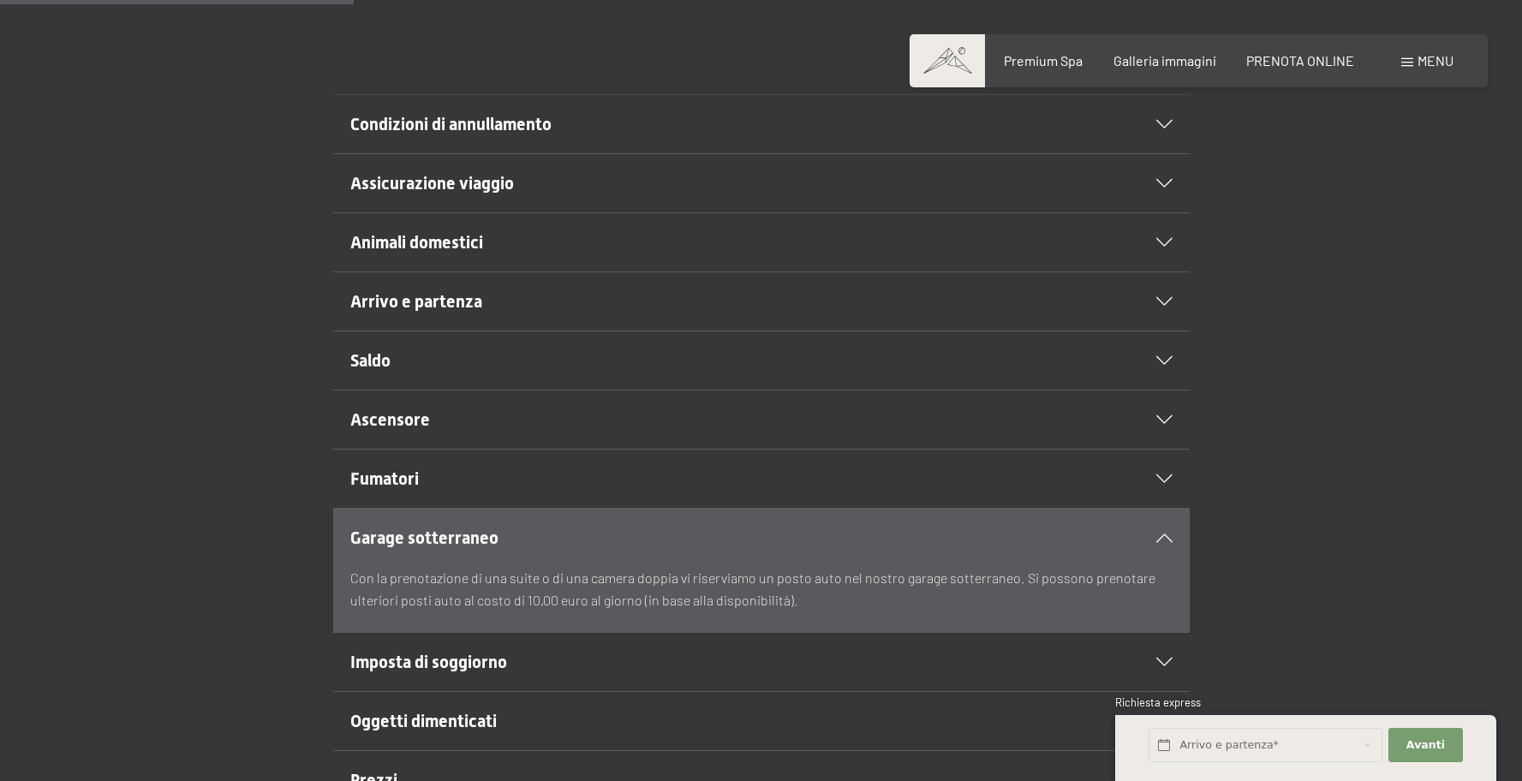
scroll to position [483, 0]
click at [447, 230] on h2 "Animali domestici" at bounding box center [720, 242] width 740 height 24
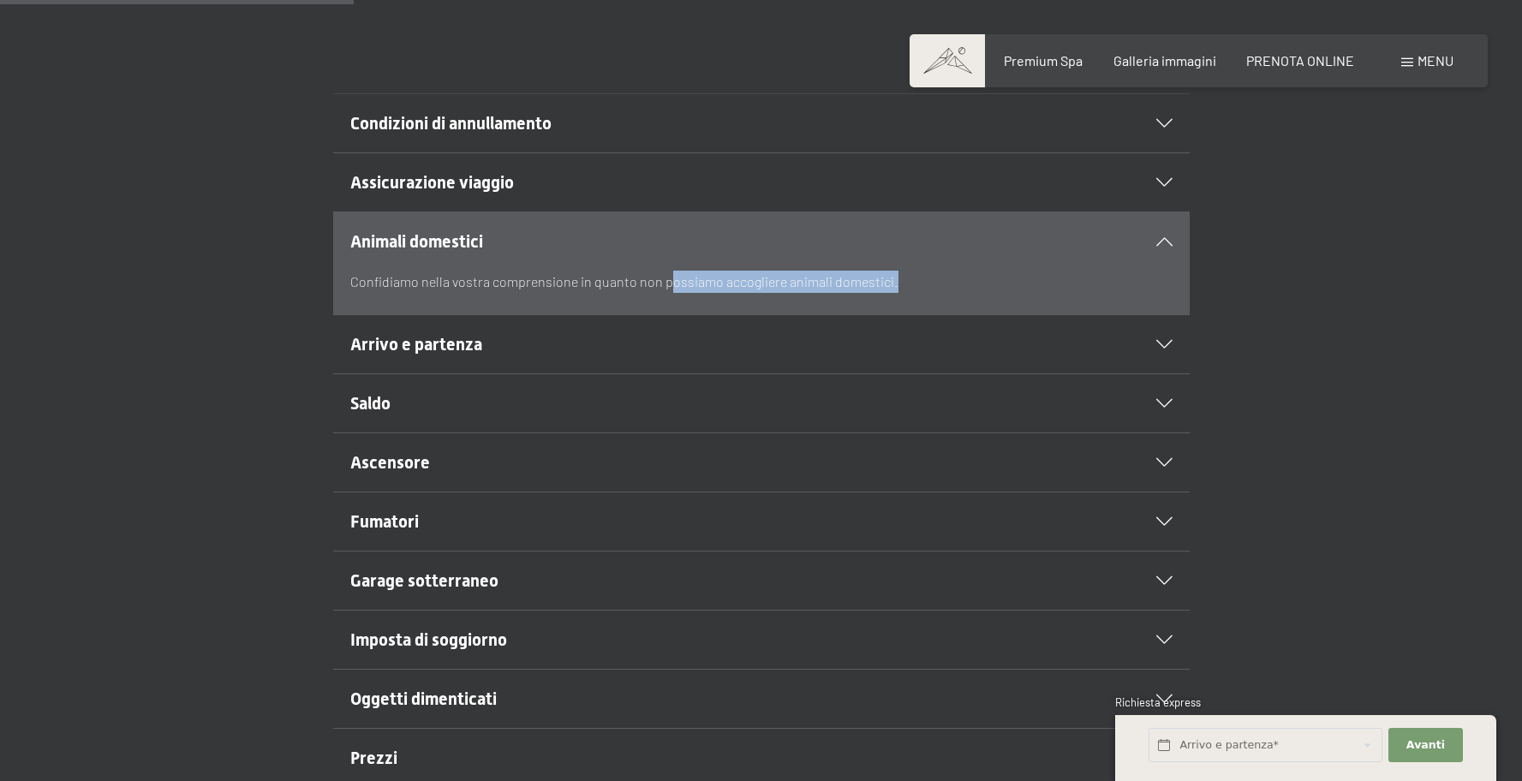
drag, startPoint x: 345, startPoint y: 280, endPoint x: 689, endPoint y: 288, distance: 343.6
click at [671, 288] on section "Animali domestici Confidiamo nella vostra comprensione in quanto non possiamo a…" at bounding box center [761, 264] width 857 height 104
click at [689, 288] on p "Confidiamo nella vostra comprensione in quanto non possiamo accogliere animali …" at bounding box center [761, 282] width 822 height 22
drag, startPoint x: 956, startPoint y: 291, endPoint x: 250, endPoint y: 272, distance: 706.1
click at [252, 272] on div "Animali domestici Confidiamo nella vostra comprensione in quanto non possiamo a…" at bounding box center [760, 264] width 1169 height 104
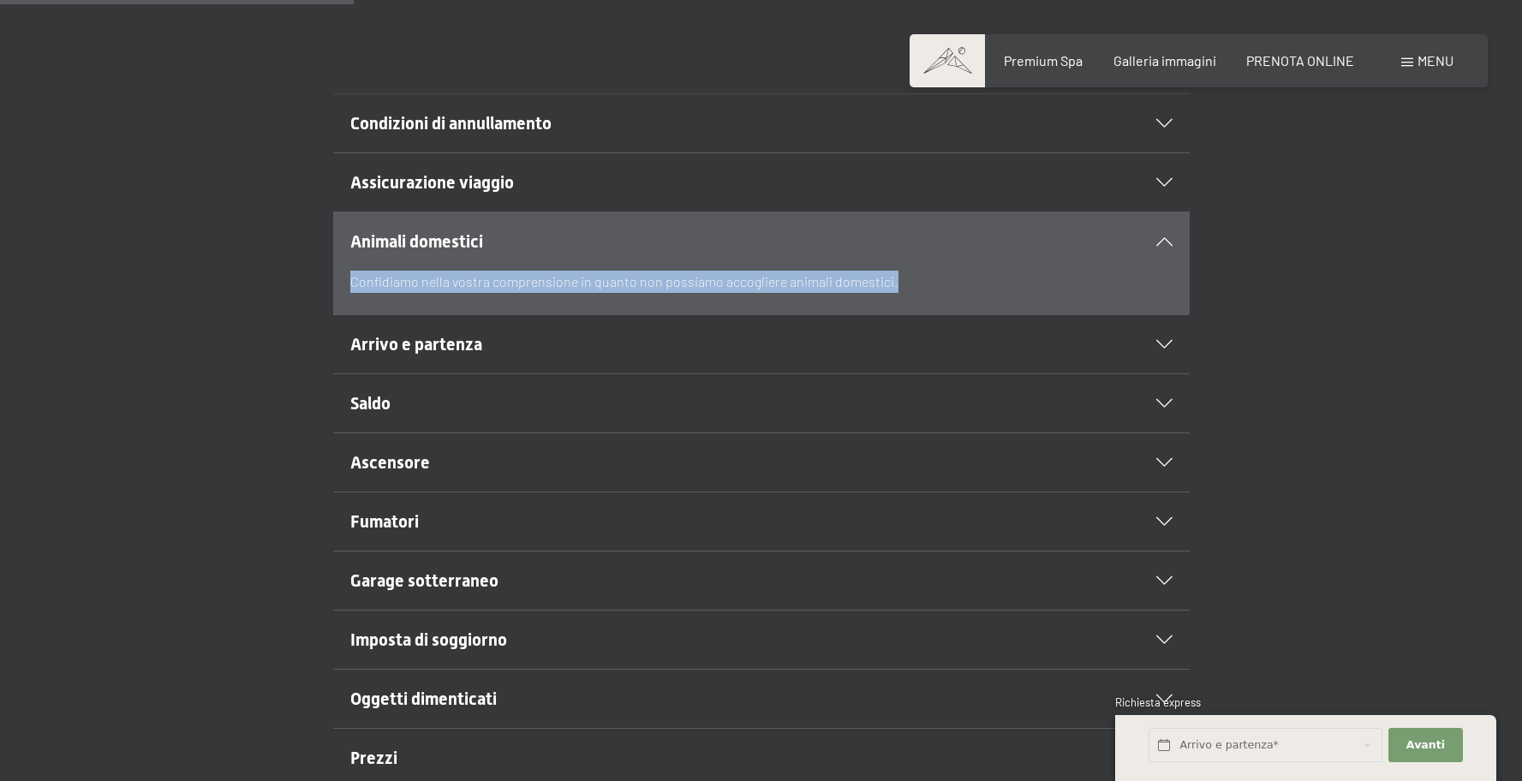
click at [250, 272] on div "Animali domestici Confidiamo nella vostra comprensione in quanto non possiamo a…" at bounding box center [760, 264] width 1169 height 104
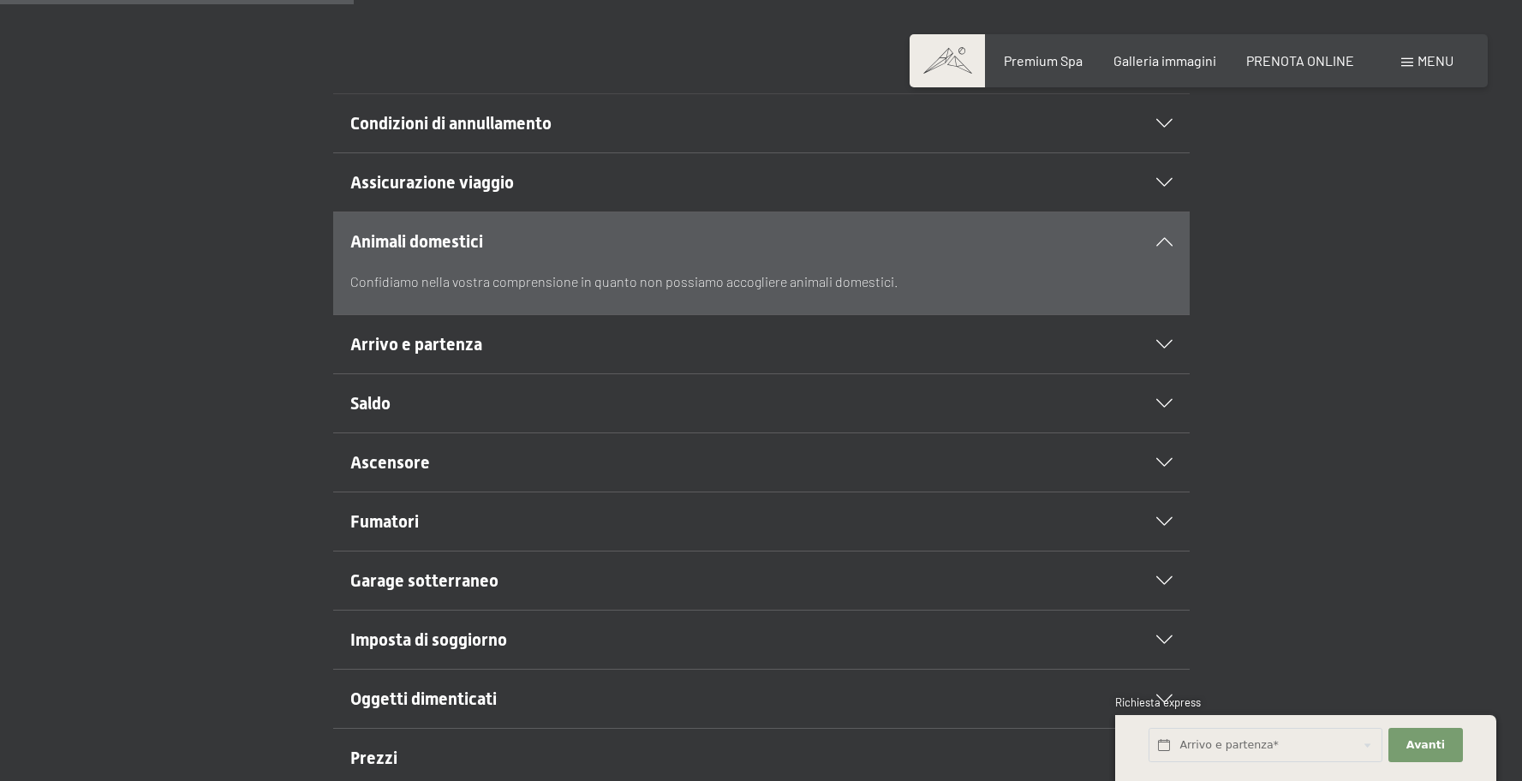
click at [507, 172] on span "Assicurazione viaggio" at bounding box center [432, 182] width 164 height 21
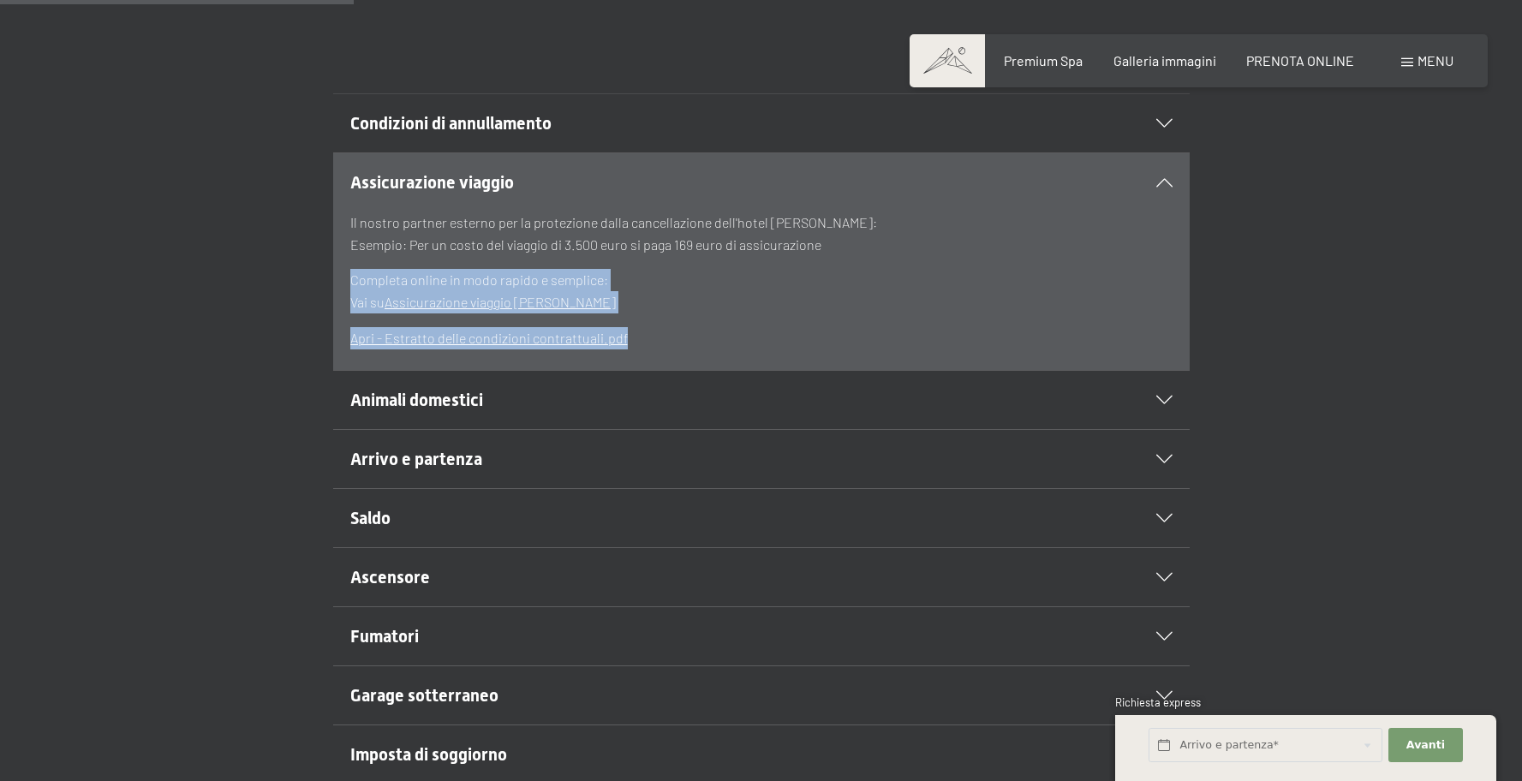
drag, startPoint x: 344, startPoint y: 212, endPoint x: 1024, endPoint y: 262, distance: 682.0
click at [1025, 262] on section "Assicurazione viaggio Il nostro partner esterno per la protezione dalla cancell…" at bounding box center [761, 261] width 857 height 218
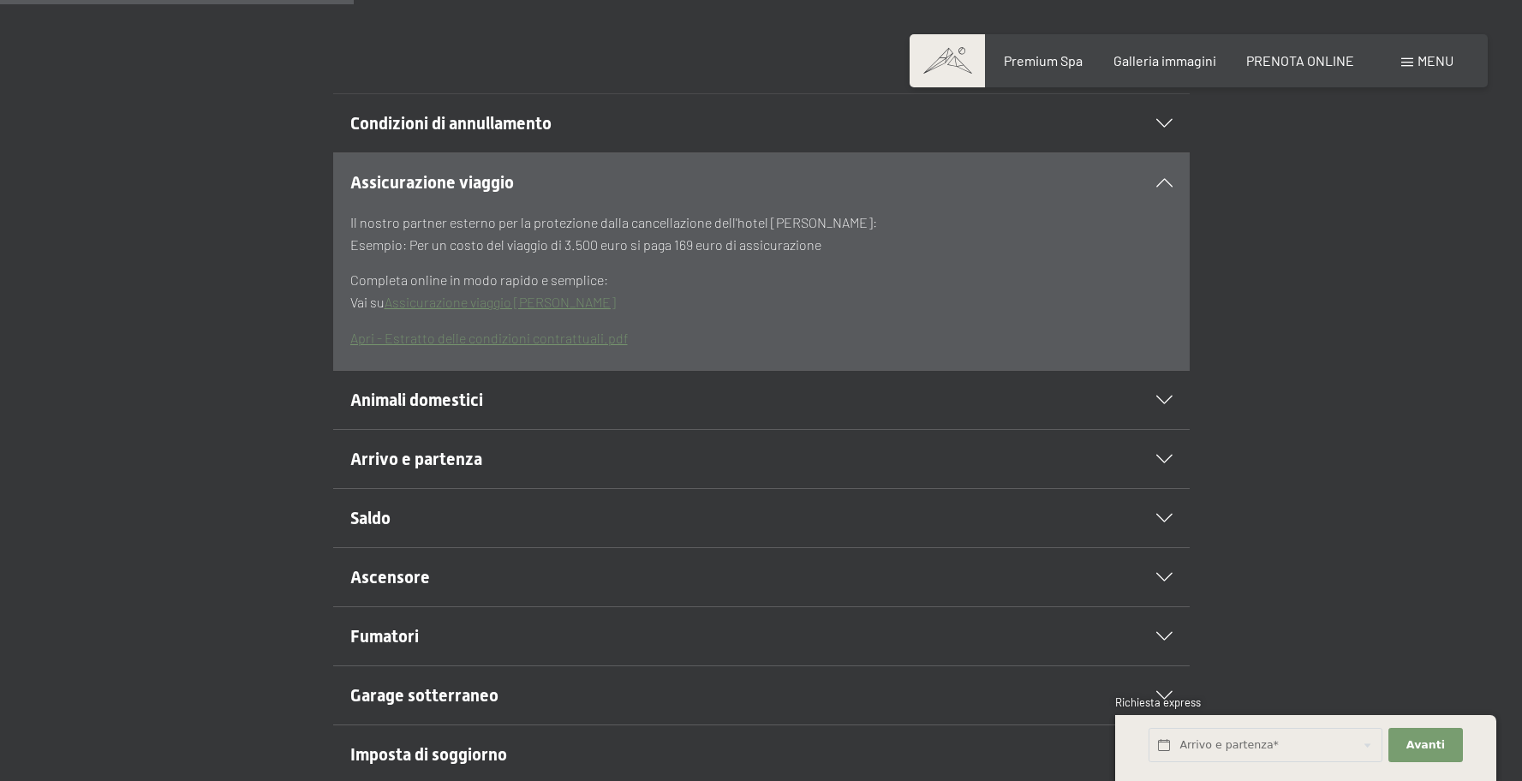
drag, startPoint x: 1024, startPoint y: 262, endPoint x: 774, endPoint y: 250, distance: 250.4
click at [895, 254] on div "Il nostro partner esterno per la protezione dalla cancellazione dell'hotel Hans…" at bounding box center [761, 280] width 822 height 137
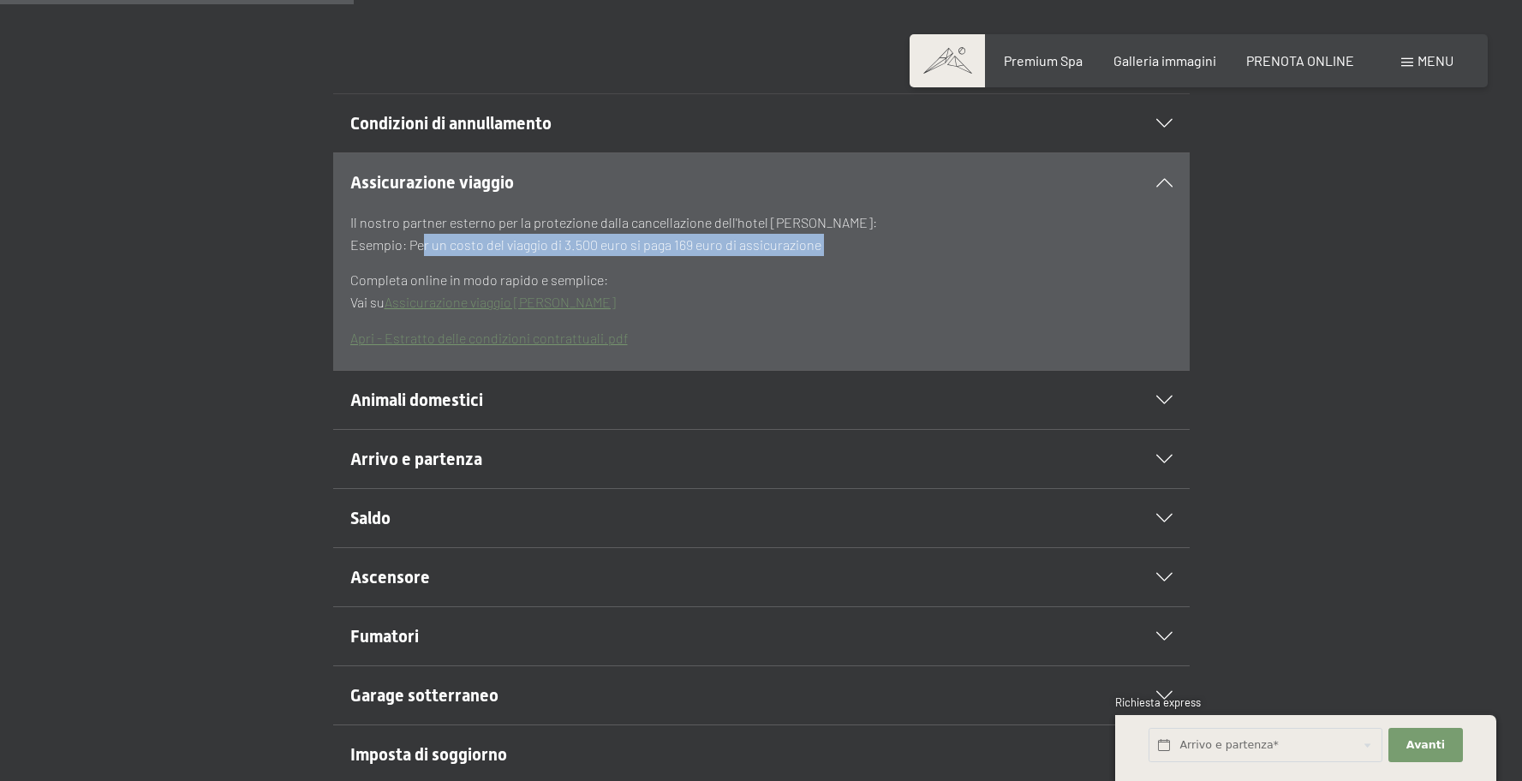
drag, startPoint x: 428, startPoint y: 237, endPoint x: 942, endPoint y: 258, distance: 514.4
click at [942, 258] on div "Il nostro partner esterno per la protezione dalla cancellazione dell'hotel Hans…" at bounding box center [761, 280] width 822 height 137
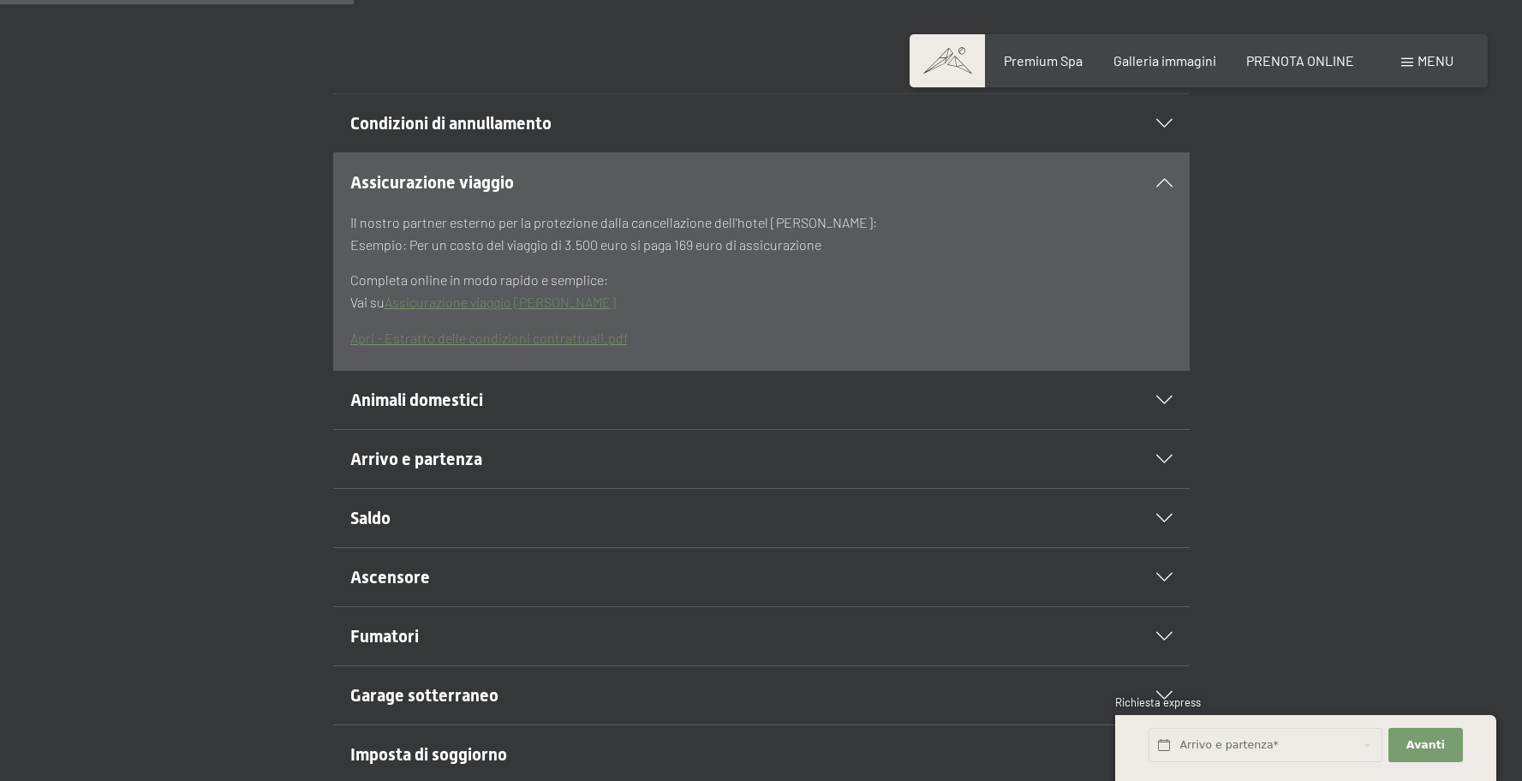
click at [933, 260] on div "Il nostro partner esterno per la protezione dalla cancellazione dell'hotel Hans…" at bounding box center [761, 280] width 822 height 137
drag, startPoint x: 553, startPoint y: 242, endPoint x: 844, endPoint y: 257, distance: 291.7
click at [831, 256] on div "Il nostro partner esterno per la protezione dalla cancellazione dell'hotel Hans…" at bounding box center [761, 280] width 822 height 137
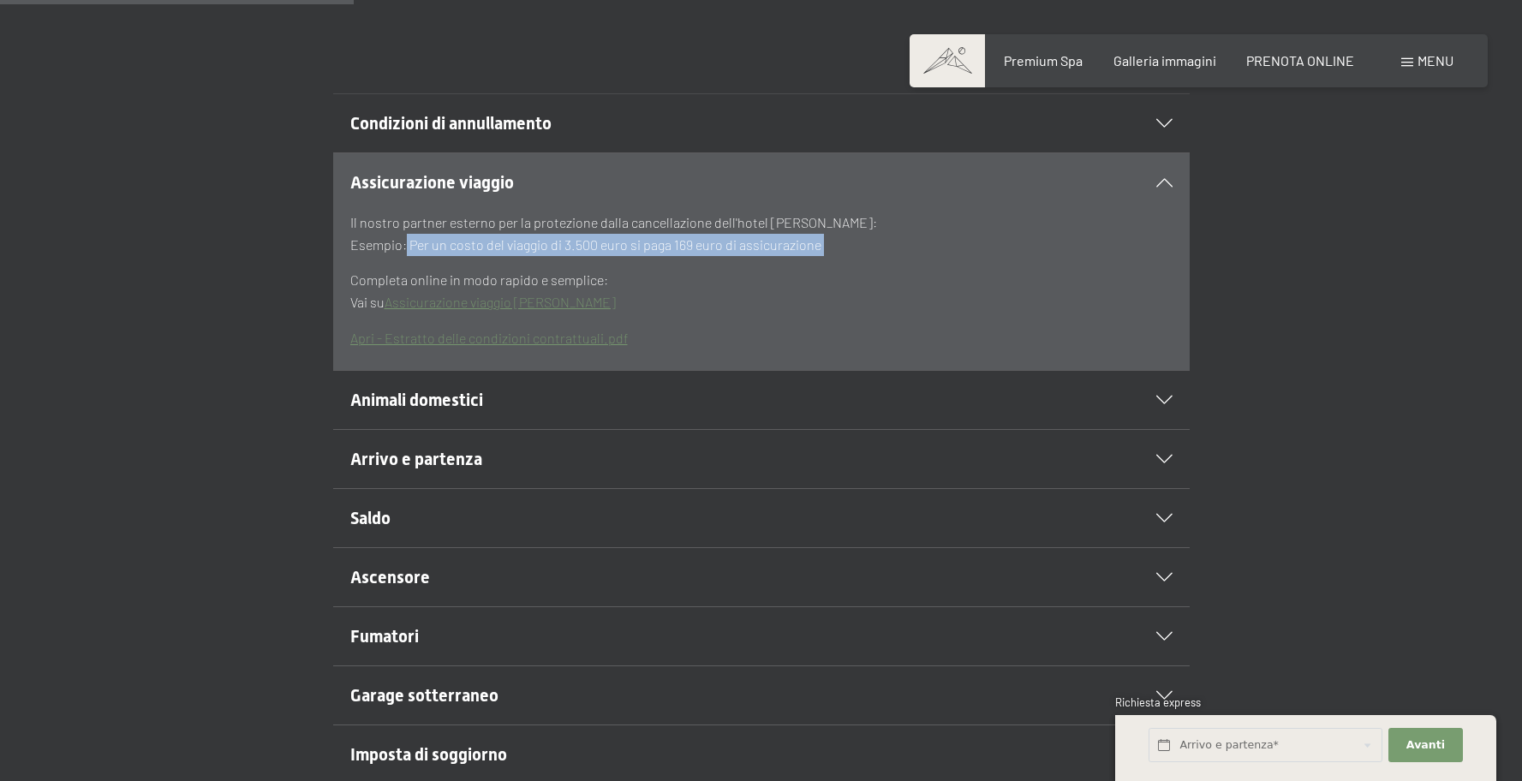
click at [843, 257] on div "Il nostro partner esterno per la protezione dalla cancellazione dell'hotel Hans…" at bounding box center [761, 280] width 822 height 137
drag, startPoint x: 539, startPoint y: 235, endPoint x: 895, endPoint y: 251, distance: 356.7
click at [875, 251] on p "Il nostro partner esterno per la protezione dalla cancellazione dell'hotel Hans…" at bounding box center [761, 234] width 822 height 44
click at [895, 251] on p "Il nostro partner esterno per la protezione dalla cancellazione dell'hotel Hans…" at bounding box center [761, 234] width 822 height 44
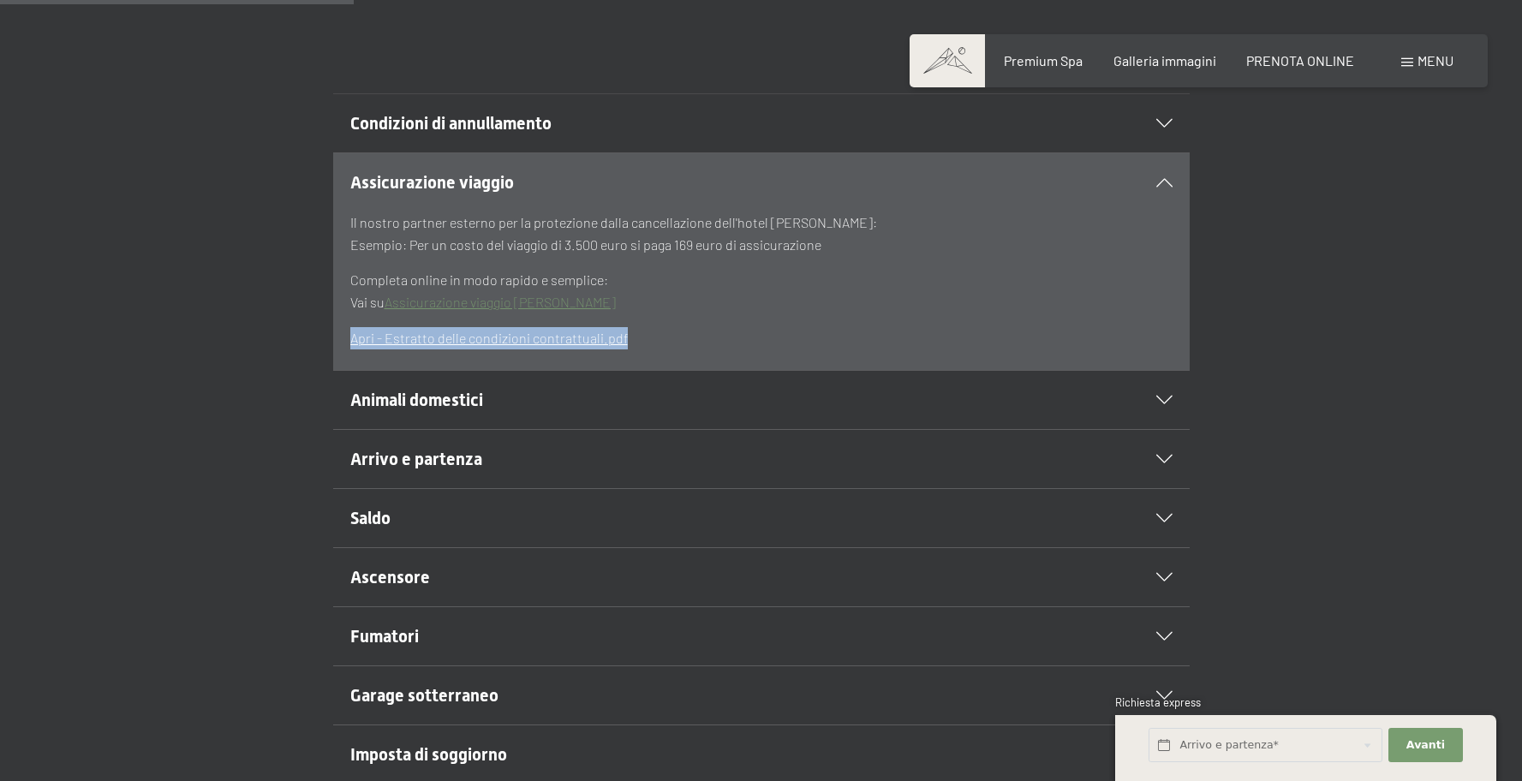
drag, startPoint x: 334, startPoint y: 276, endPoint x: 717, endPoint y: 290, distance: 383.2
click at [717, 290] on section "Assicurazione viaggio Il nostro partner esterno per la protezione dalla cancell…" at bounding box center [761, 261] width 857 height 218
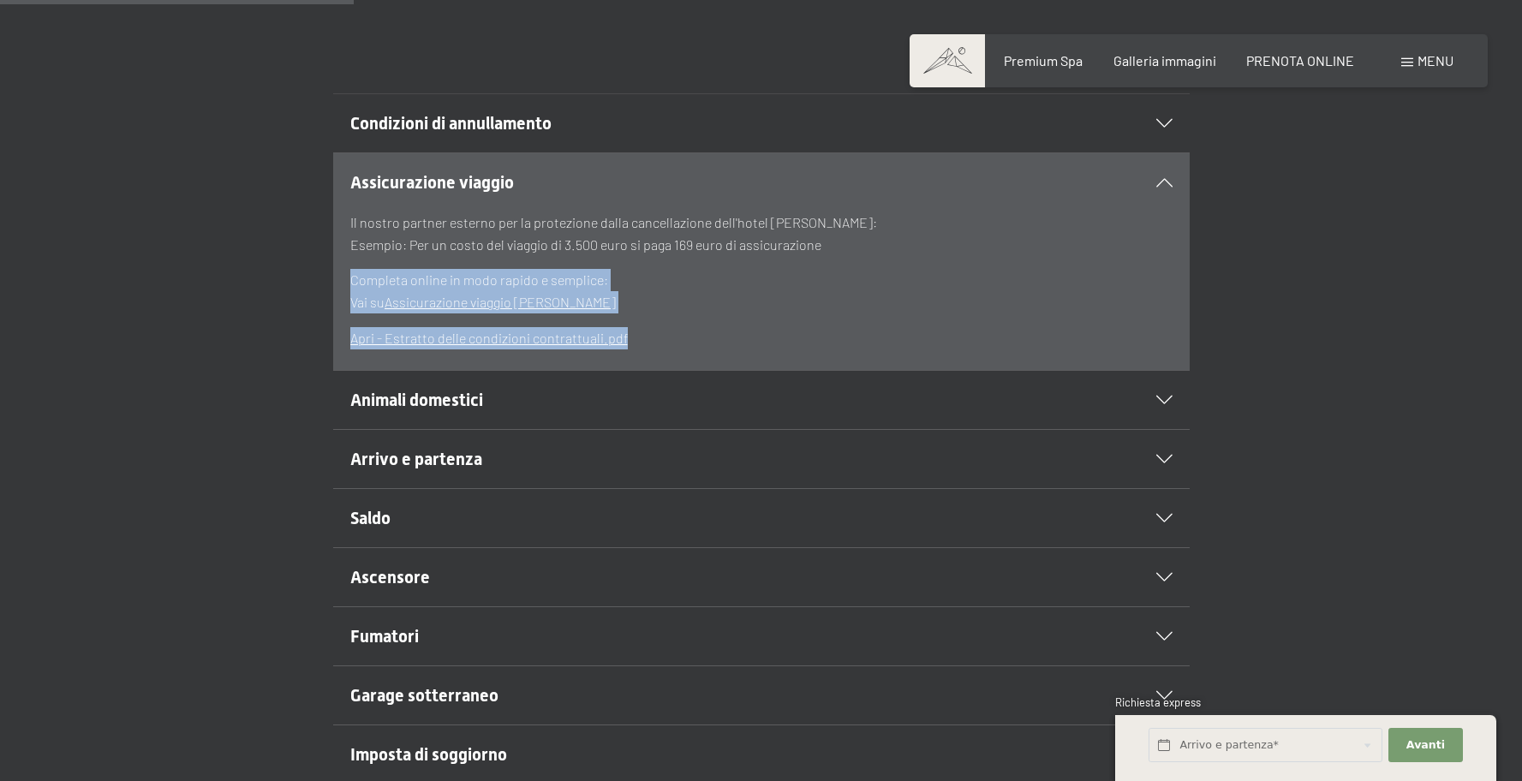
click at [717, 290] on p "Completa online in modo rapido e semplice: Vai su Assicurazione viaggio Hanse M…" at bounding box center [761, 291] width 822 height 44
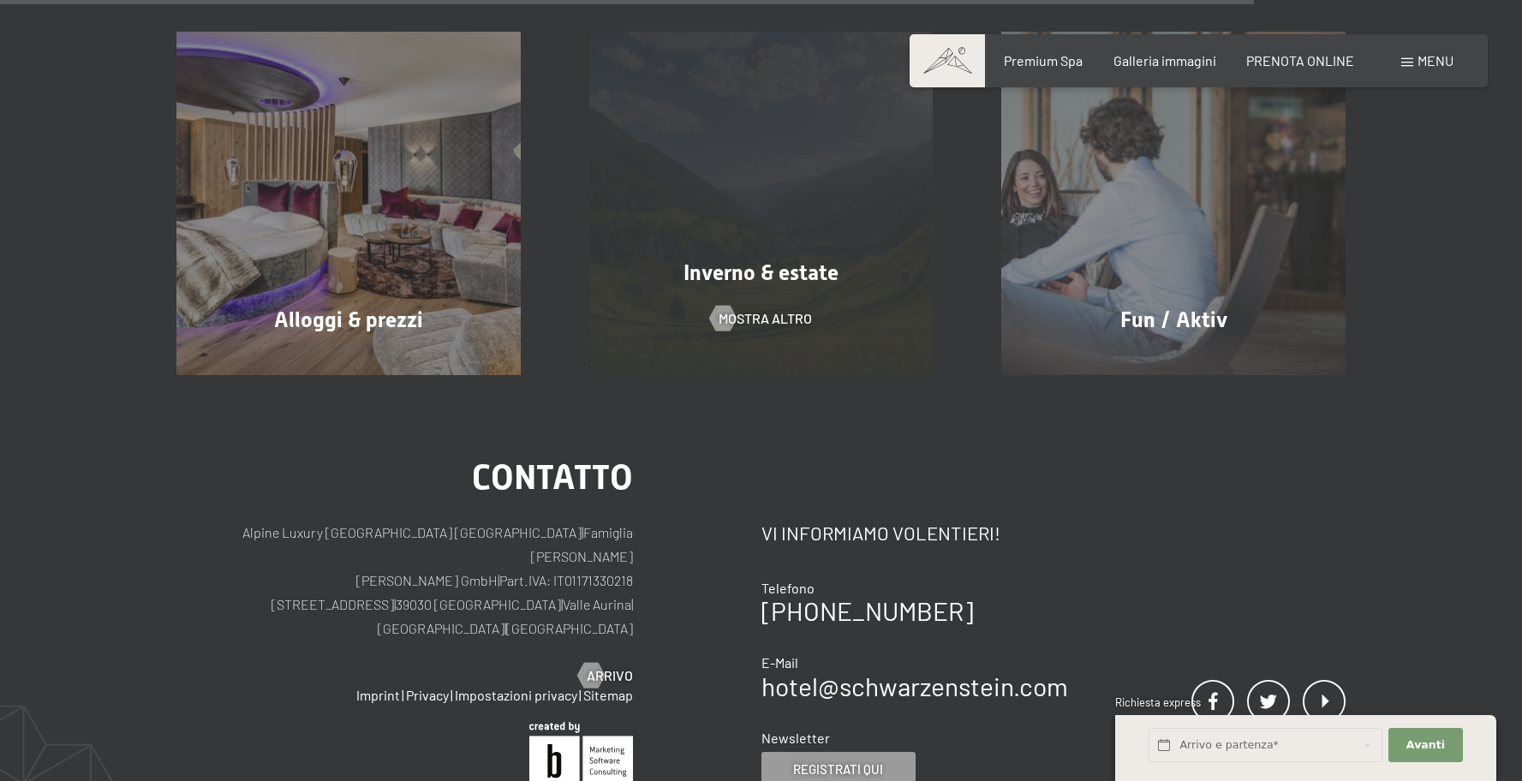
scroll to position [1790, 0]
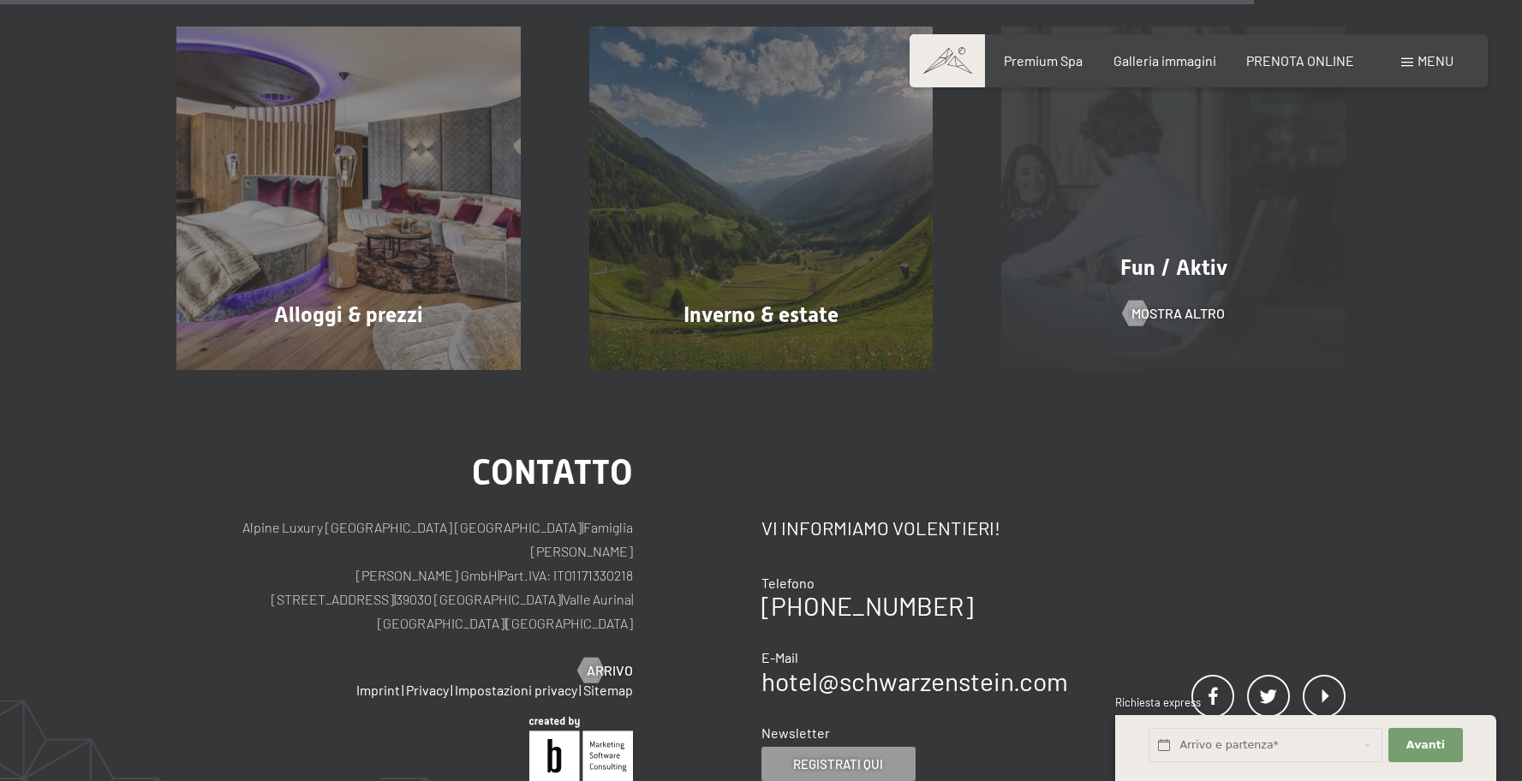
click at [1240, 304] on div "Fun / Aktiv mostra altro" at bounding box center [1173, 199] width 413 height 344
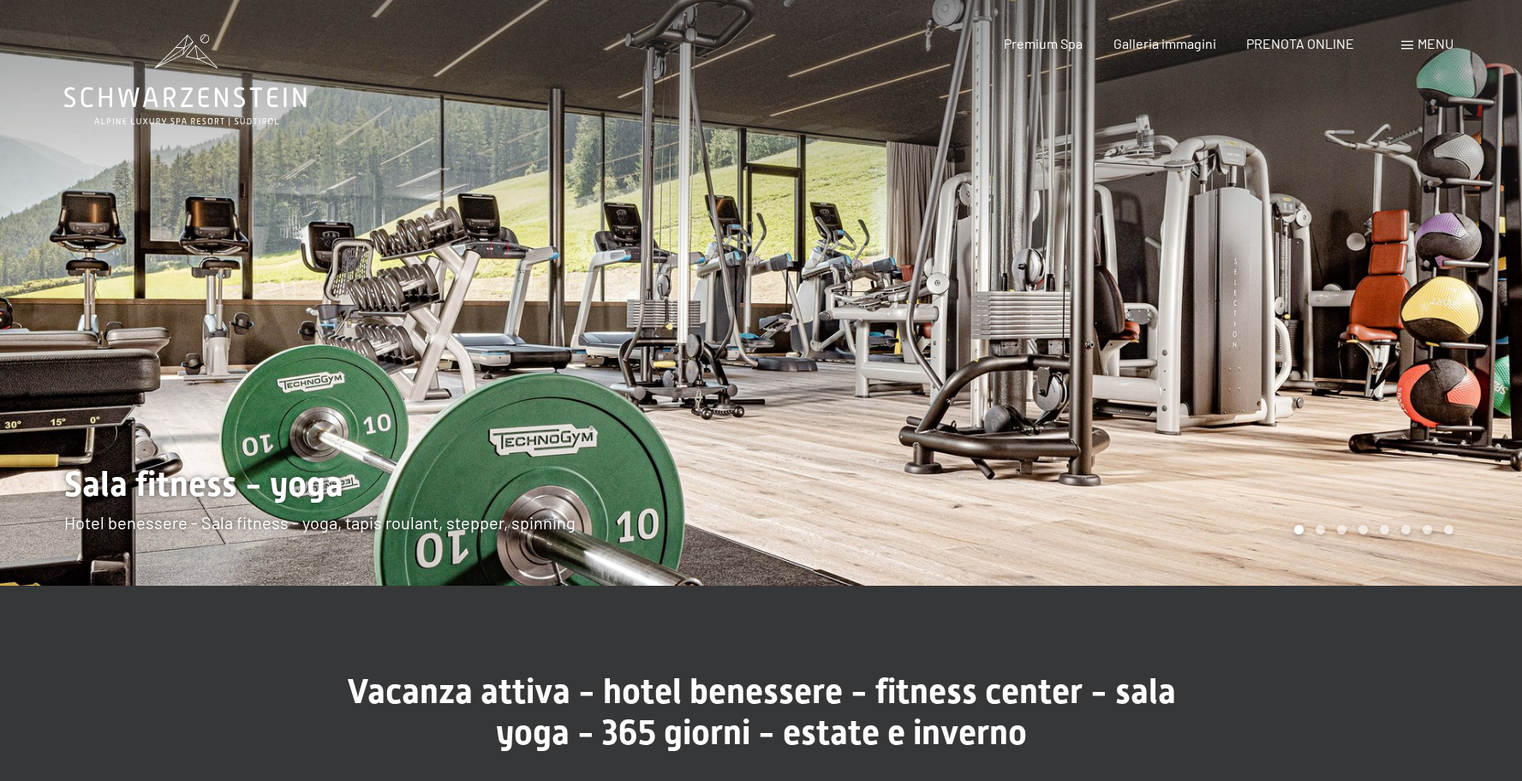
click at [1171, 373] on div at bounding box center [1143, 293] width 762 height 586
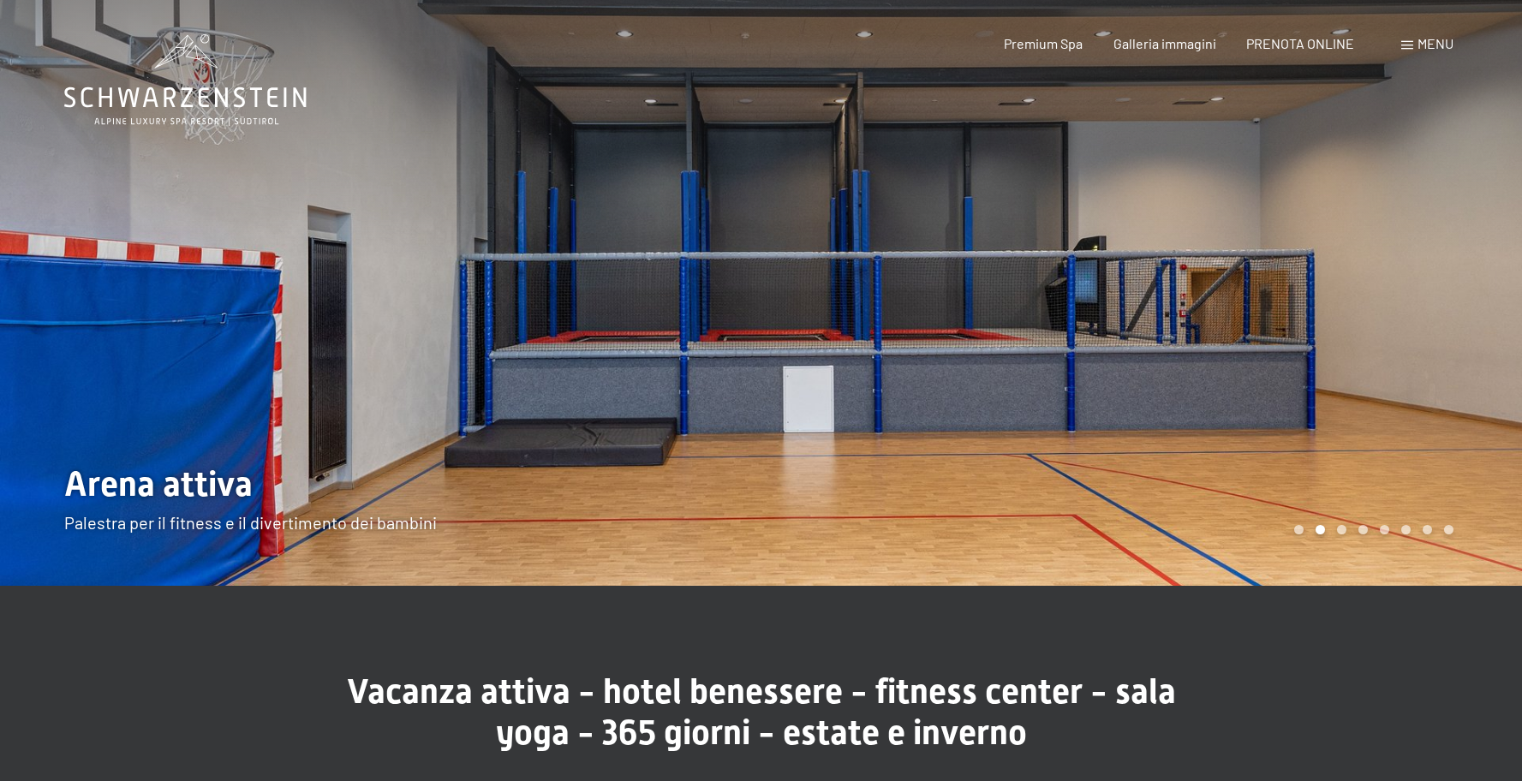
click at [1192, 372] on div at bounding box center [1143, 293] width 762 height 586
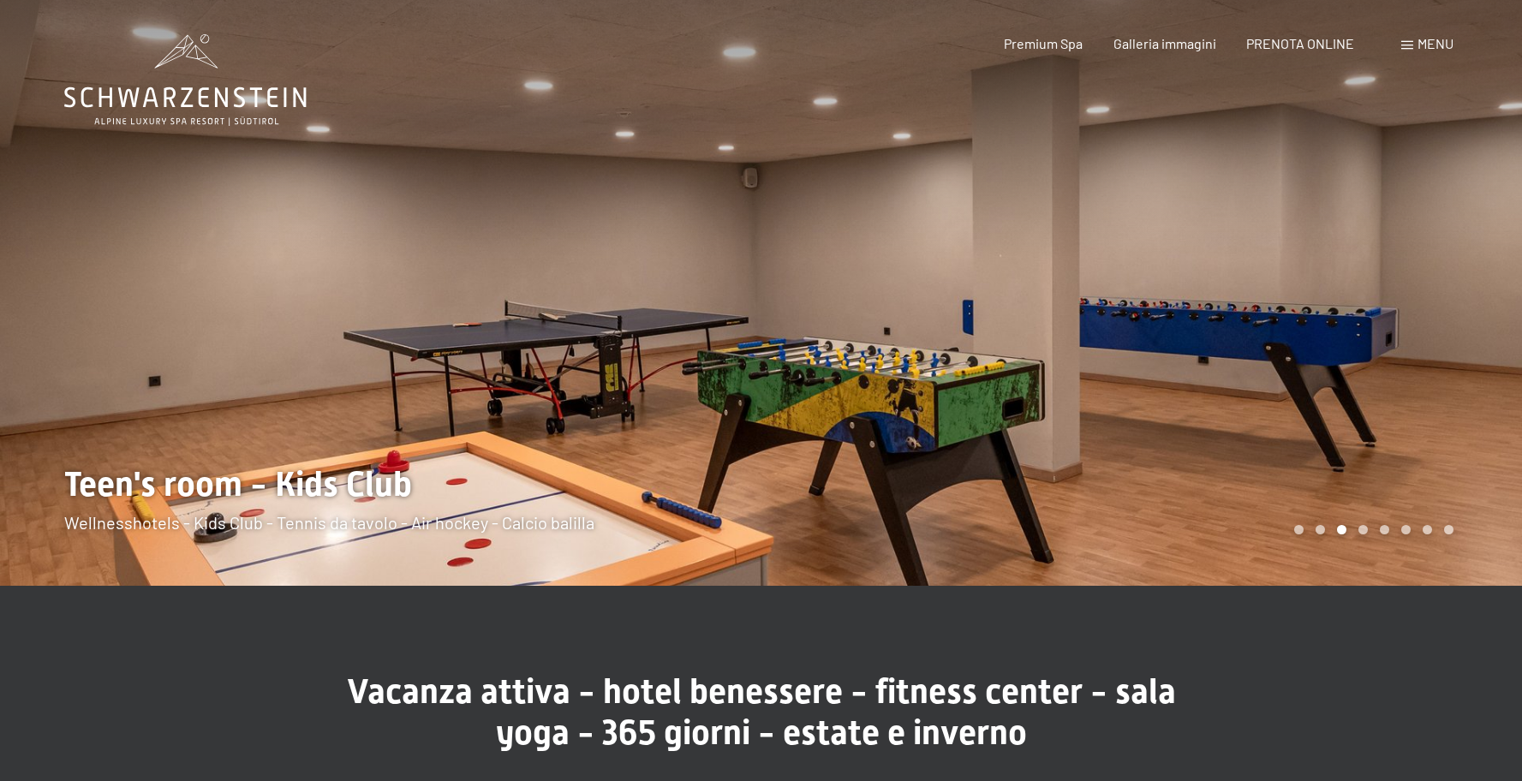
click at [1194, 372] on div at bounding box center [1143, 293] width 762 height 586
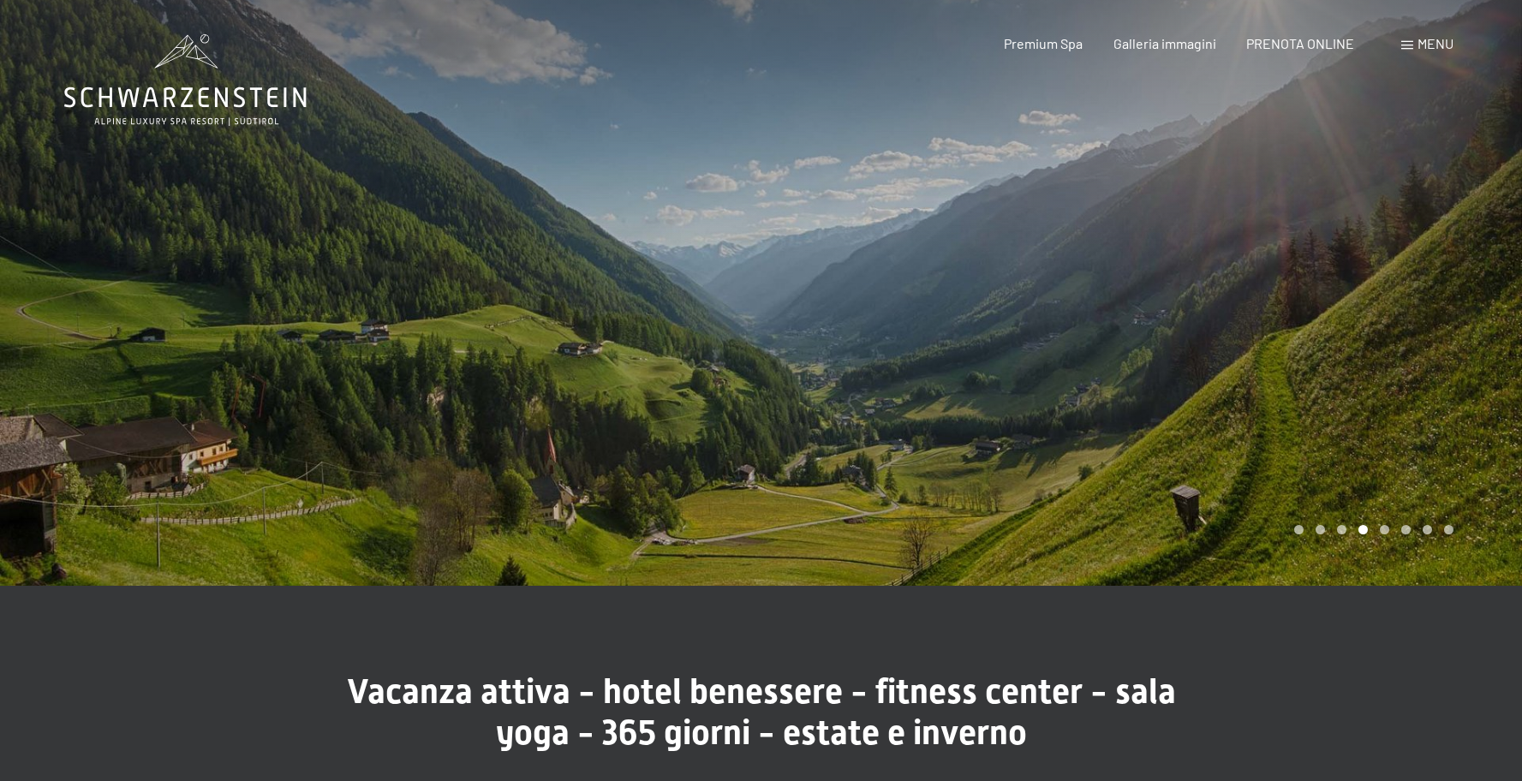
click at [1300, 375] on div at bounding box center [1143, 293] width 762 height 586
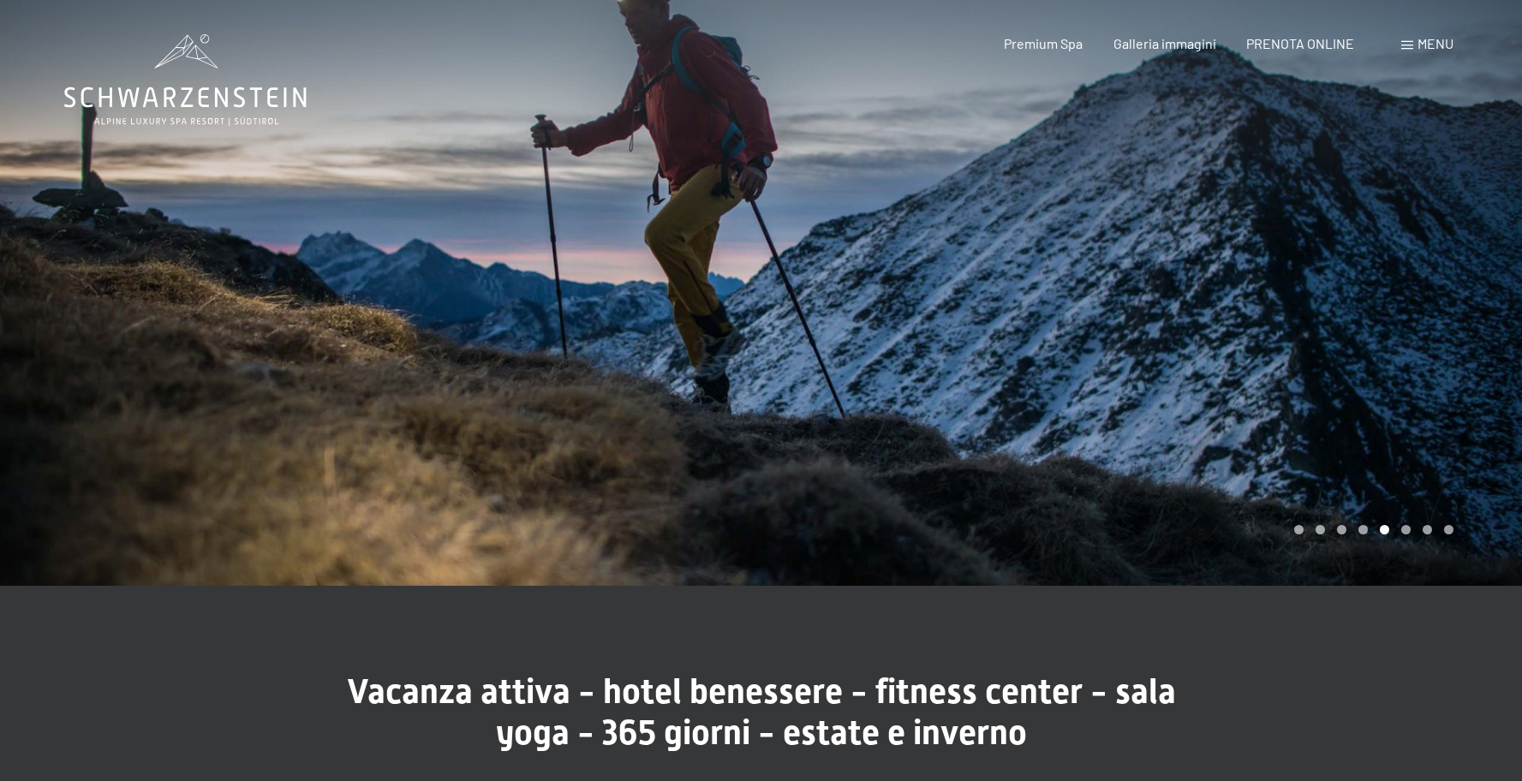
click at [1354, 375] on div at bounding box center [1143, 293] width 762 height 586
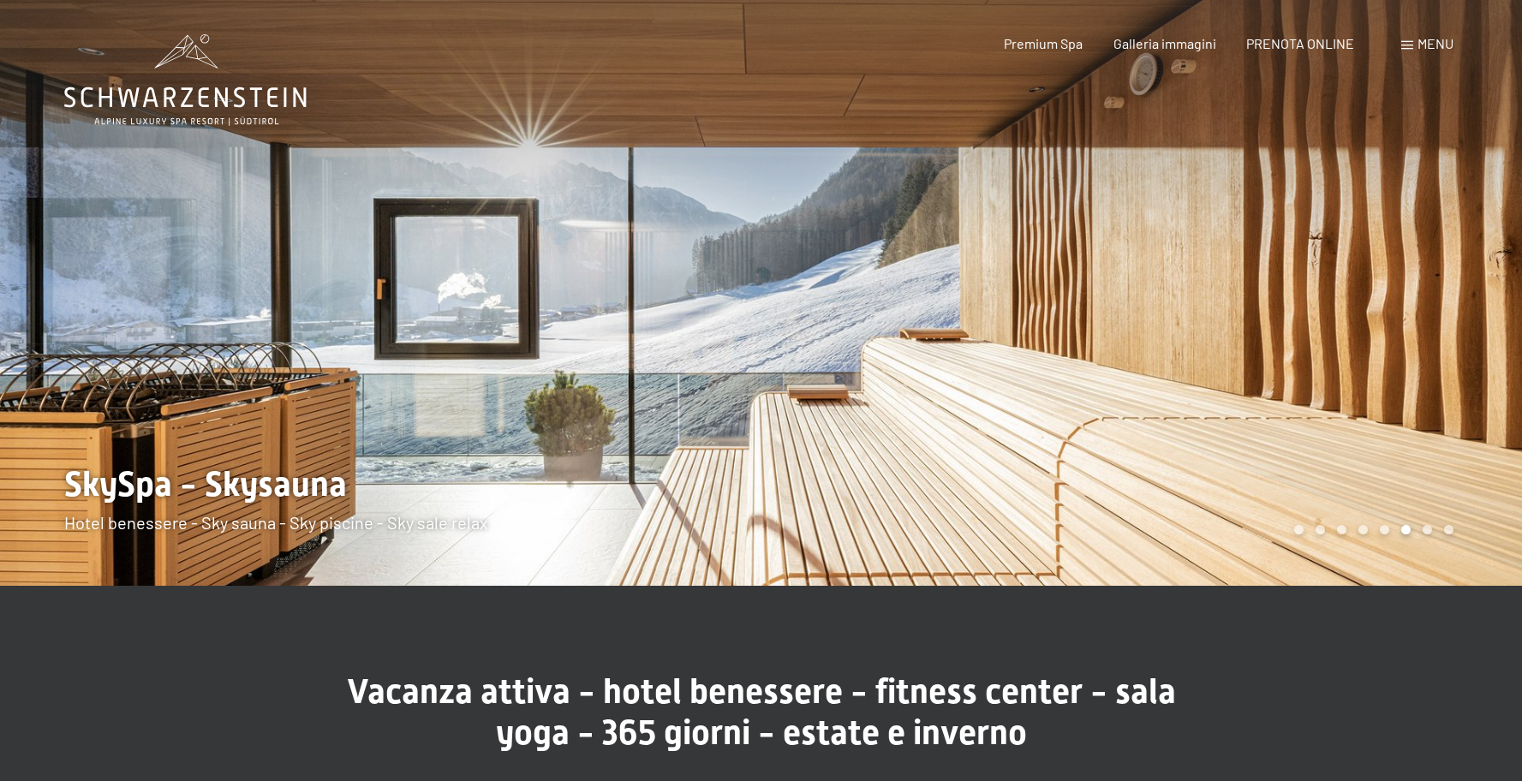
click at [1392, 377] on div at bounding box center [1143, 293] width 762 height 586
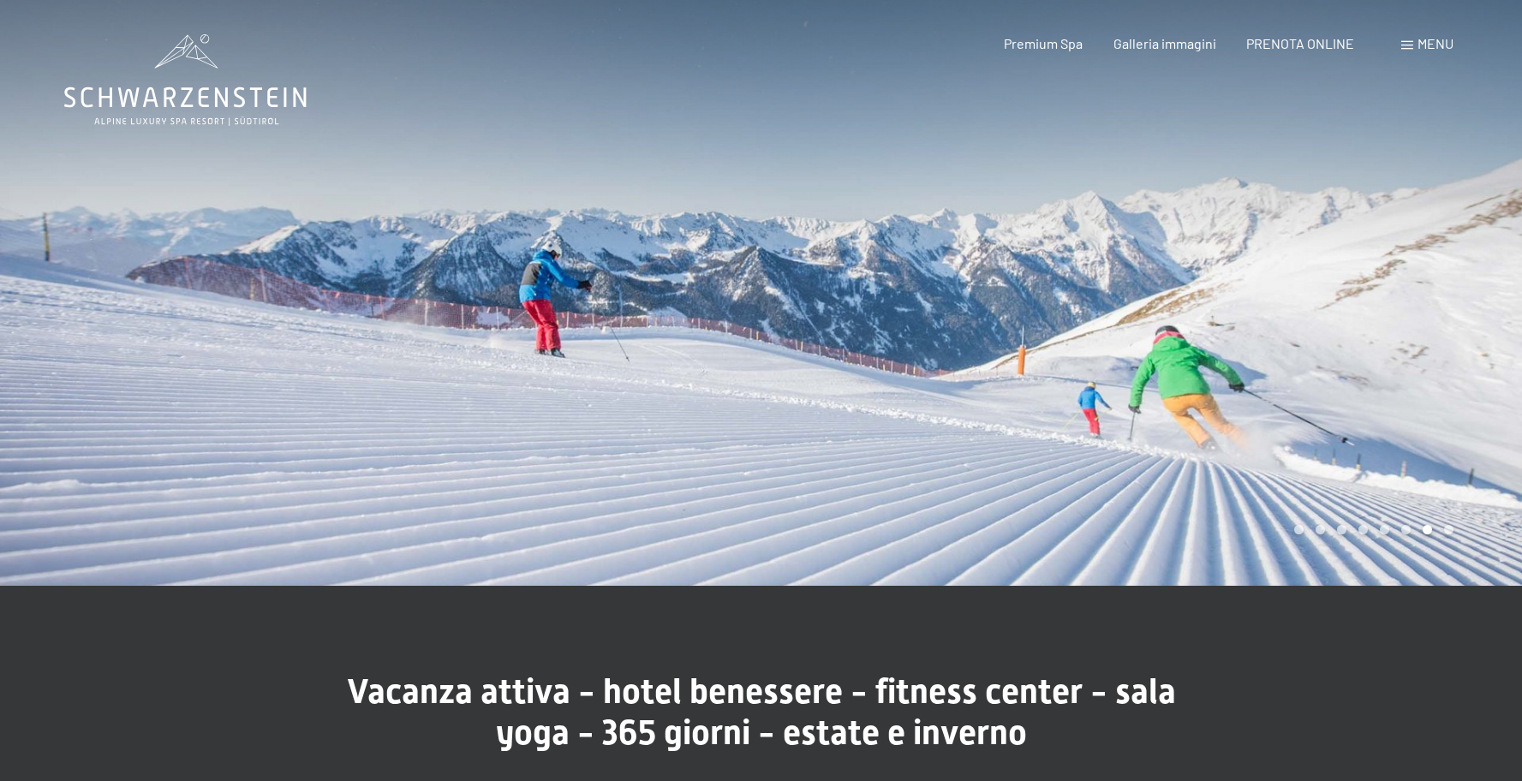
click at [756, 337] on div at bounding box center [381, 293] width 762 height 586
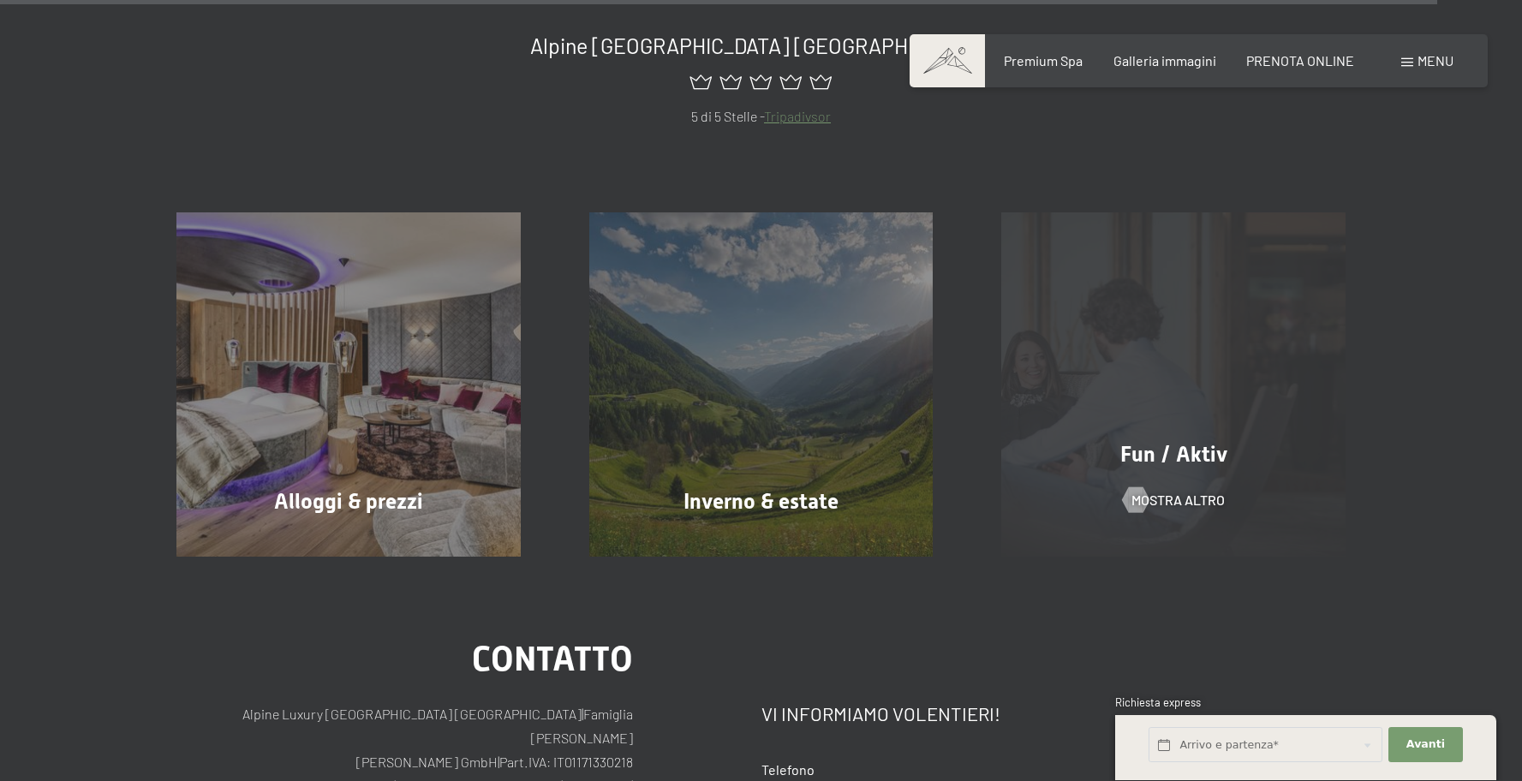
scroll to position [7851, 0]
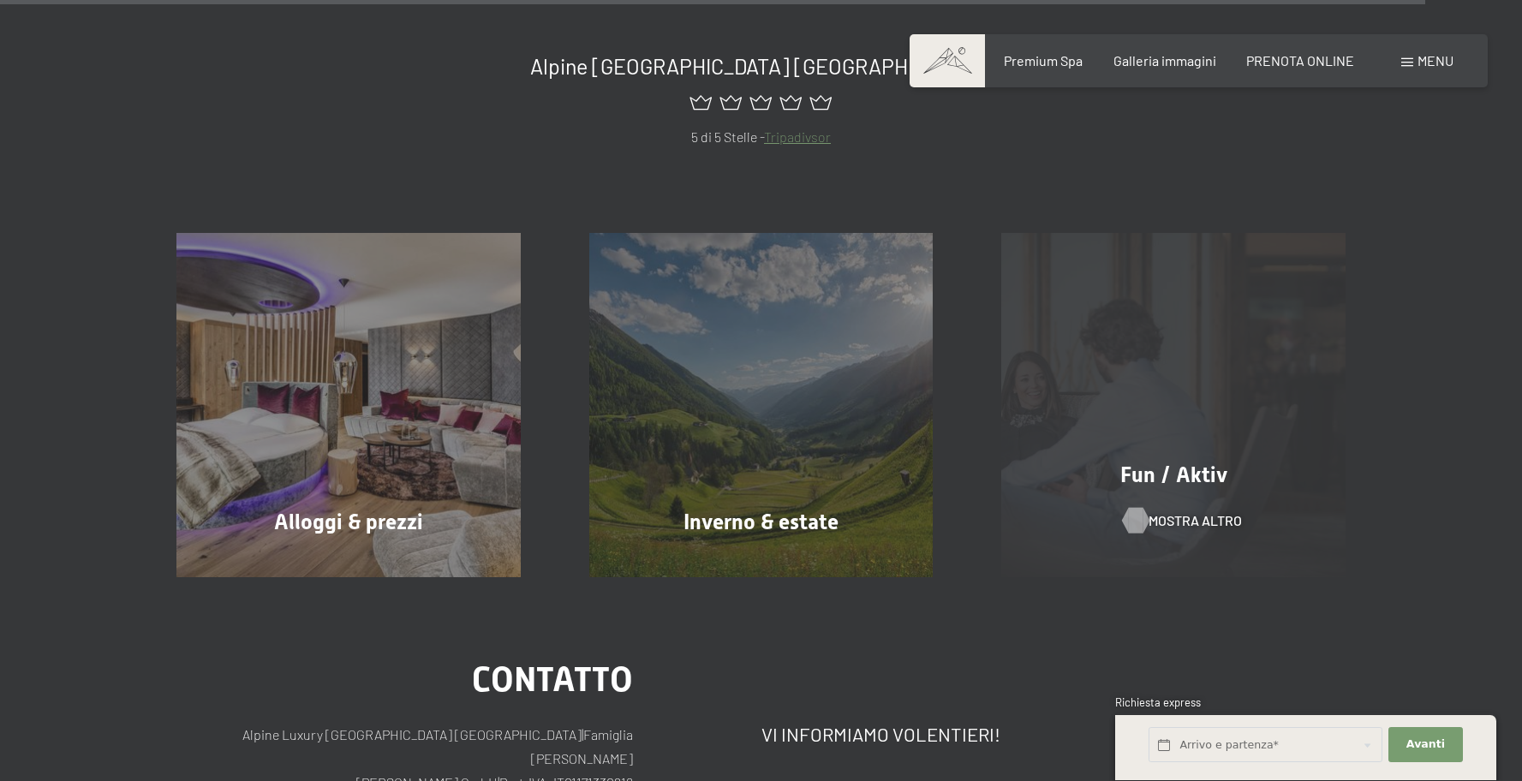
click at [1185, 511] on span "mostra altro" at bounding box center [1195, 520] width 93 height 19
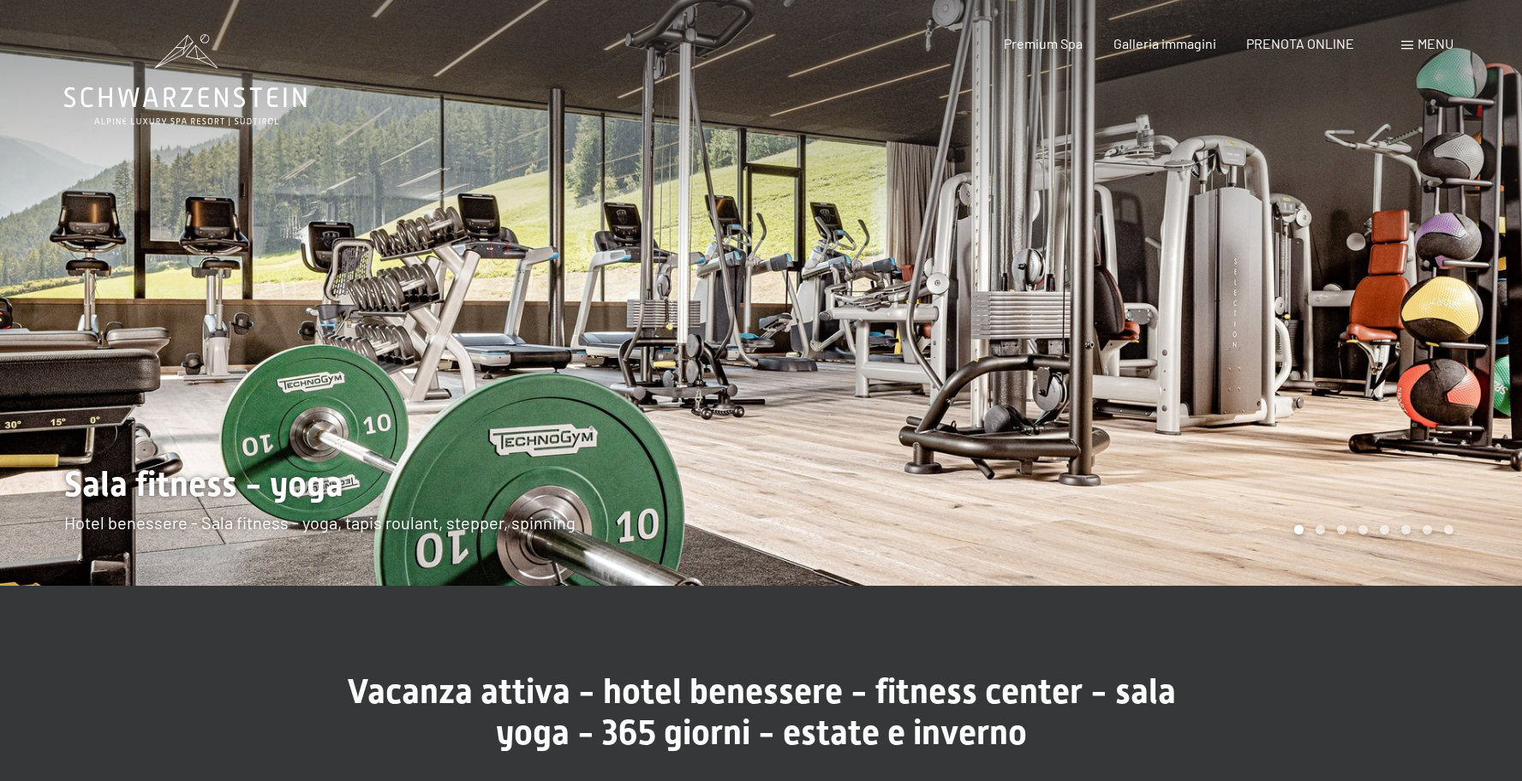
click at [1335, 480] on div at bounding box center [1143, 293] width 762 height 586
click at [1394, 434] on div at bounding box center [1143, 293] width 762 height 586
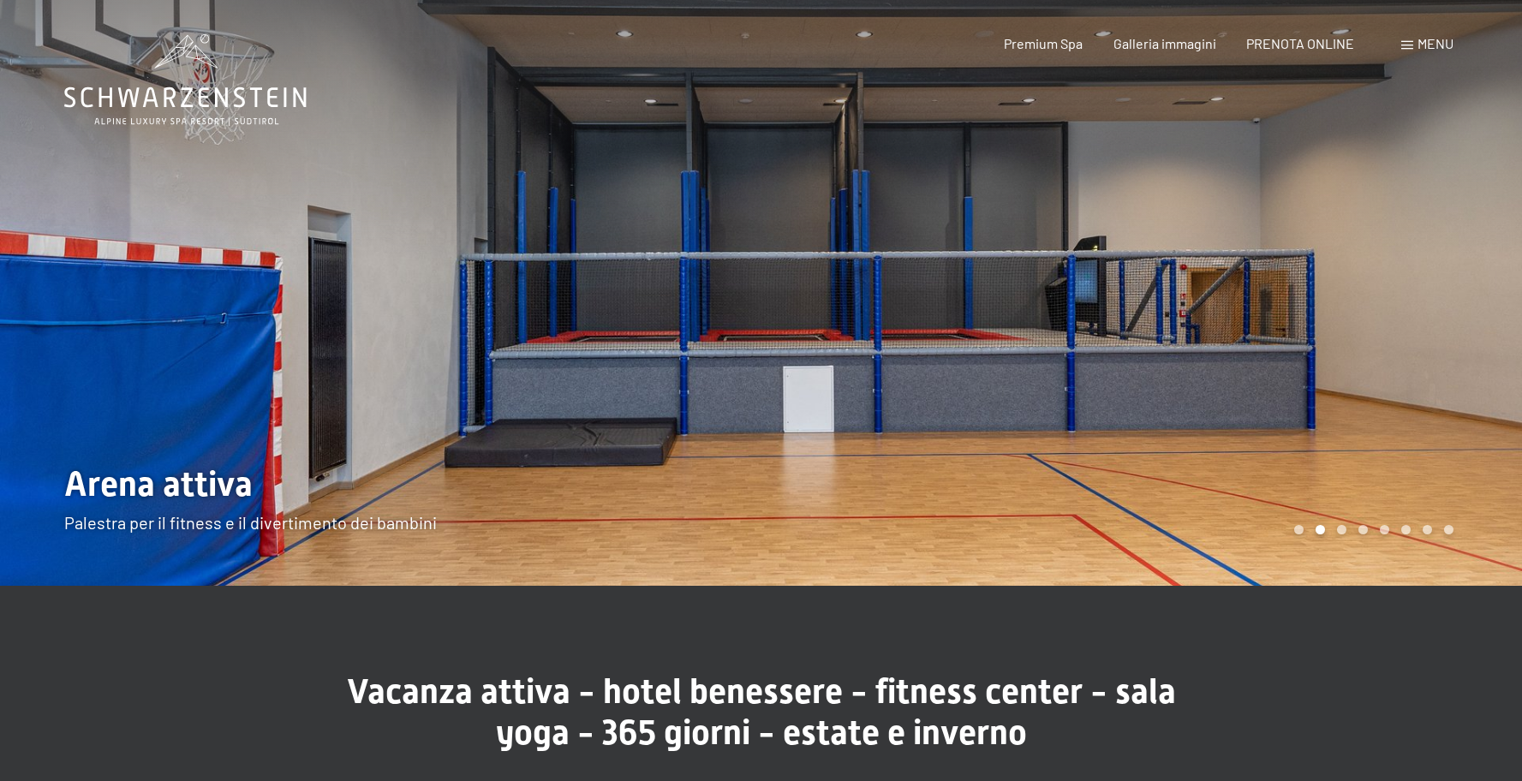
click at [1091, 255] on div at bounding box center [1143, 293] width 762 height 586
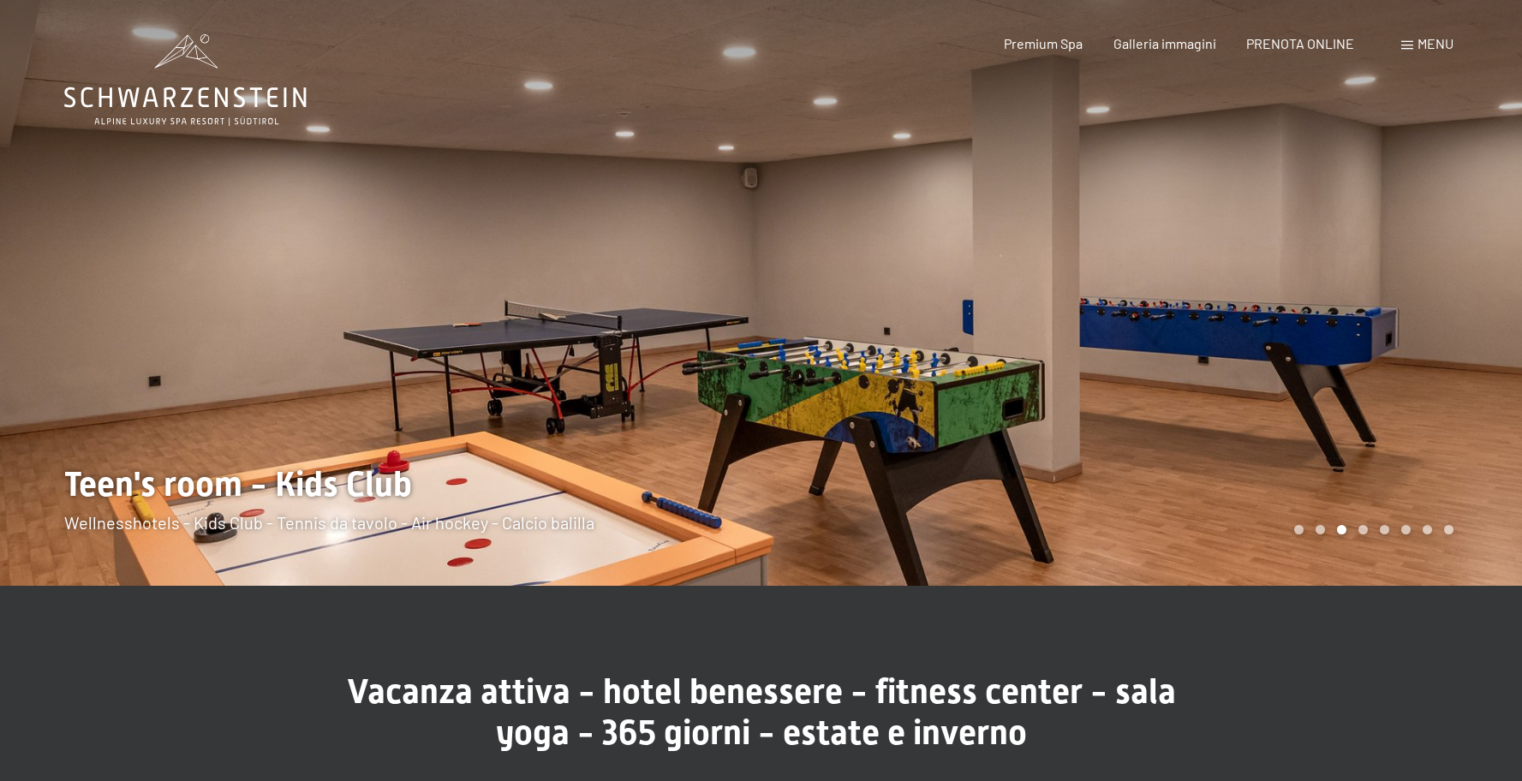
click at [1096, 370] on div at bounding box center [1143, 293] width 762 height 586
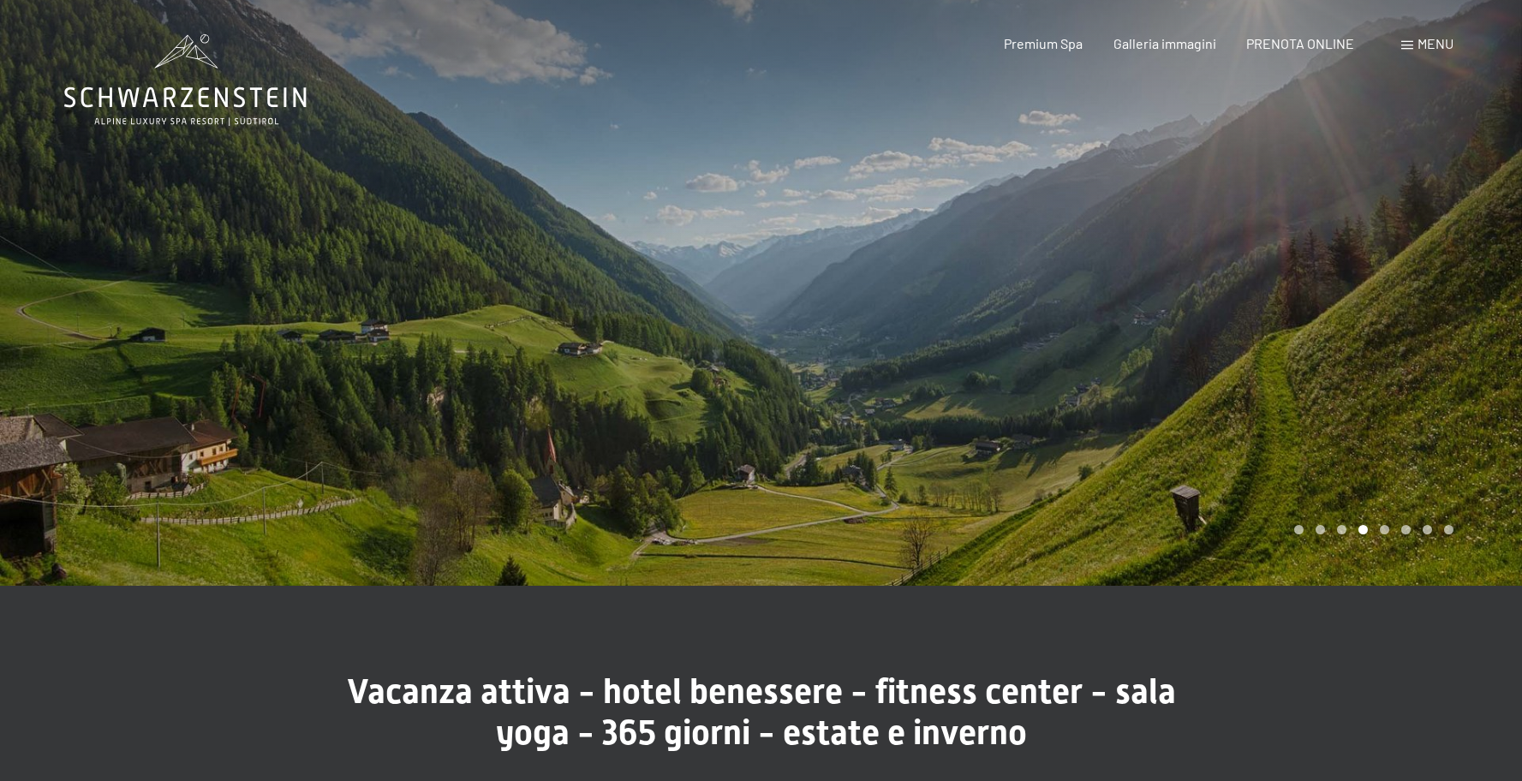
click at [1097, 368] on div at bounding box center [1143, 293] width 762 height 586
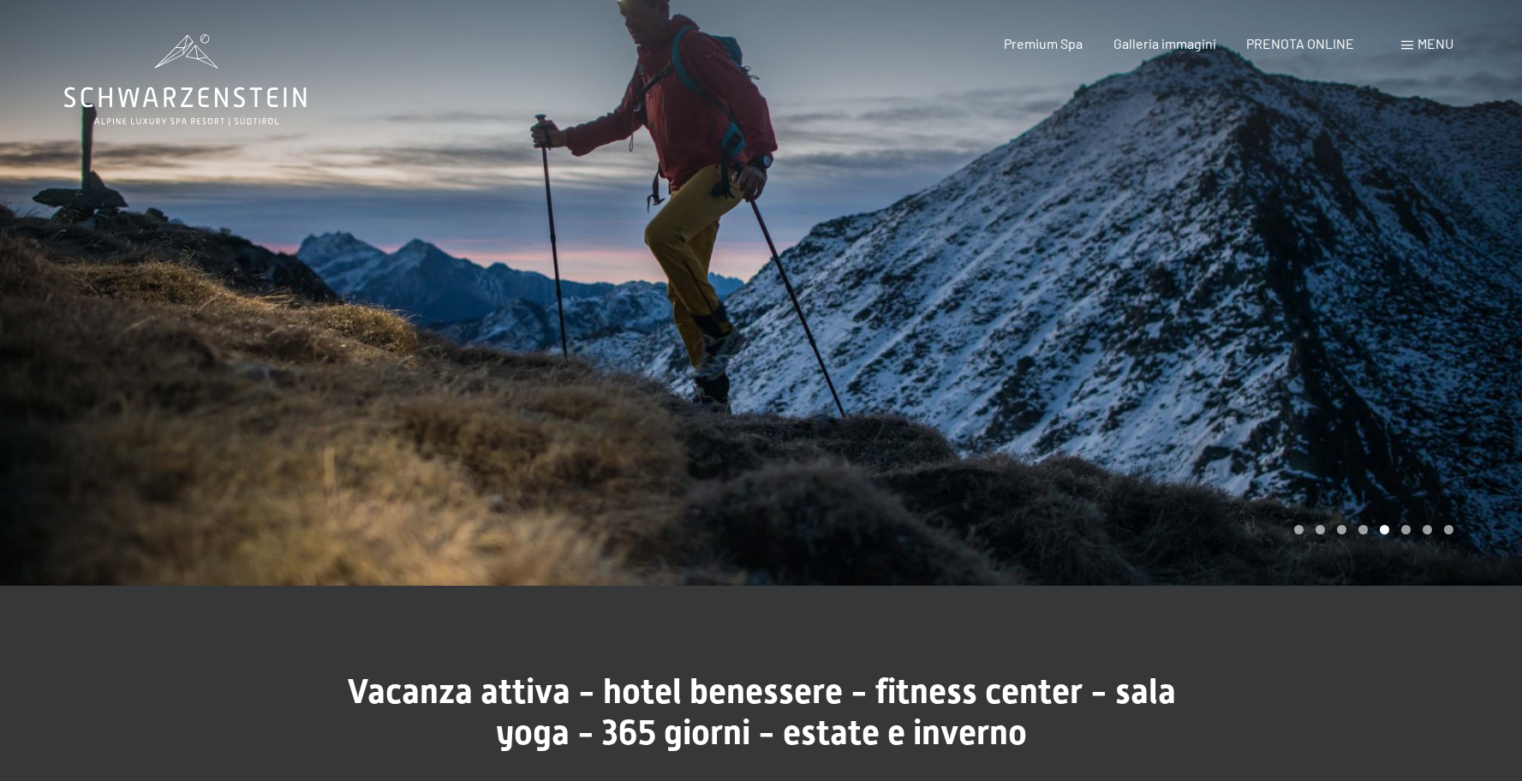
click at [1098, 368] on div at bounding box center [1143, 293] width 762 height 586
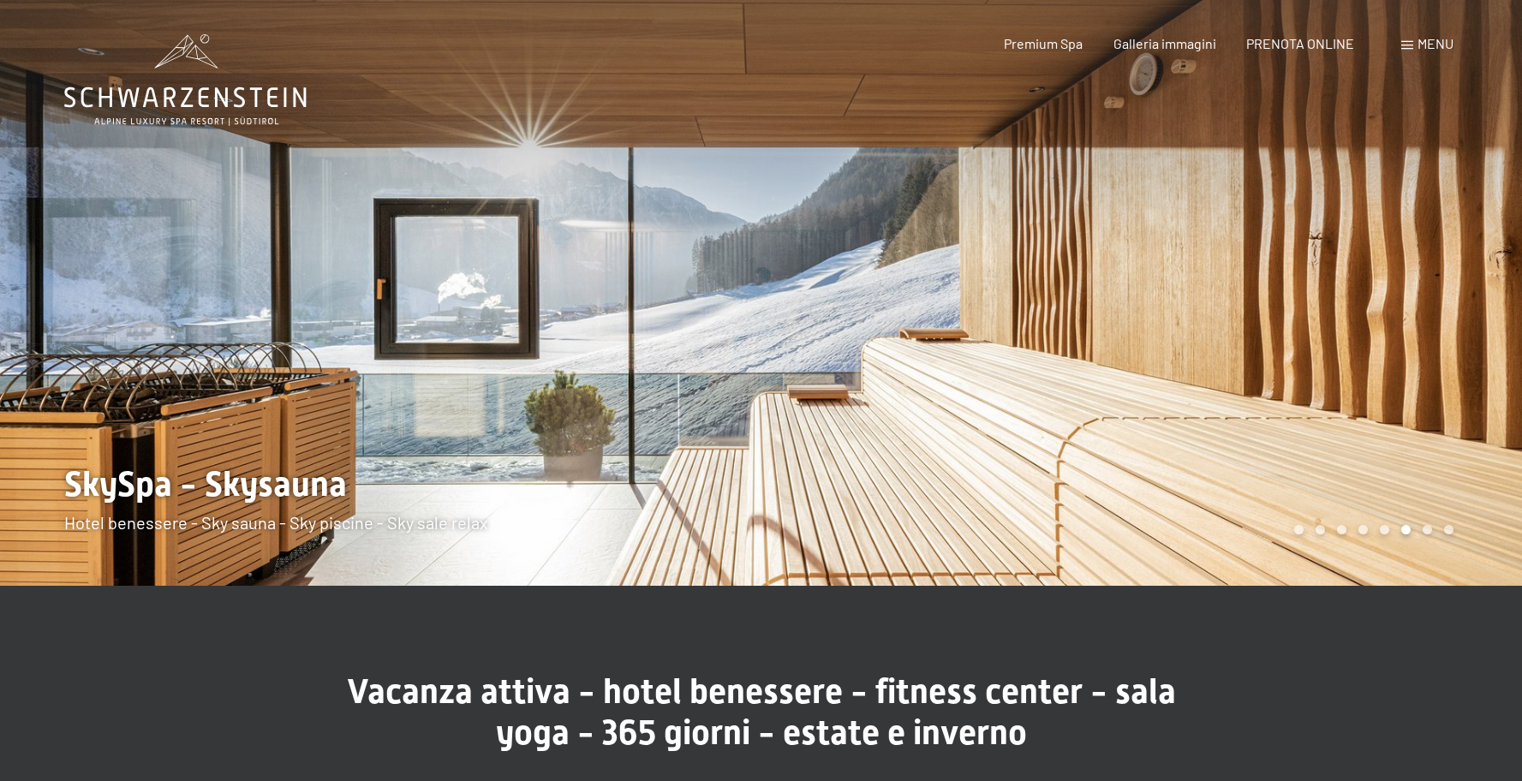
click at [1098, 368] on div at bounding box center [1143, 293] width 762 height 586
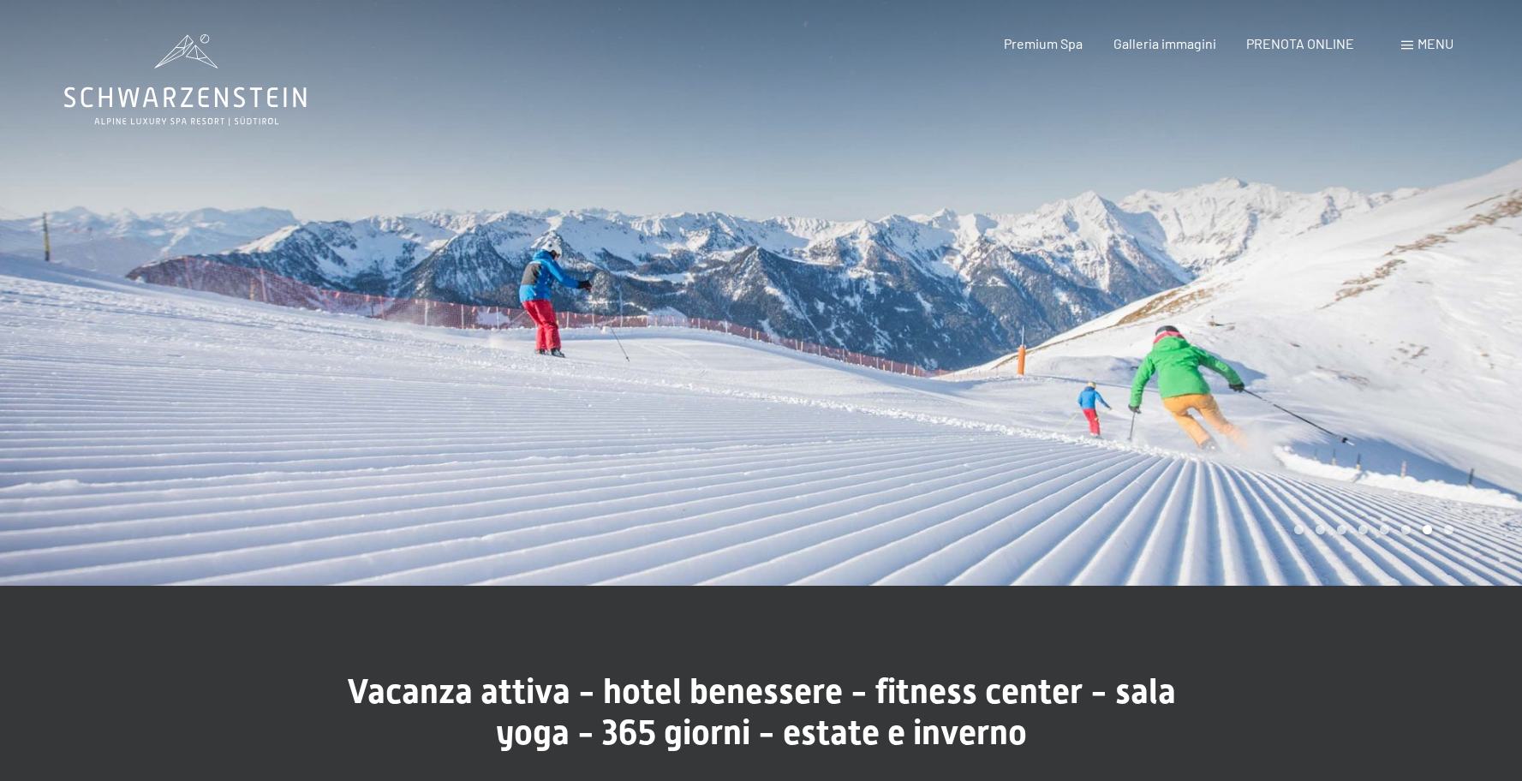
click at [1098, 367] on div at bounding box center [1143, 293] width 762 height 586
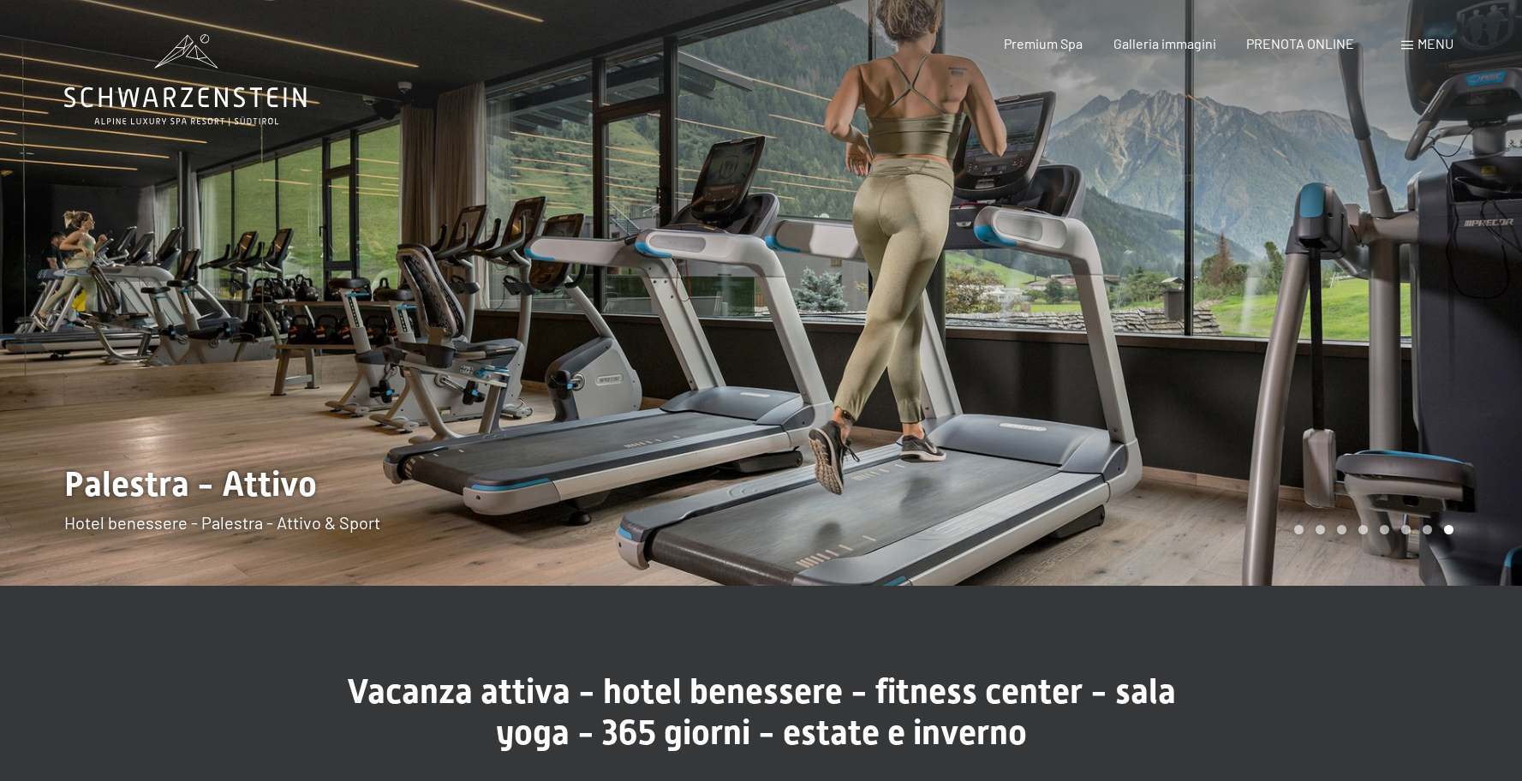
click at [1098, 367] on div at bounding box center [1143, 293] width 762 height 586
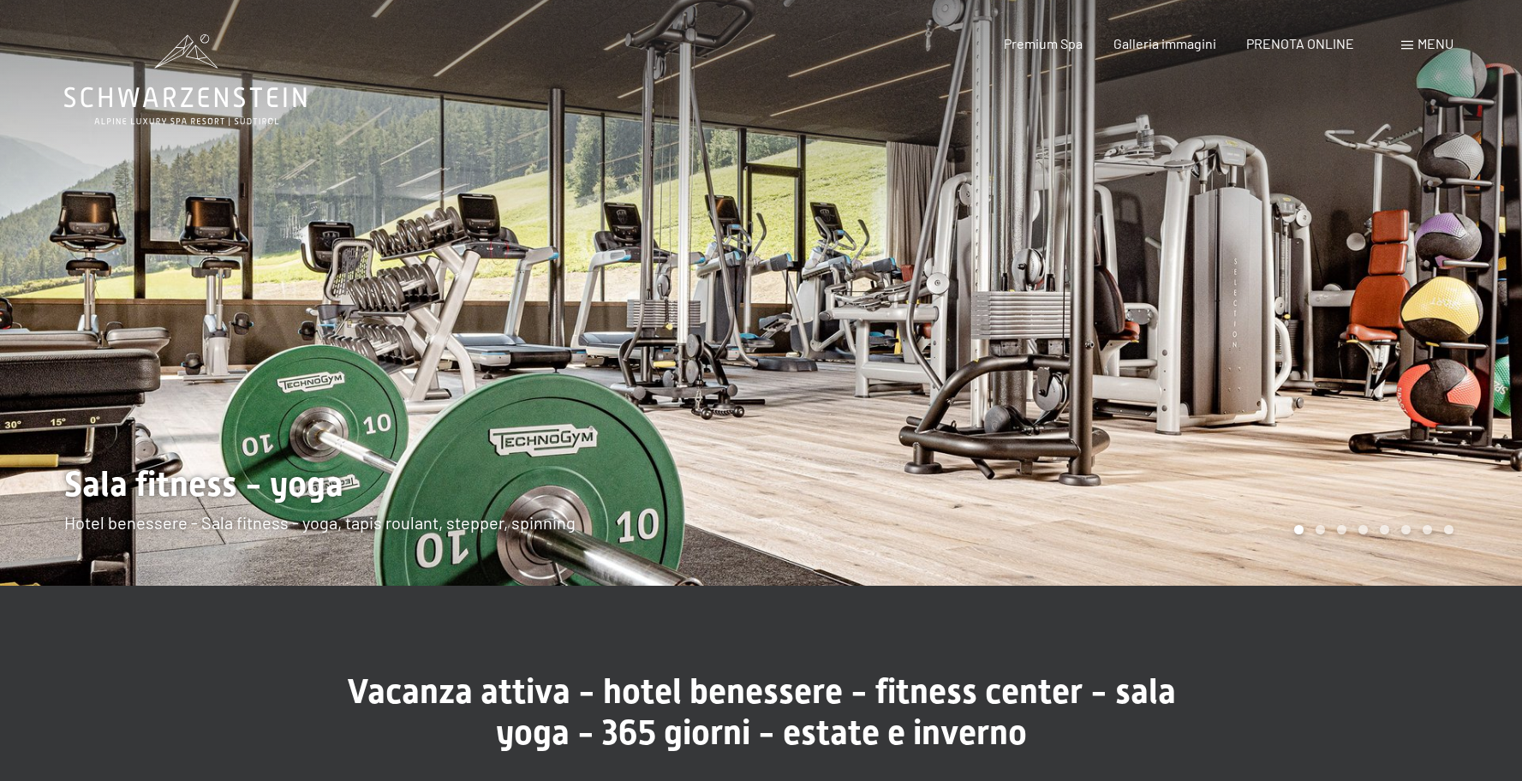
click at [1098, 367] on div at bounding box center [1143, 293] width 762 height 586
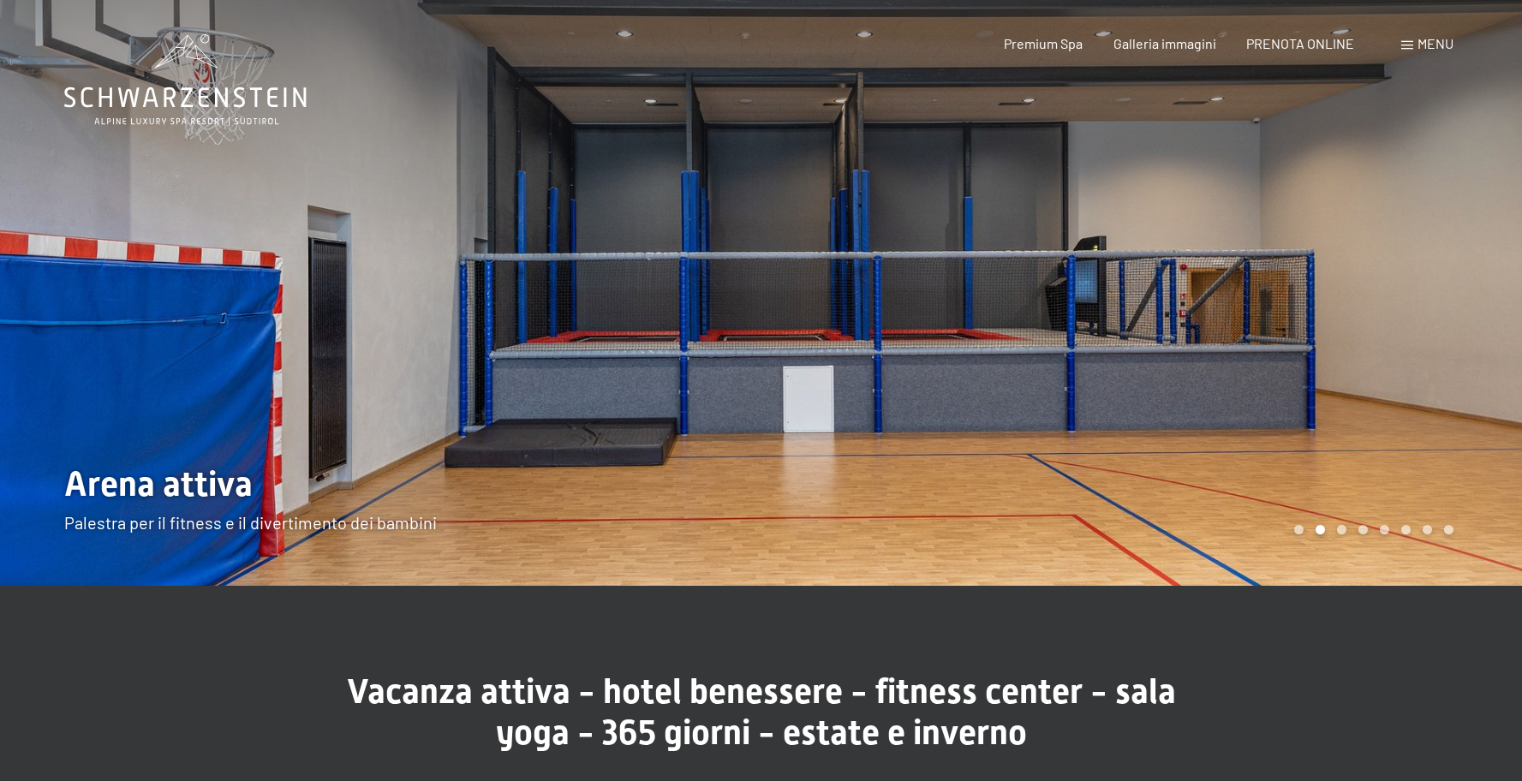
click at [1098, 367] on div at bounding box center [1143, 293] width 762 height 586
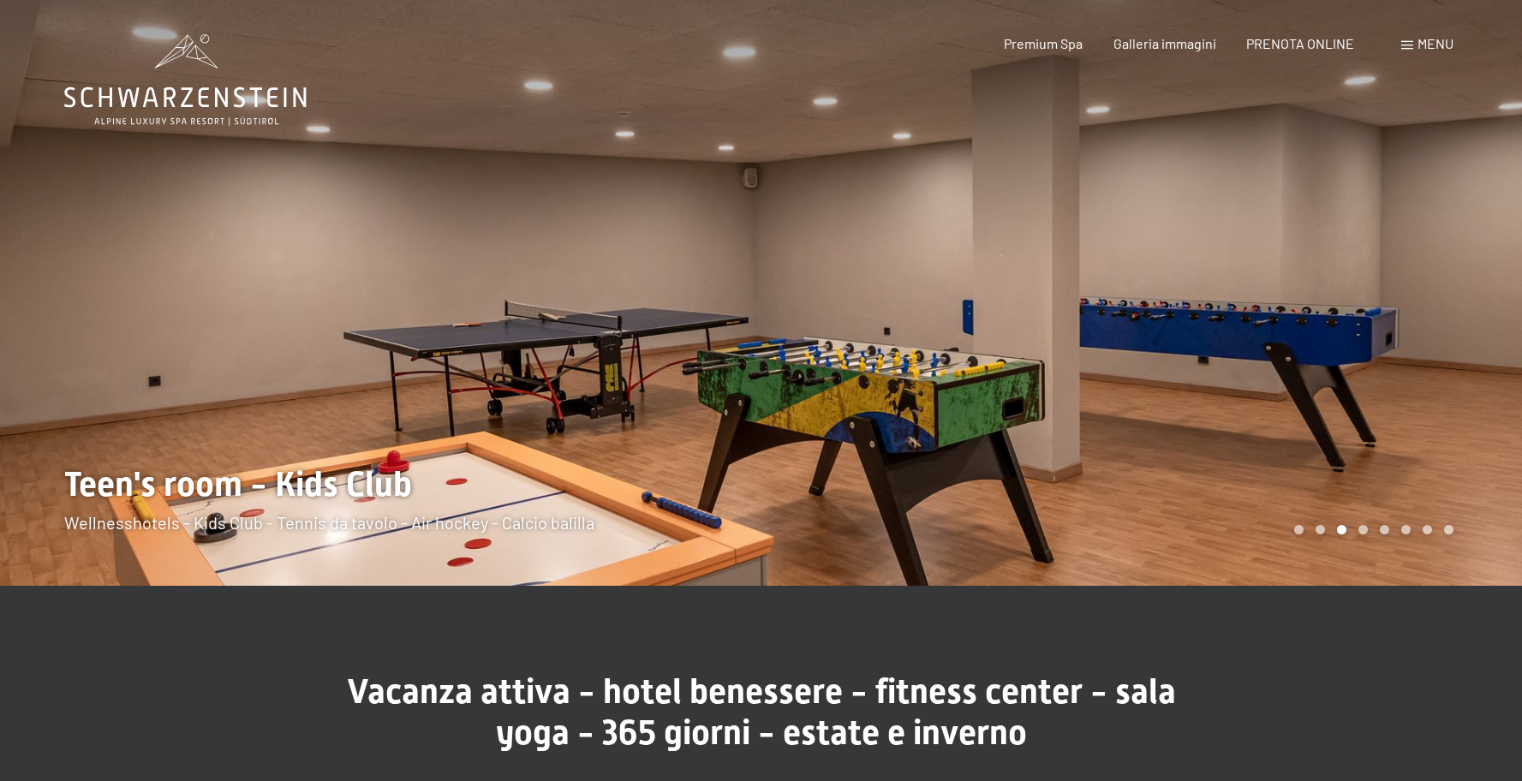
click at [206, 316] on div at bounding box center [381, 293] width 762 height 586
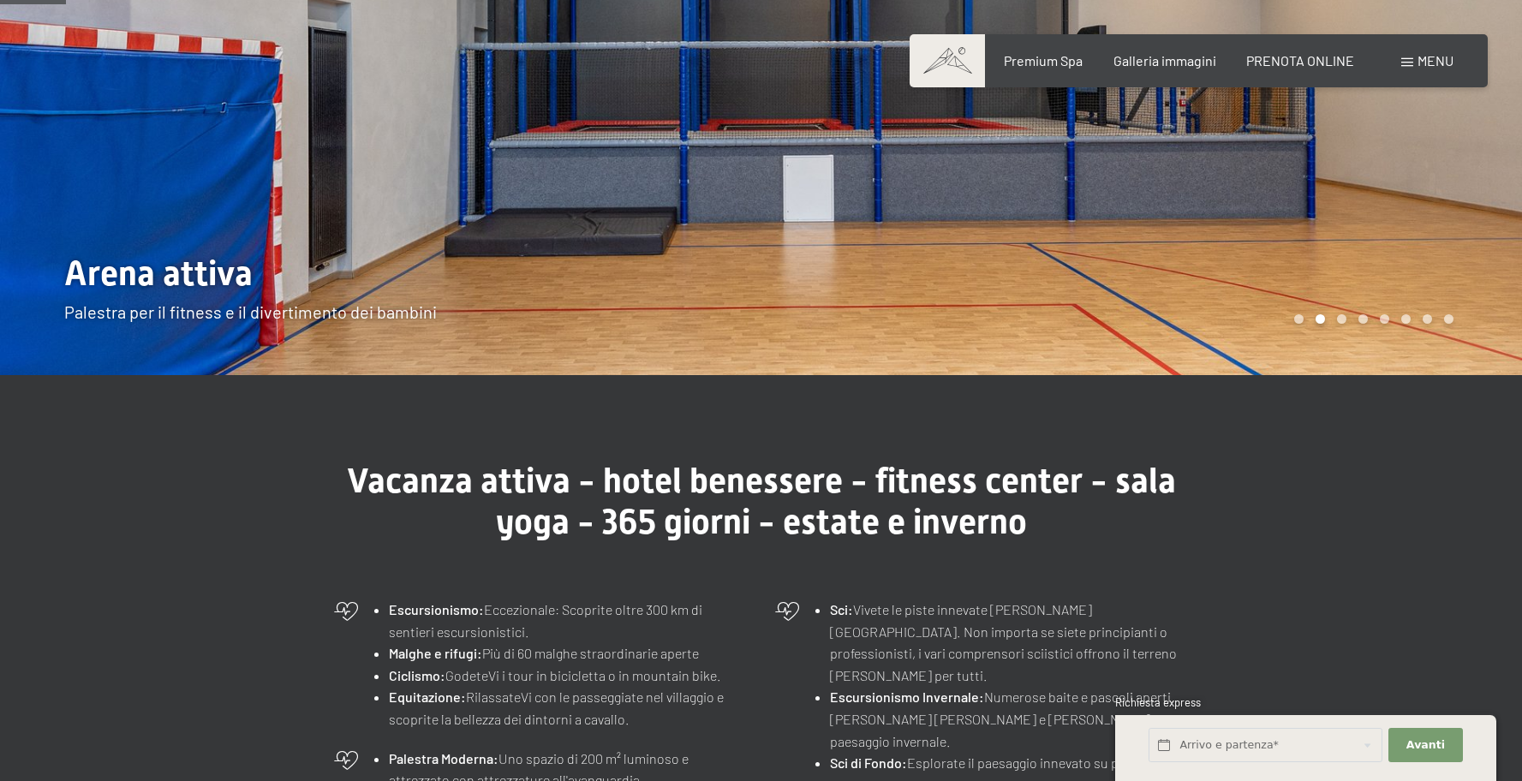
scroll to position [228, 0]
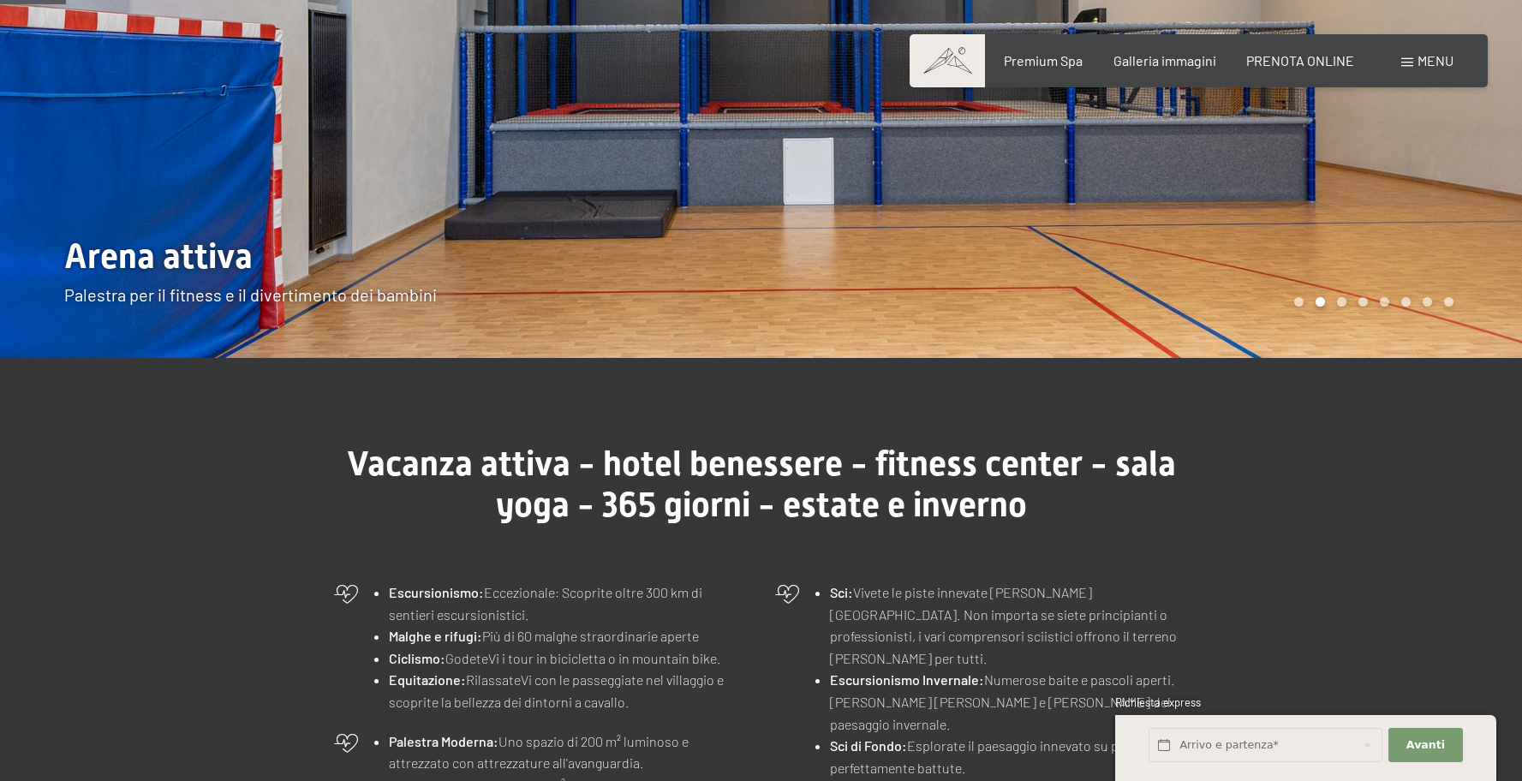
click at [1174, 155] on div at bounding box center [1143, 65] width 762 height 586
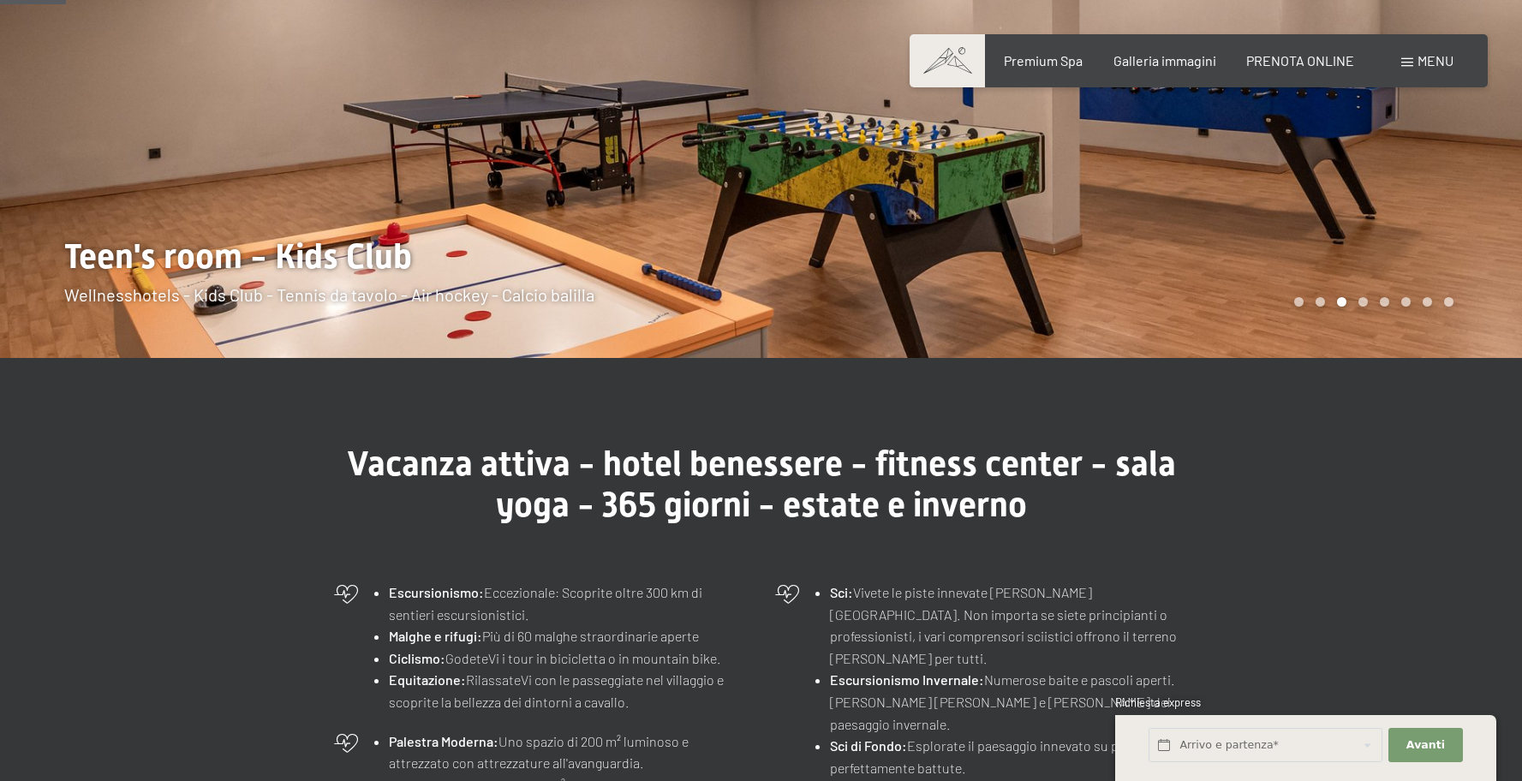
click at [1004, 194] on div at bounding box center [1143, 65] width 762 height 586
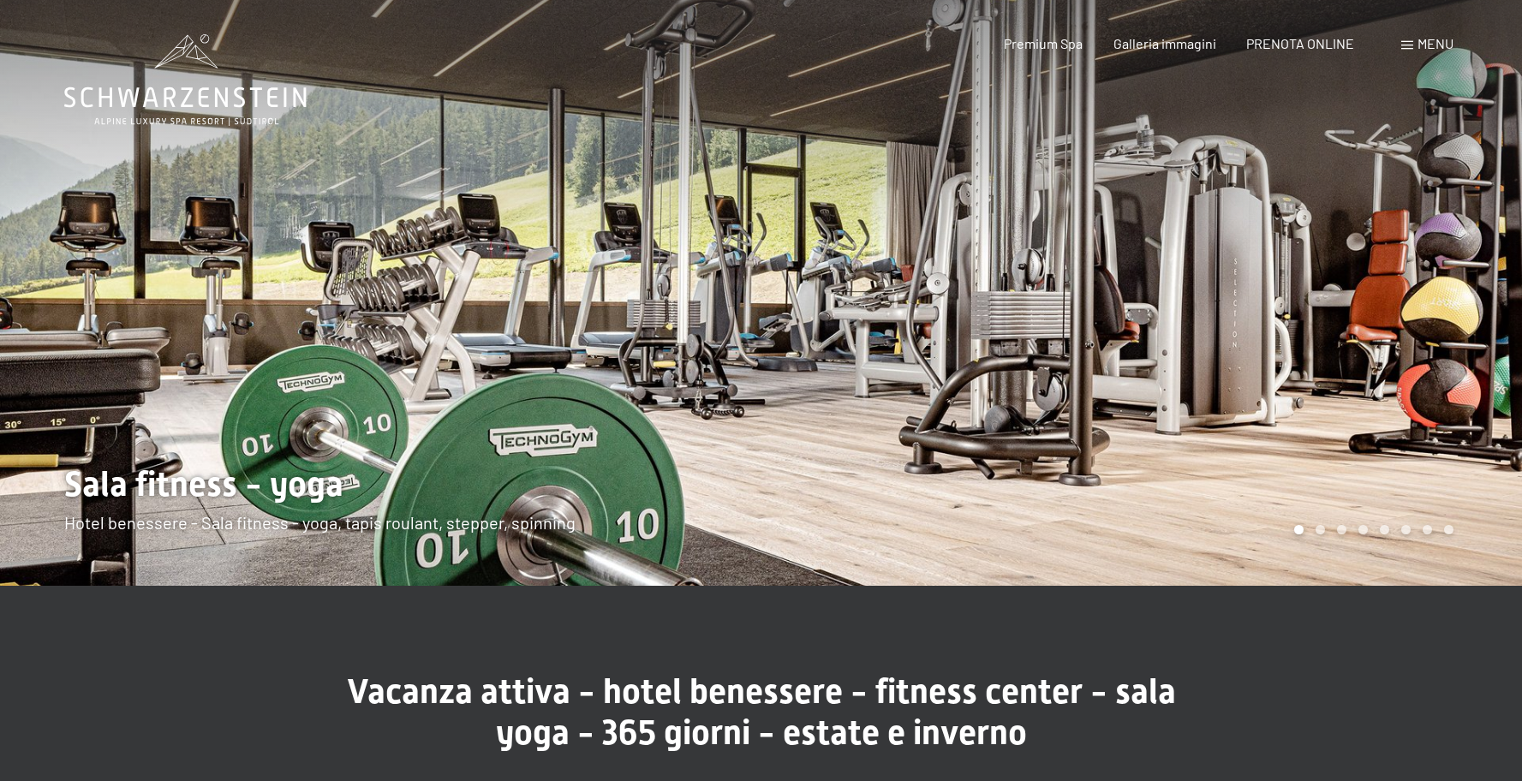
click at [1446, 338] on div at bounding box center [1143, 293] width 762 height 586
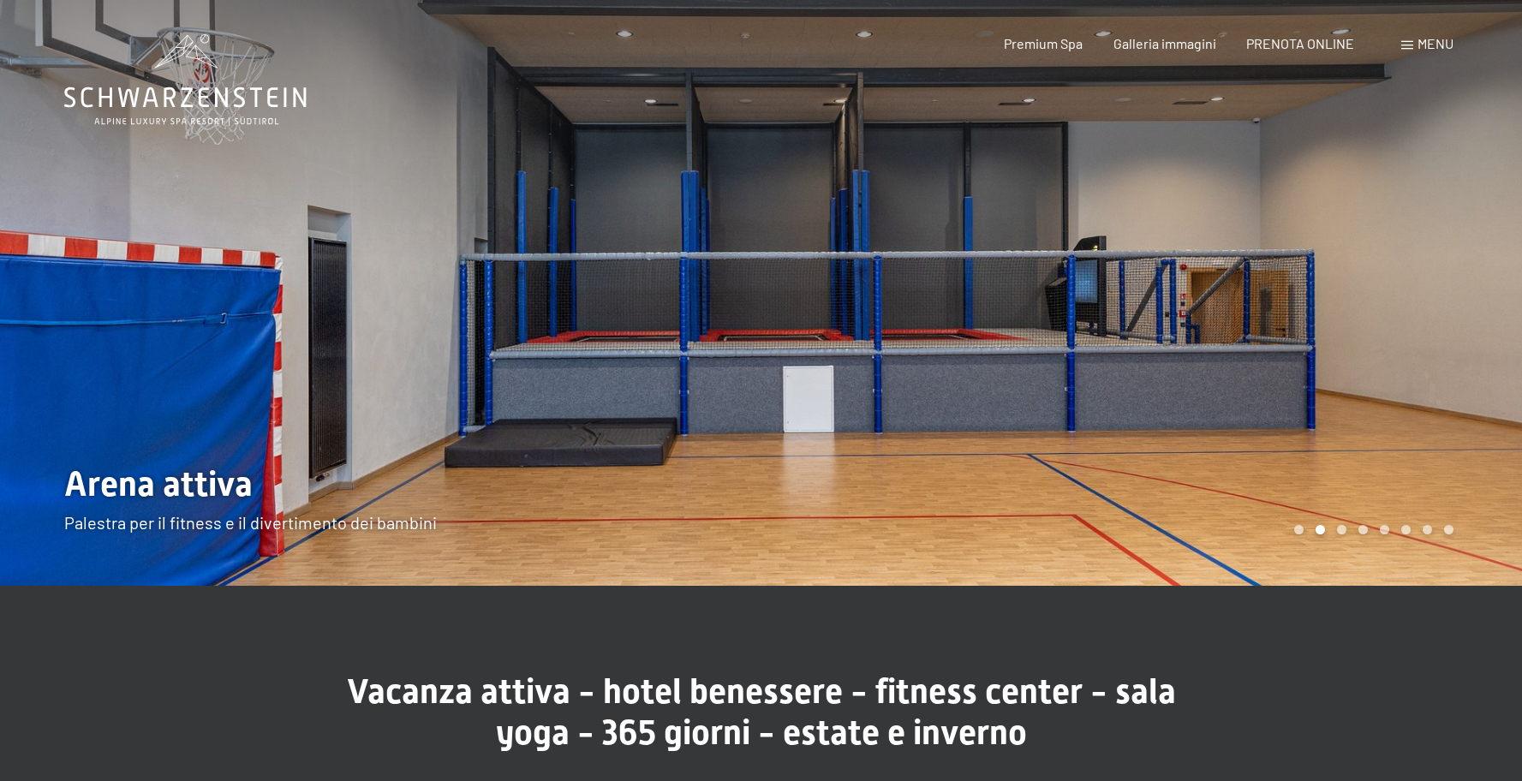
click at [1446, 338] on div at bounding box center [1143, 293] width 762 height 586
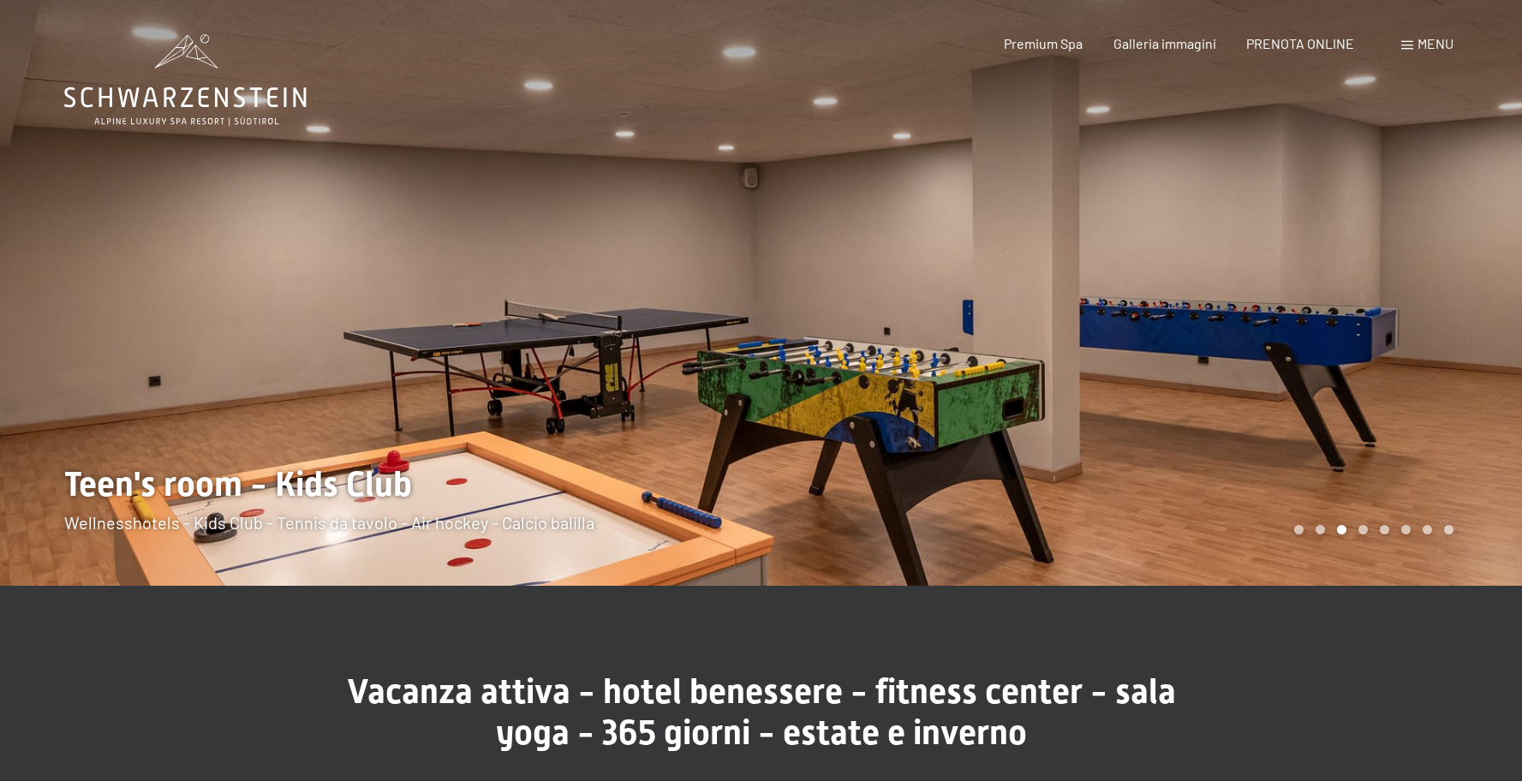
click at [1446, 338] on div at bounding box center [1143, 293] width 762 height 586
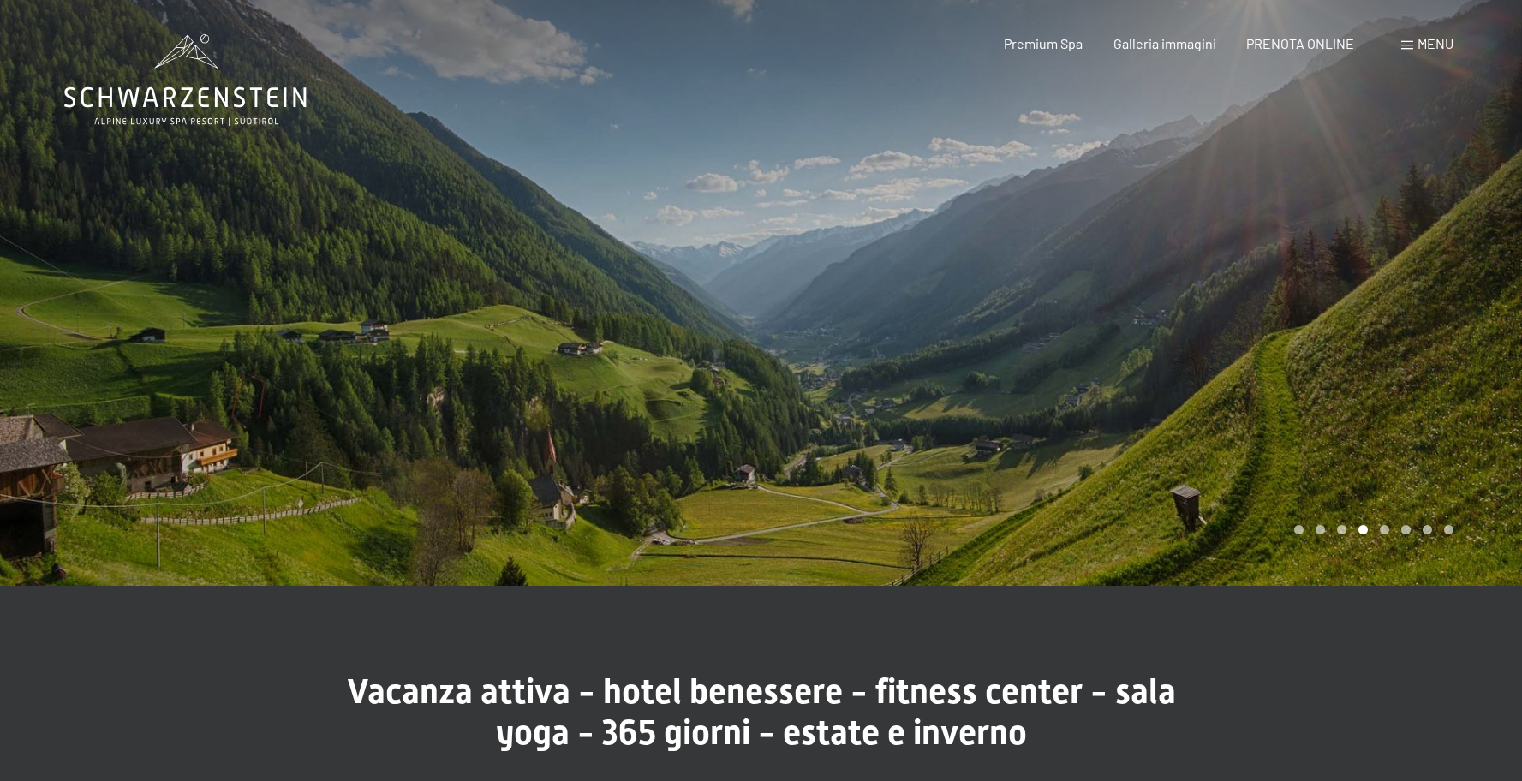
click at [1446, 338] on div at bounding box center [1143, 293] width 762 height 586
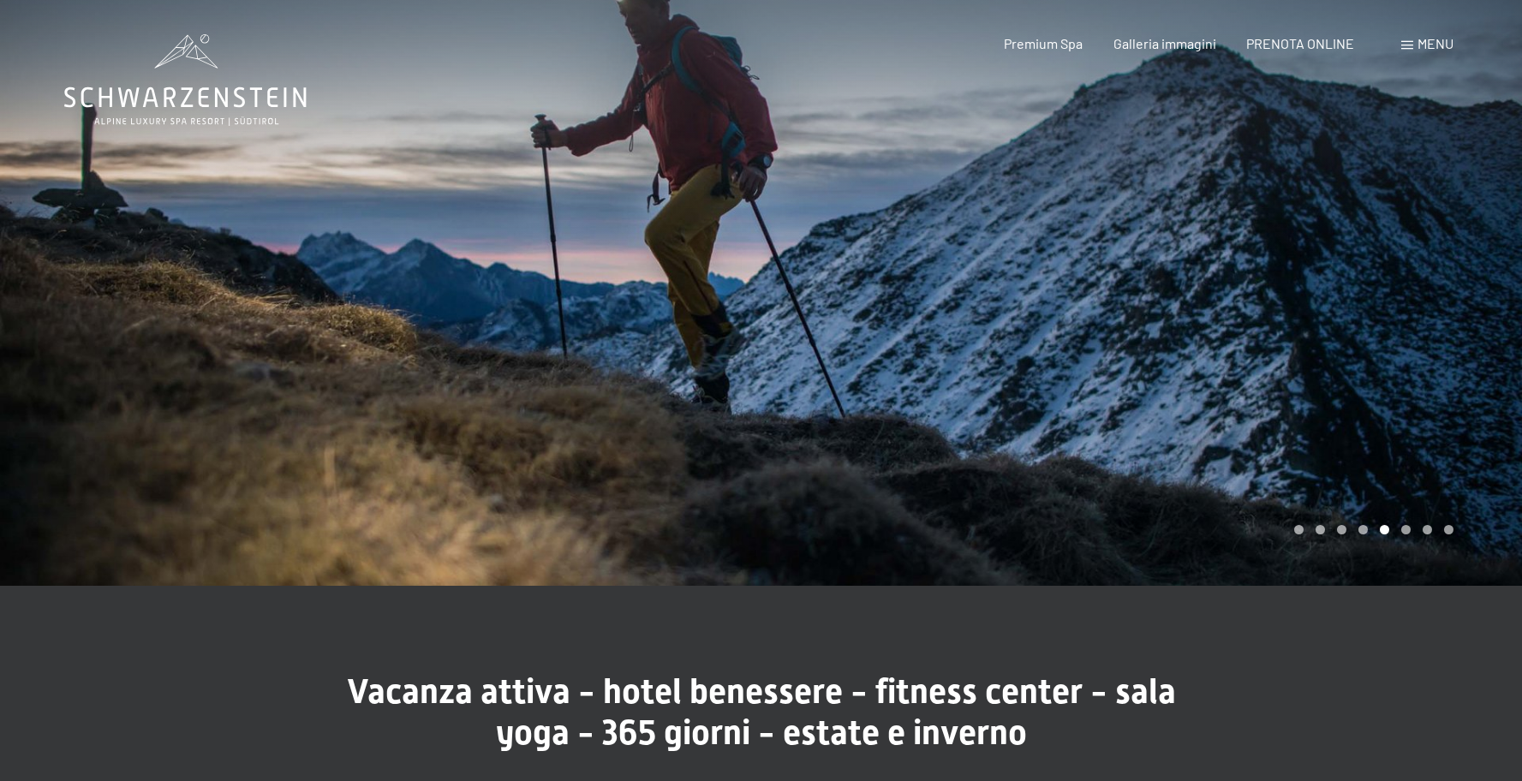
click at [1446, 338] on div at bounding box center [1143, 293] width 762 height 586
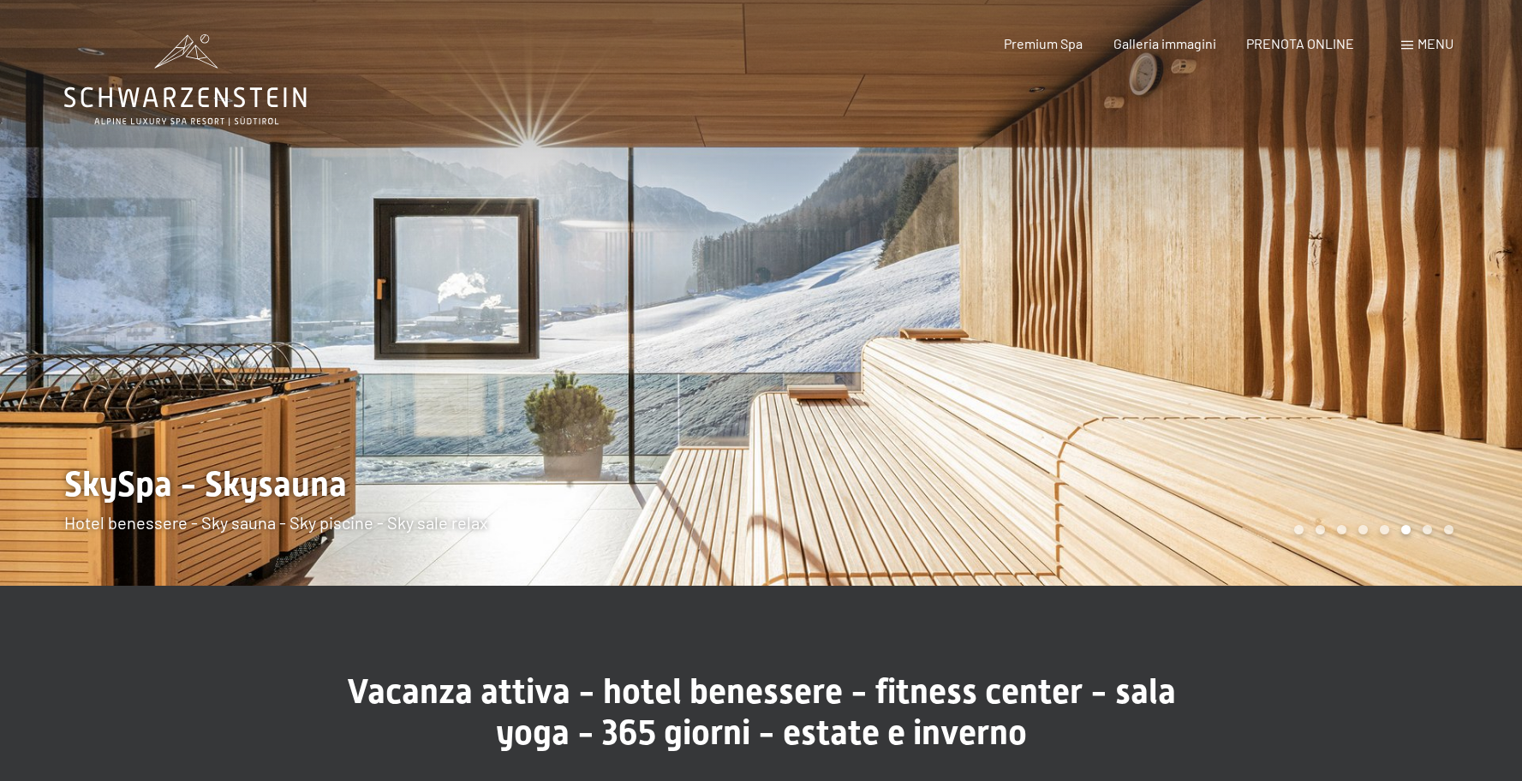
click at [1446, 338] on div at bounding box center [1143, 293] width 762 height 586
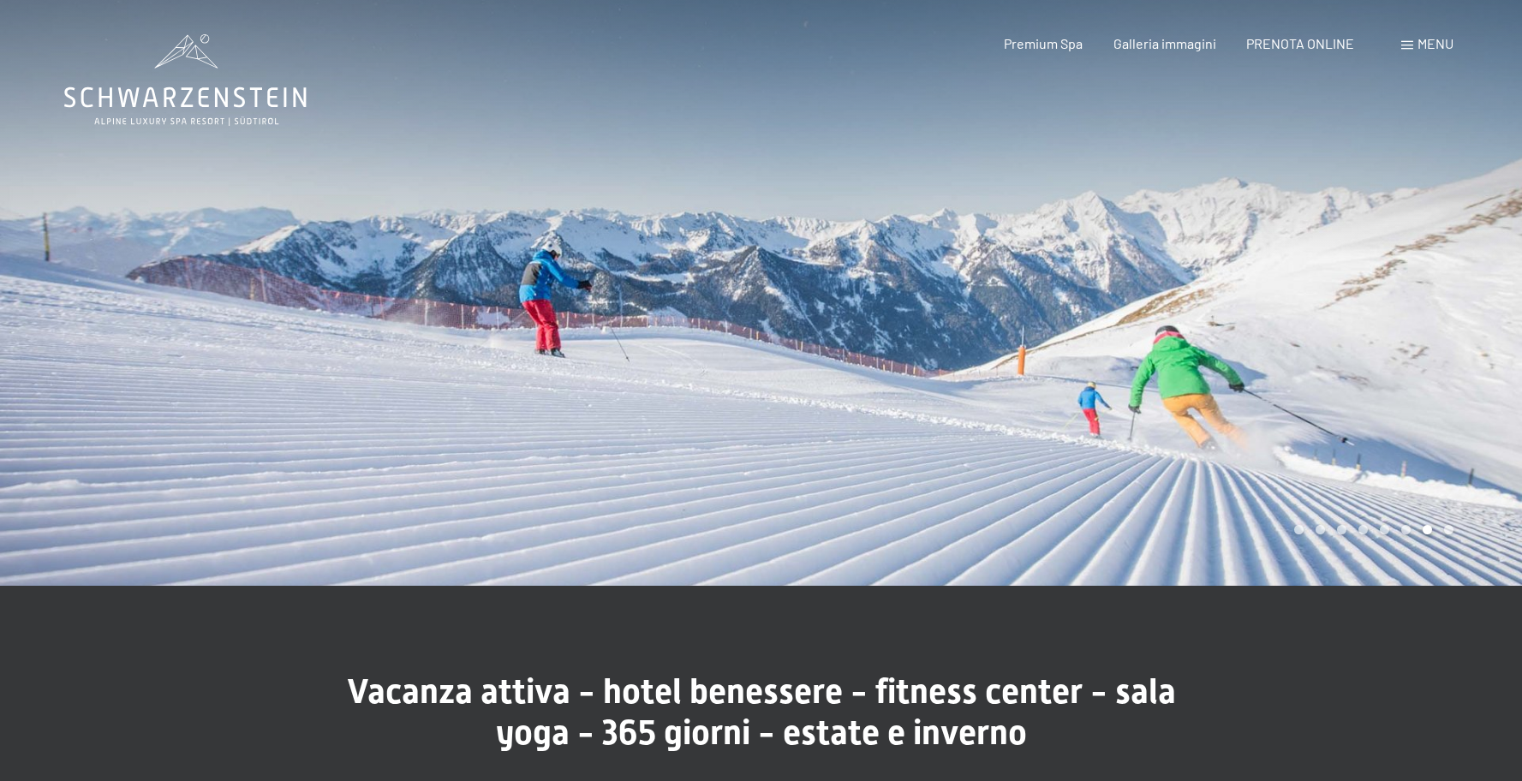
click at [1446, 338] on div at bounding box center [1143, 293] width 762 height 586
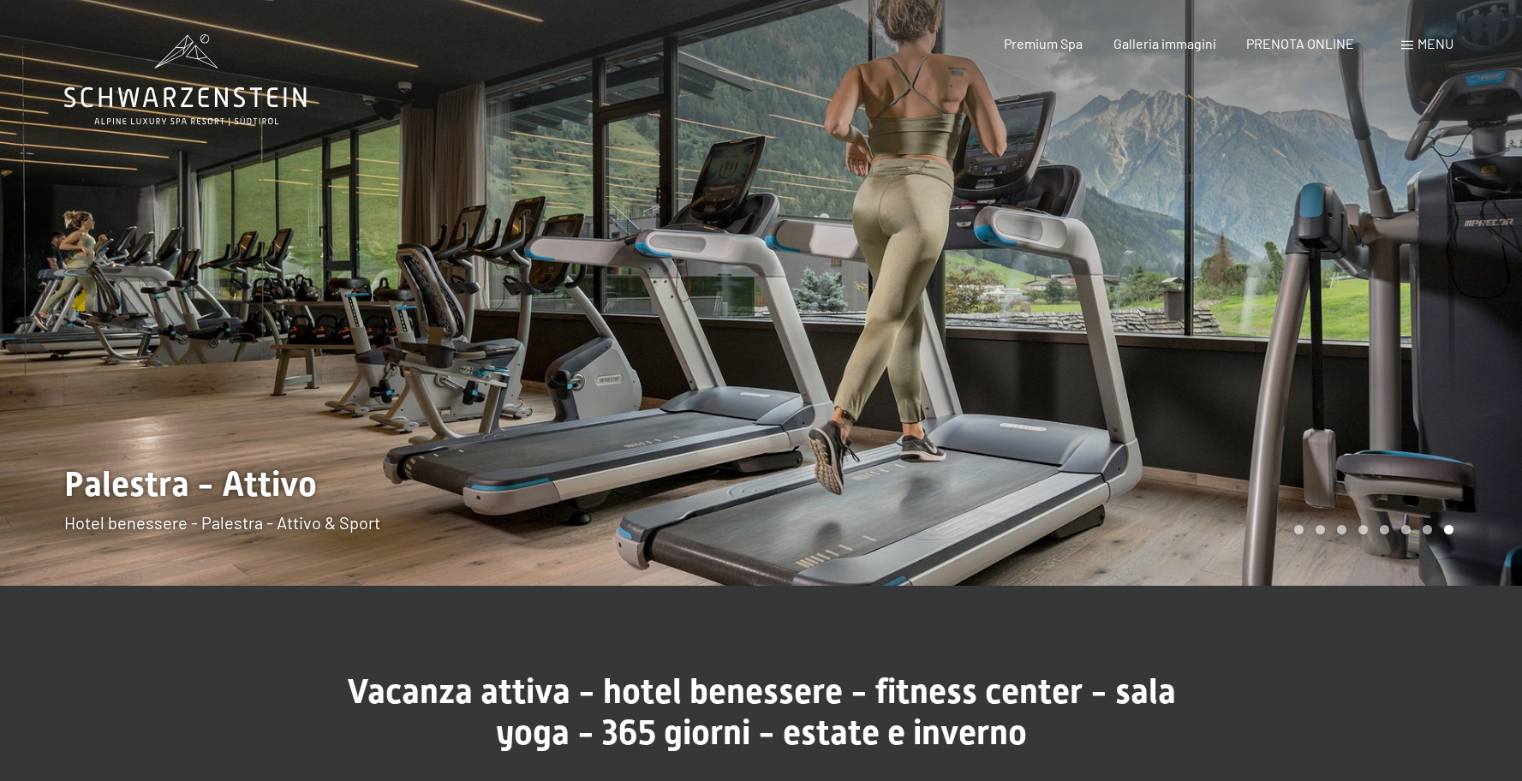
click at [1446, 338] on div at bounding box center [1143, 293] width 762 height 586
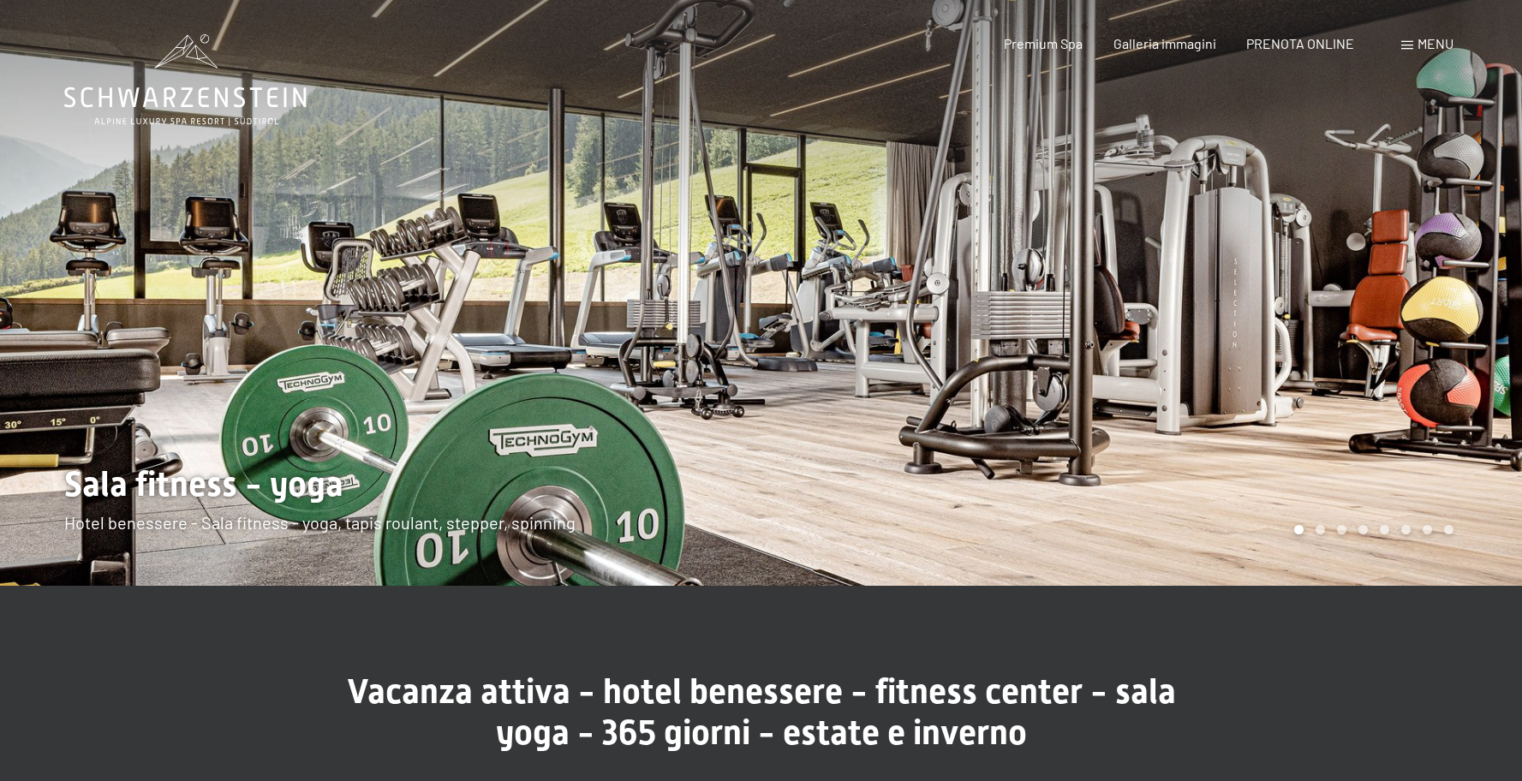
click at [1446, 338] on div at bounding box center [1143, 293] width 762 height 586
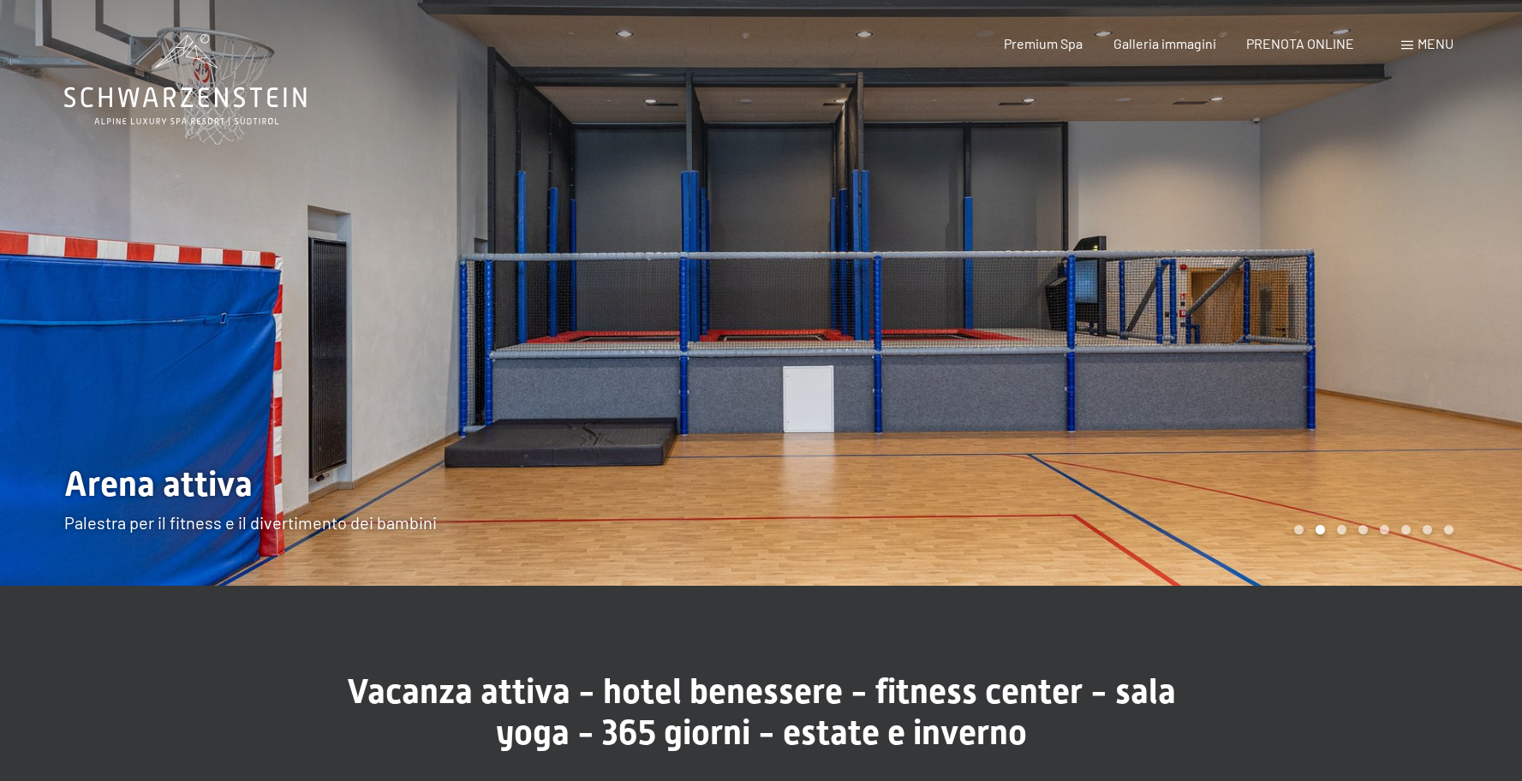
click at [1446, 338] on div at bounding box center [1143, 293] width 762 height 586
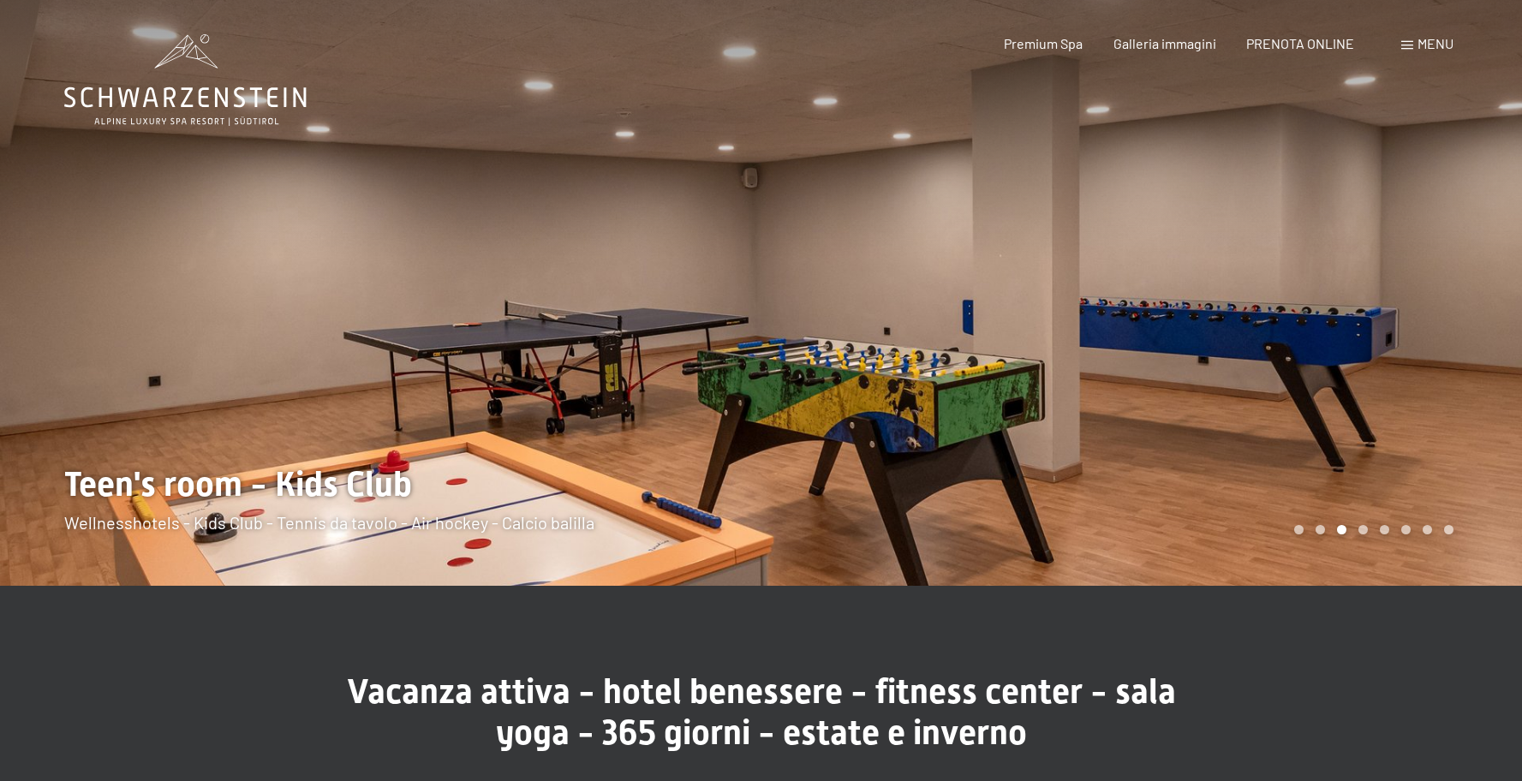
click at [1446, 338] on div at bounding box center [1143, 293] width 762 height 586
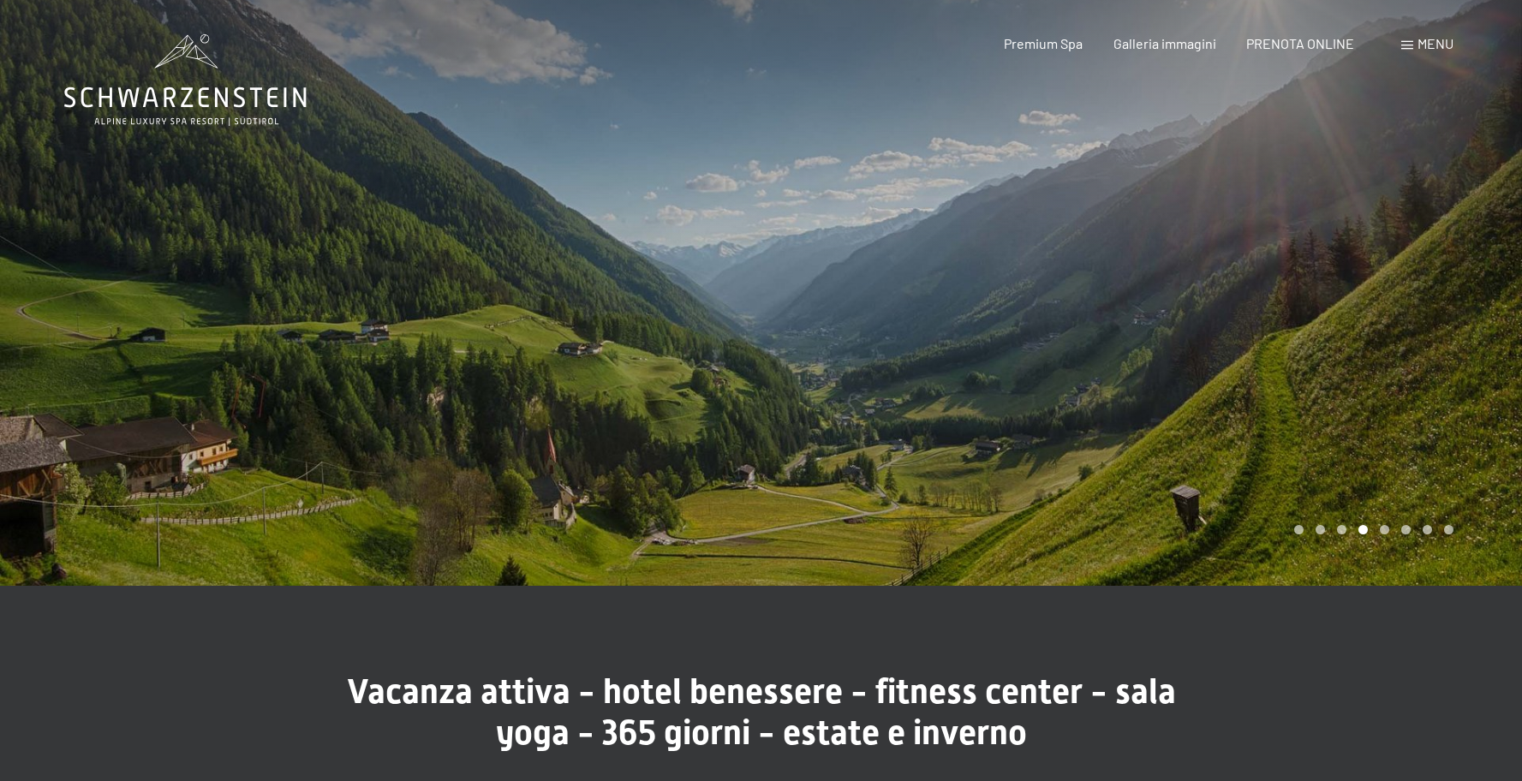
click at [1446, 338] on div at bounding box center [1143, 293] width 762 height 586
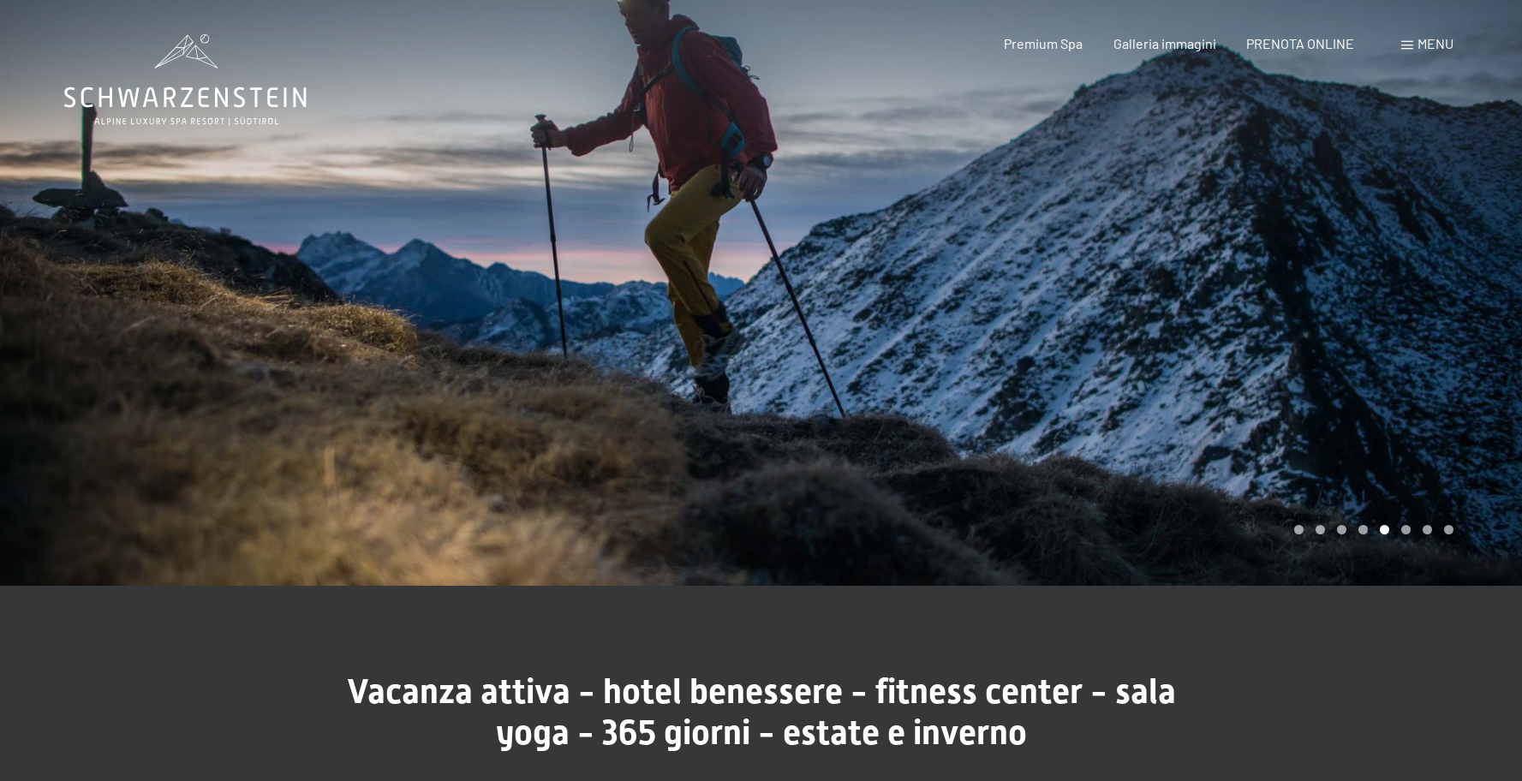
click at [1446, 338] on div at bounding box center [1143, 293] width 762 height 586
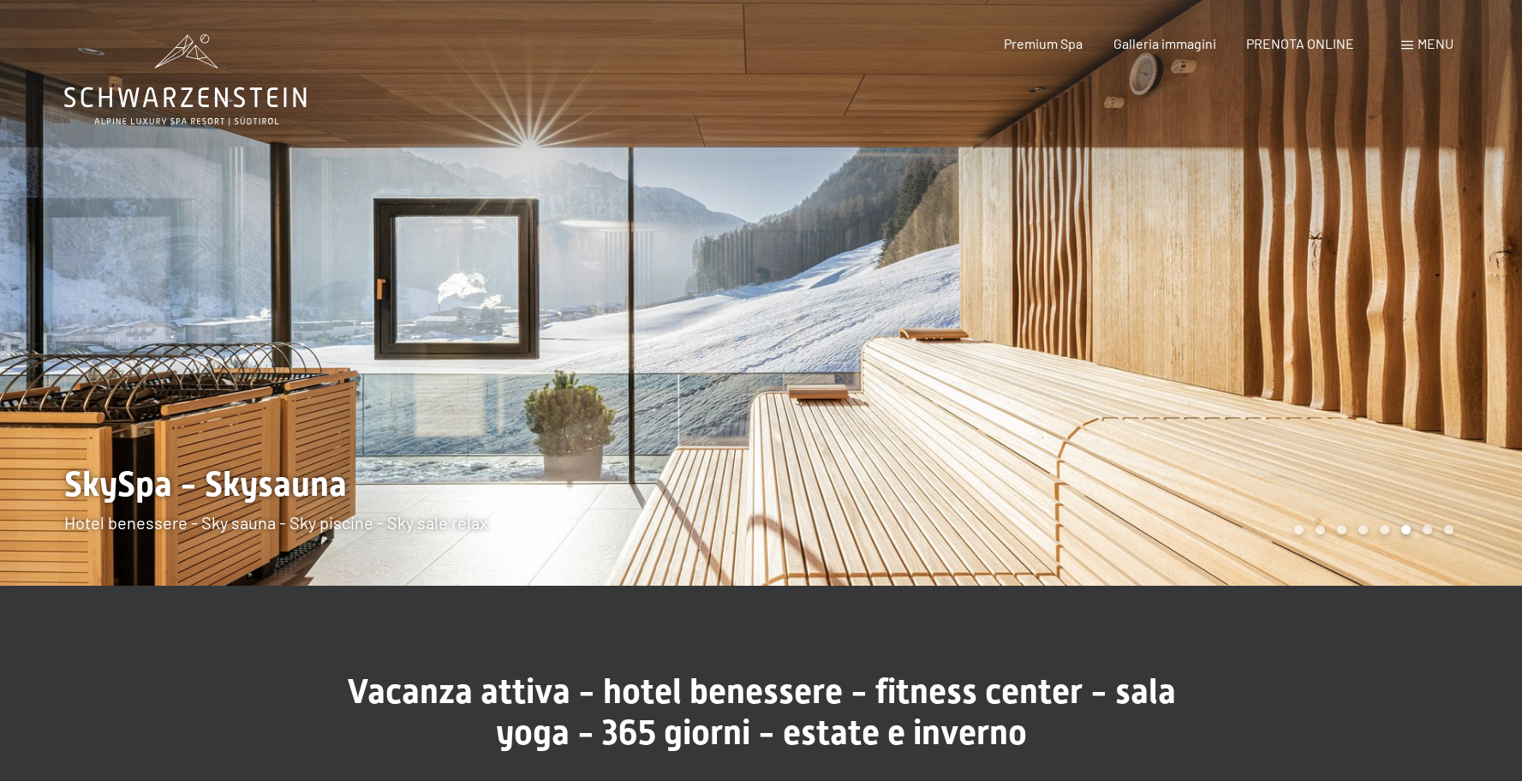
click at [1446, 338] on div at bounding box center [1143, 293] width 762 height 586
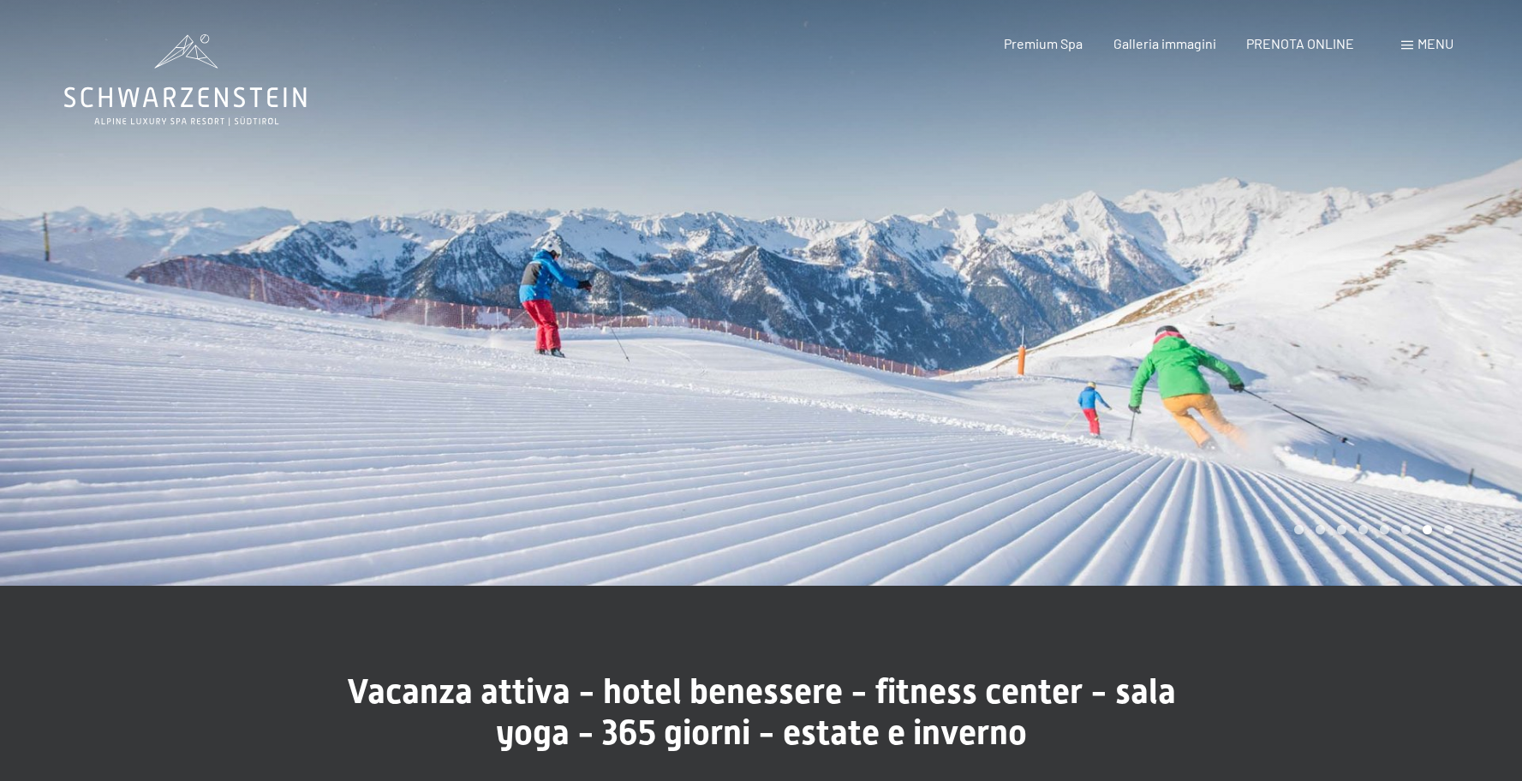
click at [1446, 338] on div at bounding box center [1143, 293] width 762 height 586
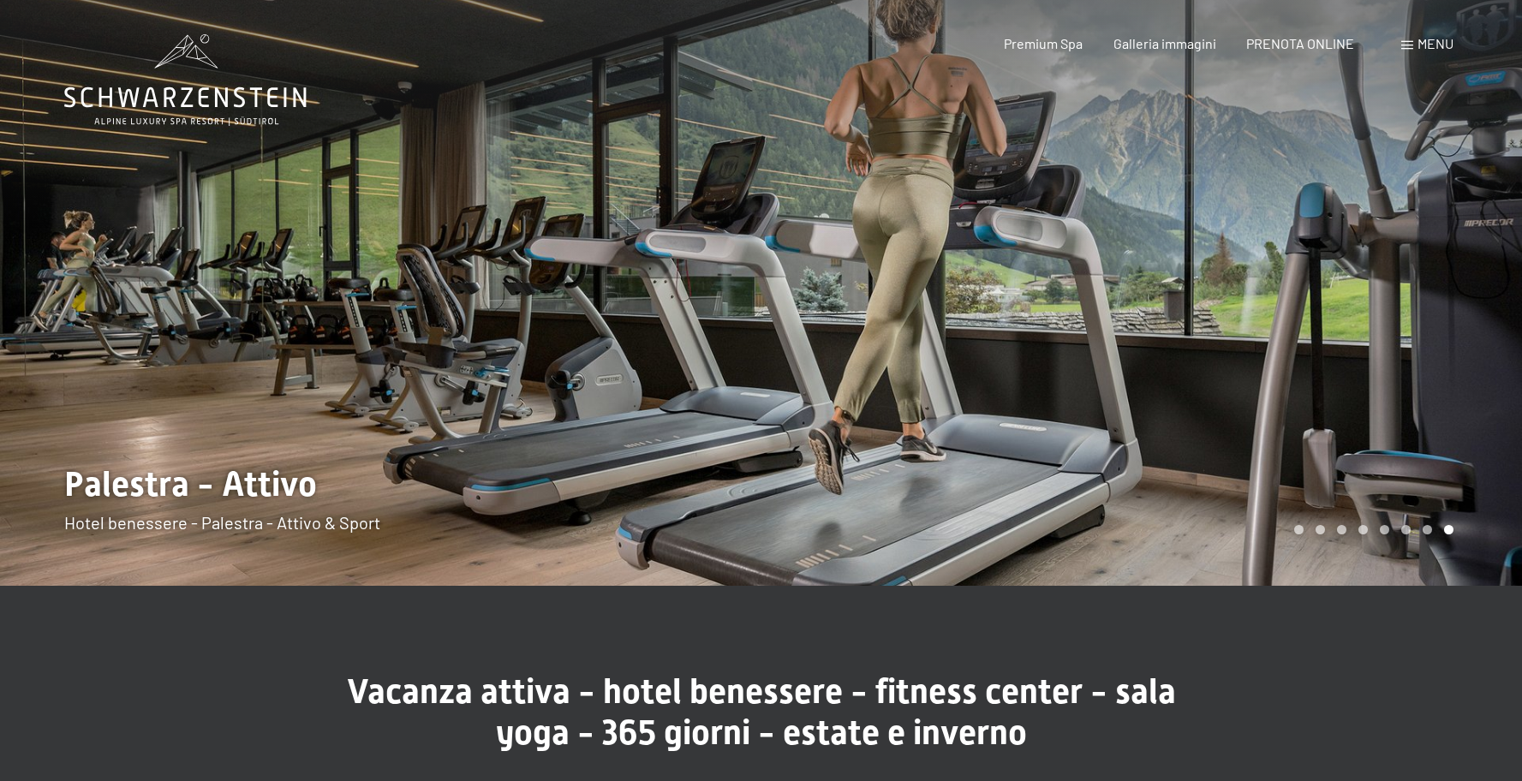
click at [1446, 338] on div at bounding box center [1143, 293] width 762 height 586
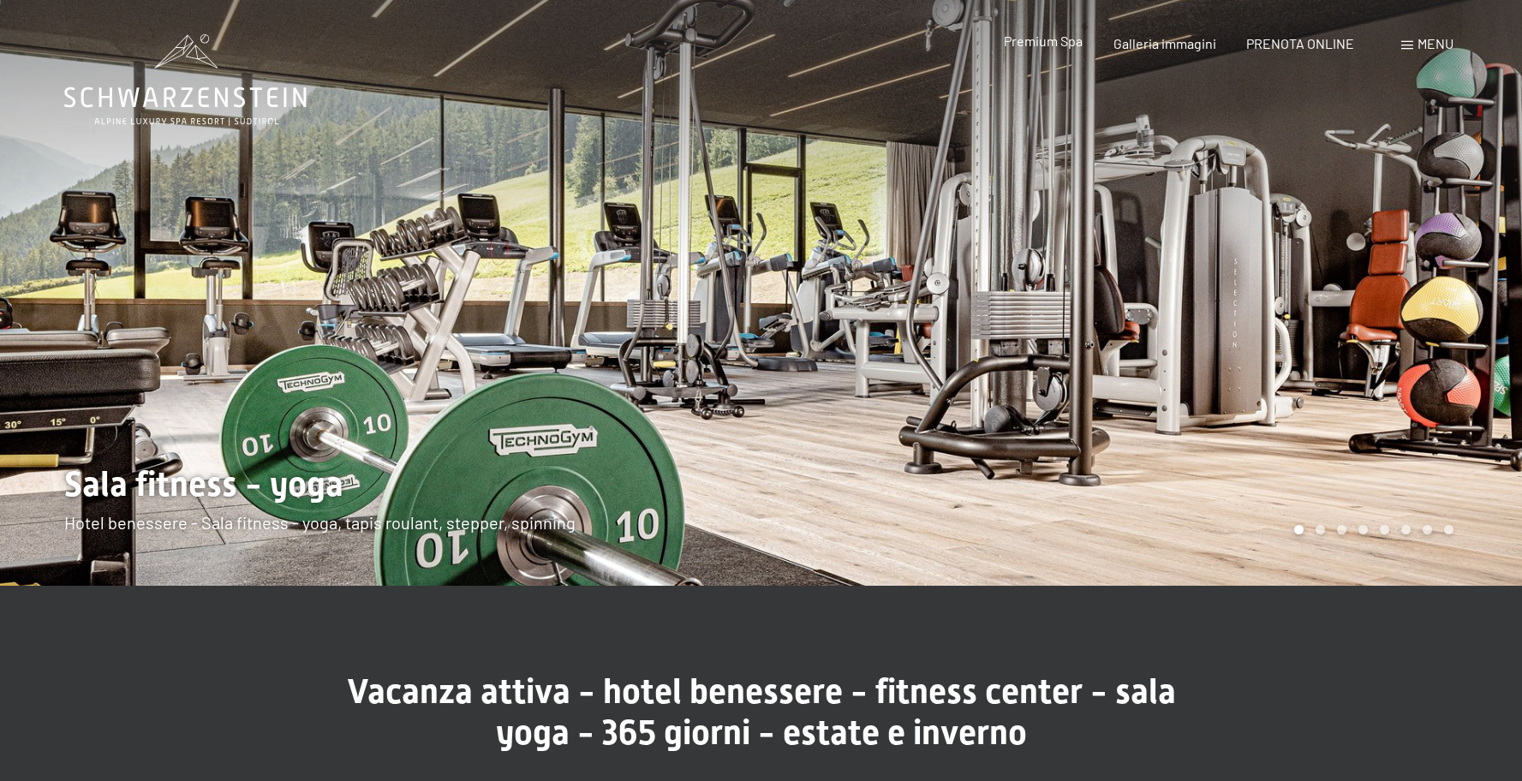
scroll to position [2, 0]
